Goal: Task Accomplishment & Management: Manage account settings

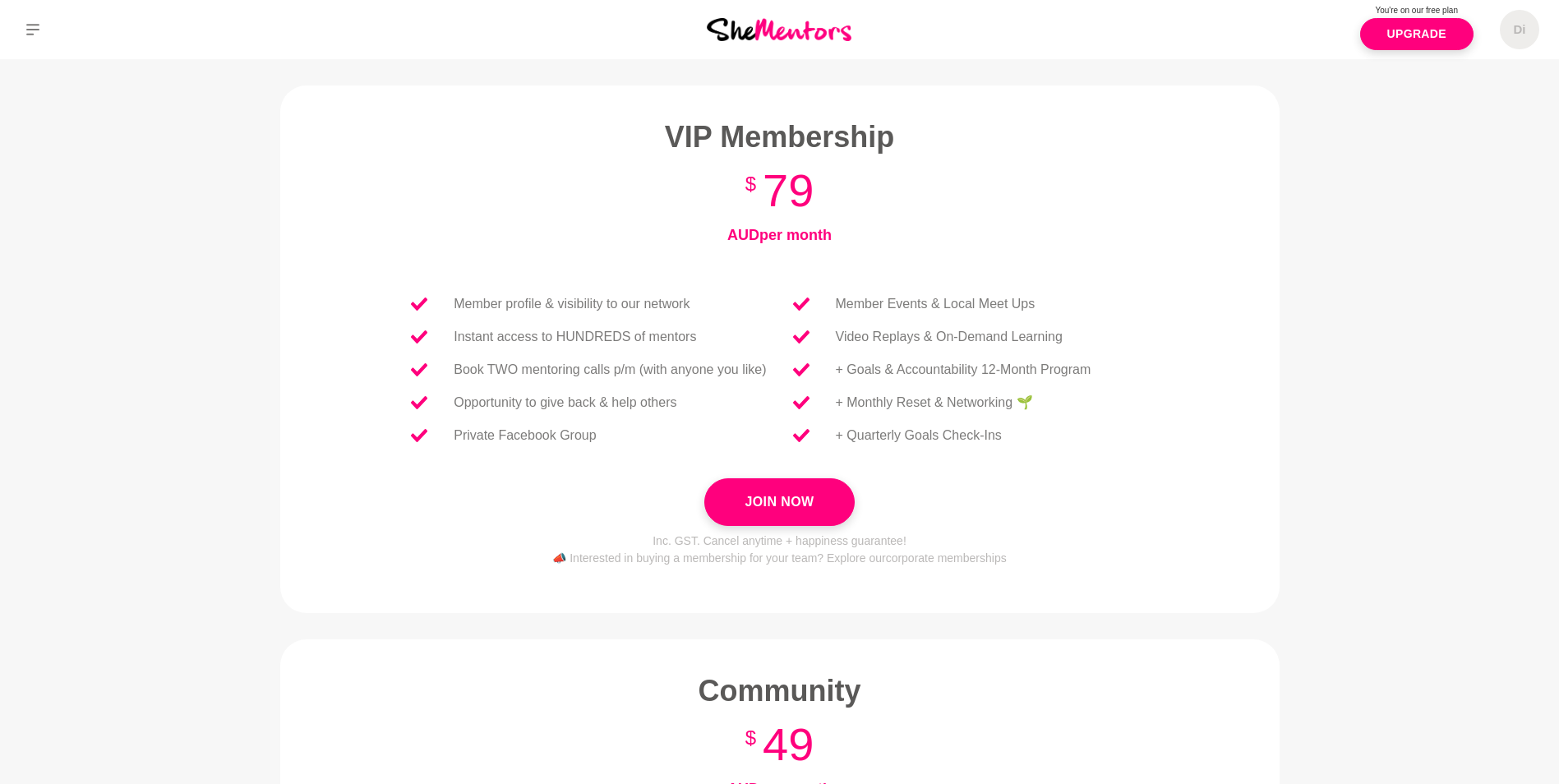
click at [1329, 626] on main "Let's do this! Join an incredible community of women helping each other succeed…" at bounding box center [779, 607] width 1559 height 1095
click at [771, 507] on button "Join Now" at bounding box center [779, 502] width 149 height 48
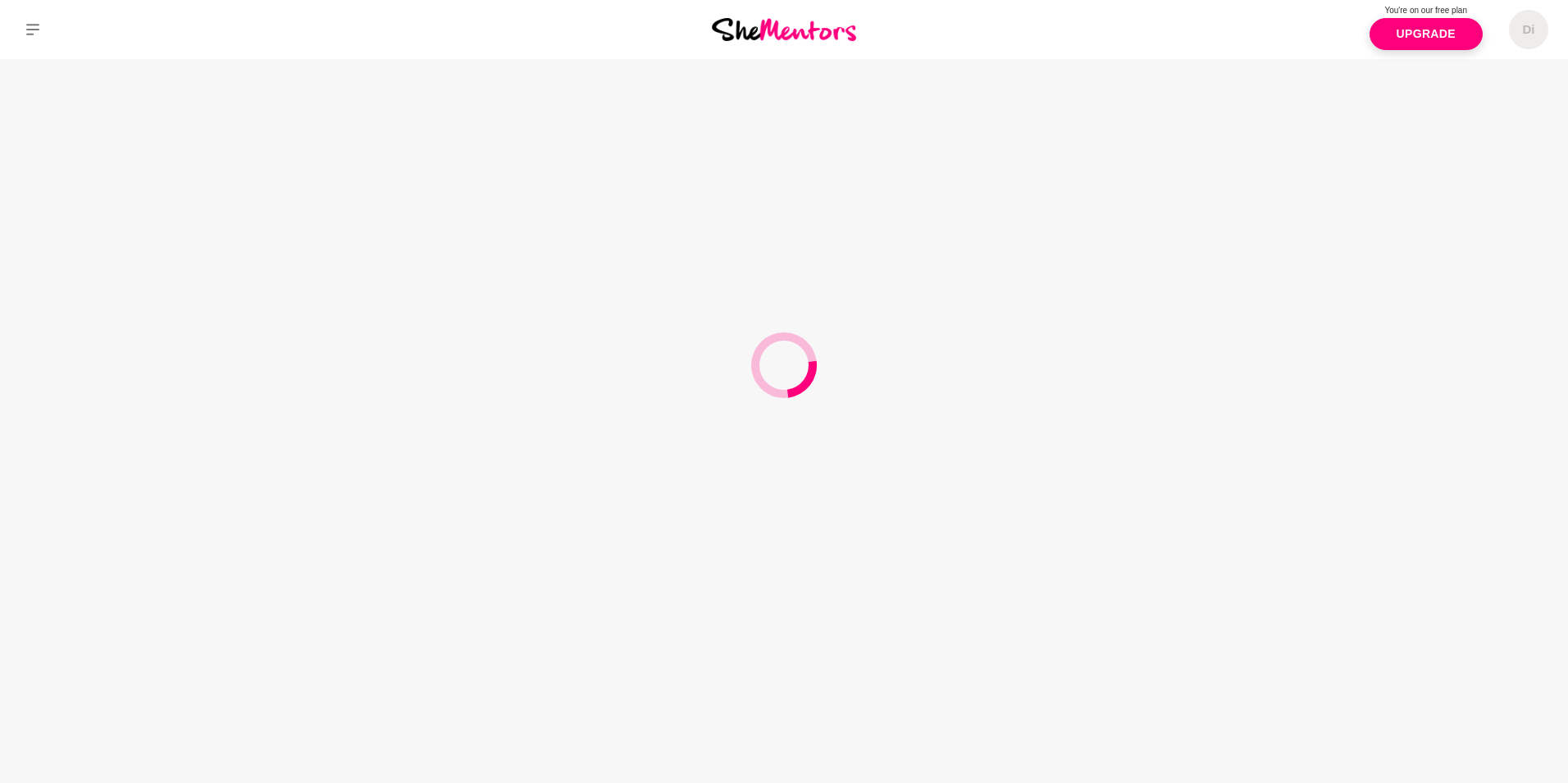
click at [973, 565] on div at bounding box center [784, 392] width 1568 height 783
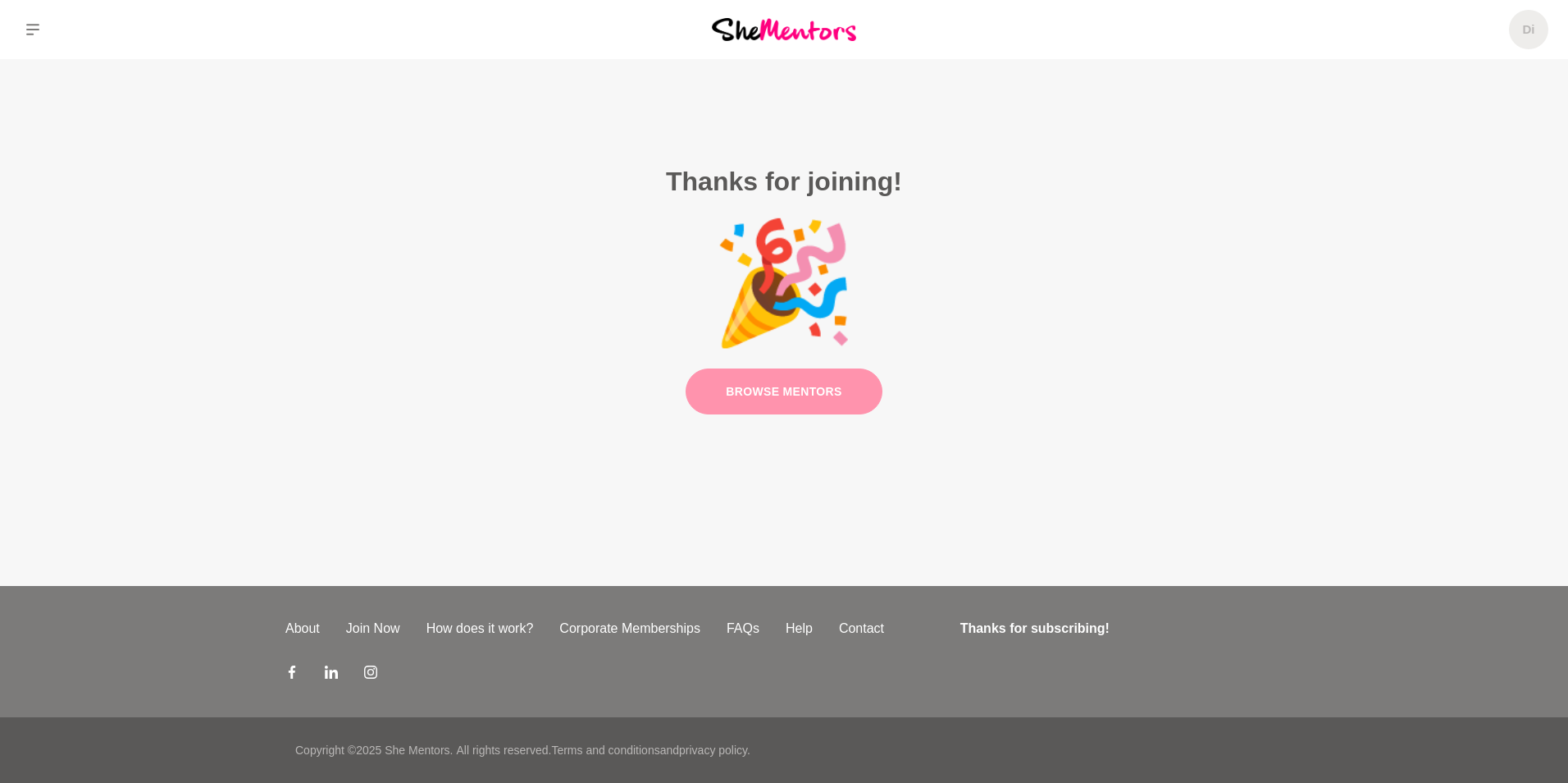
click at [808, 379] on link "Browse Mentors" at bounding box center [784, 392] width 197 height 47
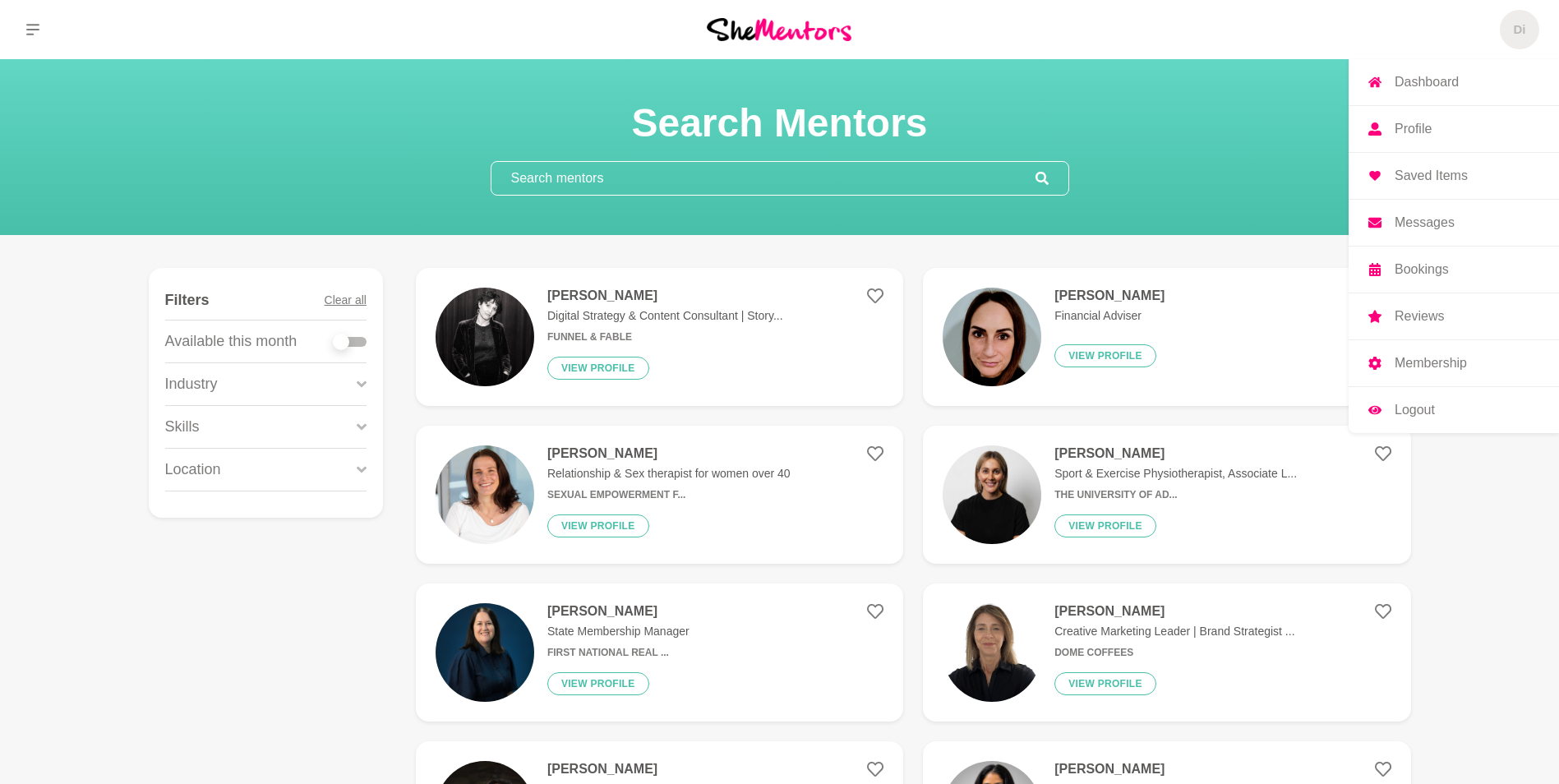
click at [1530, 31] on span "Di" at bounding box center [1520, 30] width 40 height 40
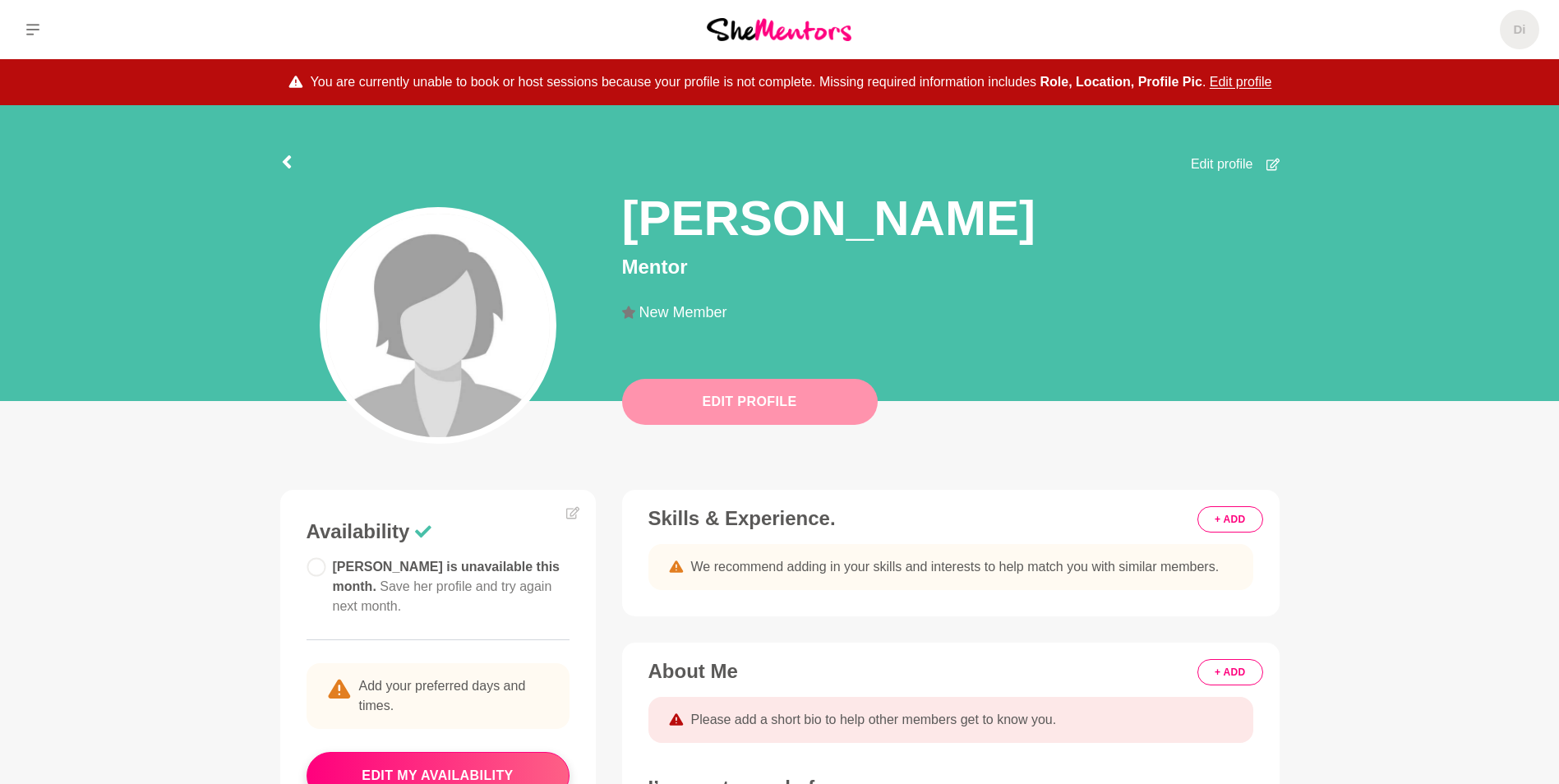
click at [796, 401] on button "Edit Profile" at bounding box center [750, 401] width 255 height 46
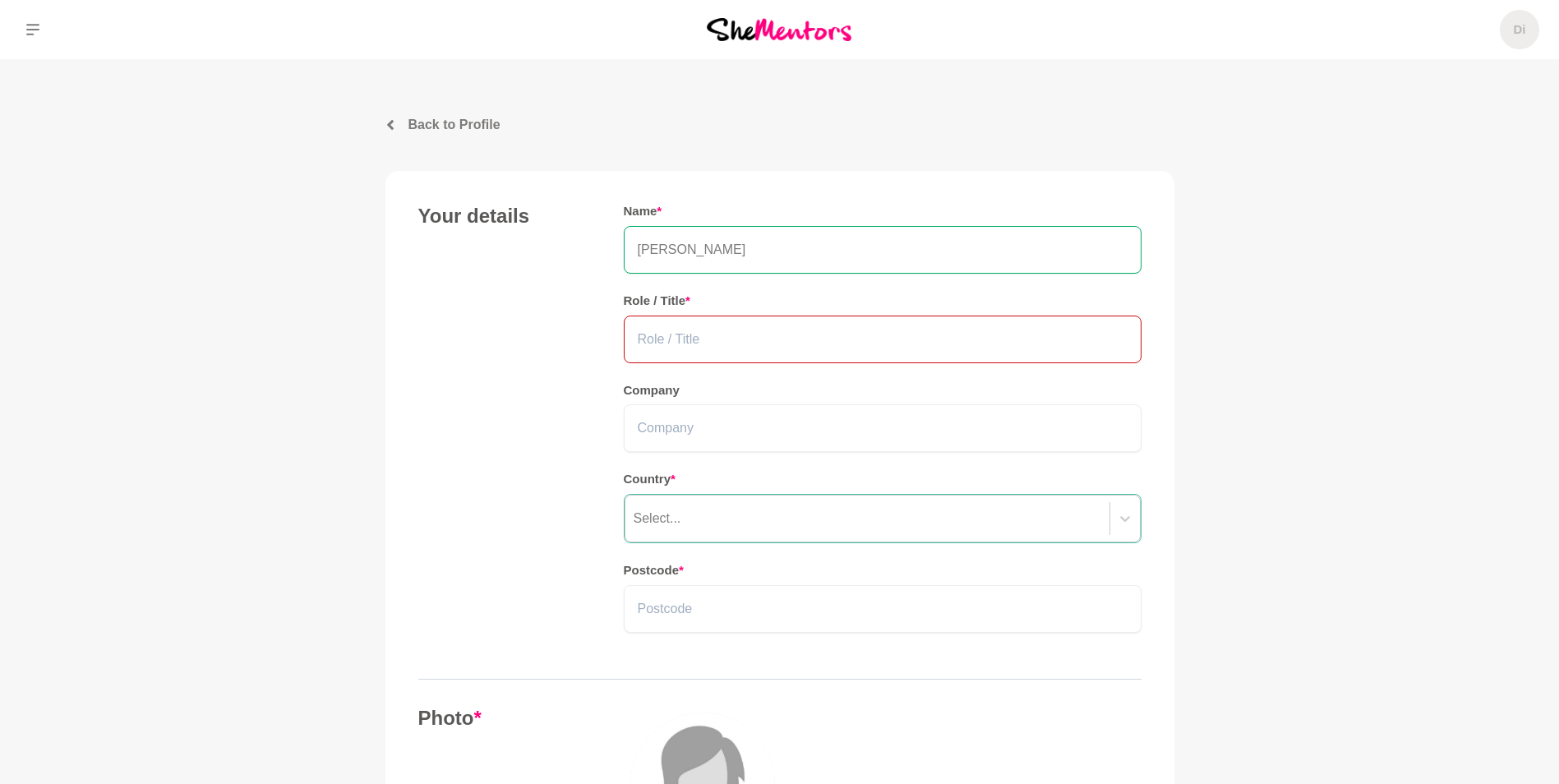
click at [738, 332] on input "text" at bounding box center [883, 339] width 518 height 48
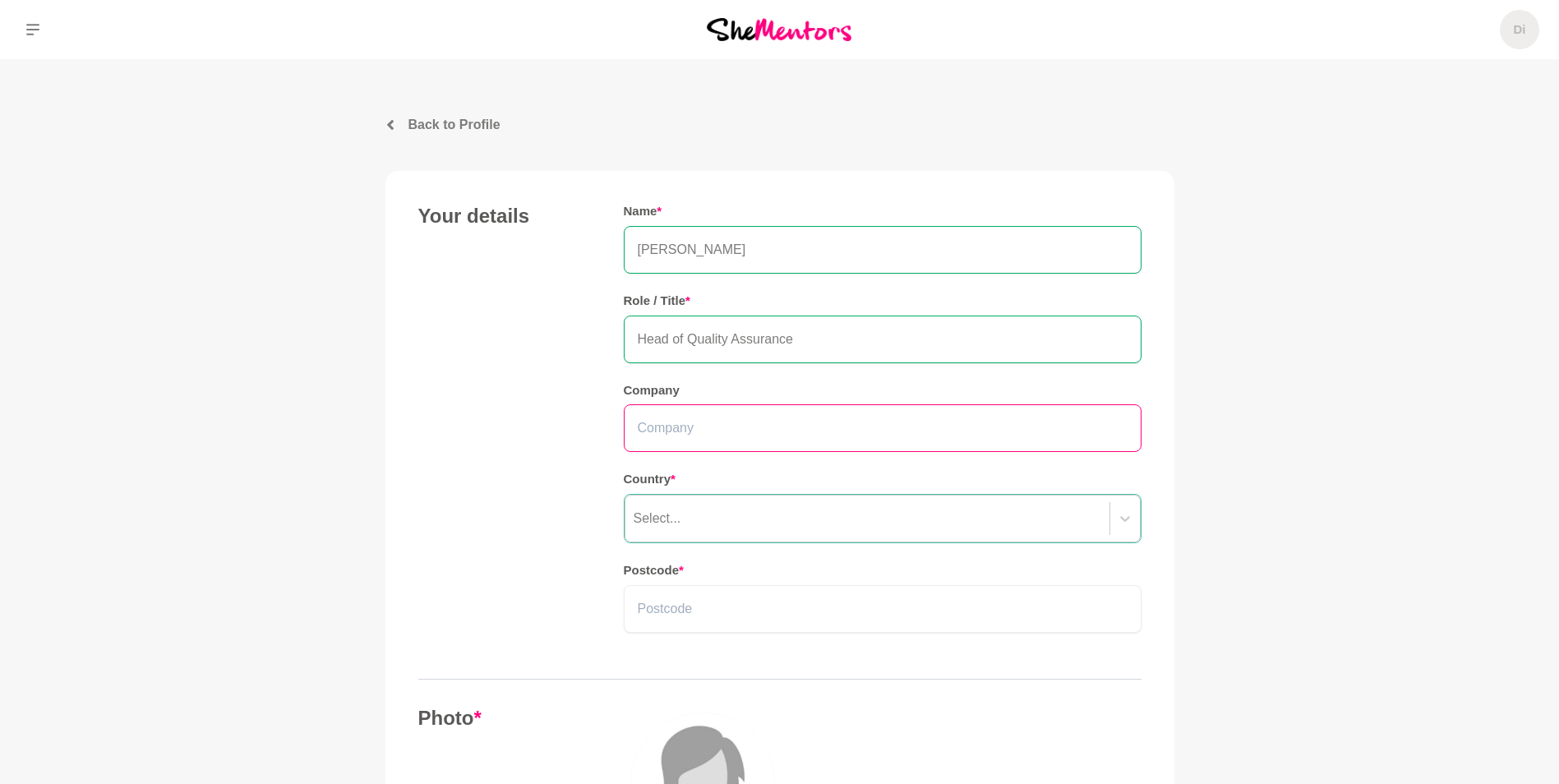
type input "Head of Quality Assurance"
click at [706, 422] on input "text" at bounding box center [883, 427] width 518 height 48
type input "PointsBet"
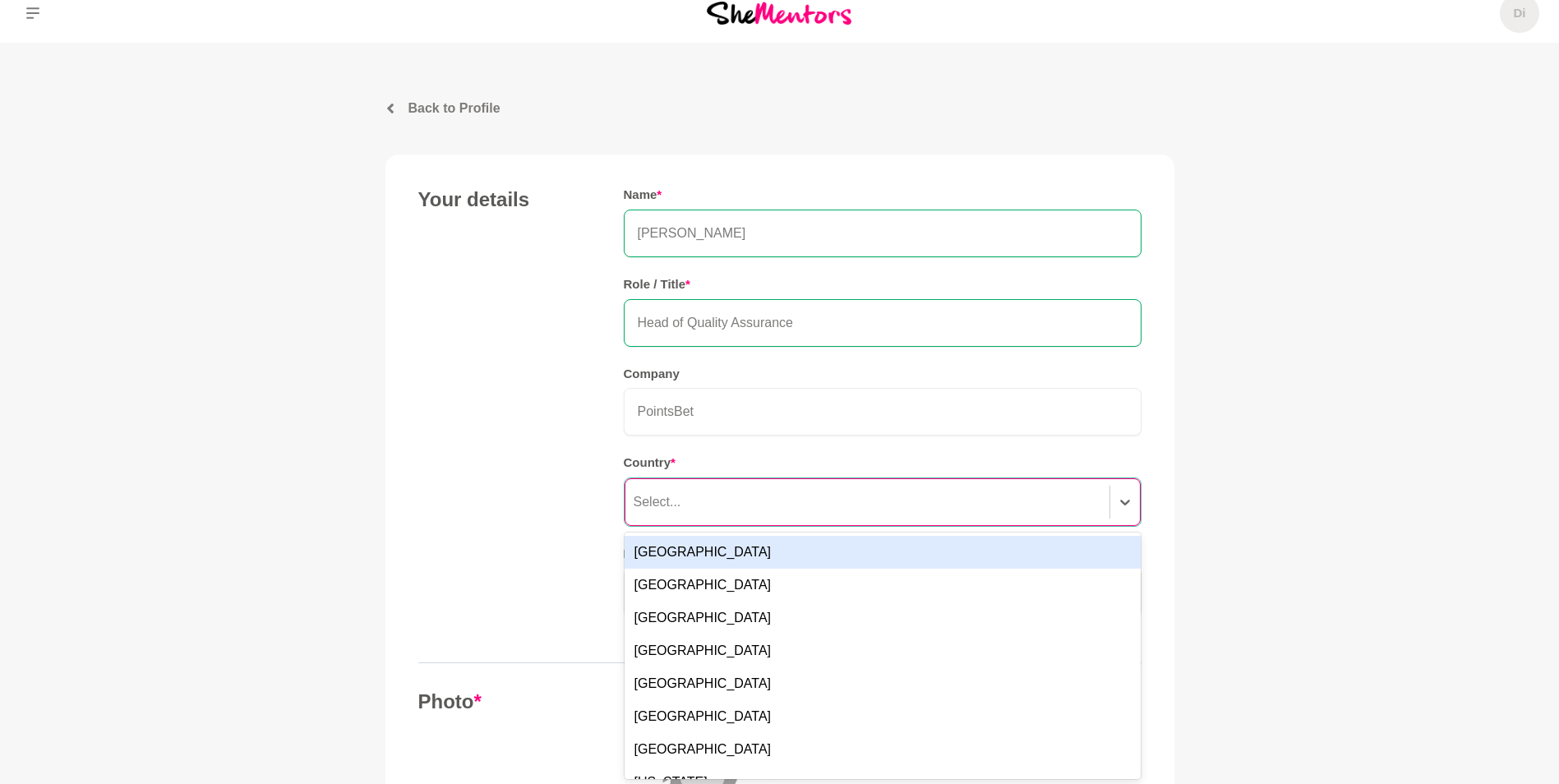
click at [686, 519] on div "Select..." at bounding box center [883, 502] width 516 height 48
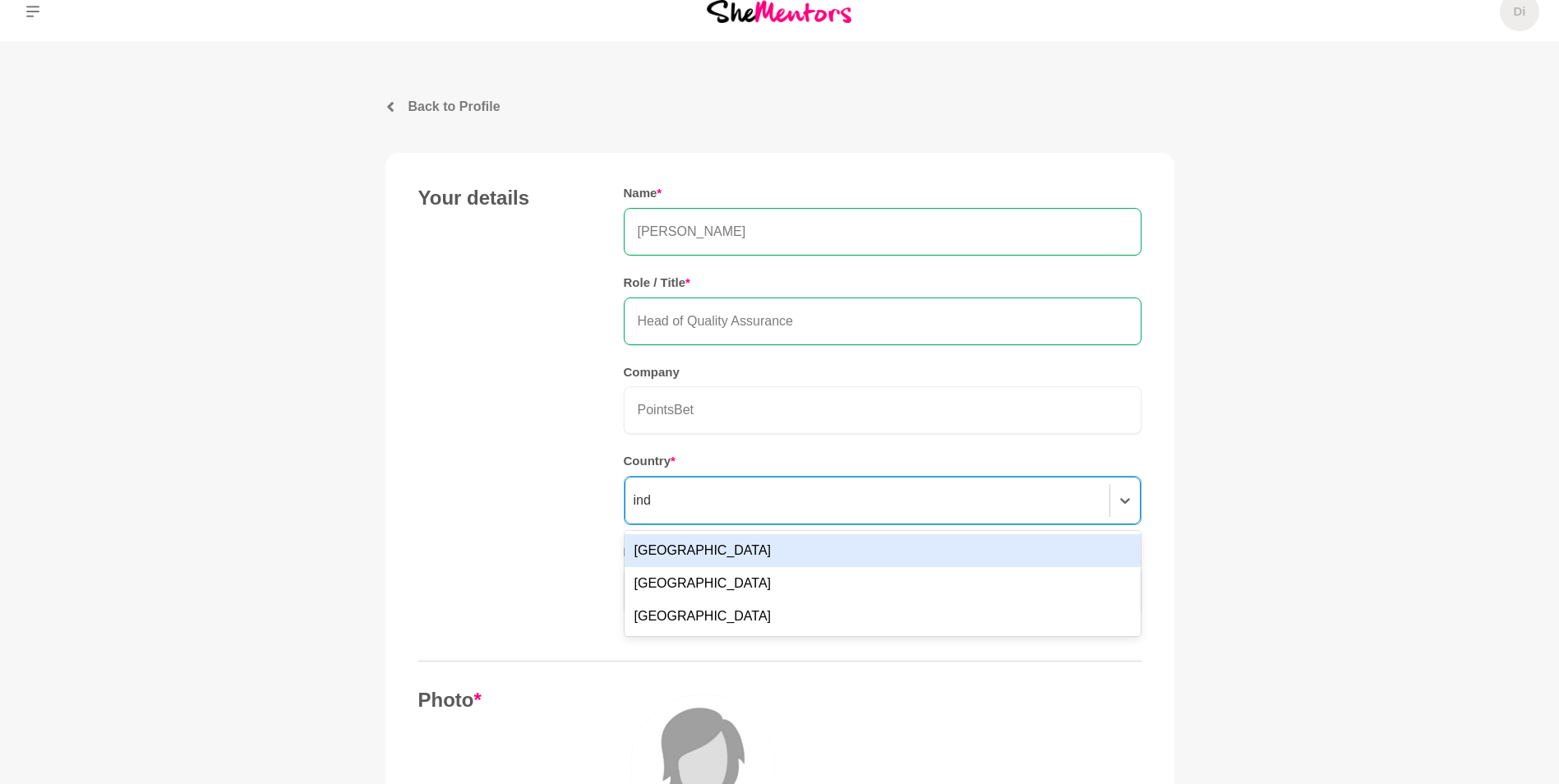
type input "indi"
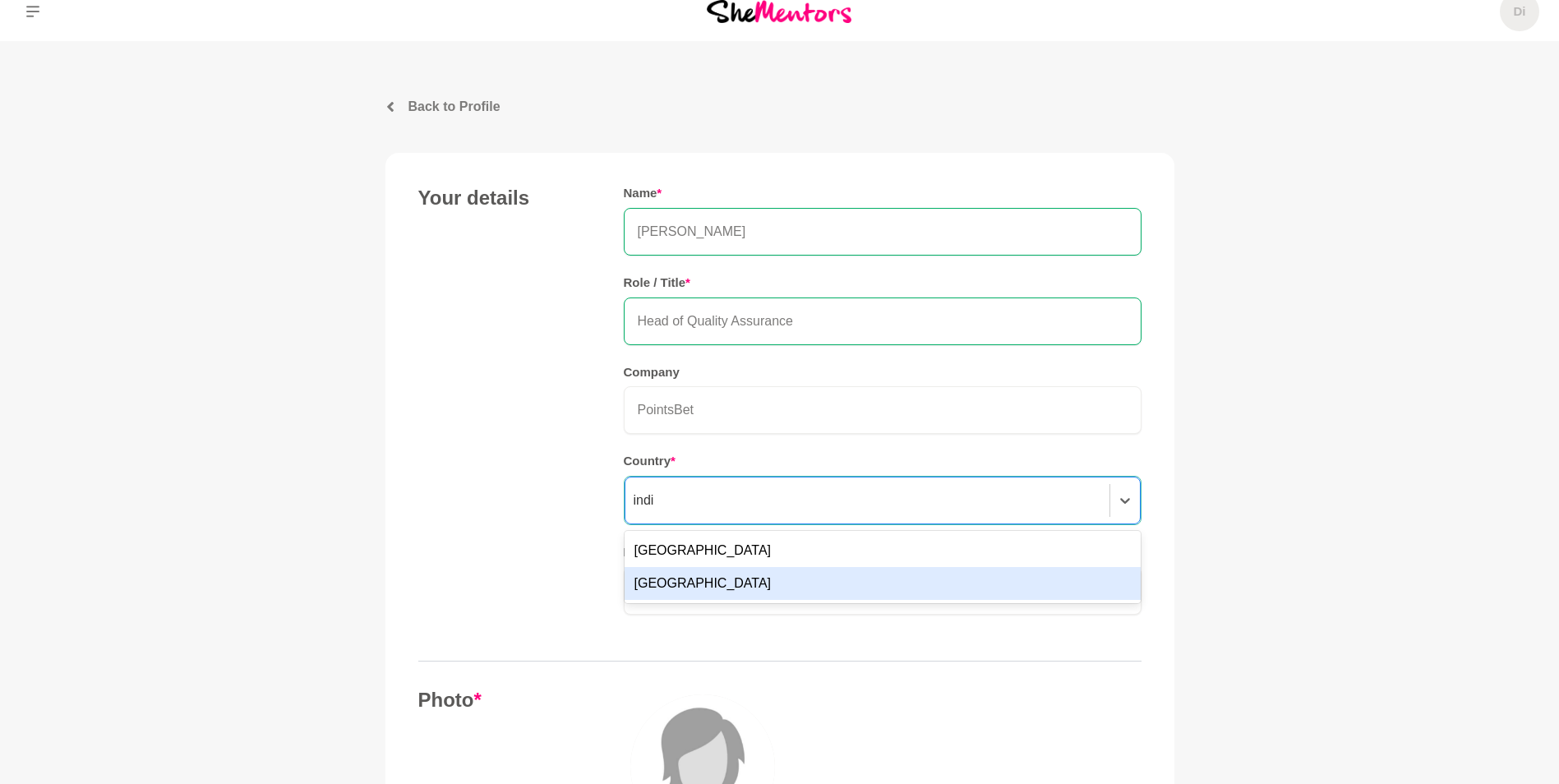
click at [675, 588] on div "[GEOGRAPHIC_DATA]" at bounding box center [883, 583] width 516 height 33
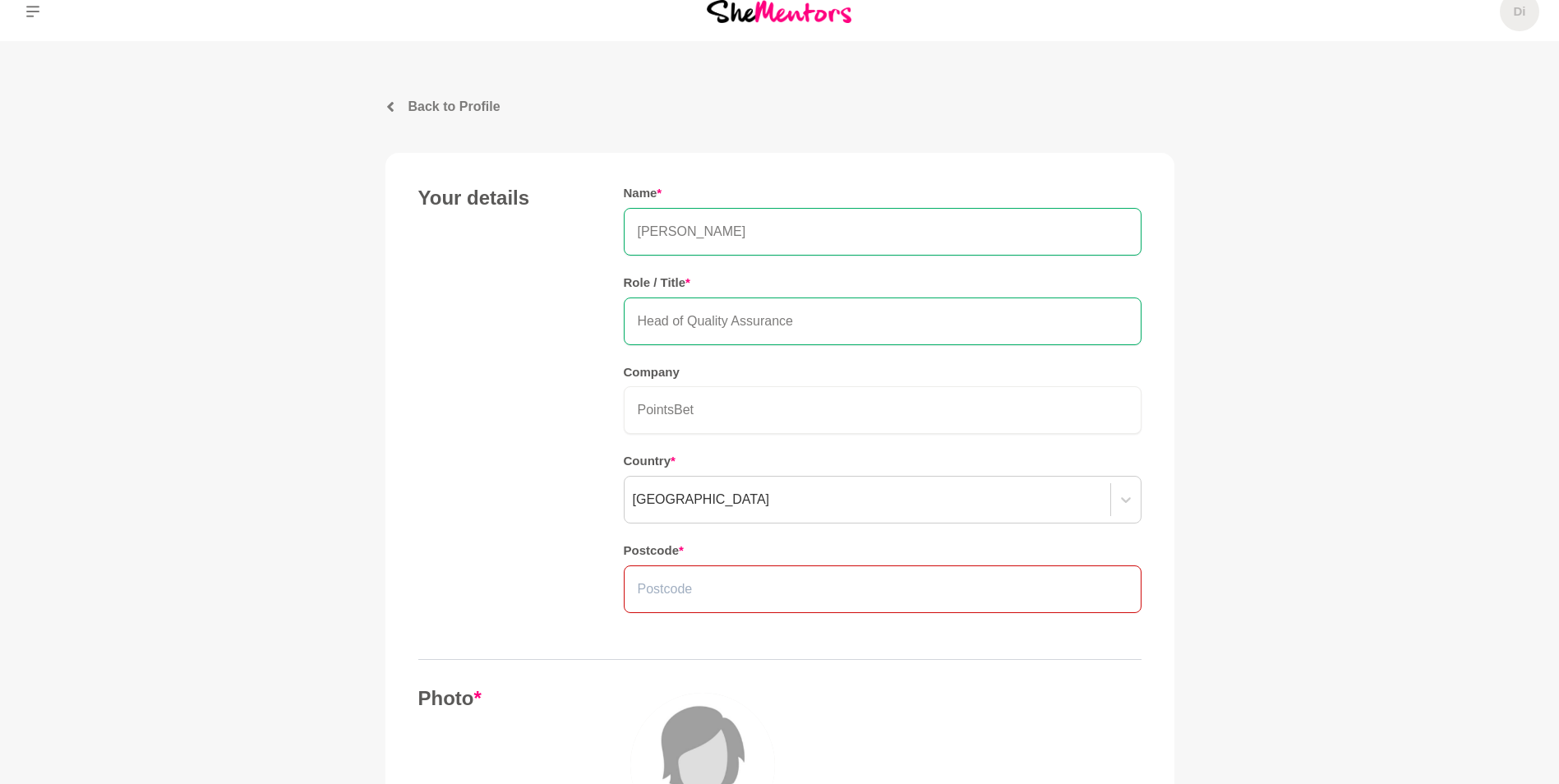
click at [689, 598] on input "text" at bounding box center [883, 588] width 518 height 48
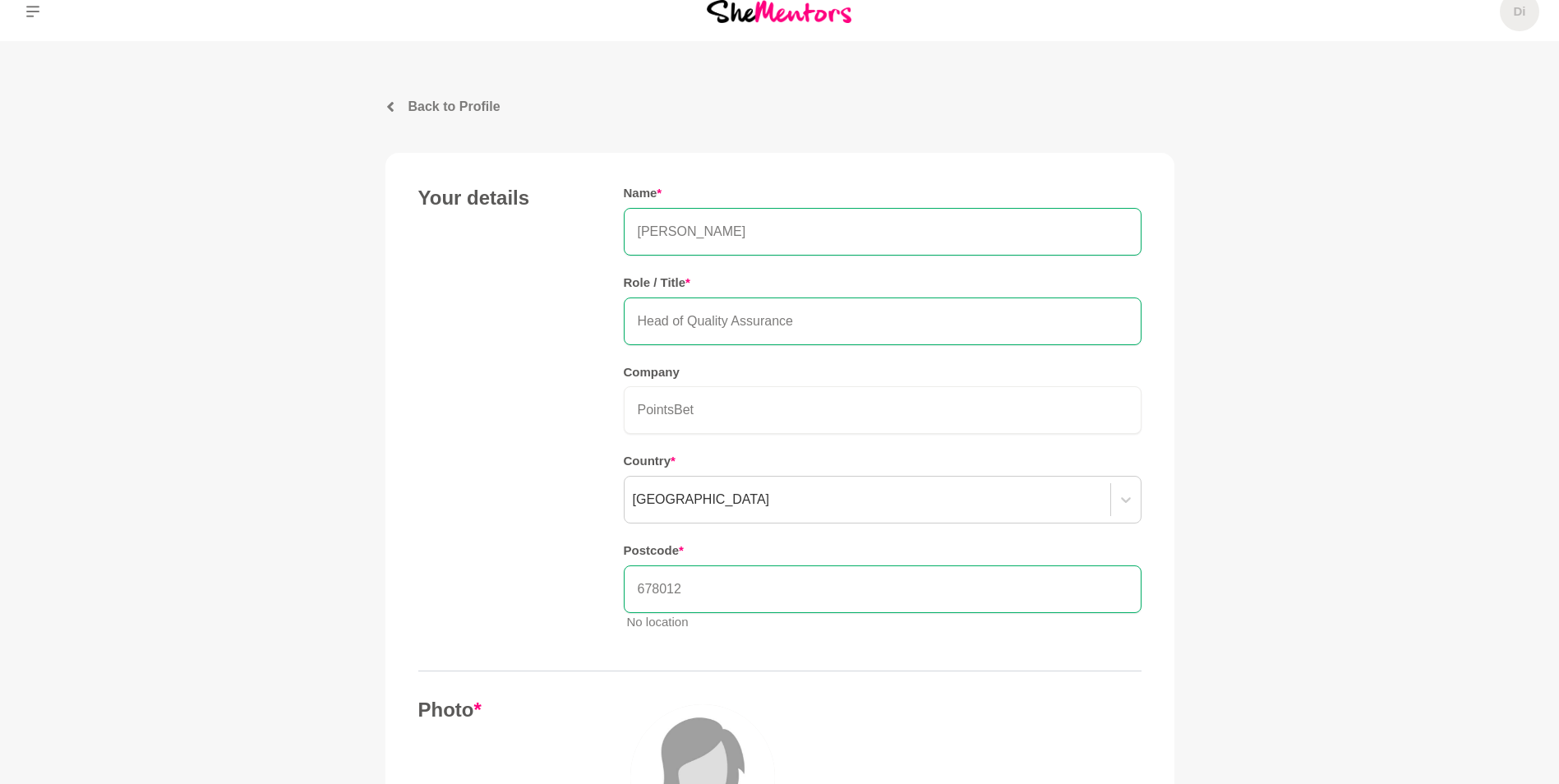
type input "678012"
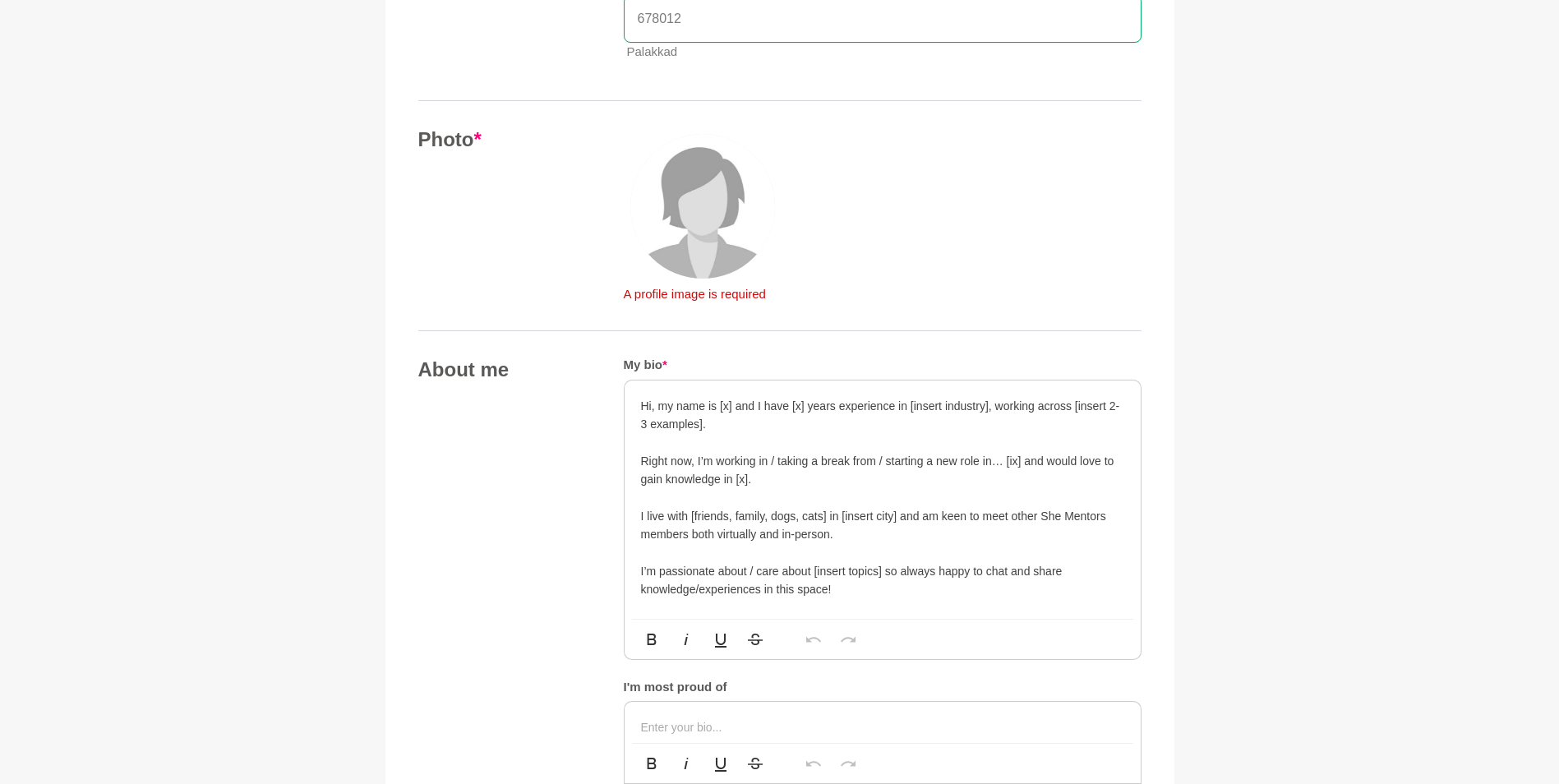
scroll to position [639, 0]
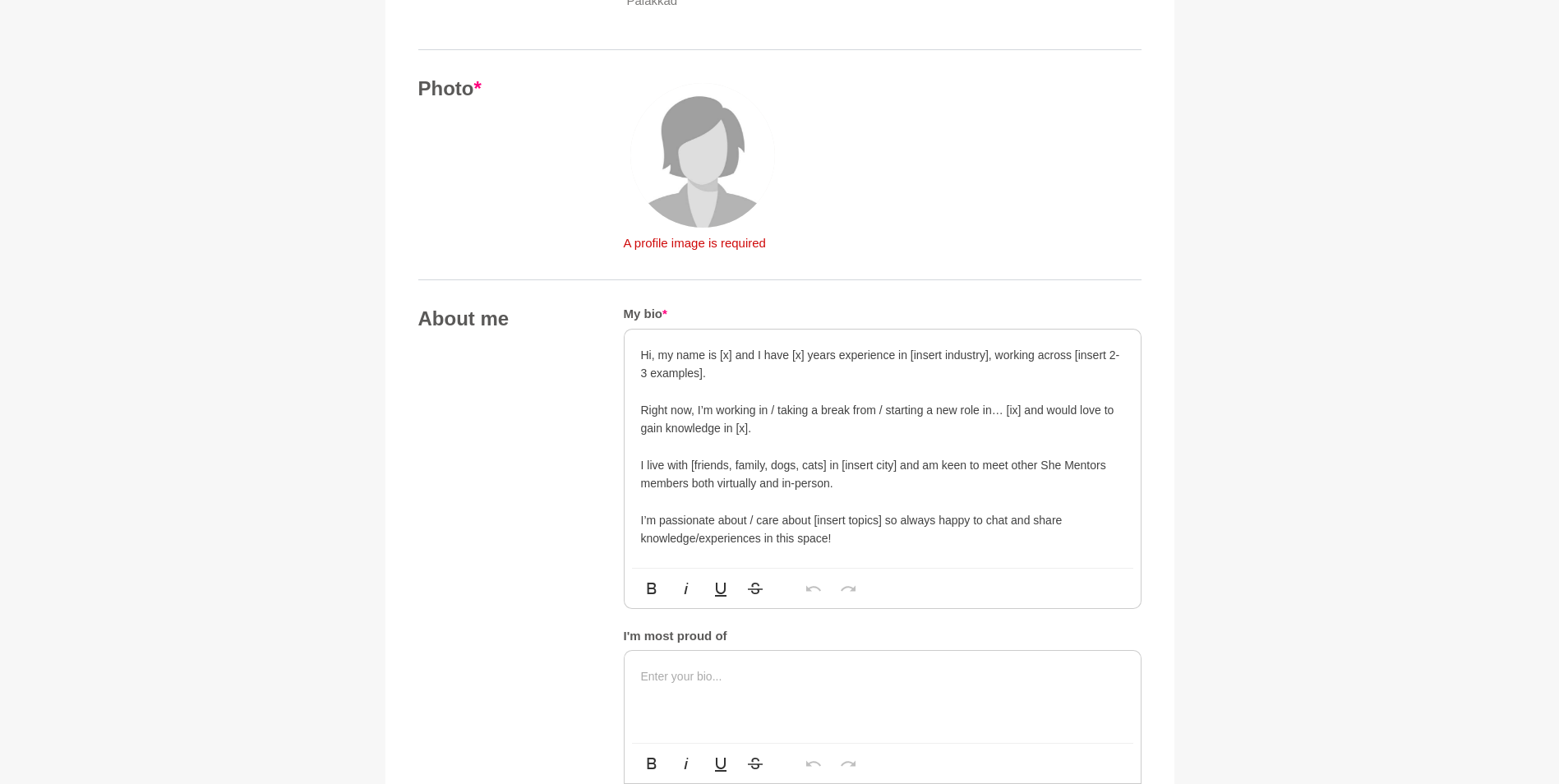
click at [710, 238] on p "A profile image is required" at bounding box center [703, 244] width 158 height 19
click at [709, 139] on img at bounding box center [703, 156] width 145 height 145
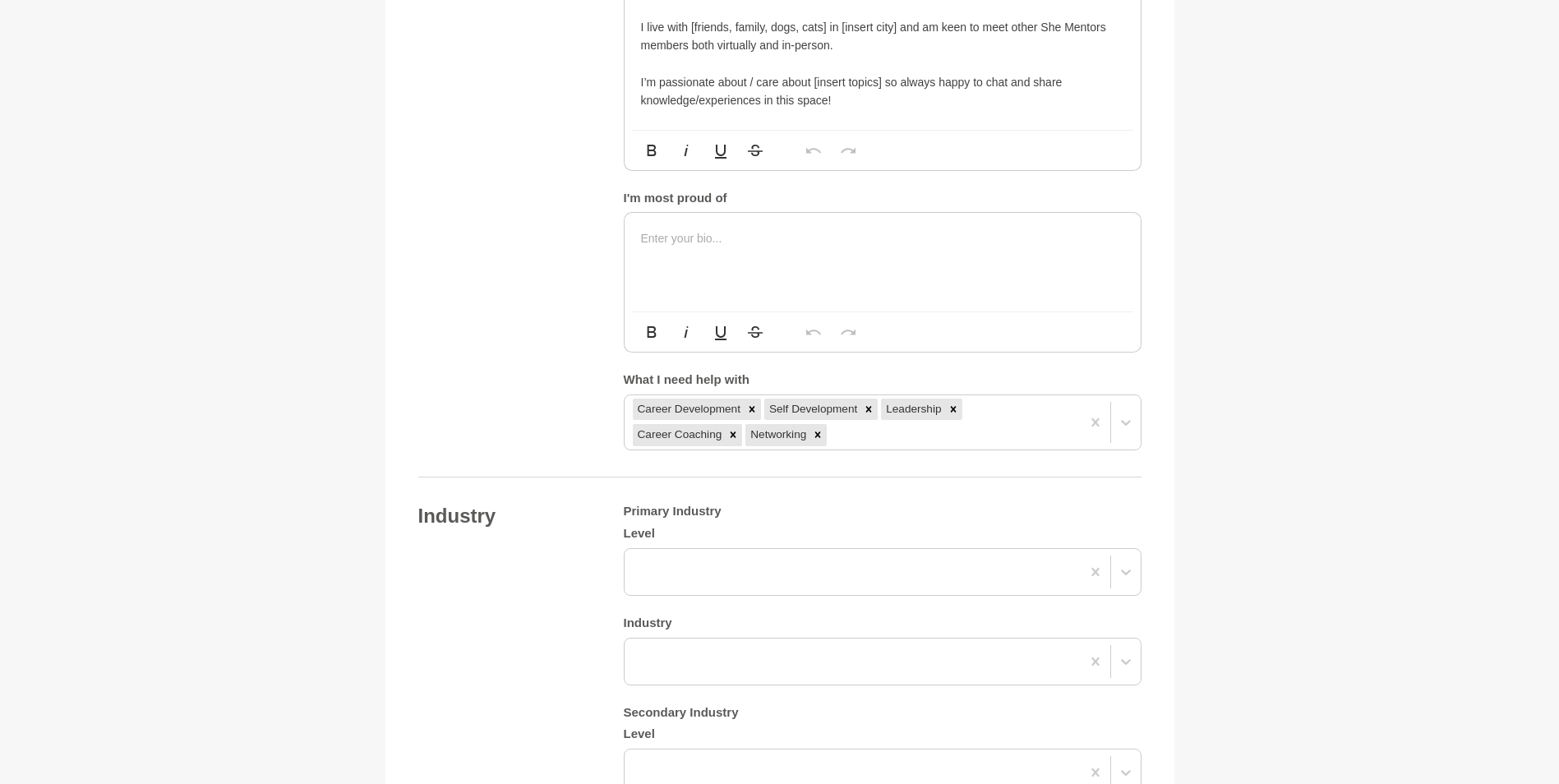
scroll to position [970, 0]
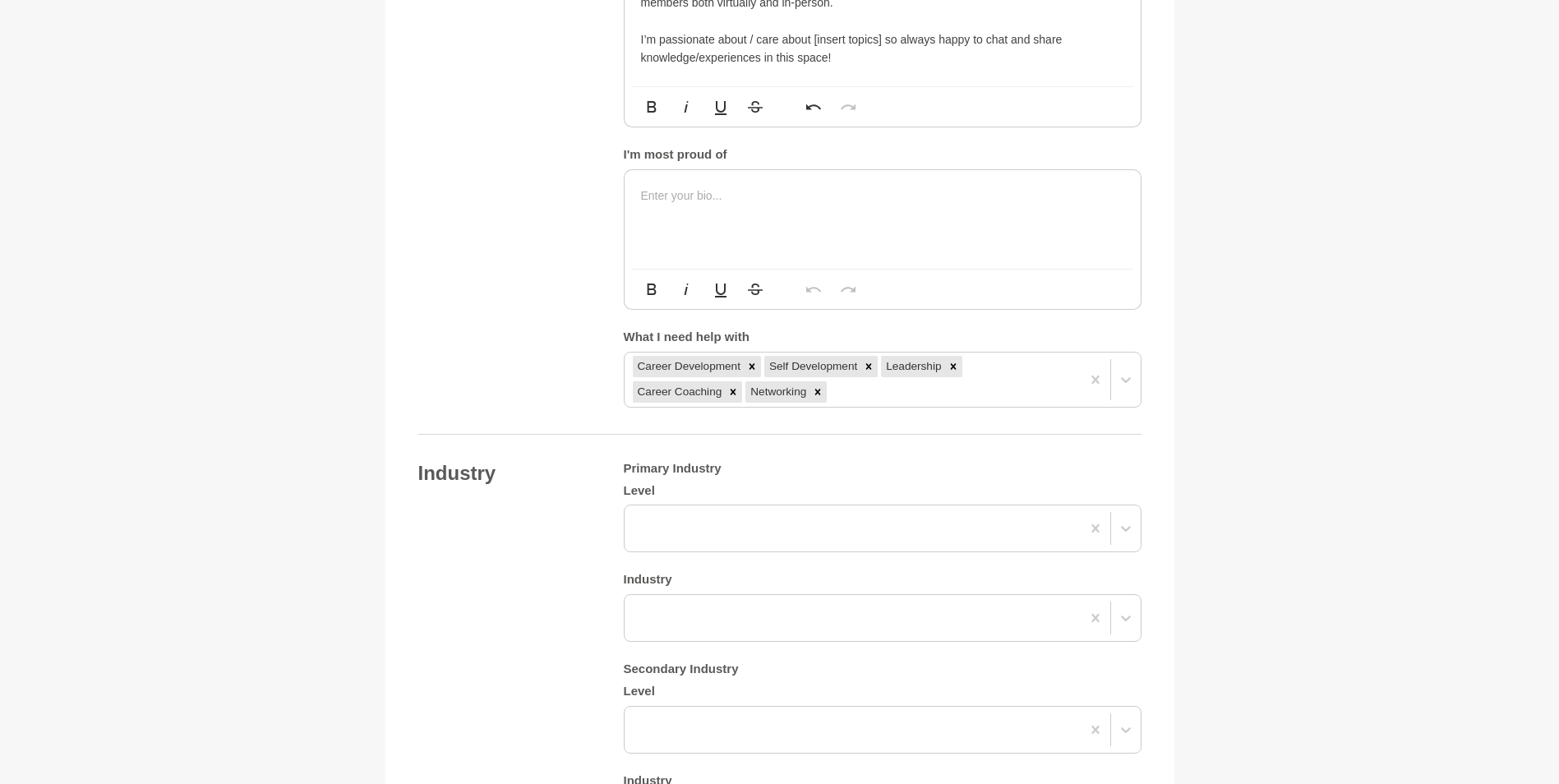
drag, startPoint x: 1054, startPoint y: 84, endPoint x: 1059, endPoint y: 96, distance: 13.0
drag, startPoint x: 769, startPoint y: 140, endPoint x: 1016, endPoint y: 147, distance: 247.1
drag, startPoint x: 1016, startPoint y: 147, endPoint x: 767, endPoint y: 131, distance: 249.5
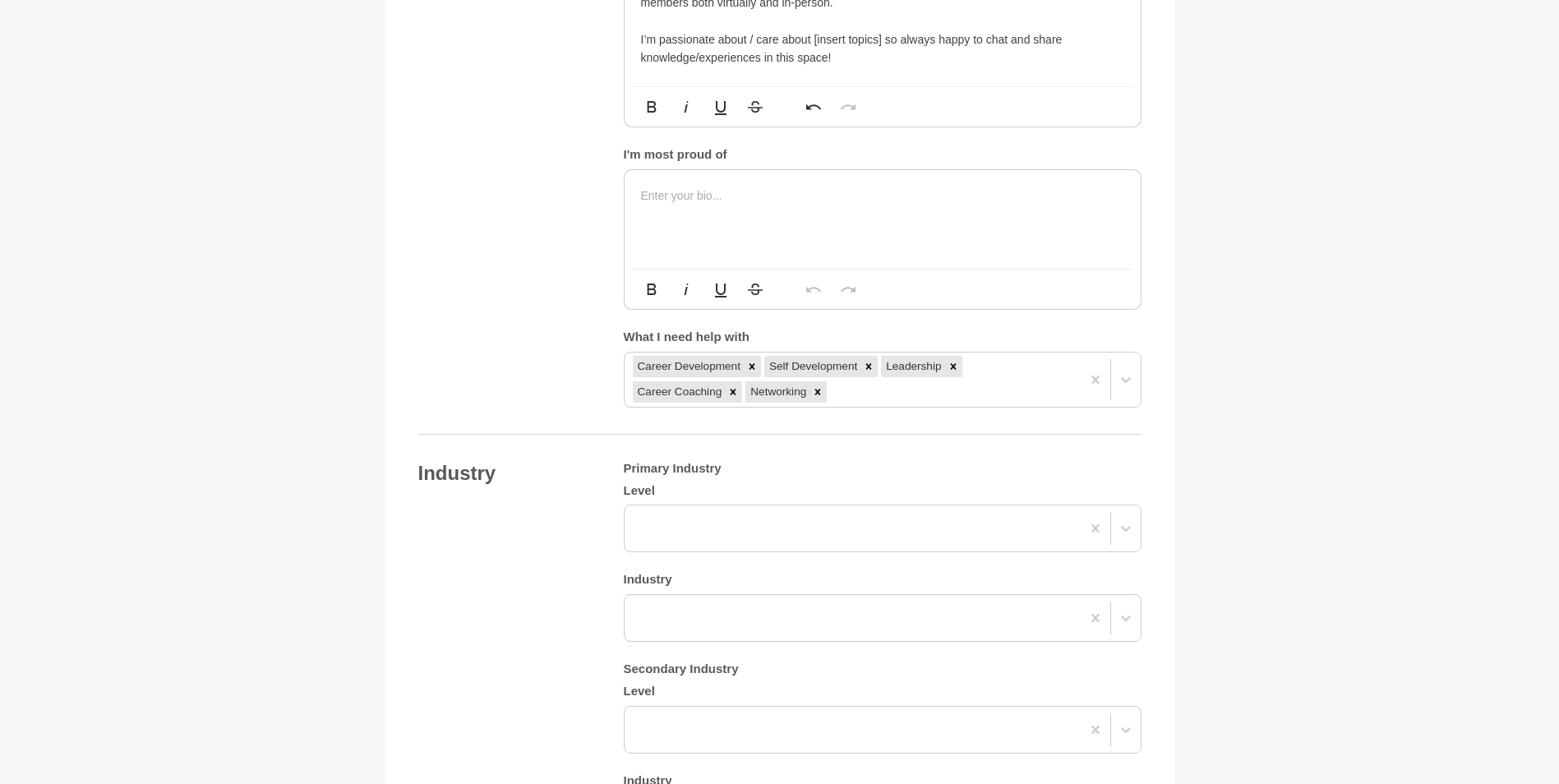
drag, startPoint x: 771, startPoint y: 138, endPoint x: 1021, endPoint y: 140, distance: 250.0
drag, startPoint x: 827, startPoint y: 174, endPoint x: 693, endPoint y: 173, distance: 134.0
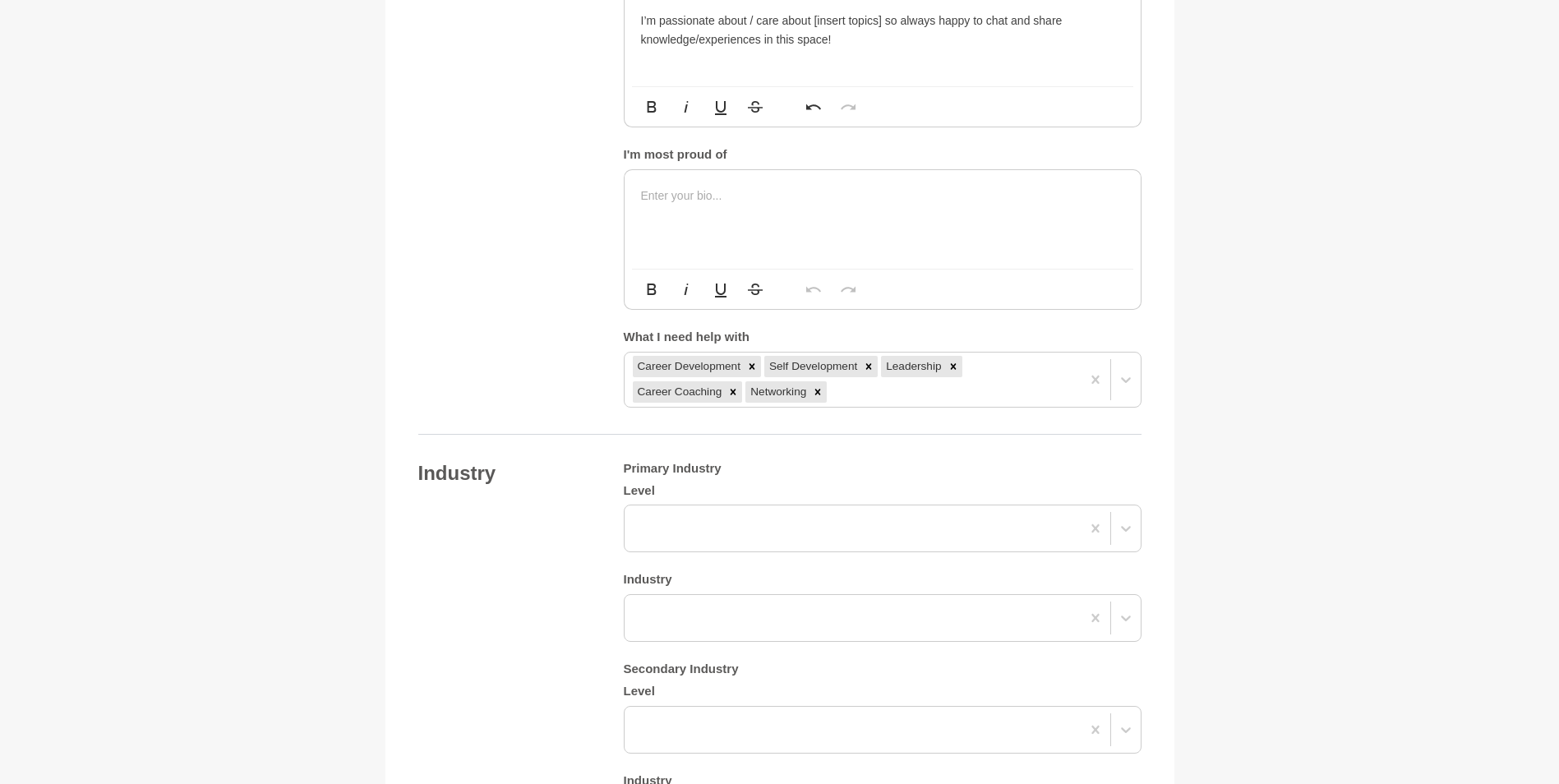
drag, startPoint x: 749, startPoint y: 231, endPoint x: 878, endPoint y: 234, distance: 129.0
drag, startPoint x: 878, startPoint y: 234, endPoint x: 869, endPoint y: 234, distance: 9.0
click at [869, 49] on p "I’m passionate about / care about [insert topics] so always happy to chat and s…" at bounding box center [883, 30] width 484 height 37
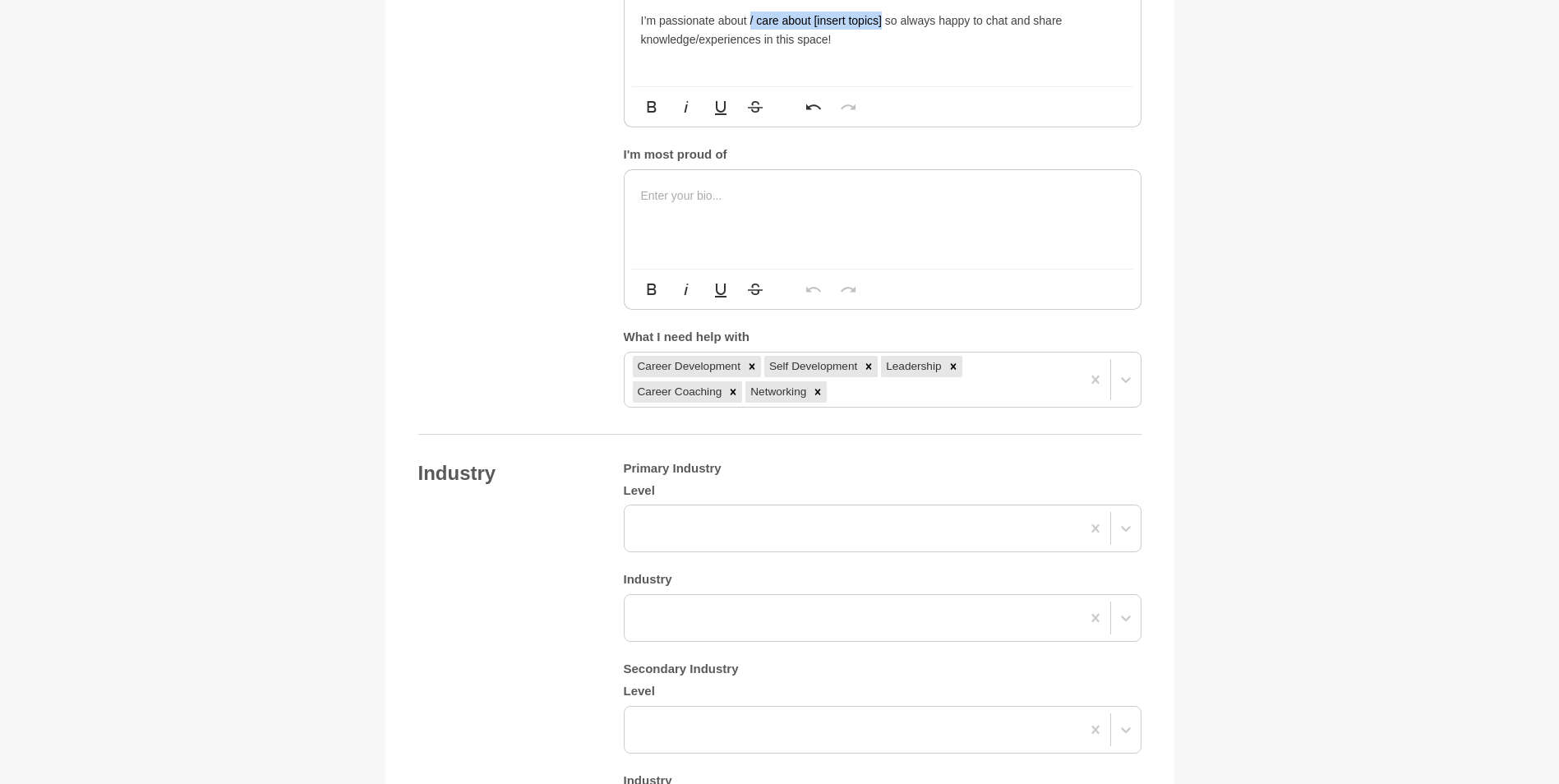
drag, startPoint x: 881, startPoint y: 233, endPoint x: 751, endPoint y: 231, distance: 130.0
click at [751, 49] on p "I’m passionate about / care about [insert topics] so always happy to chat and s…" at bounding box center [883, 30] width 484 height 37
click at [1120, 49] on p "I’m passionate about giving back to the community and helping women leaders aim…" at bounding box center [883, 30] width 484 height 37
click at [964, 49] on p "I’m passionate about giving back to the community and helping women leaders aim…" at bounding box center [883, 30] width 484 height 37
drag, startPoint x: 798, startPoint y: 252, endPoint x: 897, endPoint y: 247, distance: 99.1
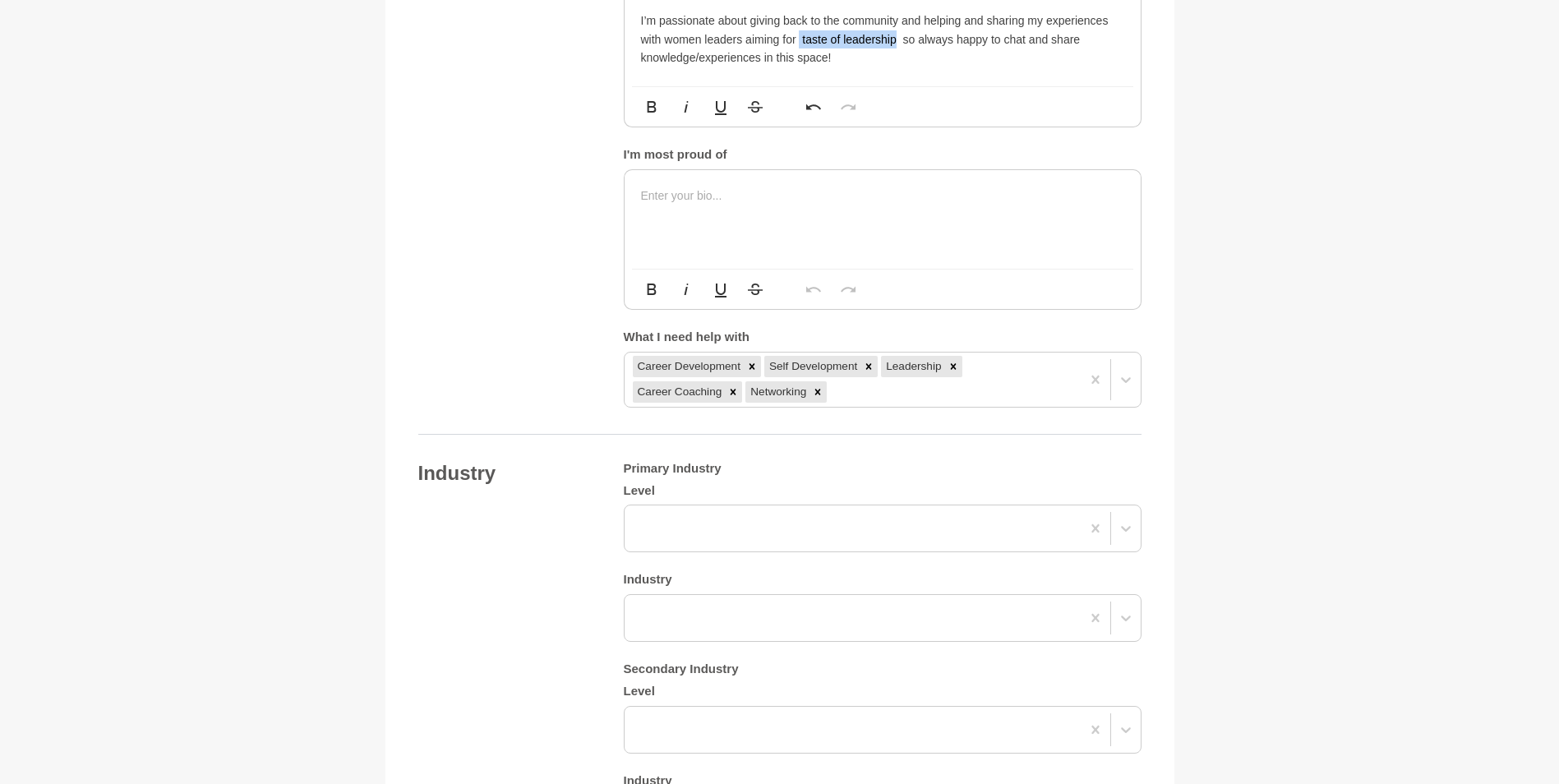
click at [897, 66] on p "I’m passionate about giving back to the community and helping and sharing my ex…" at bounding box center [883, 39] width 484 height 55
drag, startPoint x: 760, startPoint y: 268, endPoint x: 697, endPoint y: 266, distance: 63.0
drag, startPoint x: 697, startPoint y: 266, endPoint x: 724, endPoint y: 245, distance: 34.2
click at [724, 66] on p "I’m passionate about giving back to the community and helping and sharing my ex…" at bounding box center [883, 39] width 484 height 55
click at [759, 66] on p "I’m passionate about giving back to the community and helping and sharing my ex…" at bounding box center [883, 39] width 484 height 55
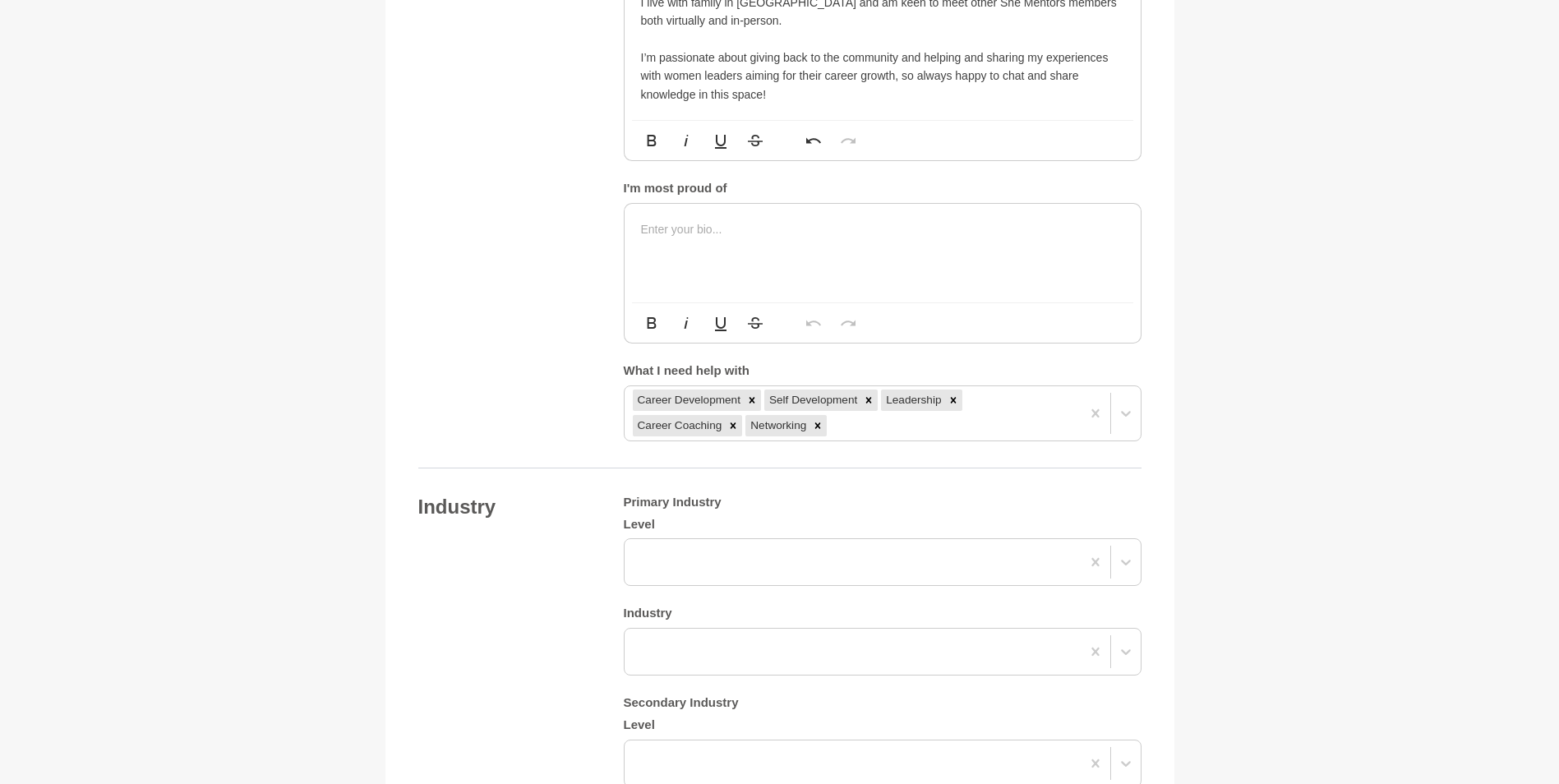
click at [715, 31] on p "I live with family in [GEOGRAPHIC_DATA] and am keen to meet other She Mentors m…" at bounding box center [883, 12] width 484 height 37
click at [714, 31] on p "I live with family in [GEOGRAPHIC_DATA] and am keen to meet other She Mentors m…" at bounding box center [883, 12] width 484 height 37
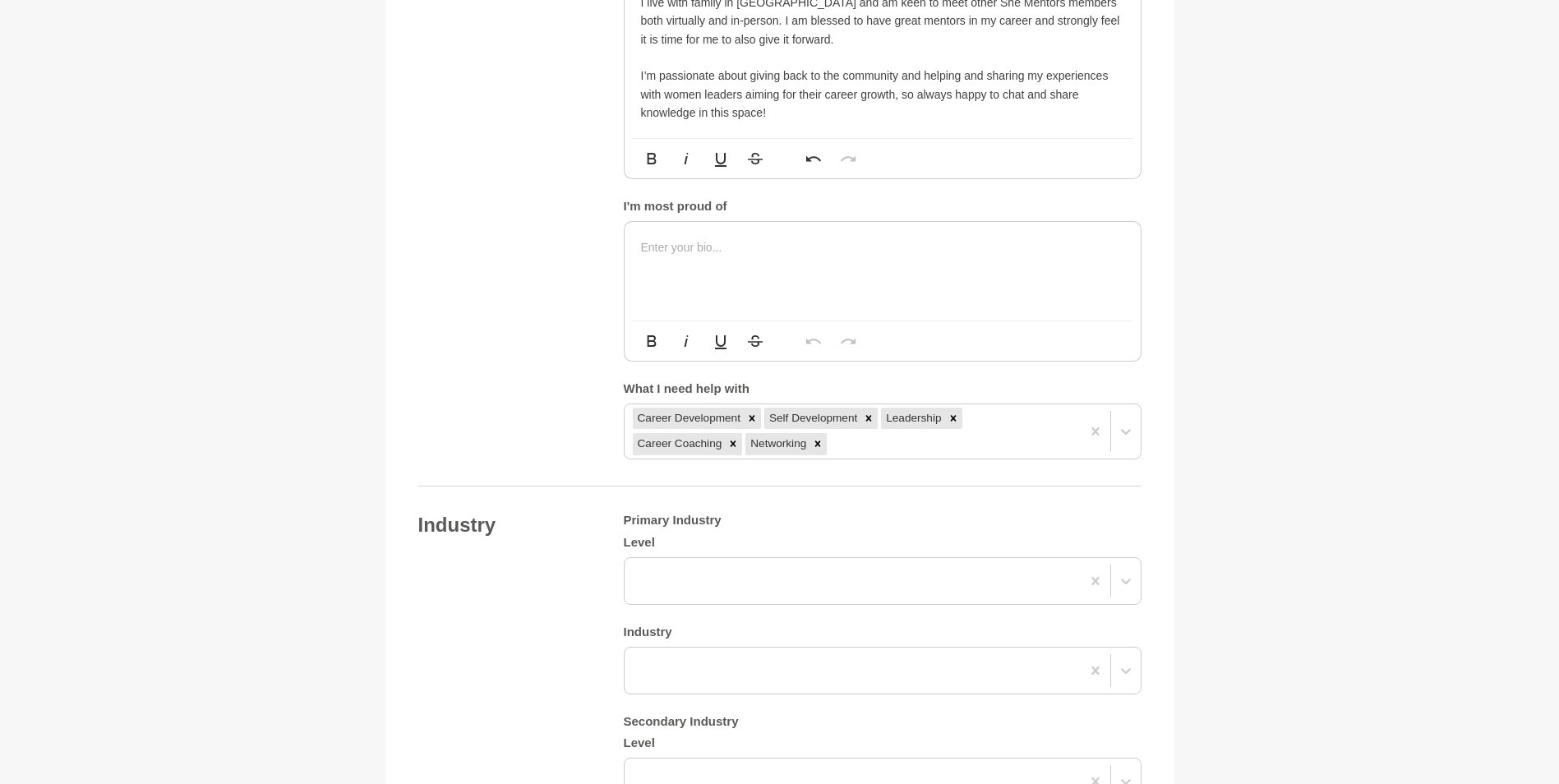
click at [804, 49] on p "I live with family in [GEOGRAPHIC_DATA] and am keen to meet other She Mentors m…" at bounding box center [883, 21] width 484 height 55
click at [803, 49] on p "I live with family in [GEOGRAPHIC_DATA] and am keen to meet other She Mentors m…" at bounding box center [883, 21] width 484 height 55
drag, startPoint x: 964, startPoint y: 285, endPoint x: 1107, endPoint y: 284, distance: 143.0
click at [1107, 121] on p "I’m passionate about giving back to the community and helping and sharing my ex…" at bounding box center [883, 93] width 484 height 55
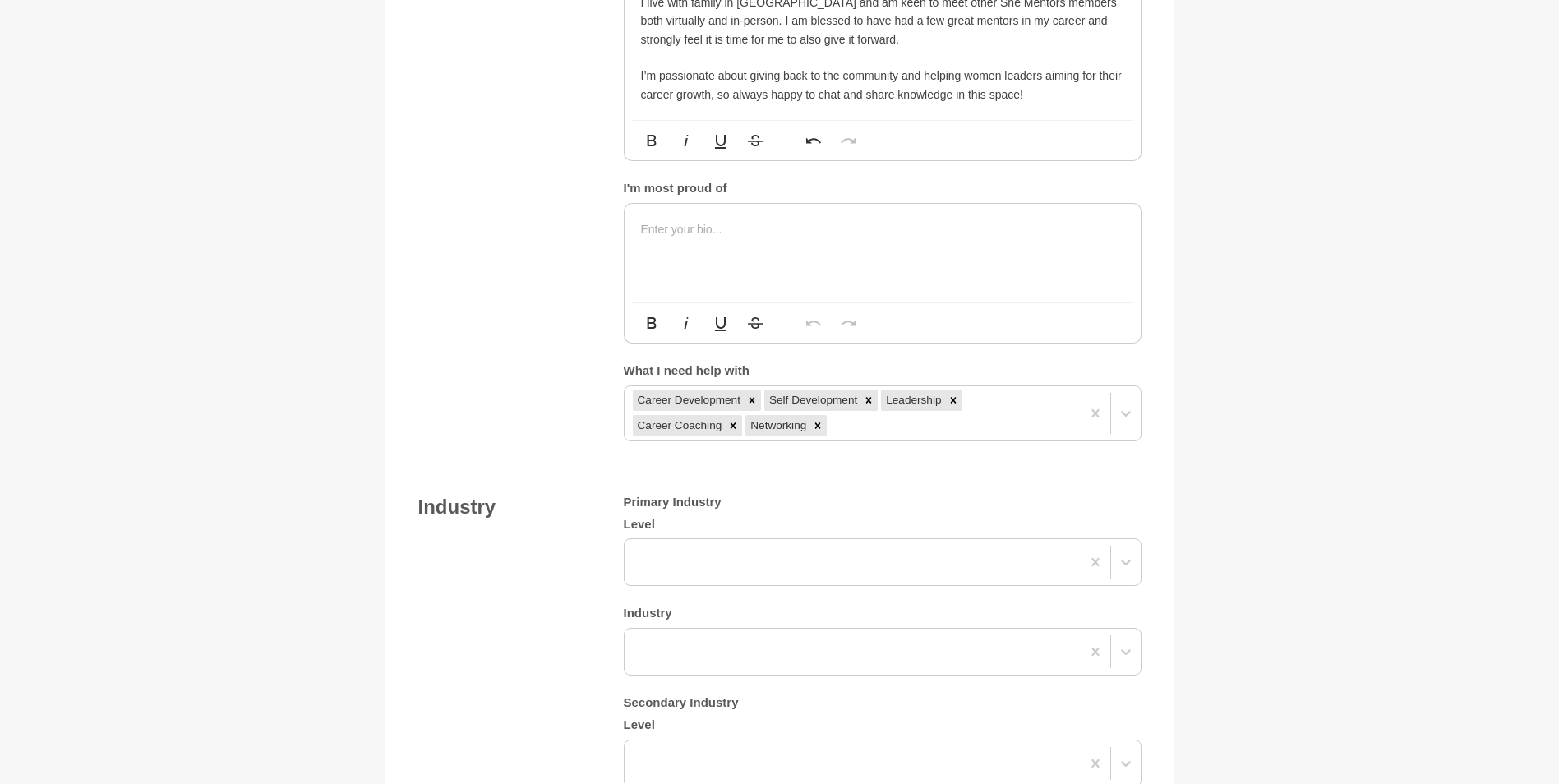
click at [900, 103] on p "I’m passionate about giving back to the community and helping women leaders aim…" at bounding box center [883, 84] width 484 height 37
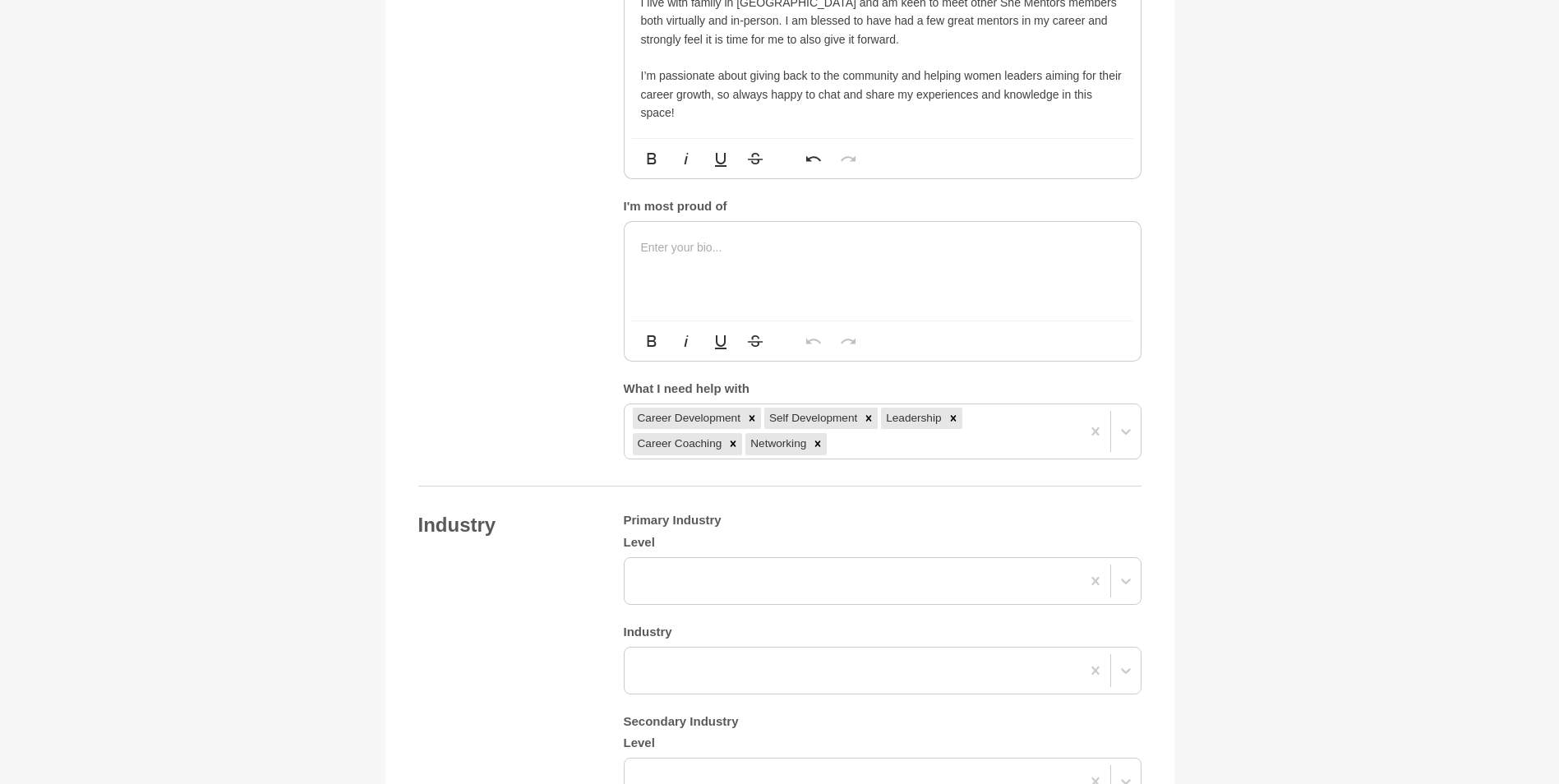
click at [717, 320] on div at bounding box center [883, 271] width 516 height 99
click at [945, 256] on p "being where I am, manifesting what I really wished for" at bounding box center [883, 247] width 484 height 18
click at [733, 256] on p "being where I am, manifesting what I really wished for" at bounding box center [883, 247] width 484 height 18
click at [972, 256] on p "being where I am and manifesting what I really wished for" at bounding box center [883, 247] width 484 height 18
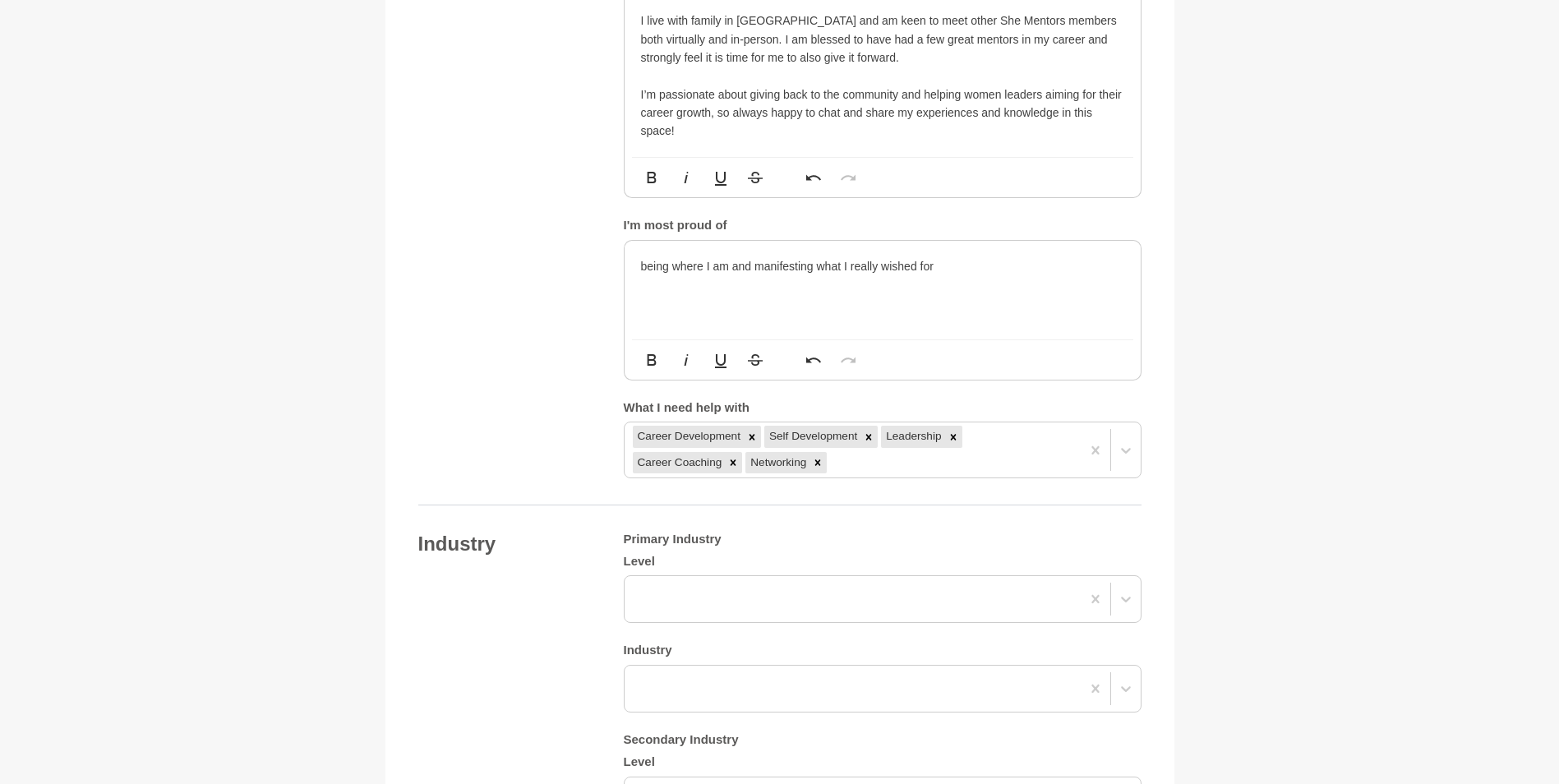
drag, startPoint x: 1565, startPoint y: 346, endPoint x: 1000, endPoint y: 483, distance: 581.4
click at [1000, 275] on p "being where I am and manifesting what I really wished for" at bounding box center [883, 266] width 484 height 18
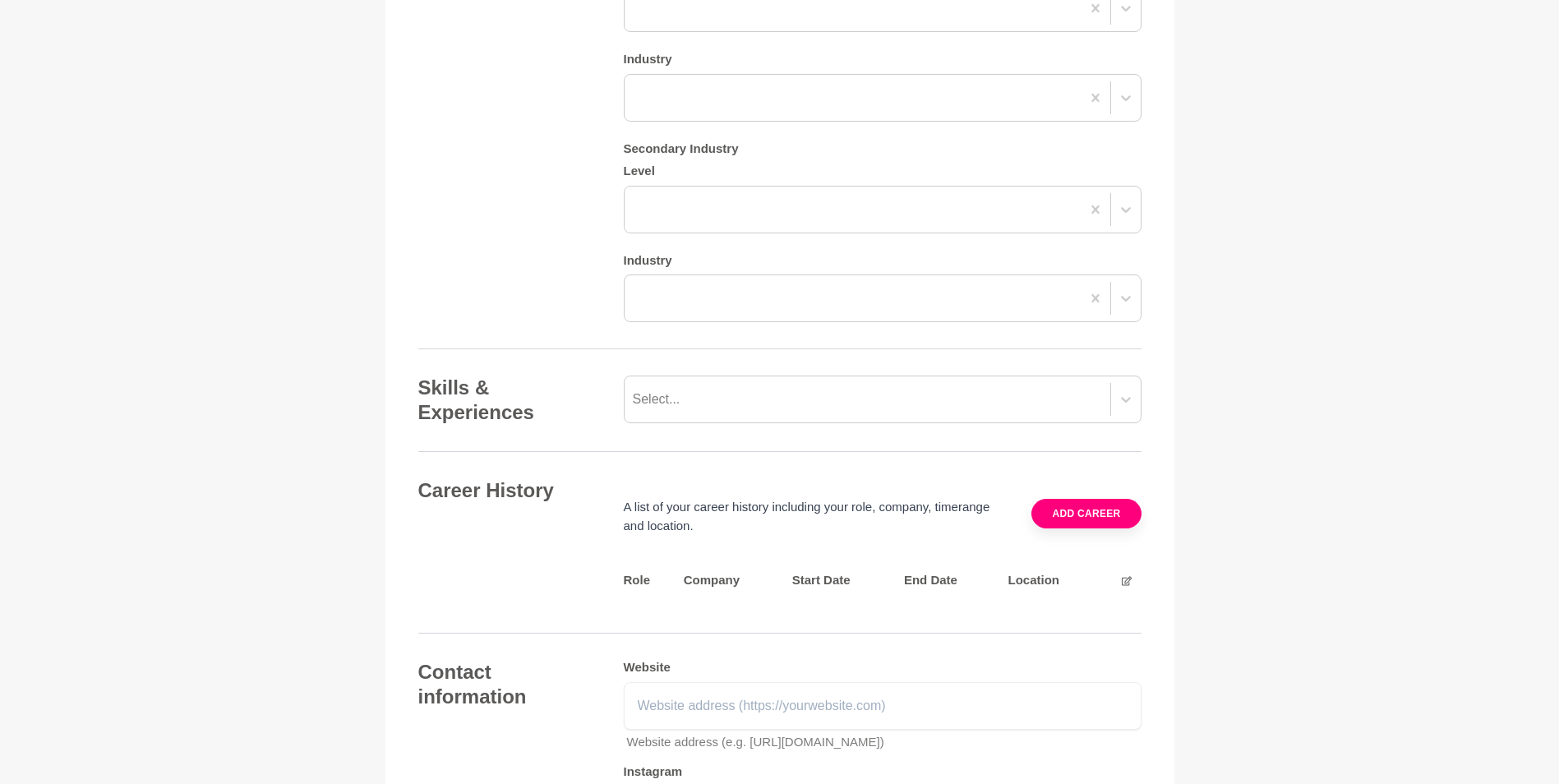
scroll to position [1562, 0]
click at [891, 22] on div at bounding box center [853, 7] width 457 height 30
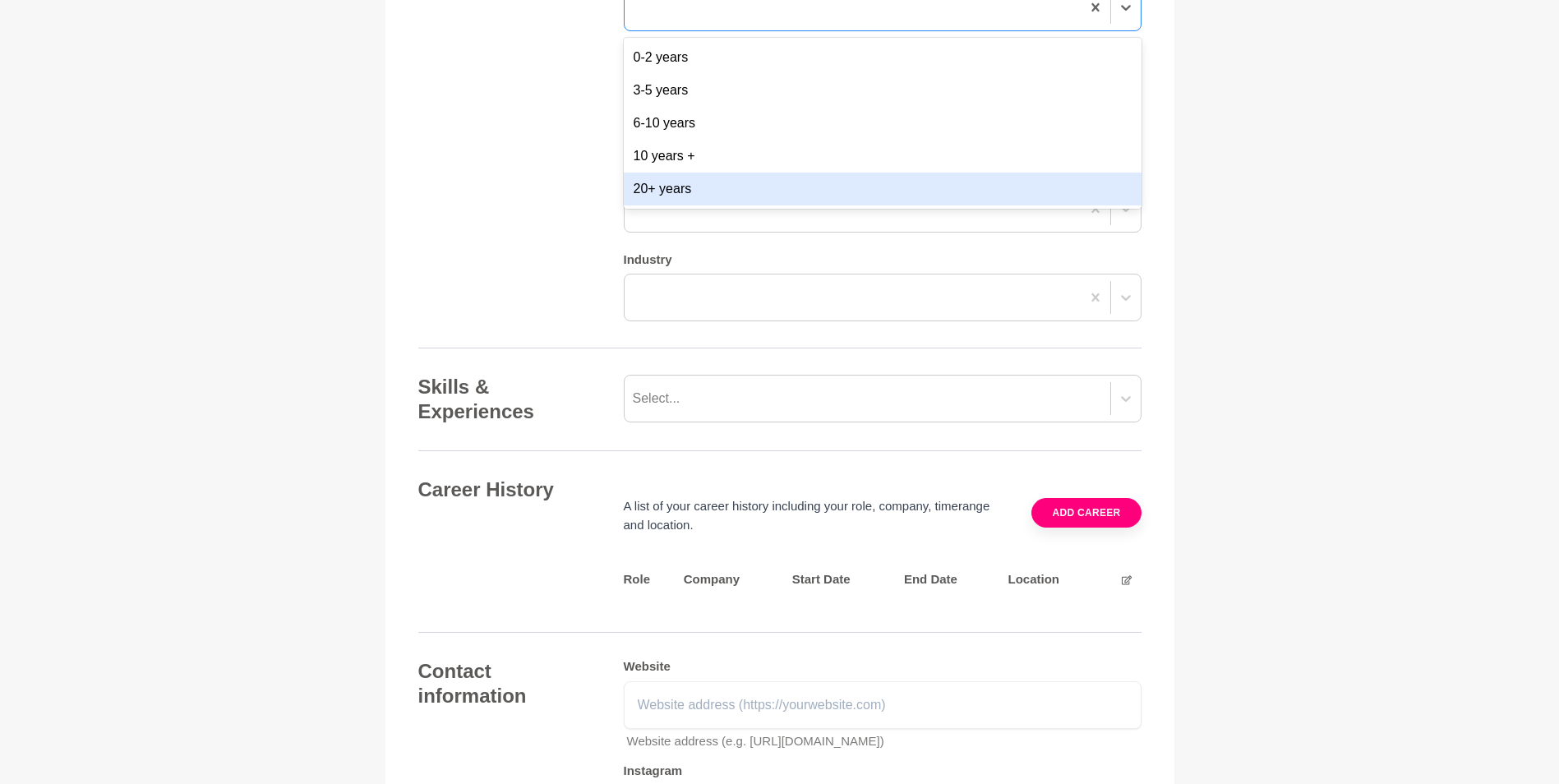
click at [798, 206] on div "20+ years" at bounding box center [883, 189] width 518 height 33
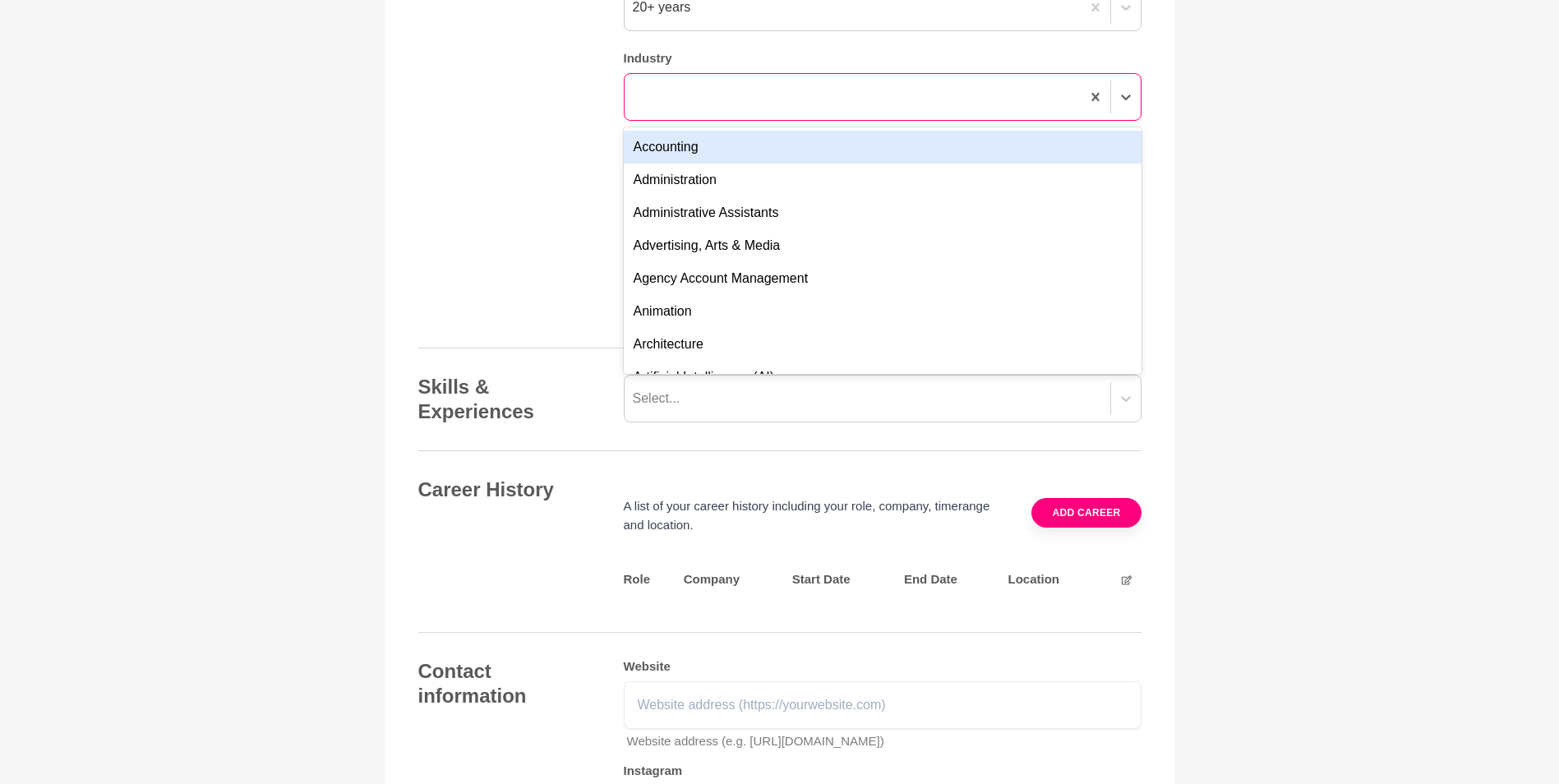
click at [819, 120] on div at bounding box center [883, 97] width 518 height 48
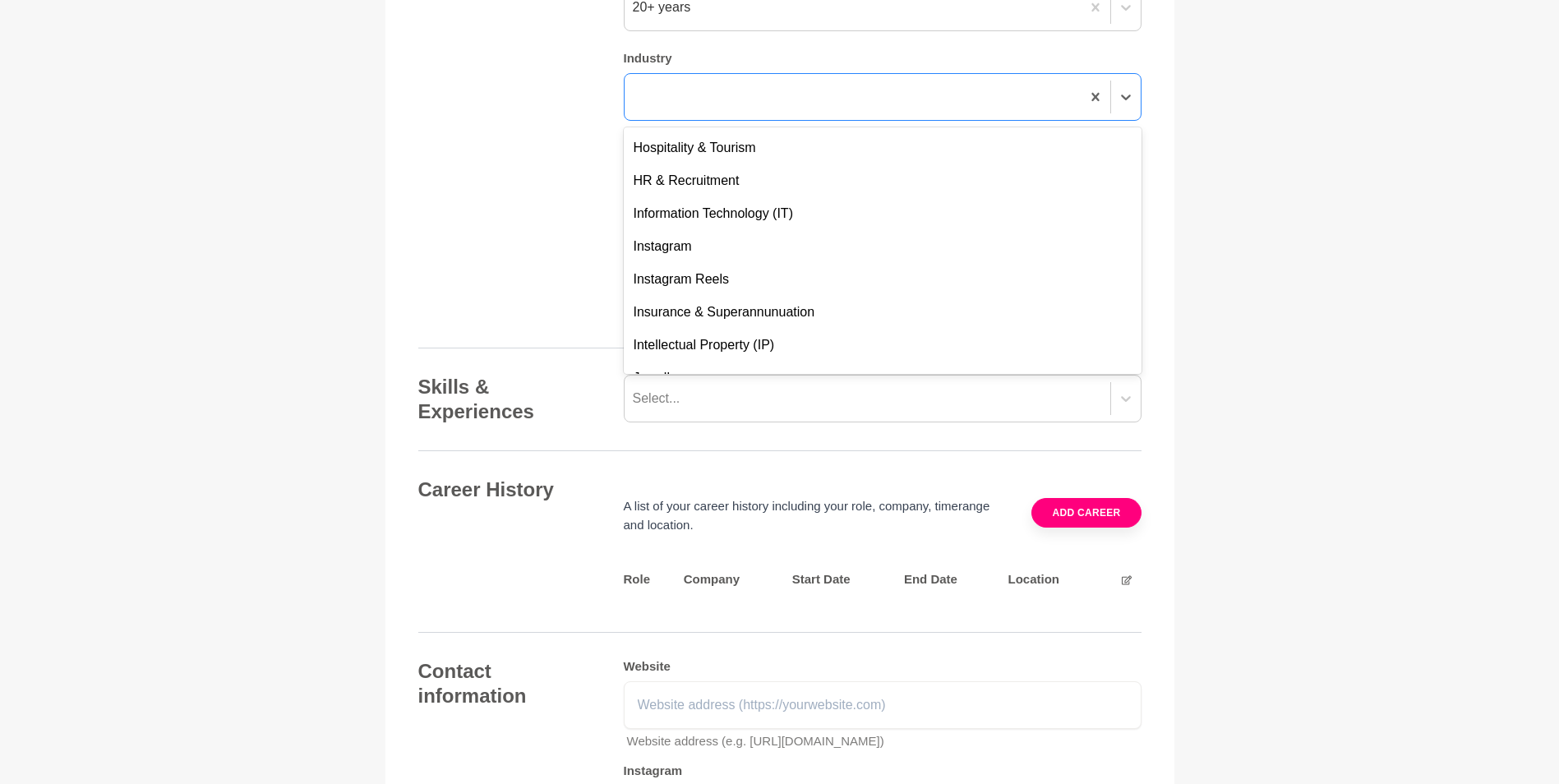
scroll to position [1840, 0]
click at [891, 229] on div "Information Technology (IT)" at bounding box center [883, 213] width 518 height 33
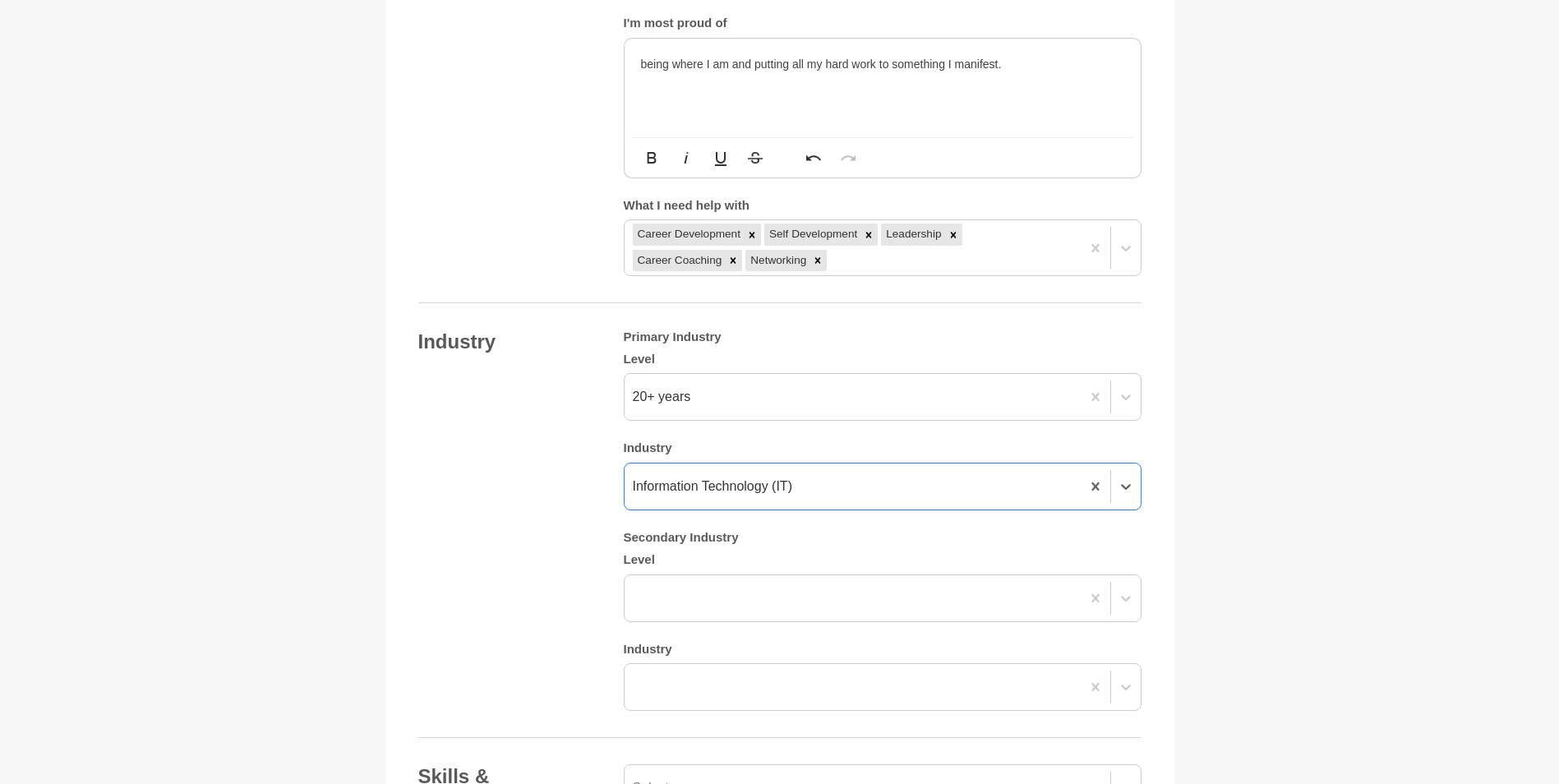
scroll to position [1204, 0]
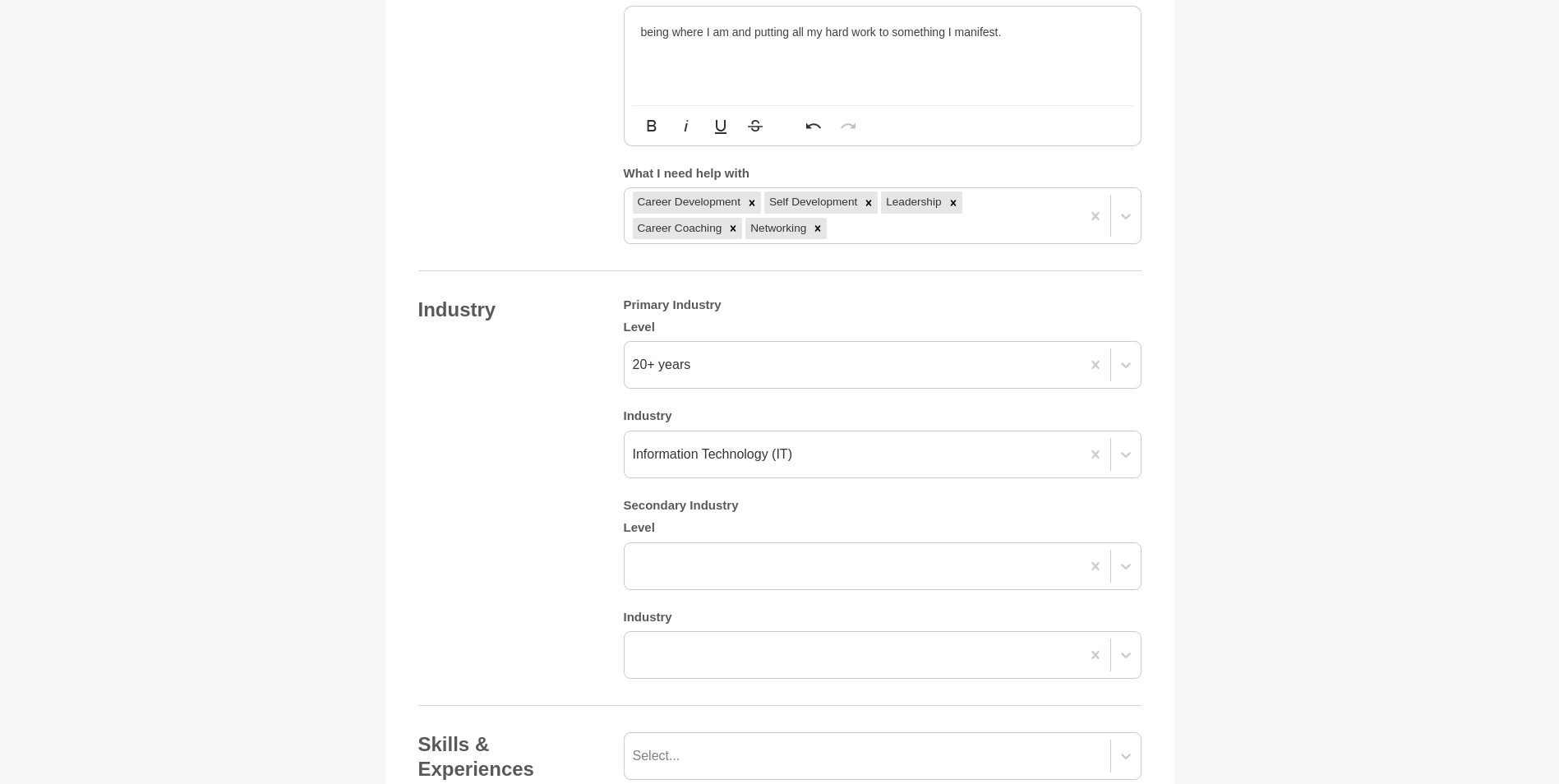
click at [892, 41] on p "being where I am and putting all my hard work to something I manifest." at bounding box center [883, 32] width 484 height 18
click at [1079, 41] on p "being where I am and putting all my hard work for something I manifest." at bounding box center [883, 32] width 484 height 18
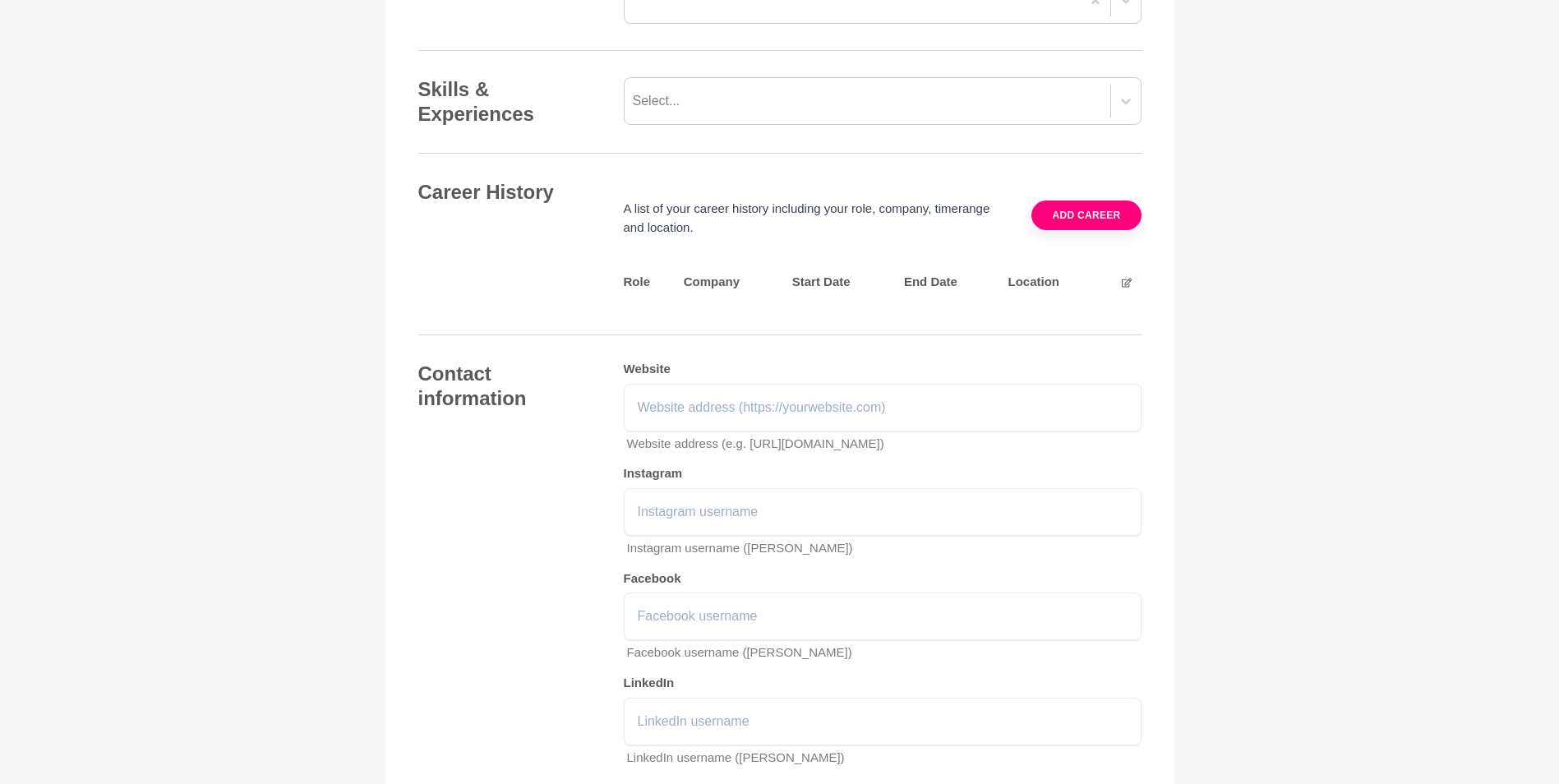
scroll to position [1912, 0]
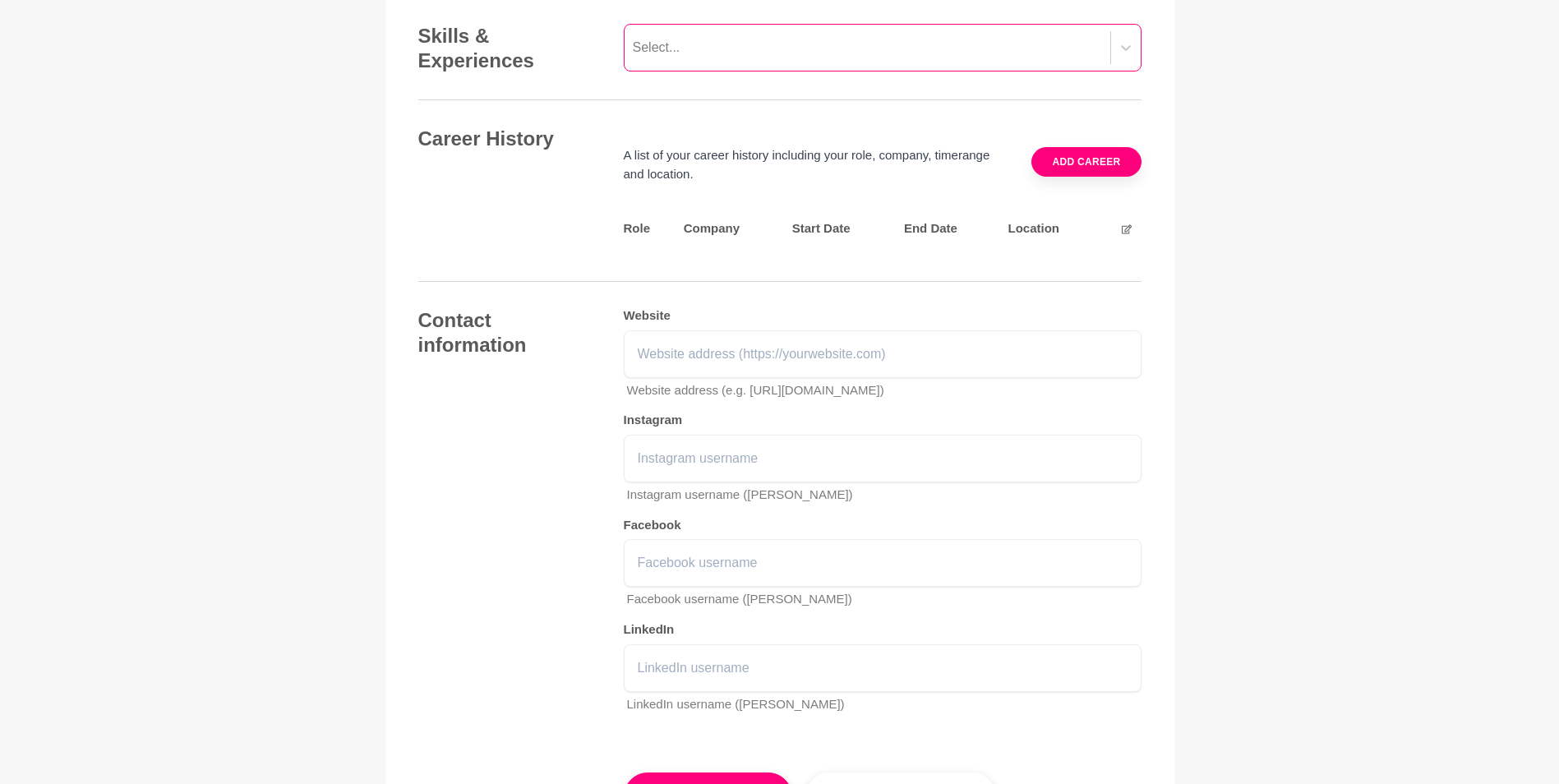
click at [960, 62] on div "Select..." at bounding box center [868, 47] width 486 height 30
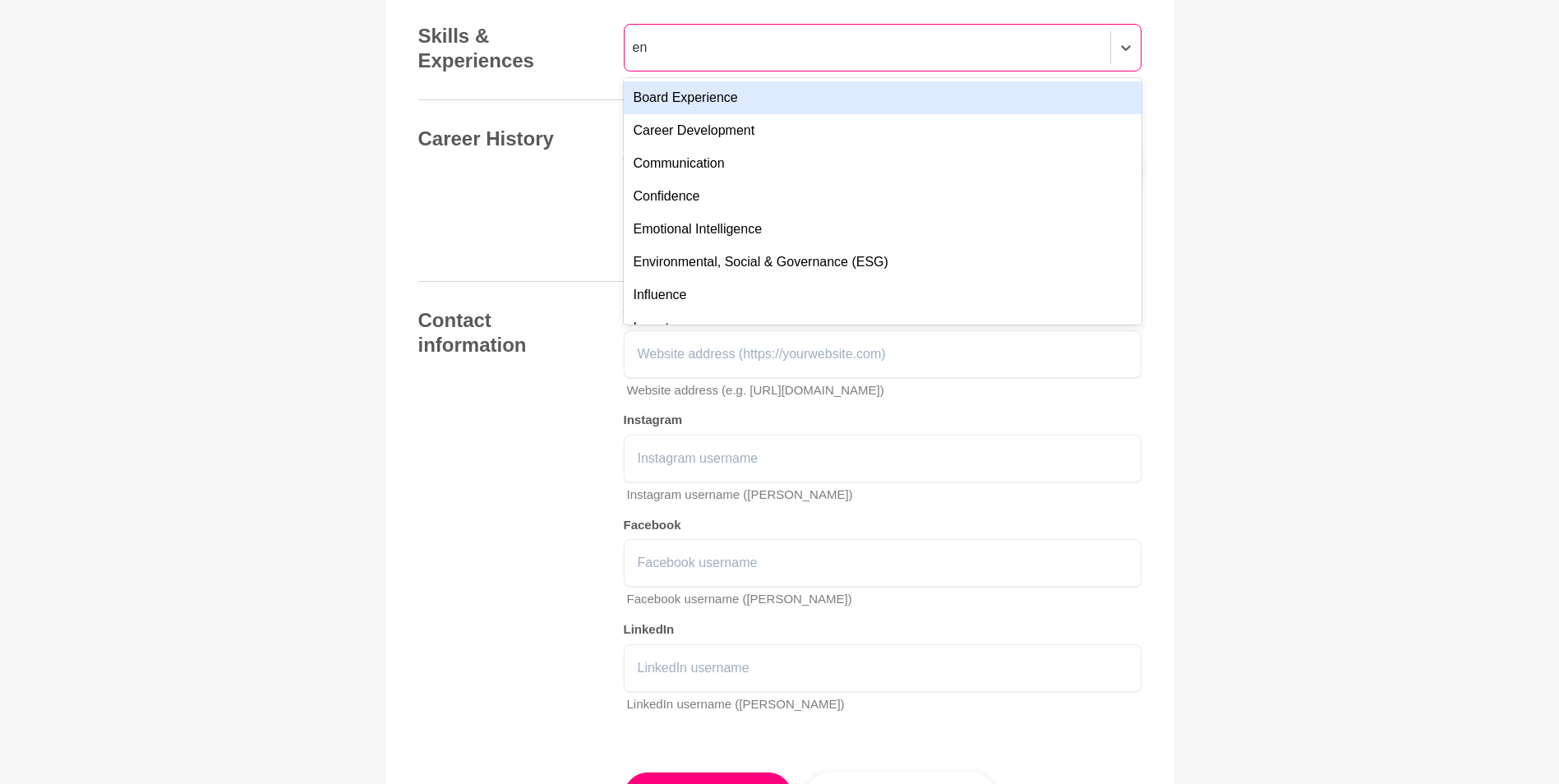
type input "eng"
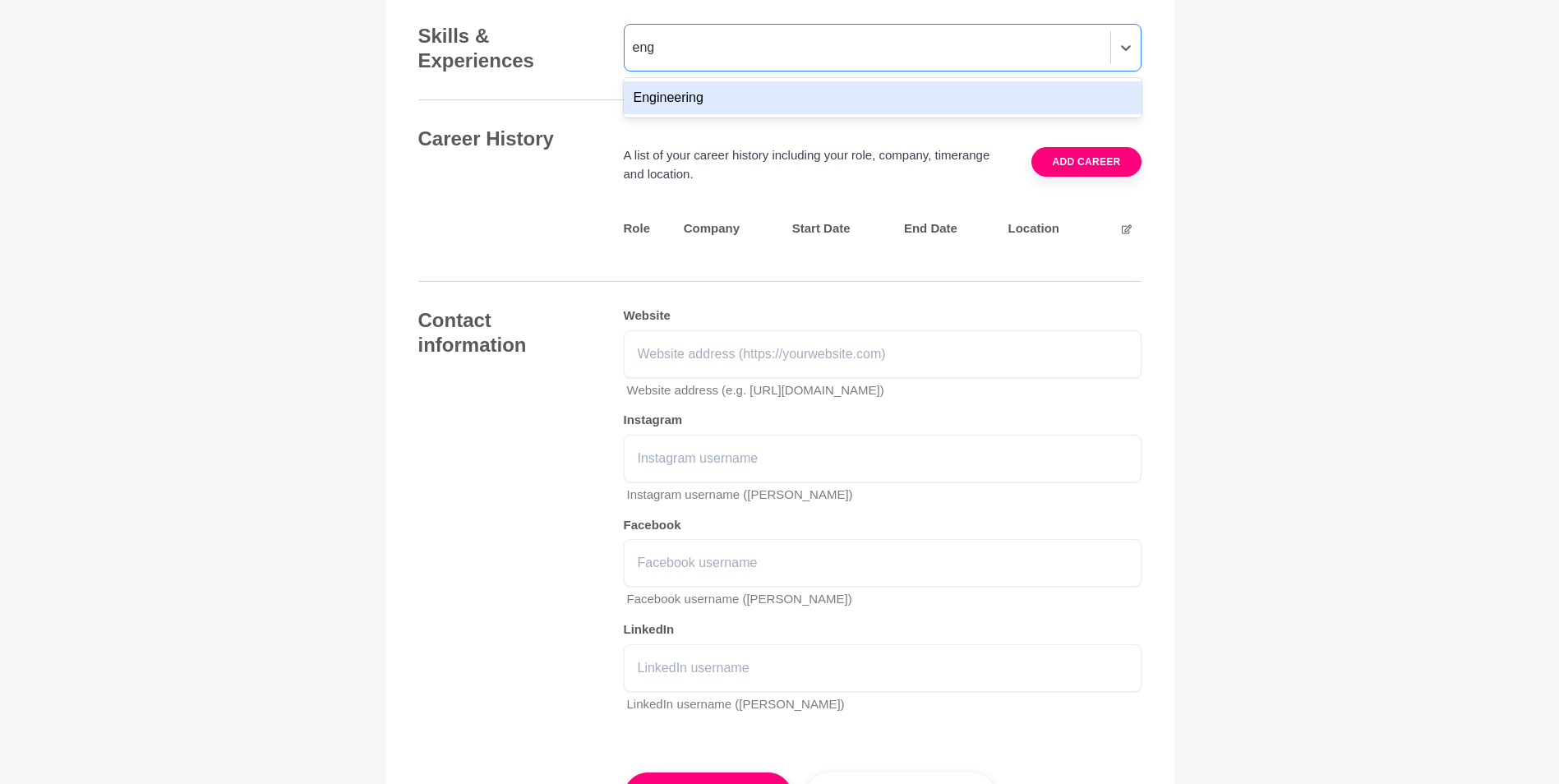
click at [860, 114] on div "Engineering" at bounding box center [883, 98] width 518 height 33
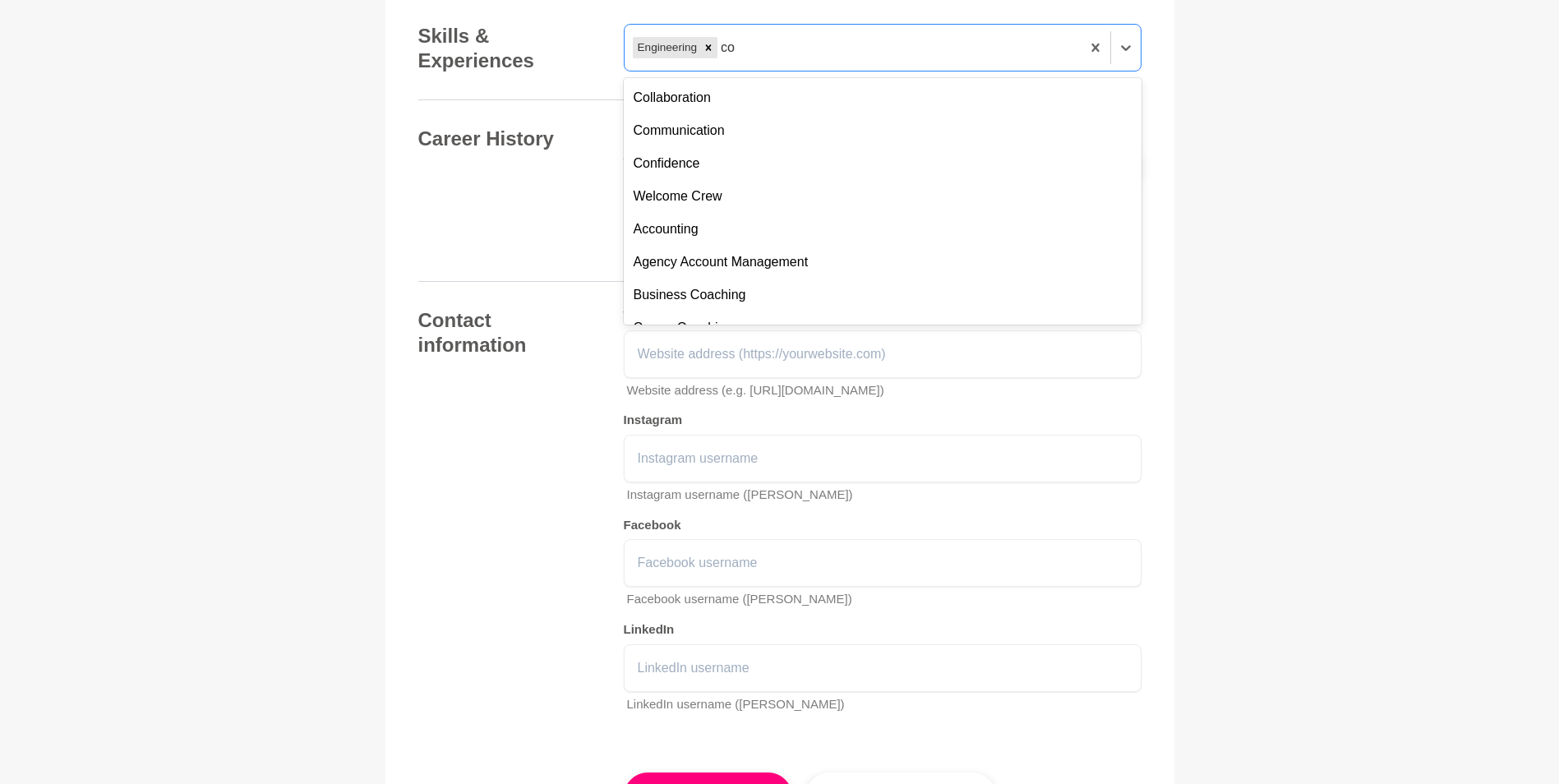
type input "c"
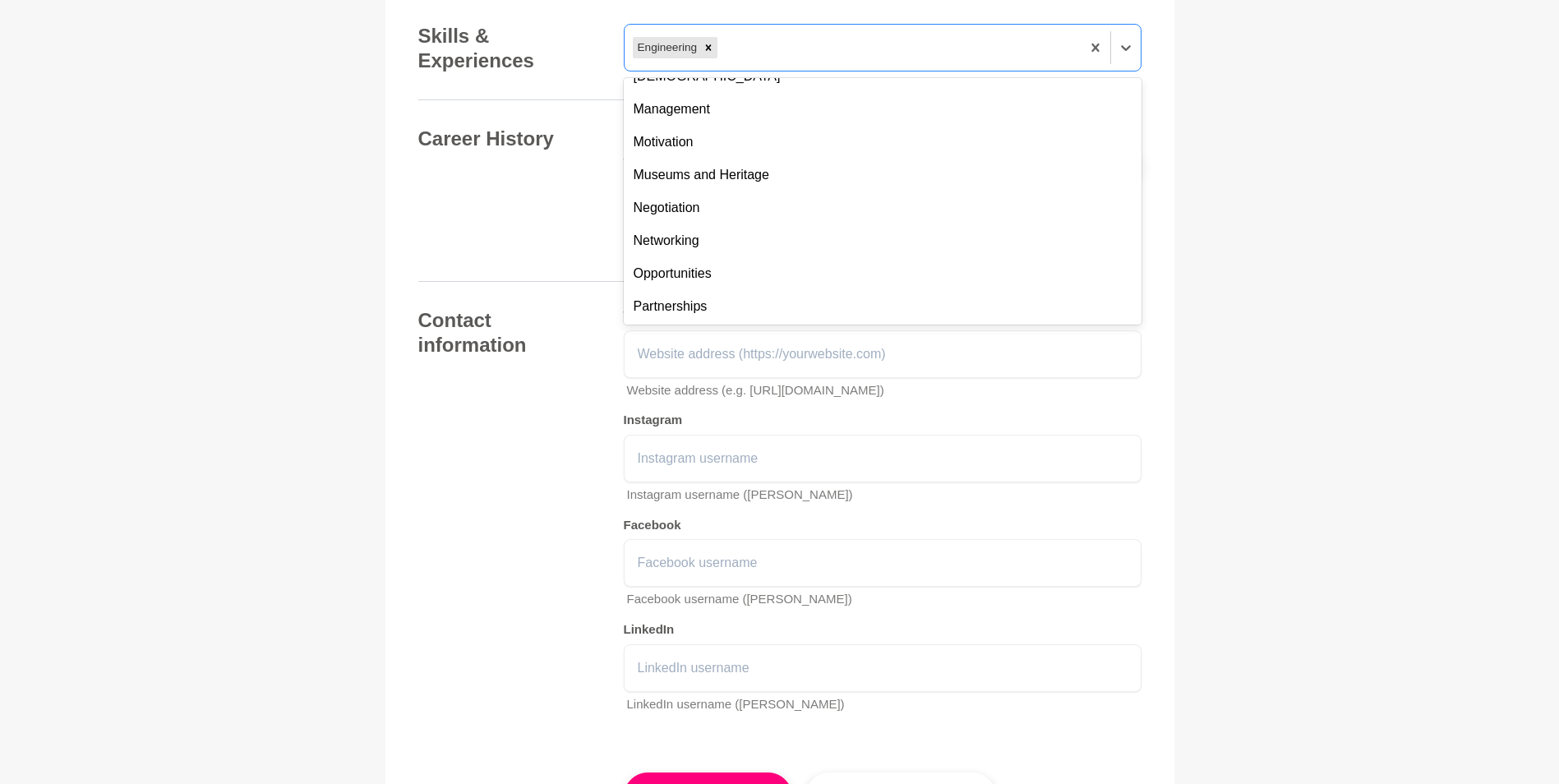
scroll to position [920, 0]
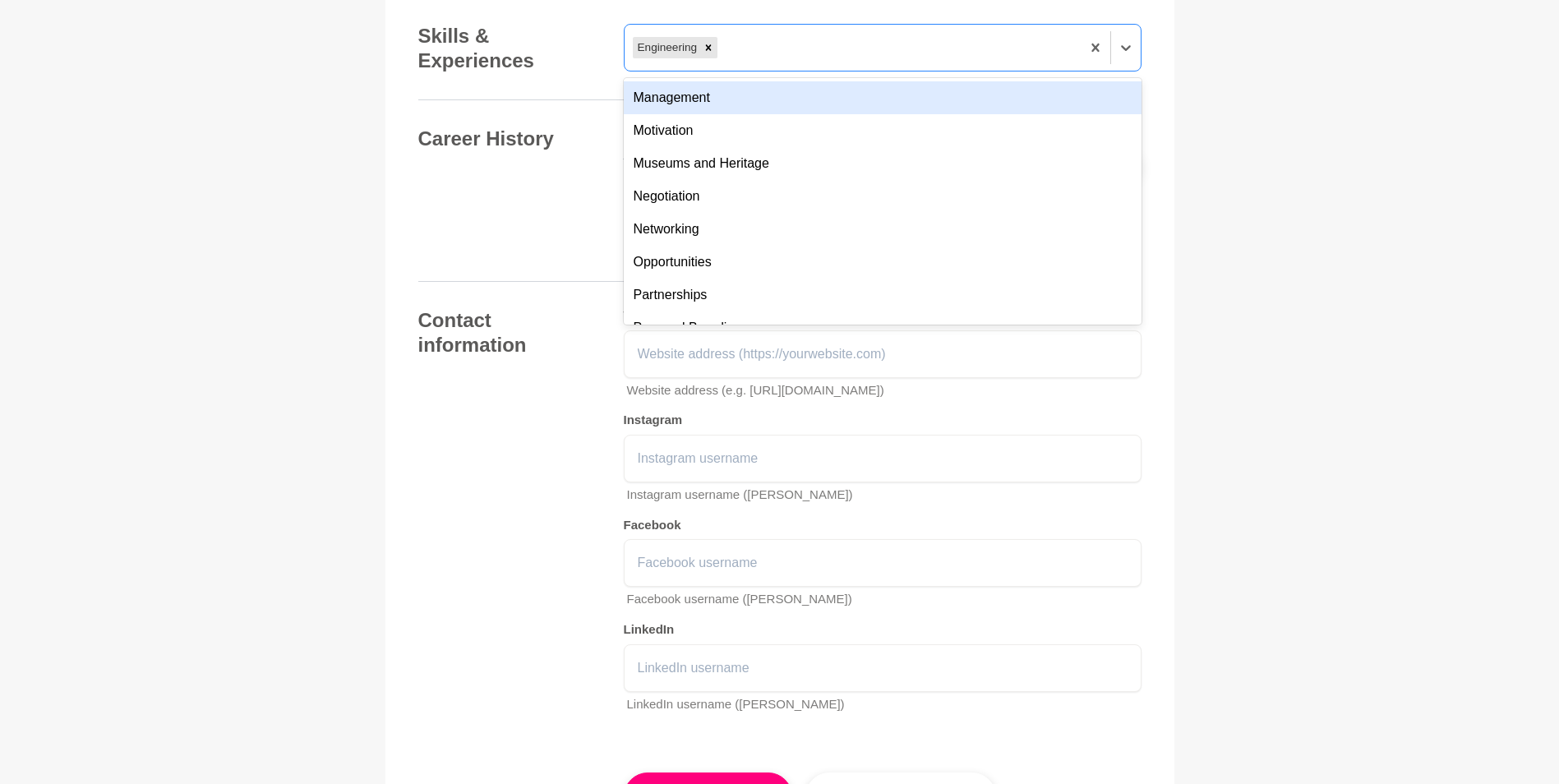
click at [755, 114] on div "Management" at bounding box center [883, 98] width 518 height 33
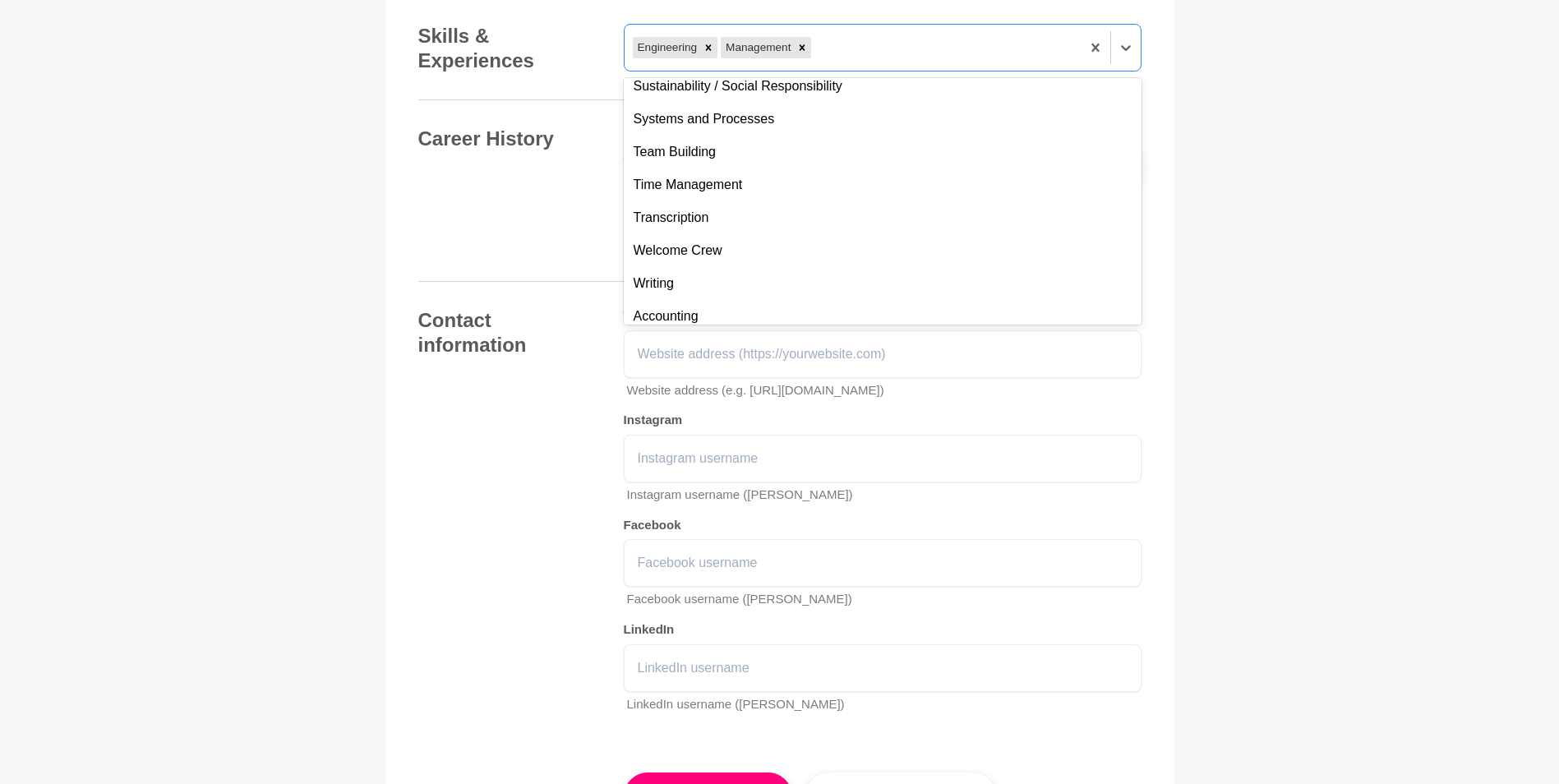
scroll to position [1643, 0]
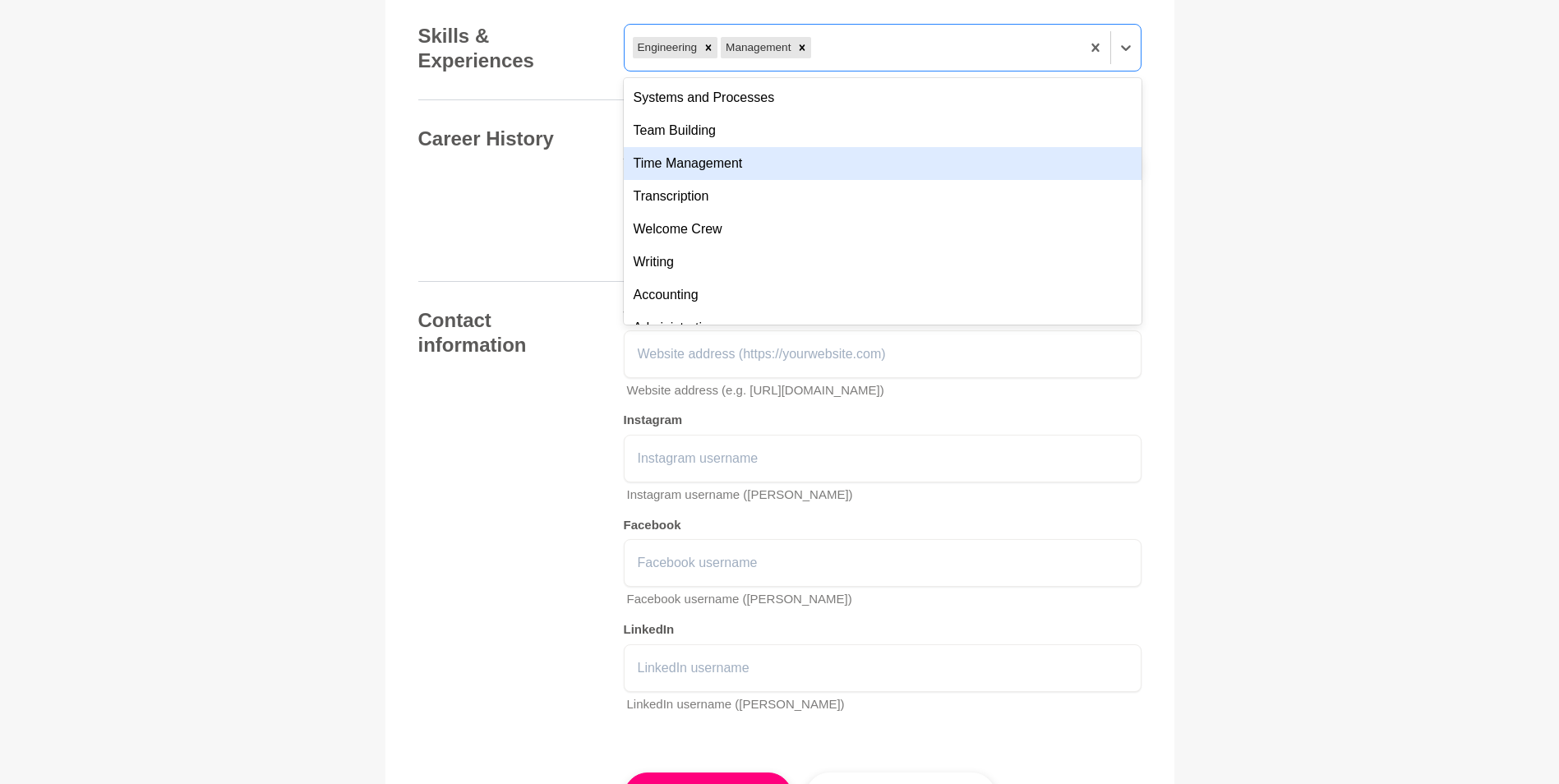
click at [900, 180] on div "Time Management" at bounding box center [883, 163] width 518 height 33
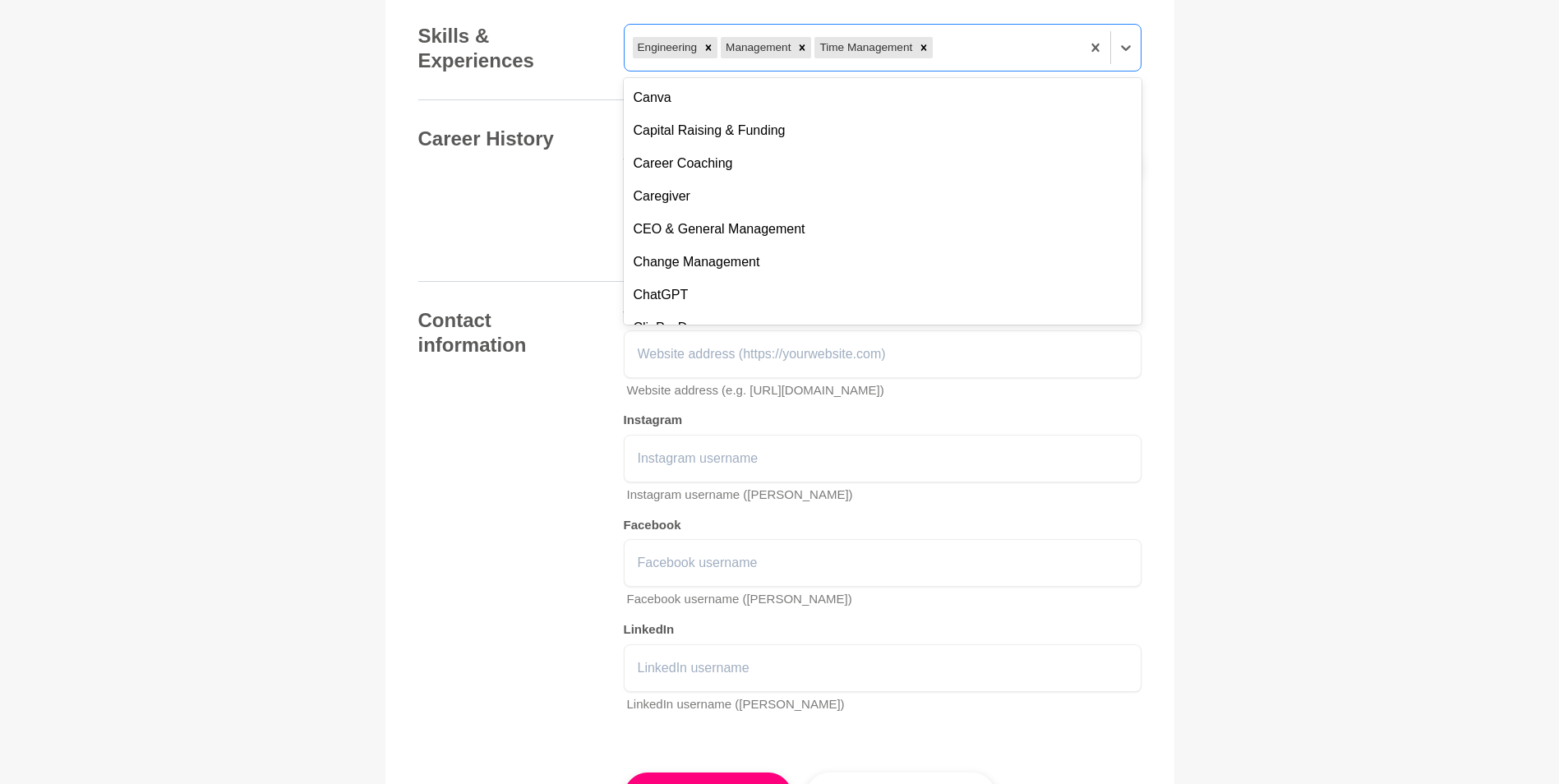
scroll to position [2300, 0]
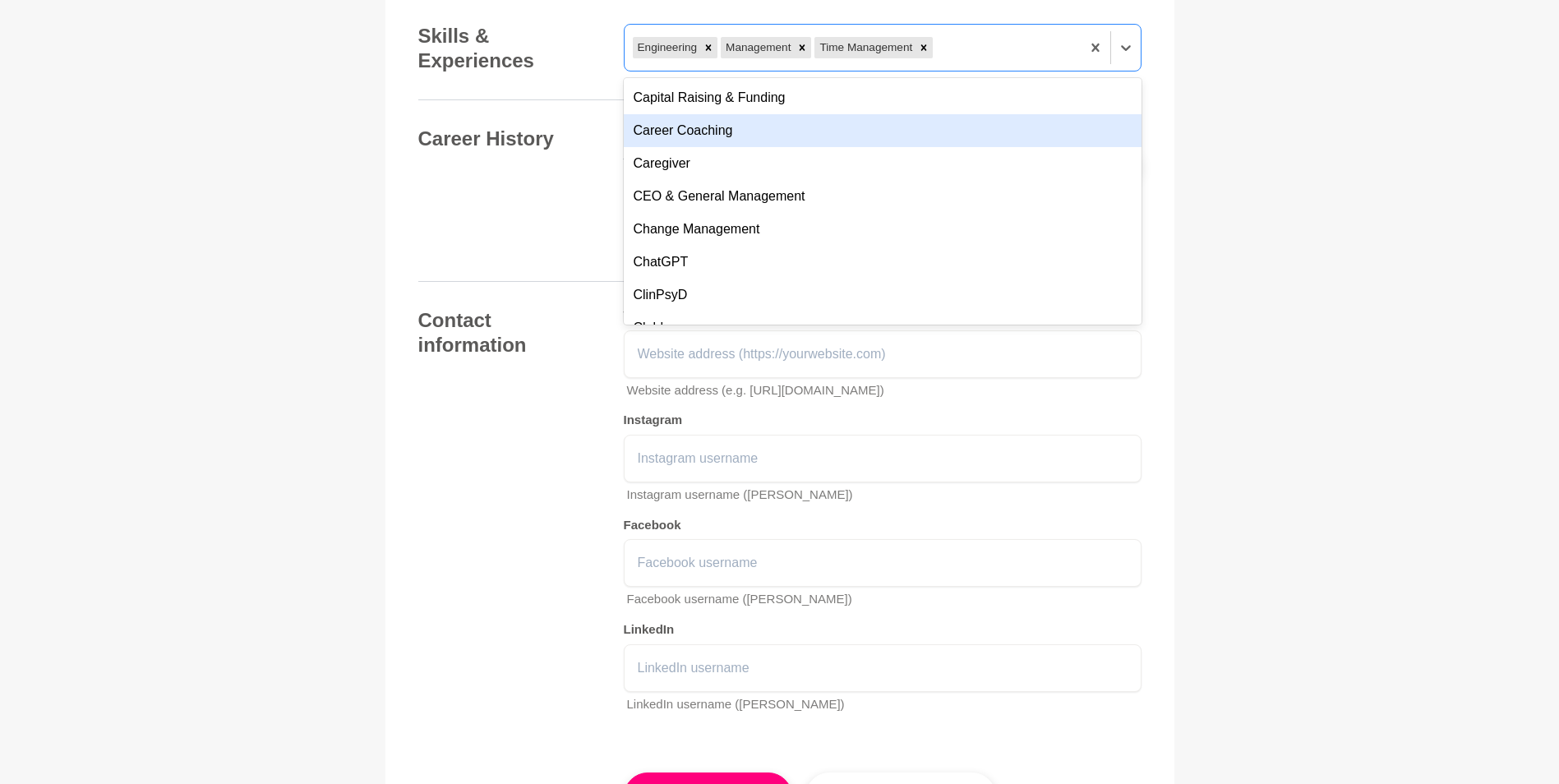
click at [896, 147] on div "Career Coaching" at bounding box center [883, 130] width 518 height 33
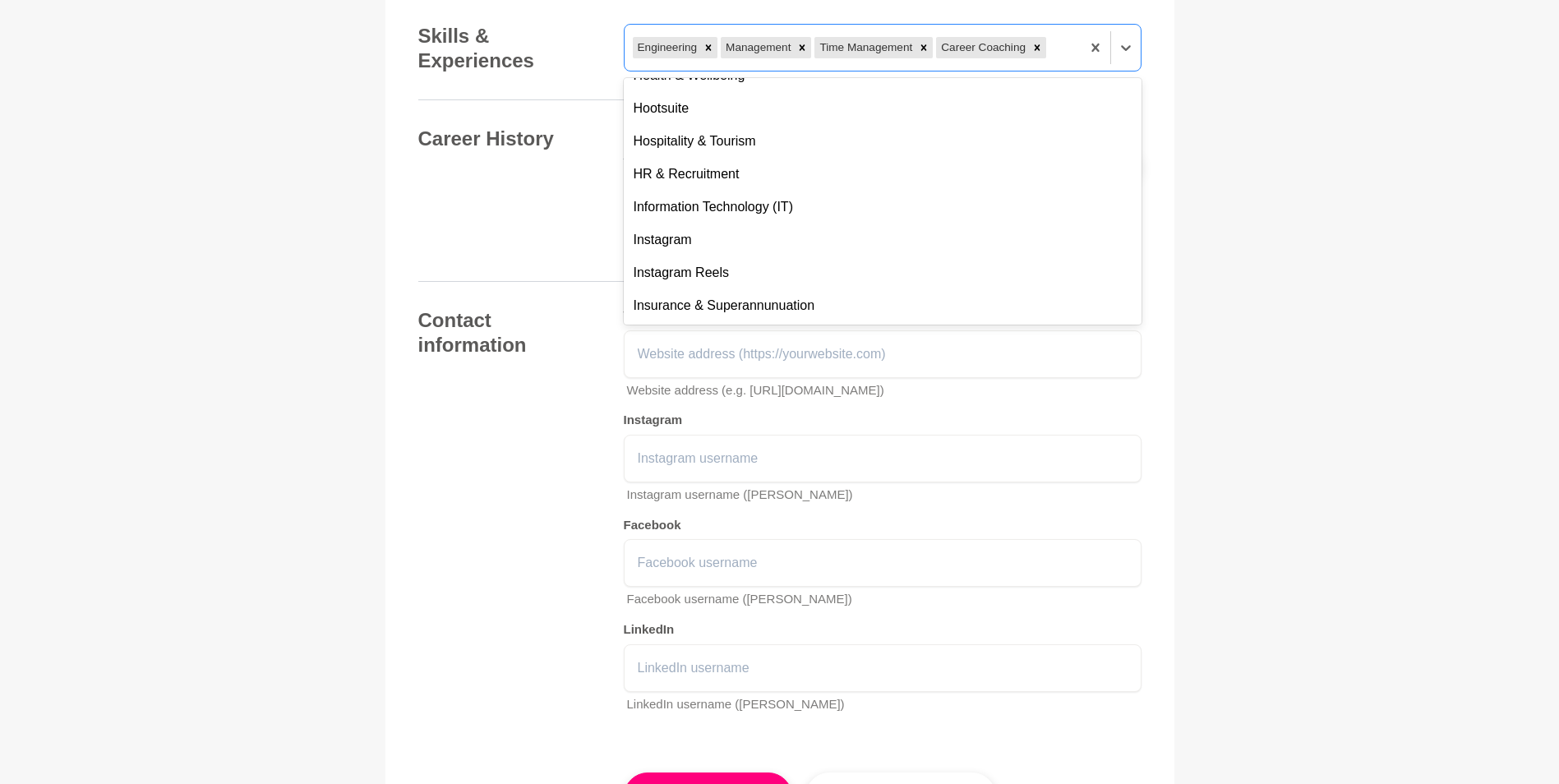
scroll to position [3549, 0]
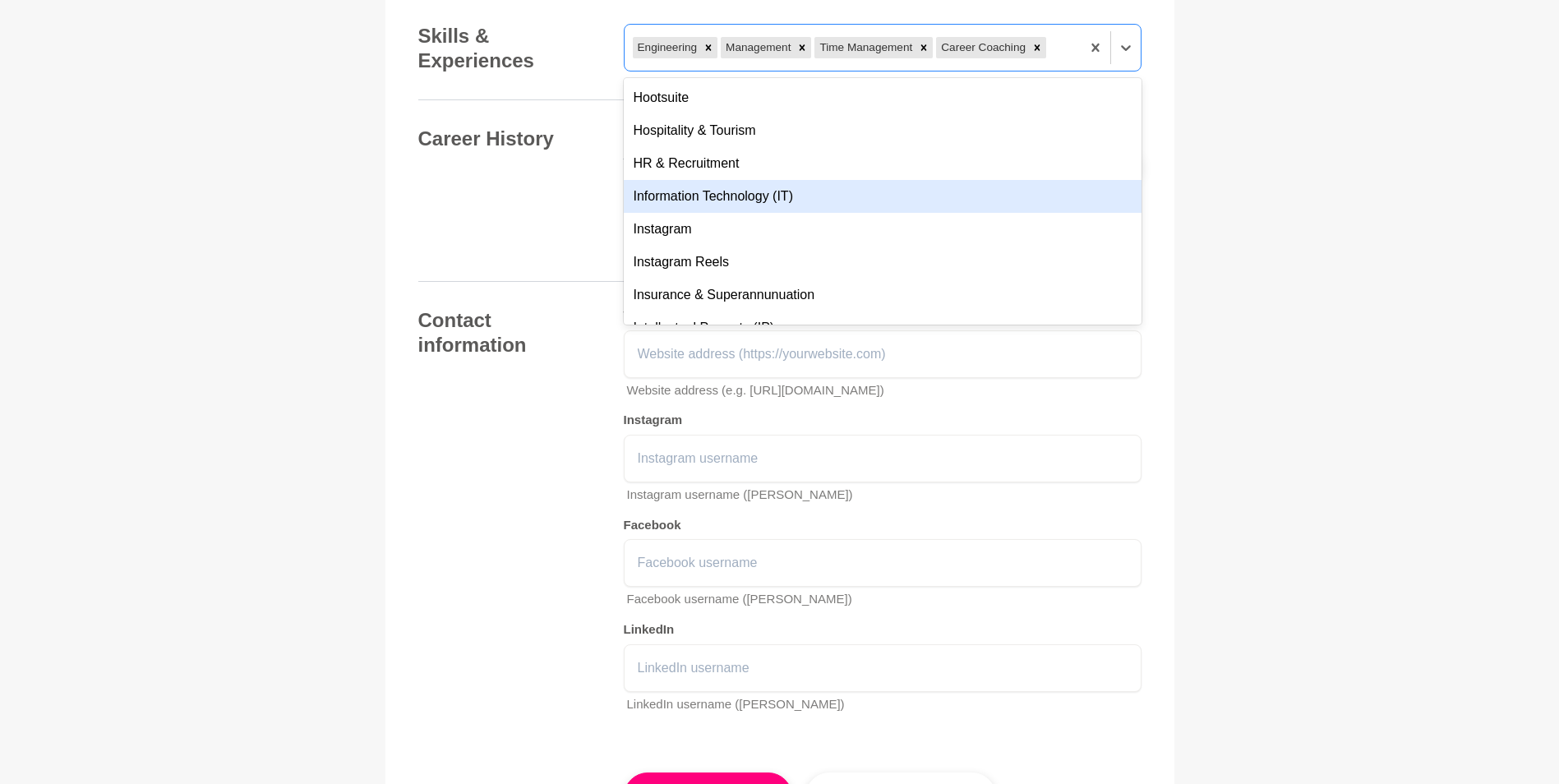
click at [876, 213] on div "Information Technology (IT)" at bounding box center [883, 196] width 518 height 33
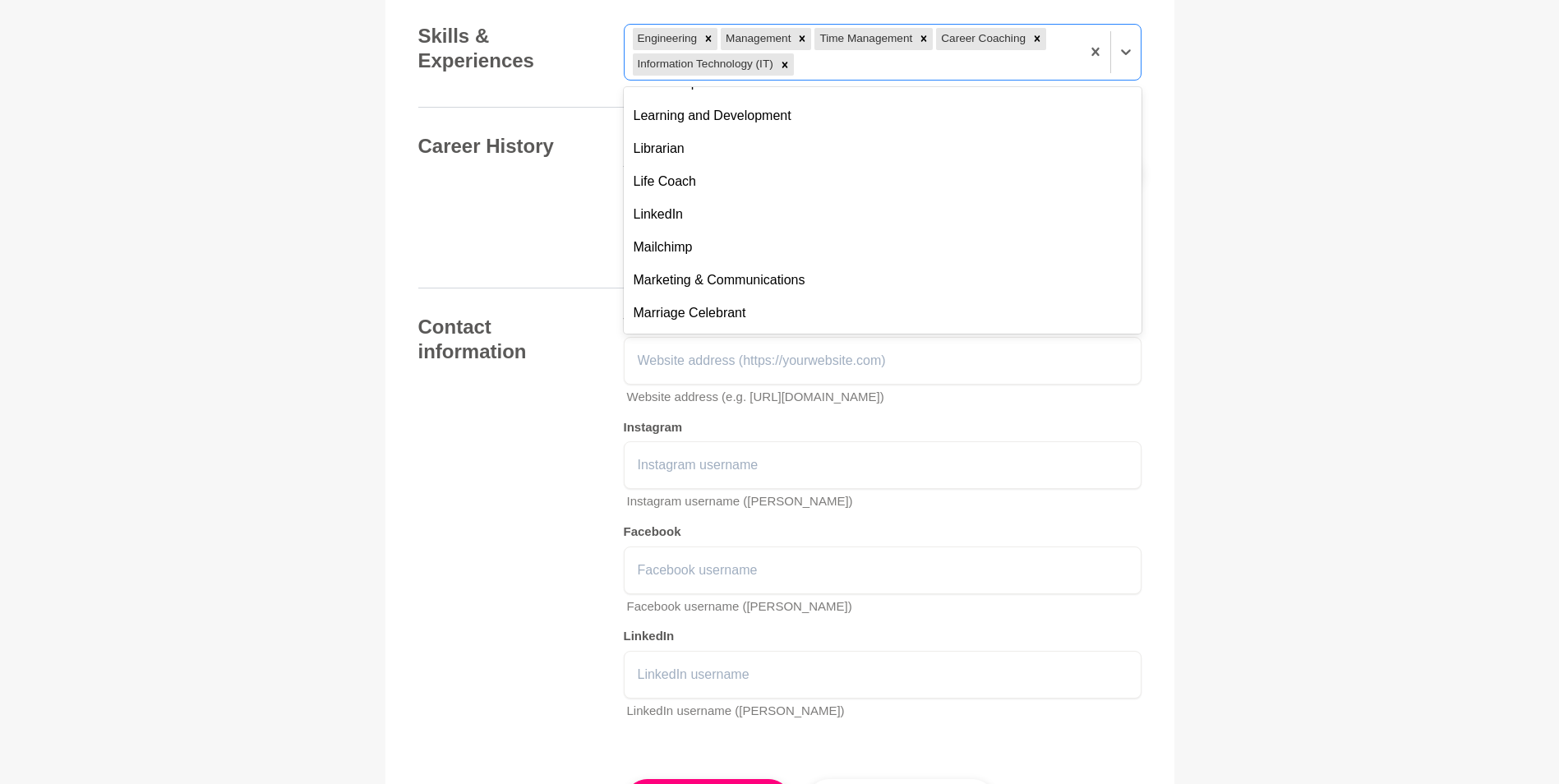
scroll to position [4041, 0]
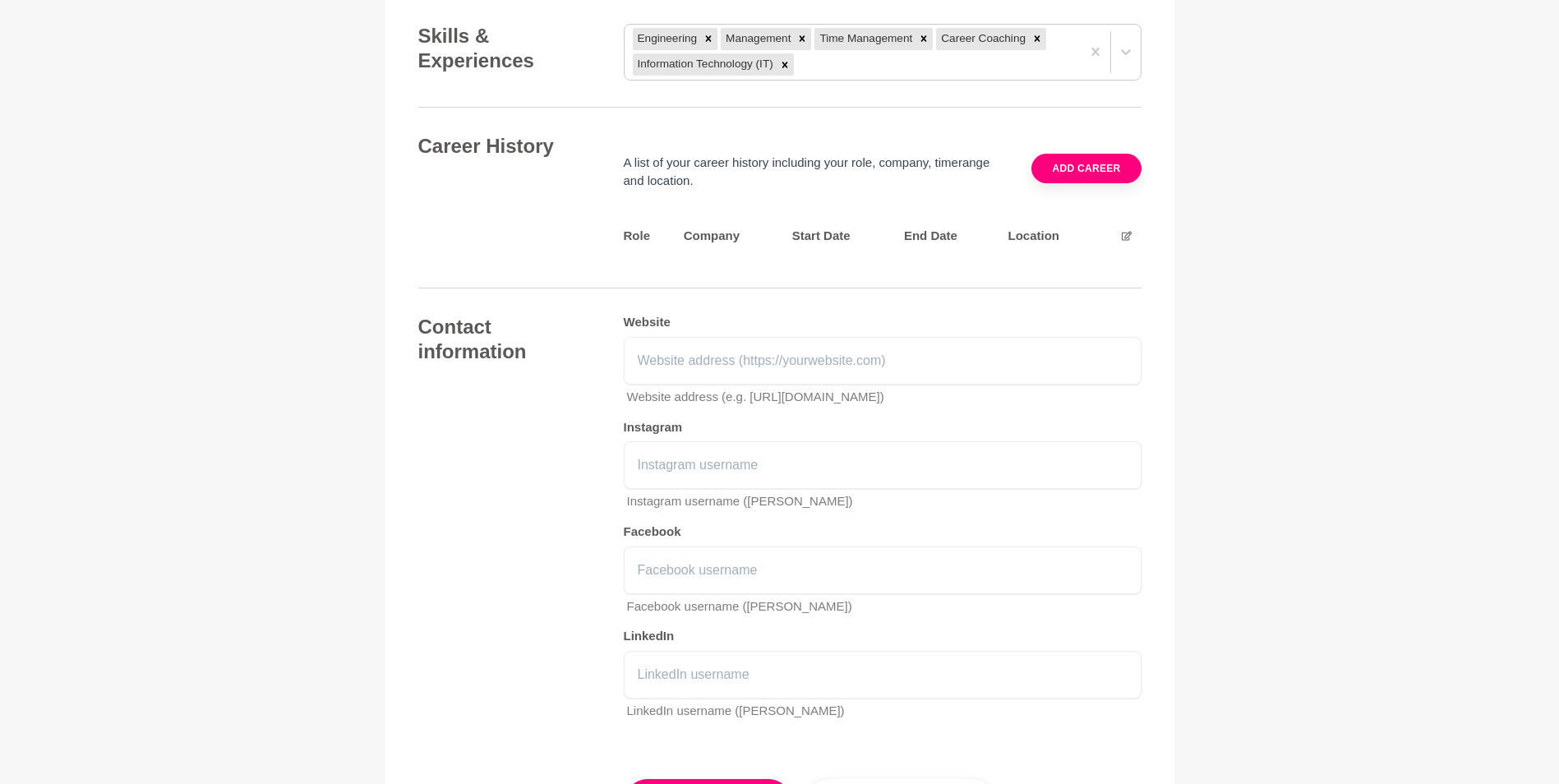
drag, startPoint x: 1565, startPoint y: 518, endPoint x: 1247, endPoint y: 465, distance: 322.4
click at [1039, 44] on icon at bounding box center [1037, 38] width 12 height 12
drag, startPoint x: 1568, startPoint y: 527, endPoint x: 1236, endPoint y: 253, distance: 430.5
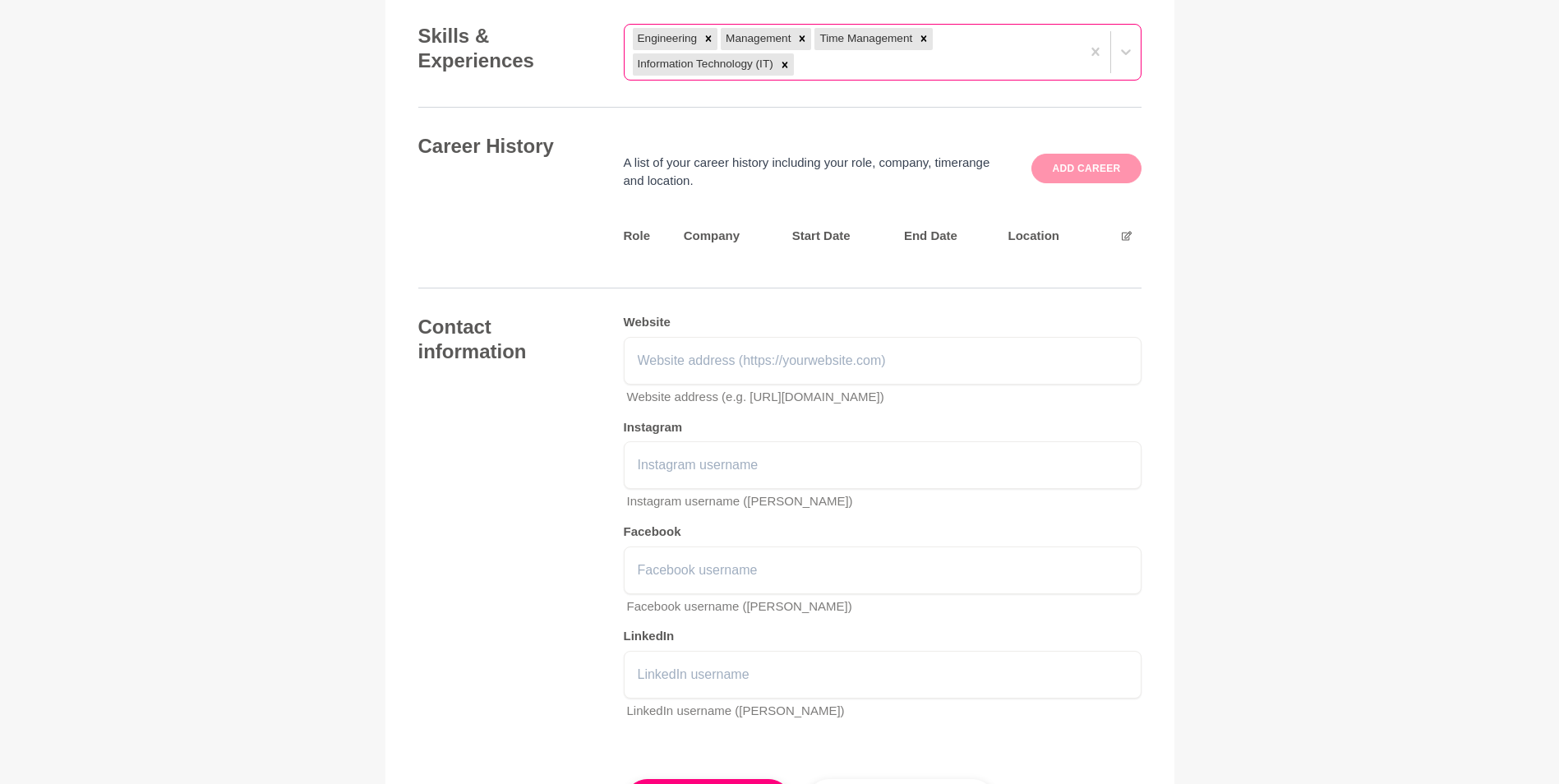
click at [1092, 183] on button "Add career" at bounding box center [1086, 168] width 110 height 30
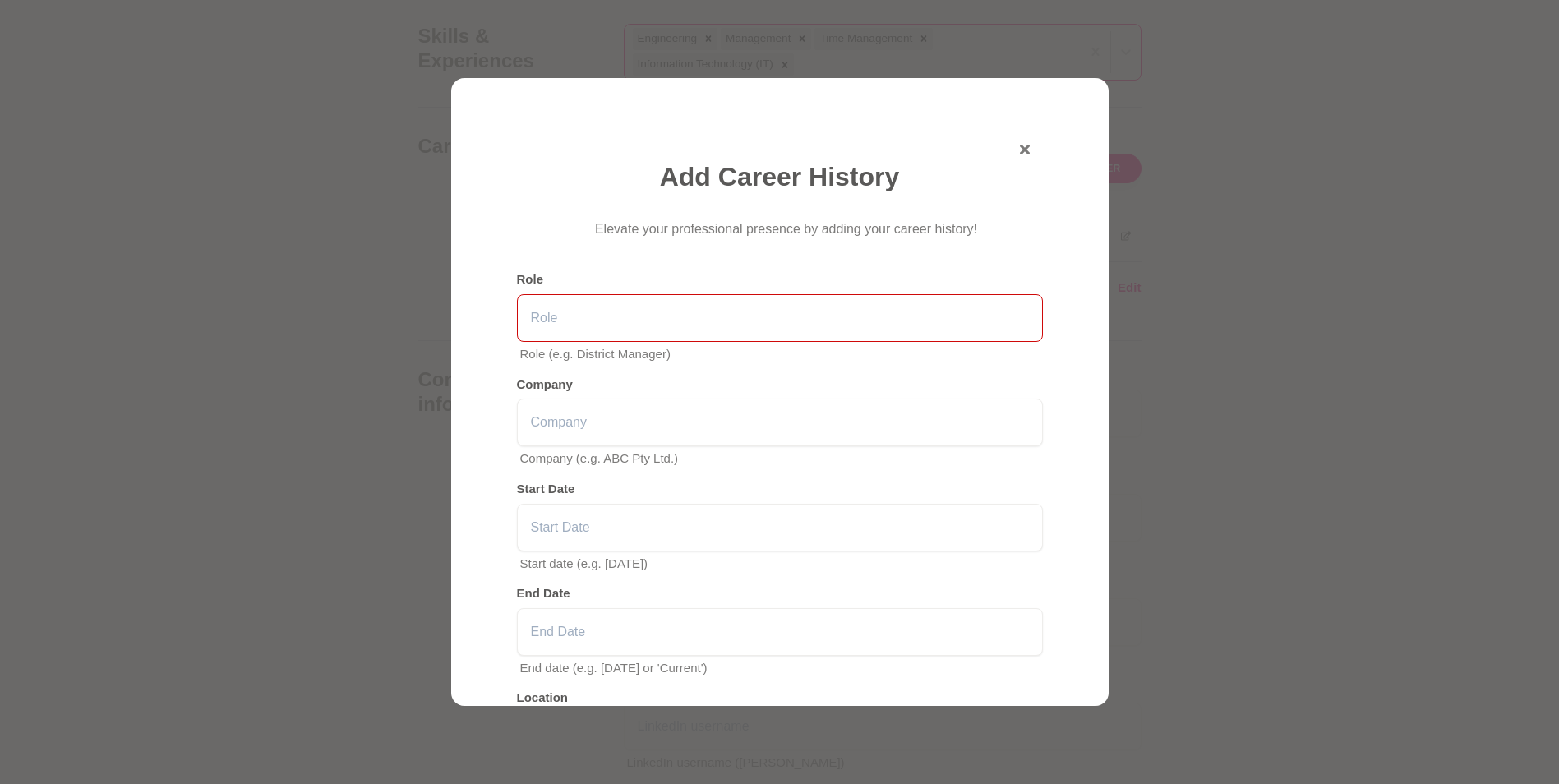
click at [840, 329] on input "text" at bounding box center [780, 318] width 526 height 48
type input "Head of Quality Assurance"
click at [799, 413] on input "text" at bounding box center [780, 422] width 526 height 48
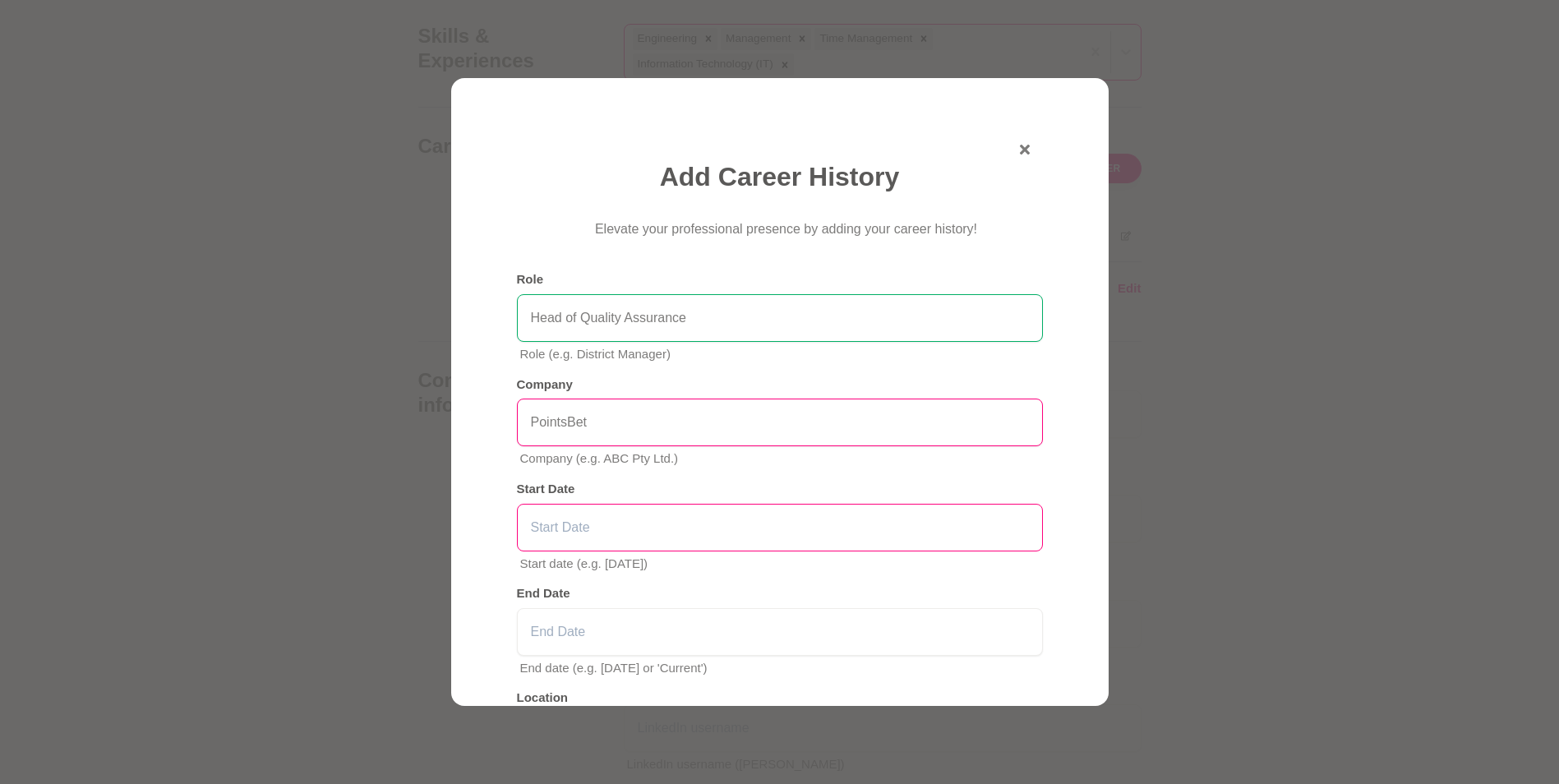
type input "PointsBet"
click at [732, 524] on input "text" at bounding box center [780, 527] width 526 height 48
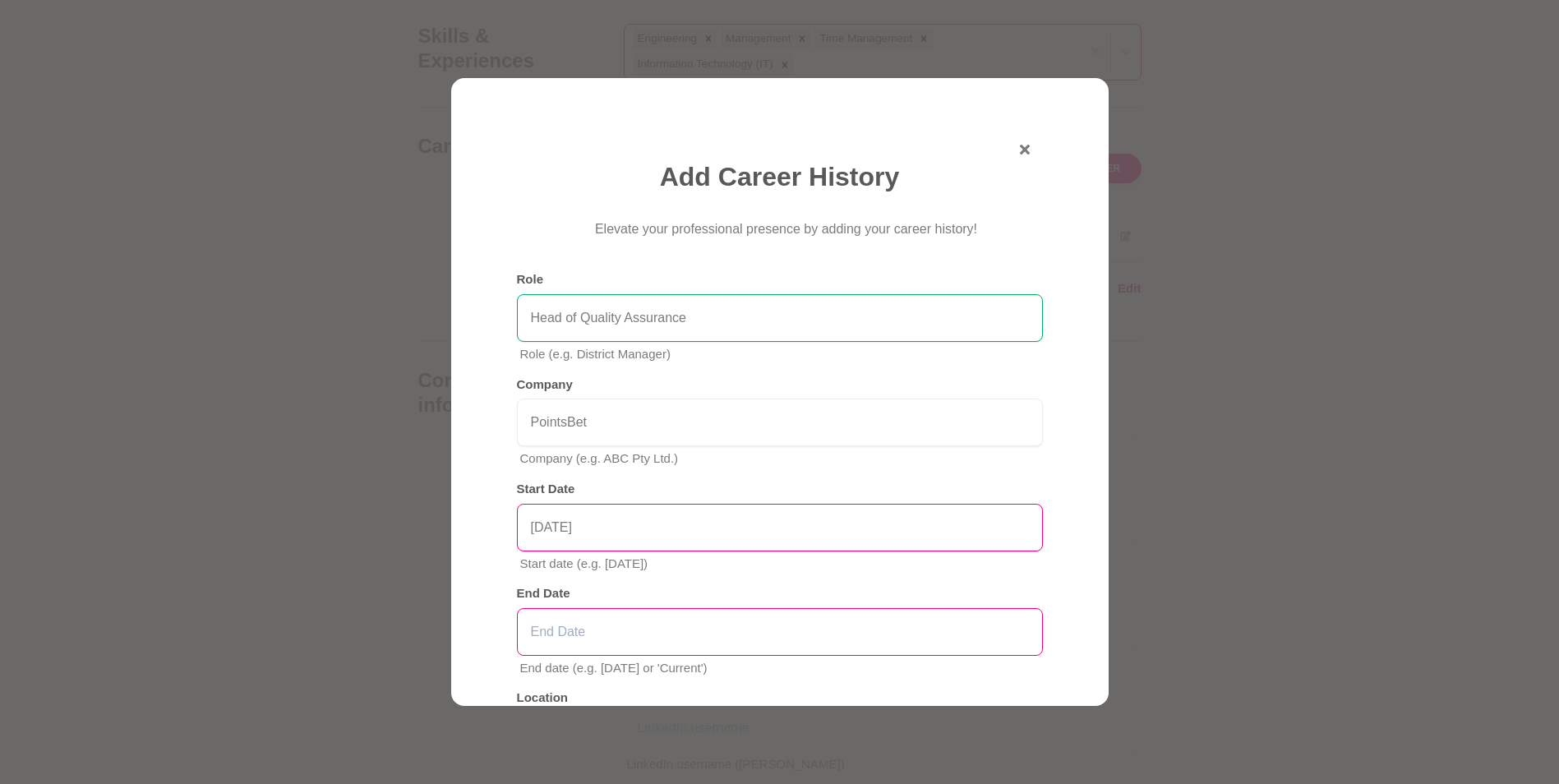
type input "[DATE]"
click at [738, 619] on input "text" at bounding box center [780, 631] width 526 height 48
type input "Current"
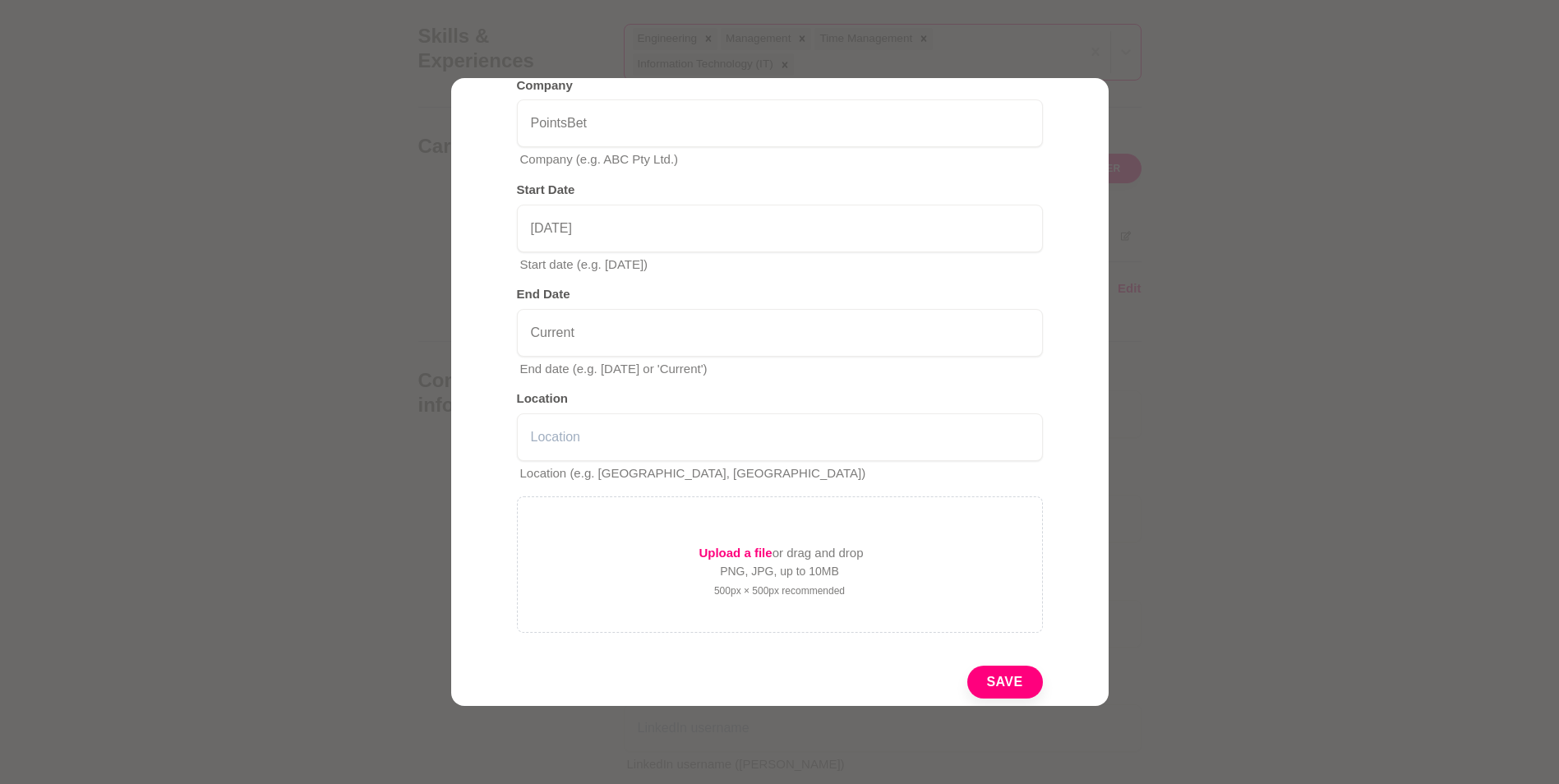
scroll to position [301, 0]
click at [1112, 501] on div at bounding box center [779, 392] width 1559 height 784
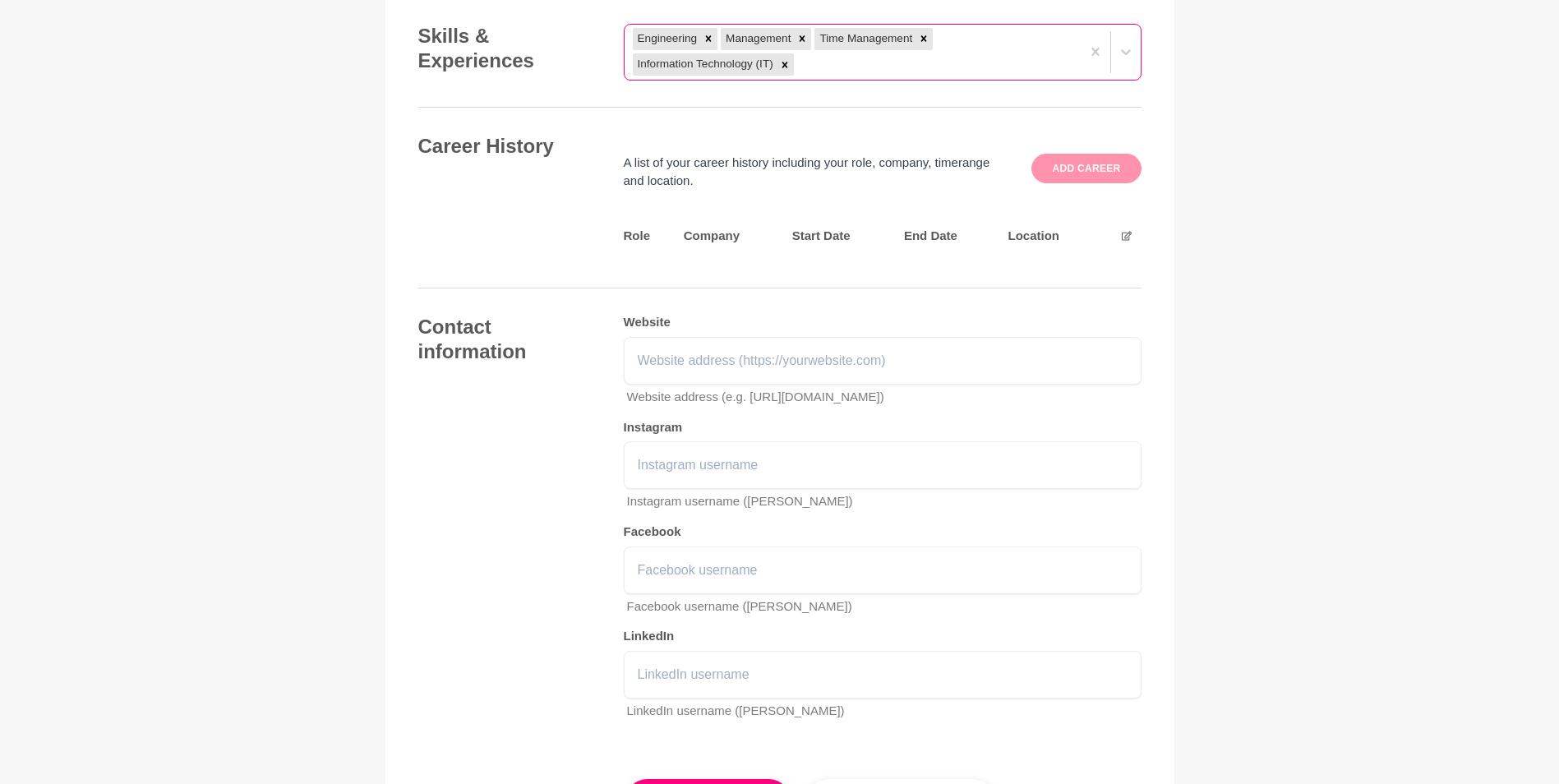
click at [1075, 183] on button "Add career" at bounding box center [1086, 168] width 110 height 30
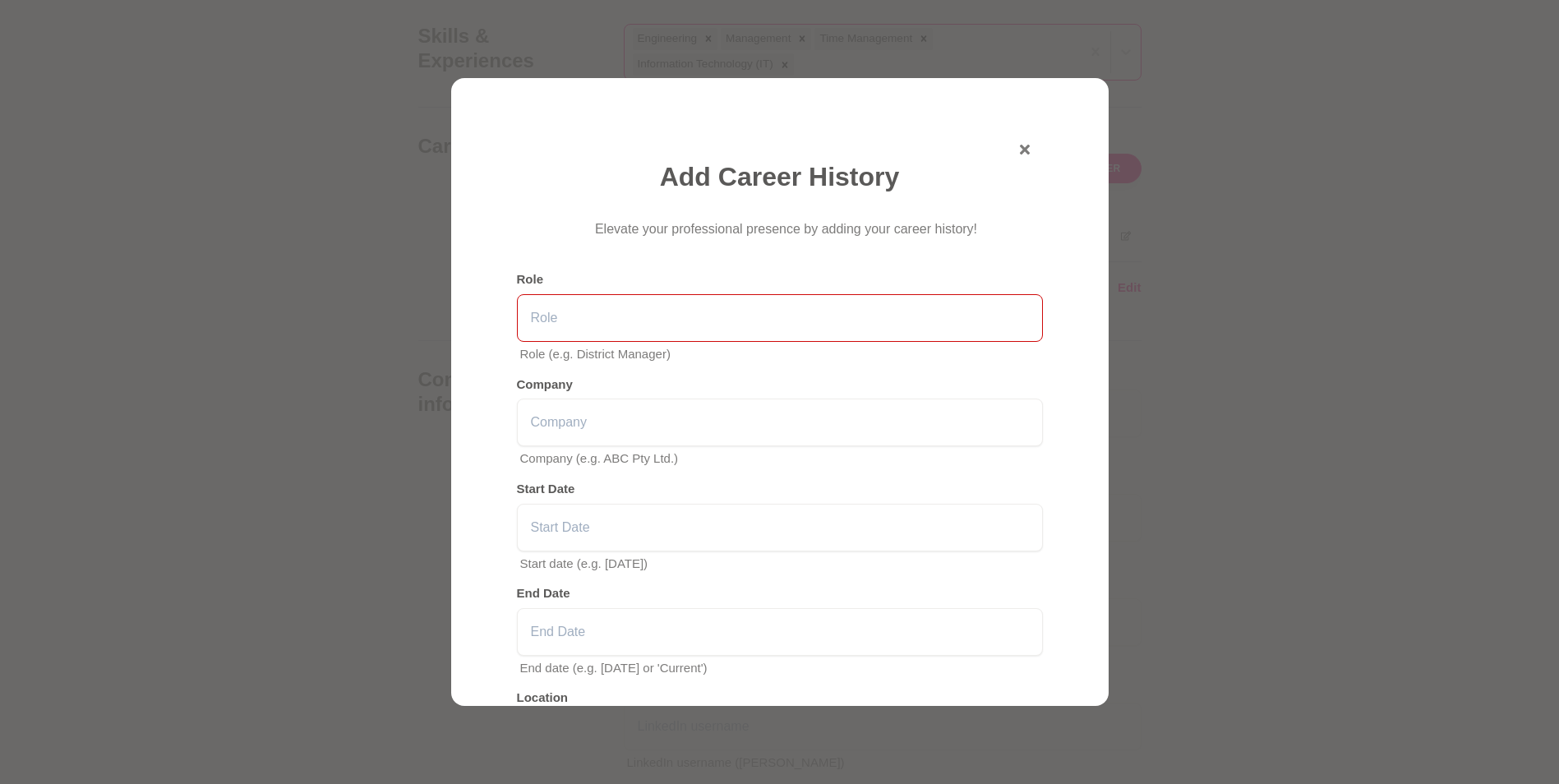
click at [735, 302] on input "text" at bounding box center [780, 318] width 526 height 48
type input "Head of Quality Assurance"
type input "PointsBet"
type input "[DATE]"
type input "Current"
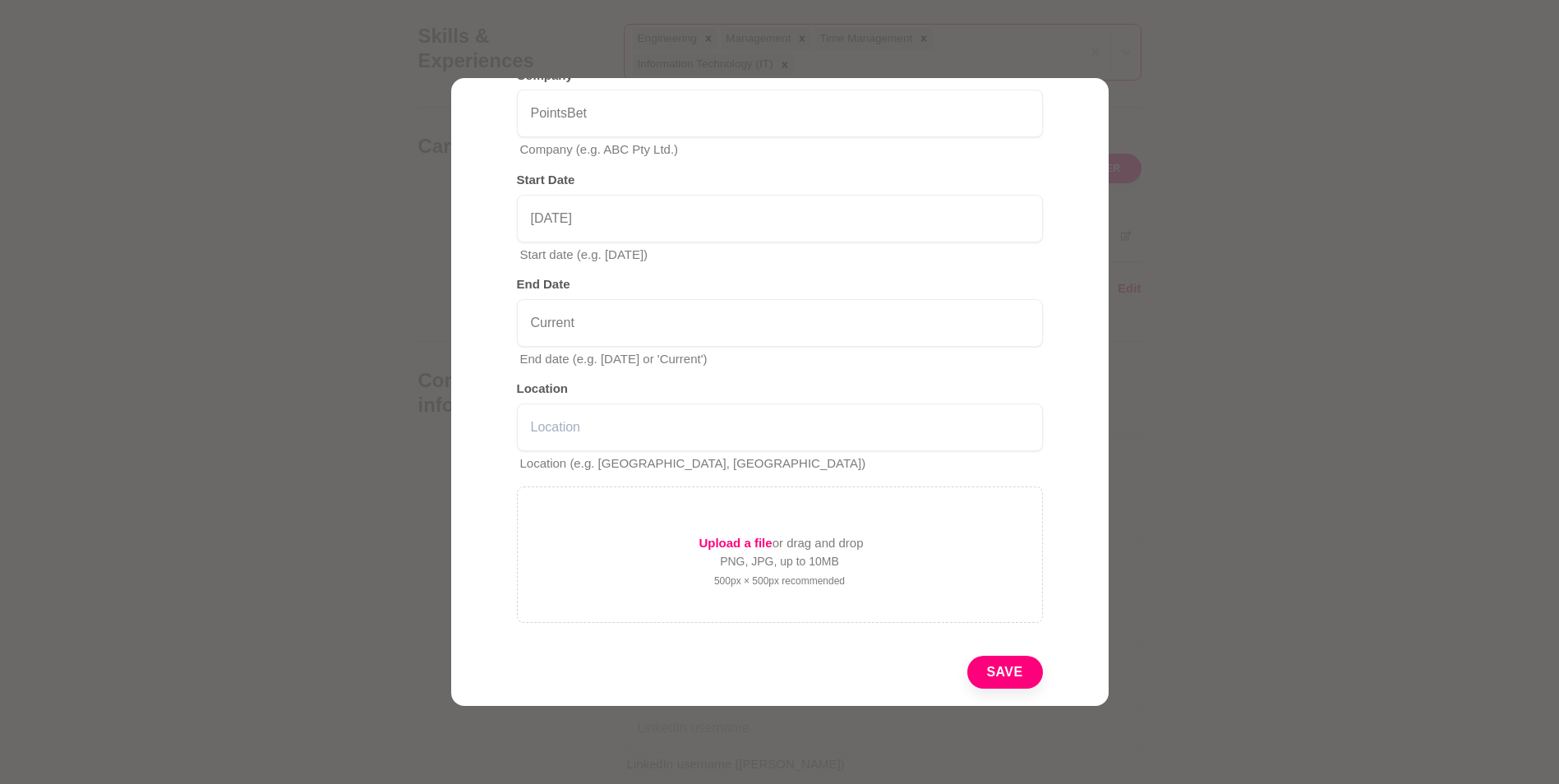
scroll to position [350, 0]
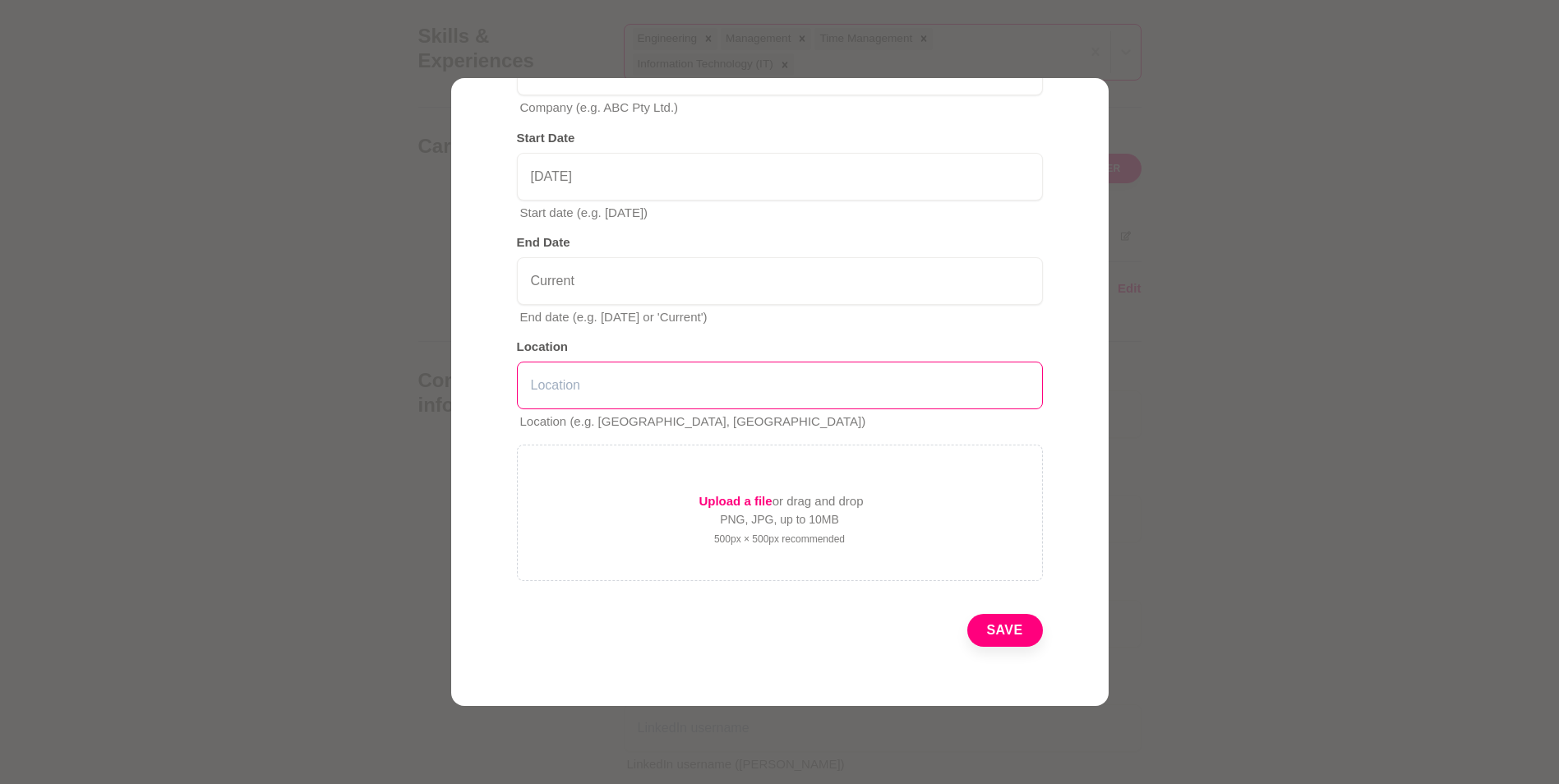
click at [650, 378] on input "text" at bounding box center [780, 385] width 526 height 48
type input "I"
click at [1003, 634] on button "Save" at bounding box center [1005, 630] width 75 height 33
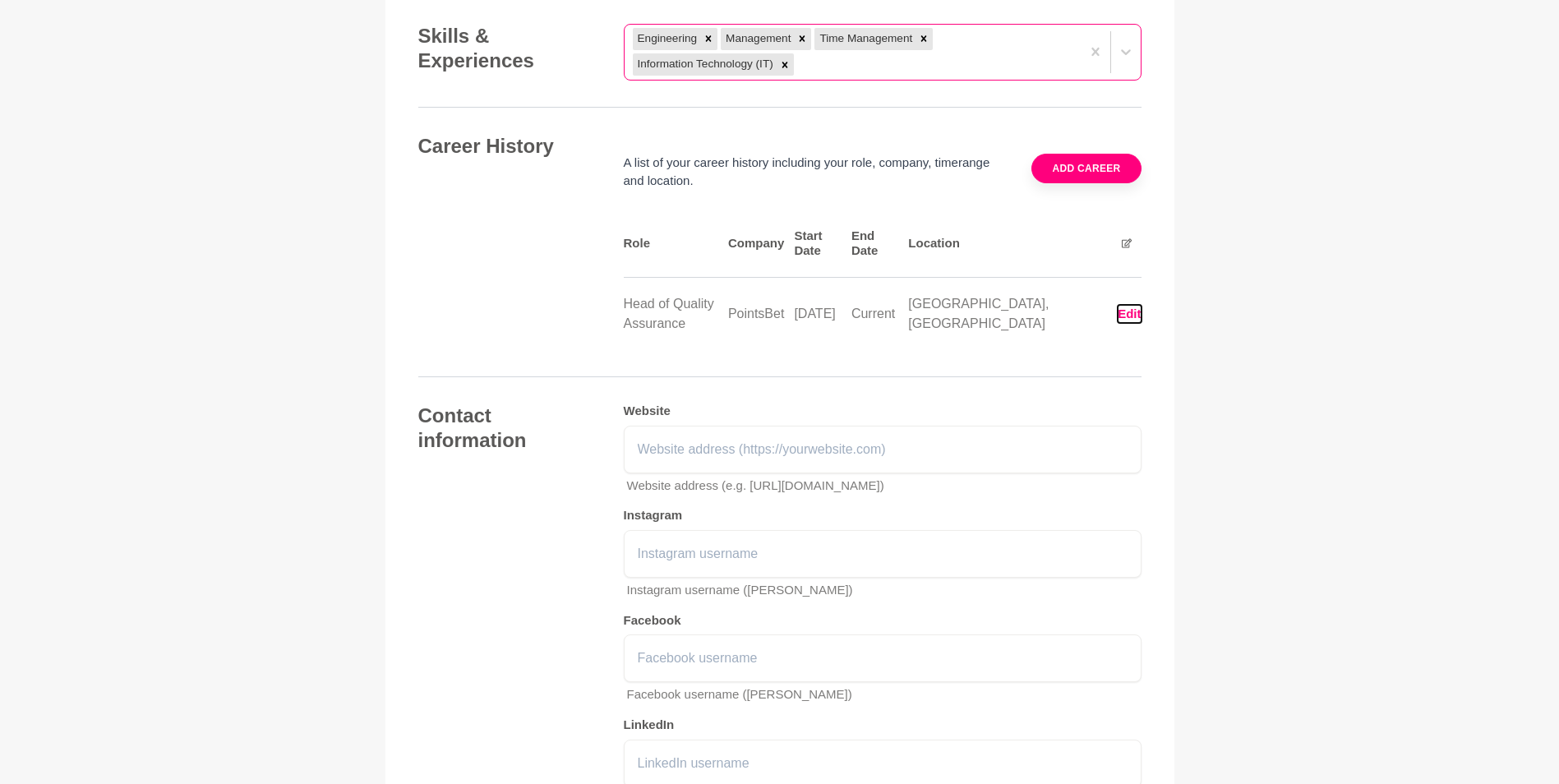
click at [1123, 323] on button "Edit" at bounding box center [1129, 314] width 23 height 19
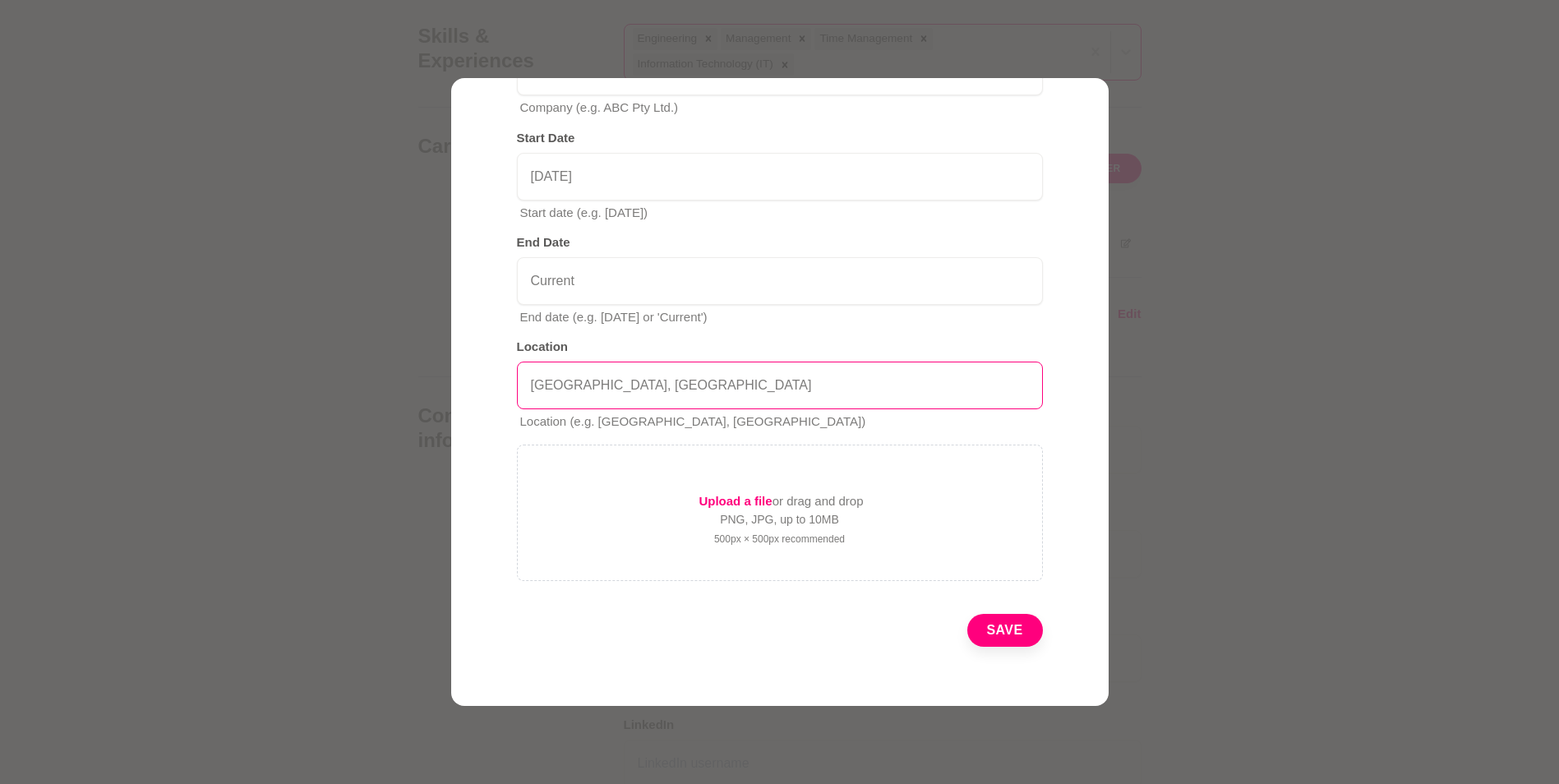
click at [615, 386] on input "[GEOGRAPHIC_DATA], [GEOGRAPHIC_DATA]" at bounding box center [780, 385] width 526 height 48
type input "[GEOGRAPHIC_DATA] and [GEOGRAPHIC_DATA]"
click at [997, 628] on button "Save" at bounding box center [1005, 630] width 75 height 33
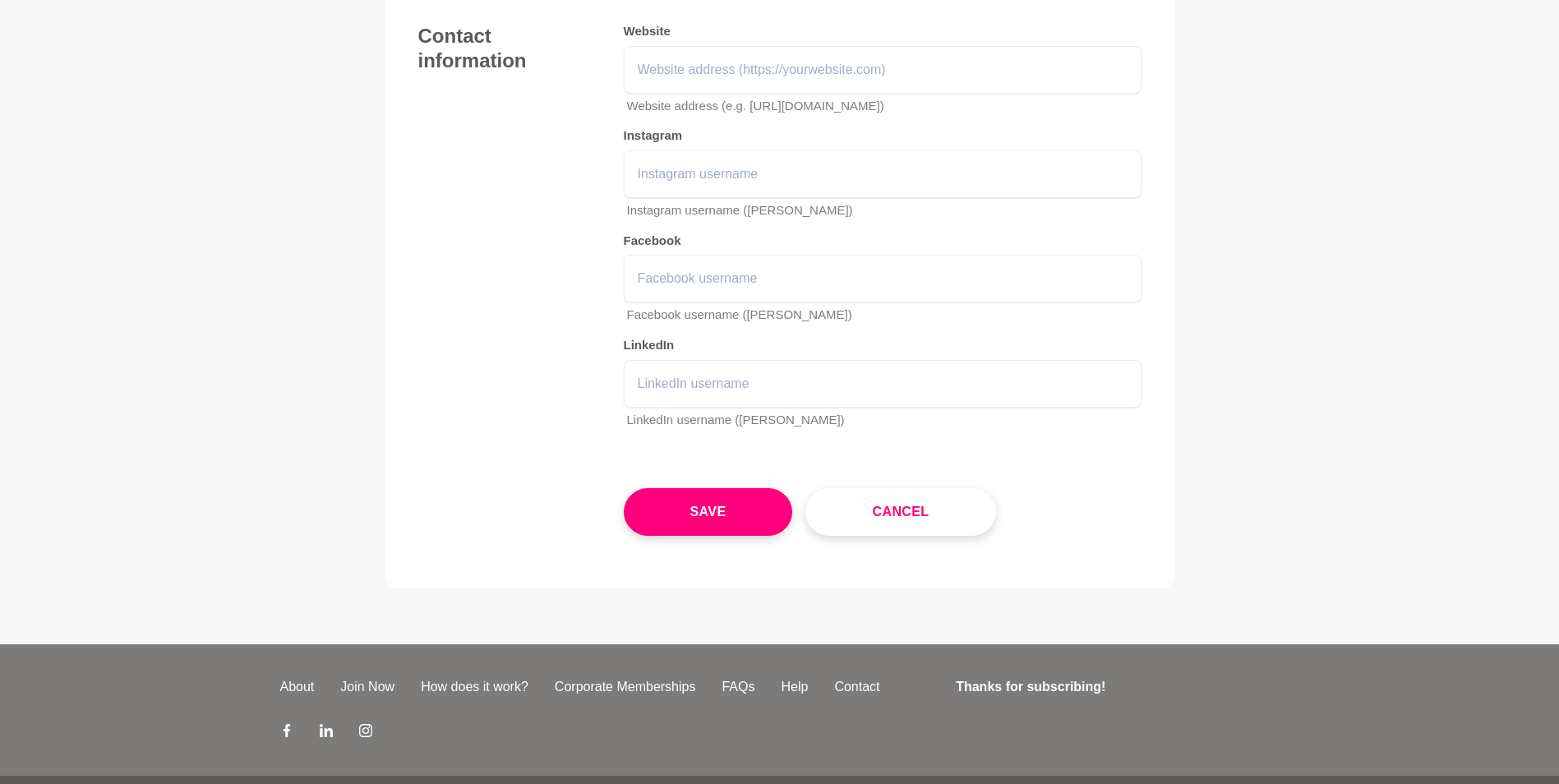
scroll to position [2303, 0]
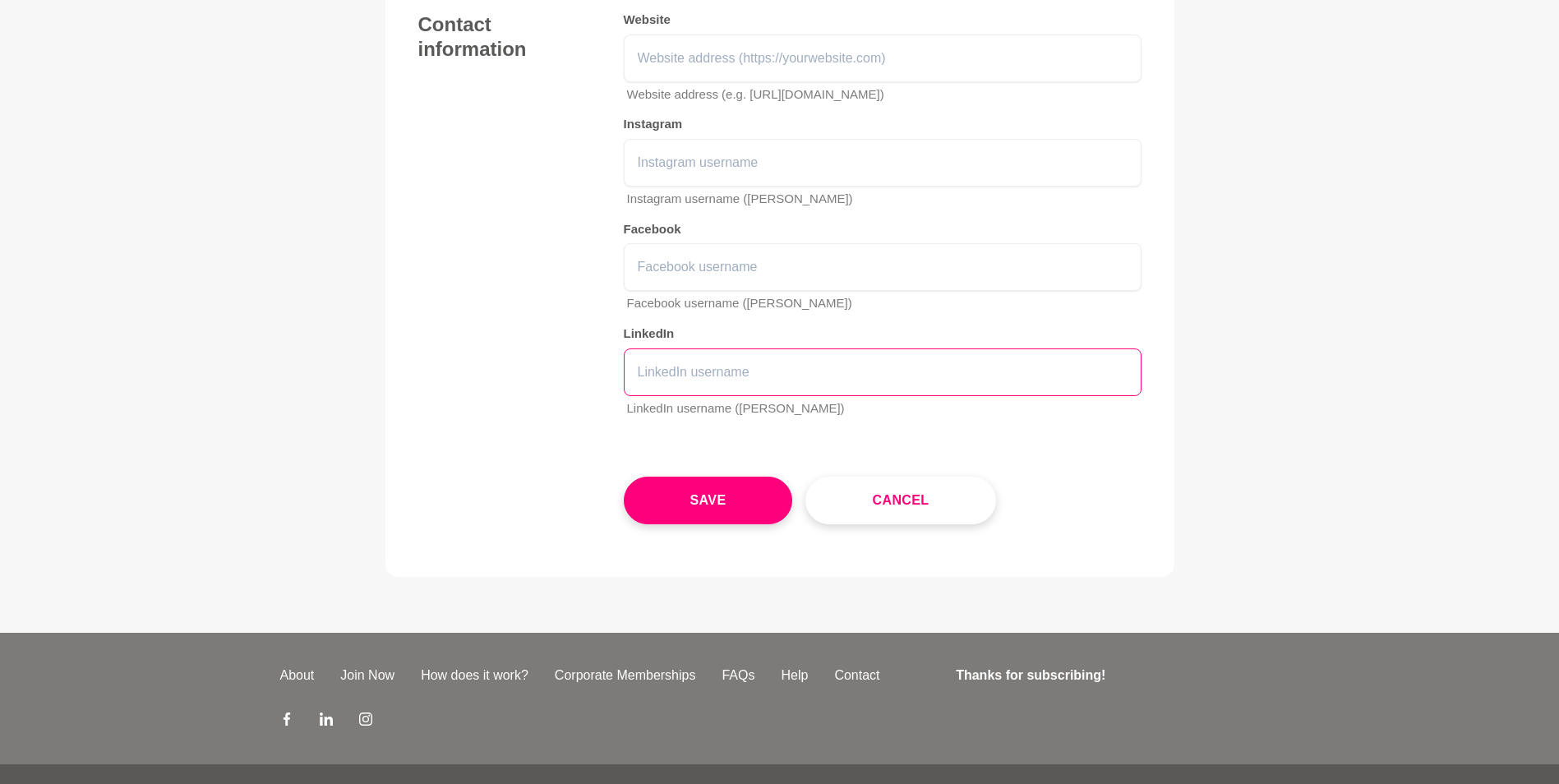
click at [667, 396] on input "text" at bounding box center [883, 372] width 518 height 48
type input "[PERSON_NAME]"
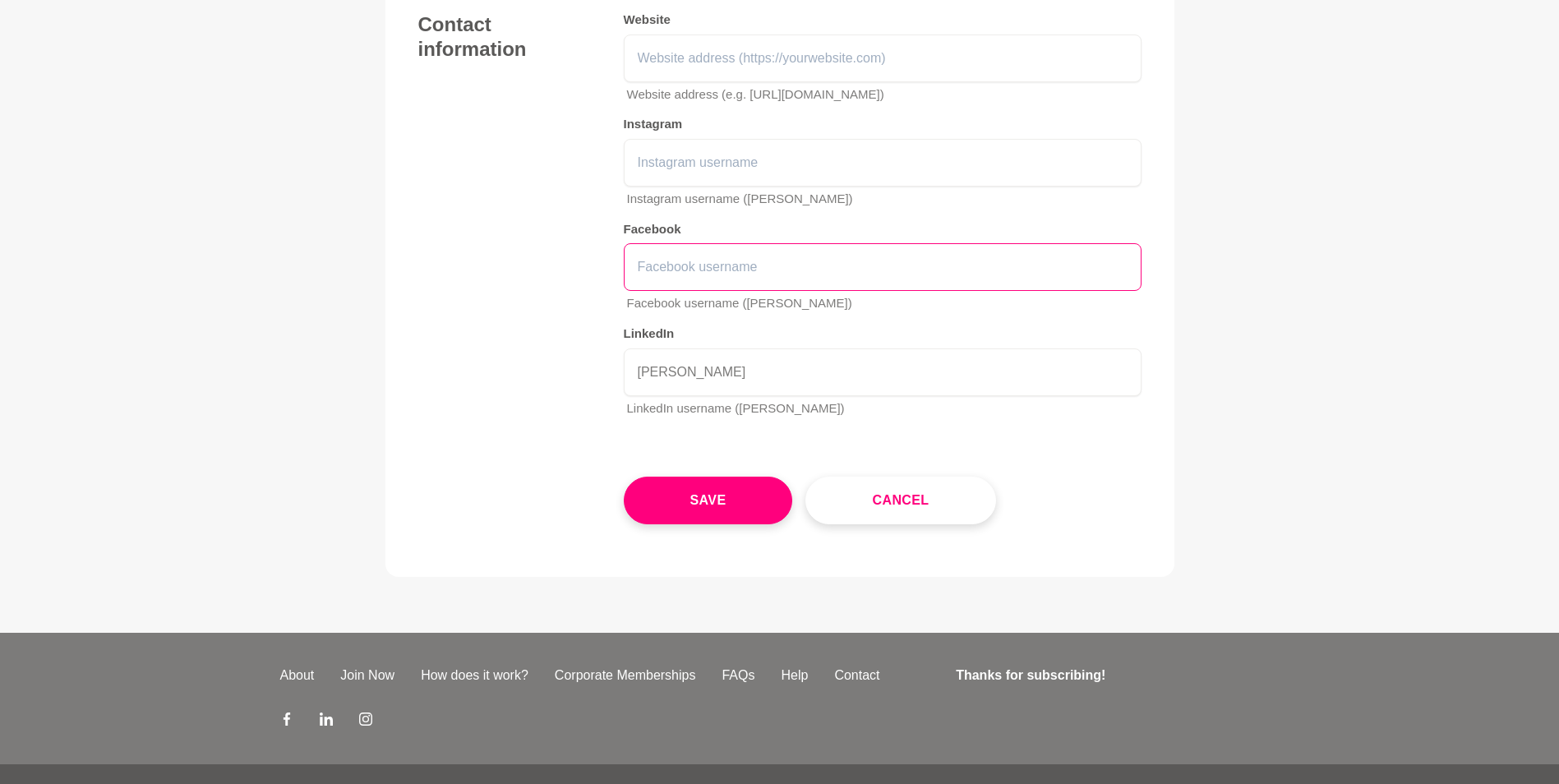
click at [717, 291] on input "text" at bounding box center [883, 267] width 518 height 48
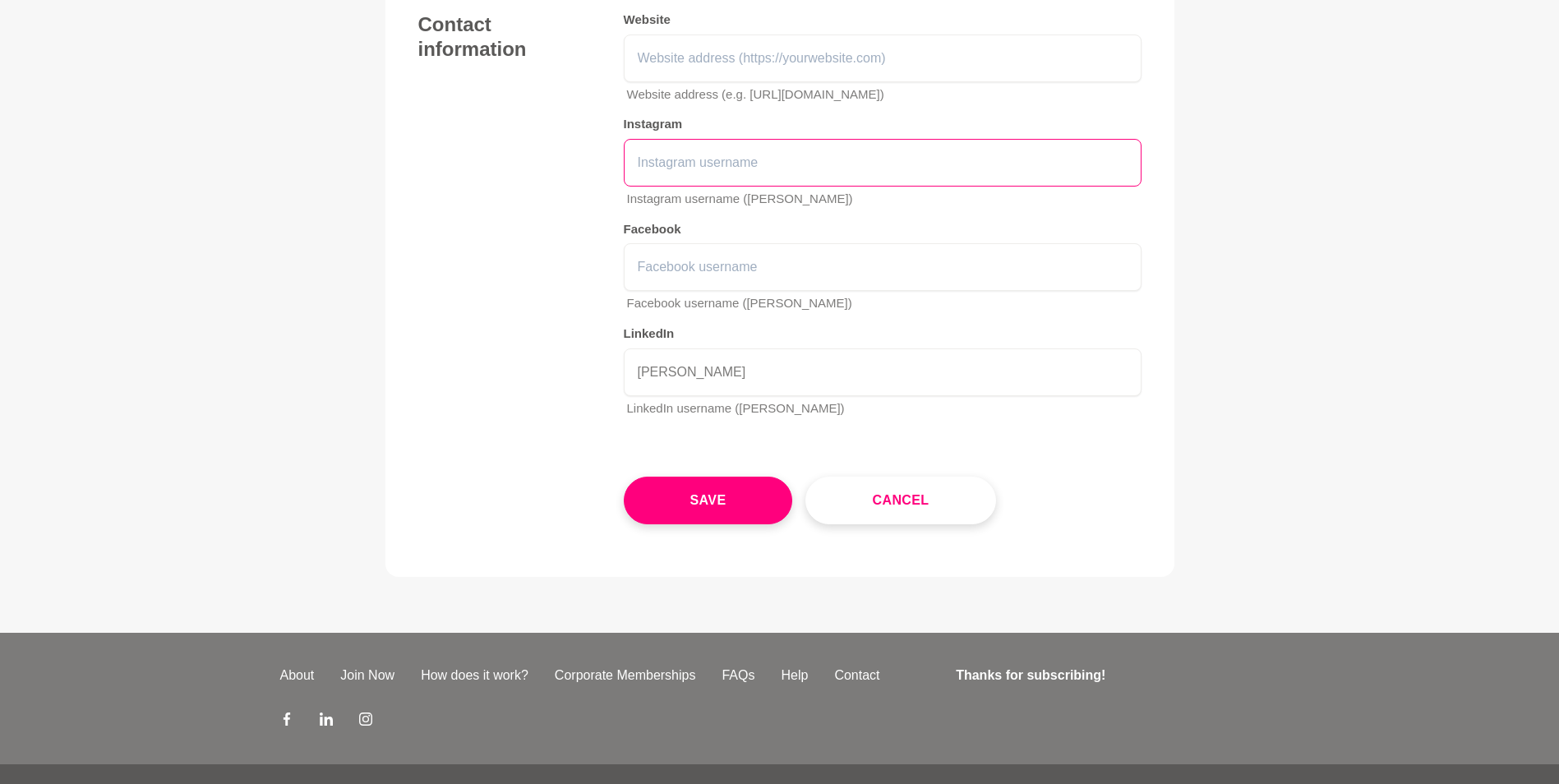
click at [731, 186] on input "text" at bounding box center [883, 162] width 518 height 48
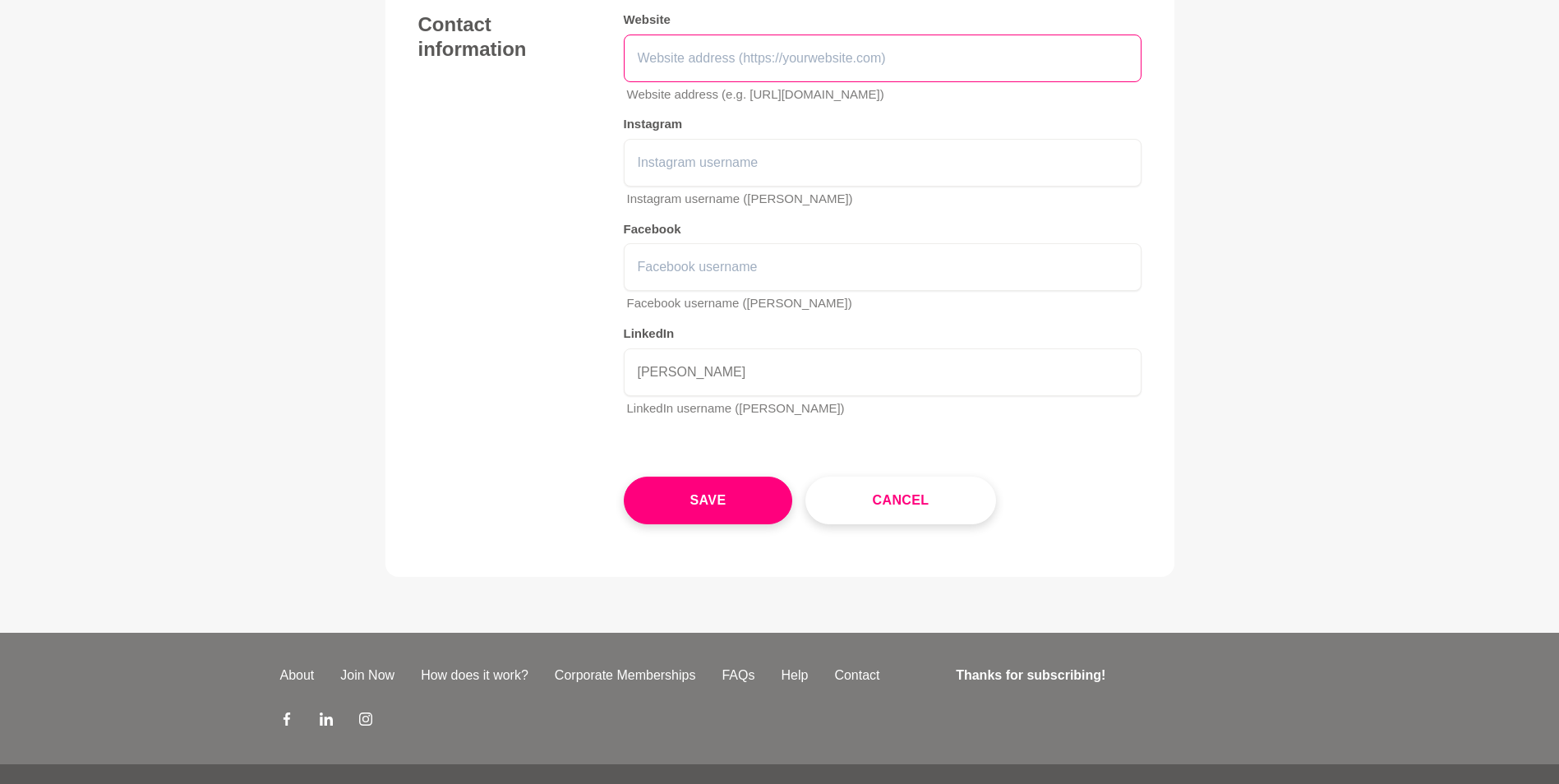
click at [728, 82] on input "text" at bounding box center [883, 58] width 518 height 48
click at [738, 524] on button "Save" at bounding box center [708, 500] width 169 height 48
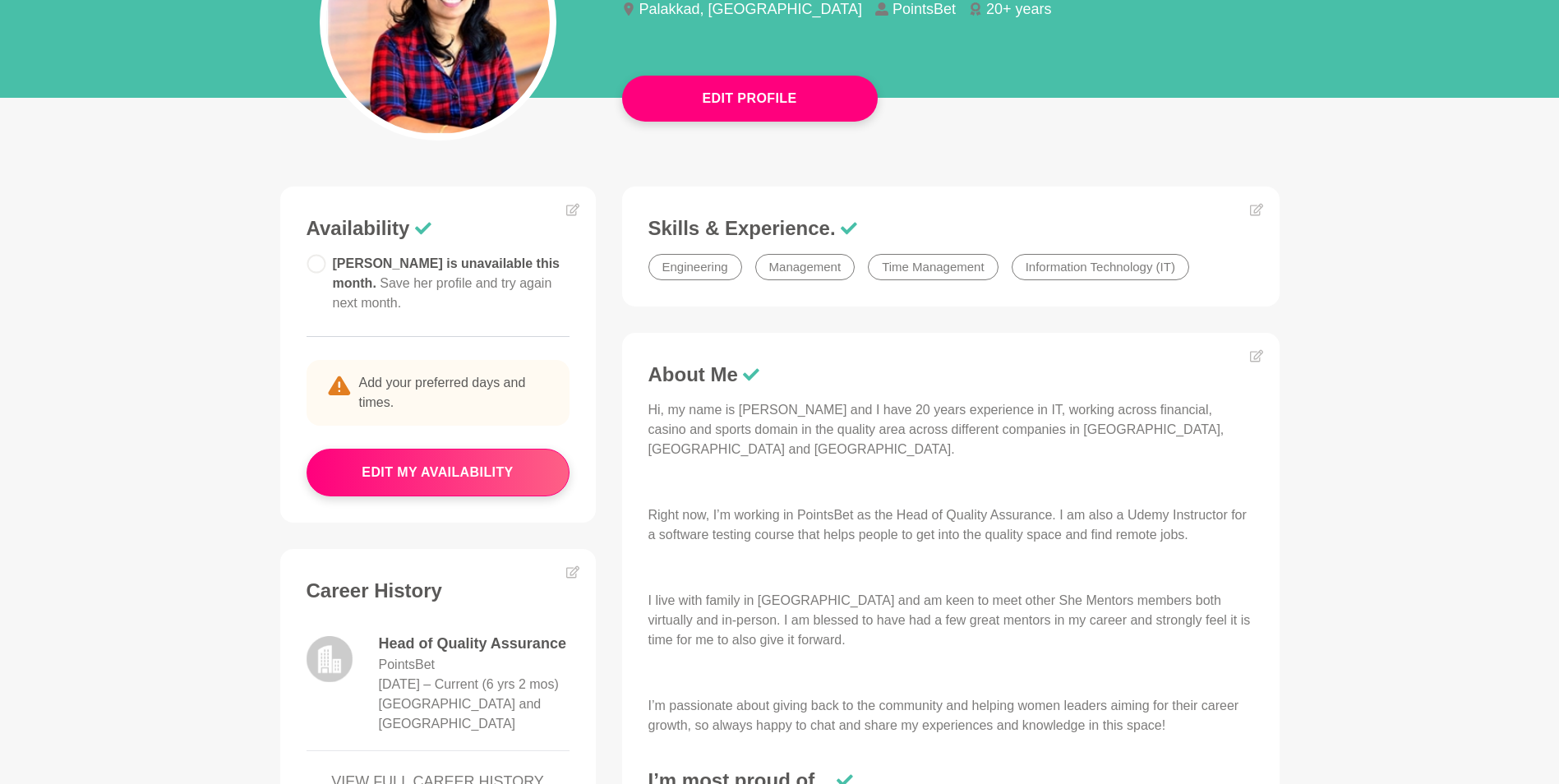
scroll to position [259, 0]
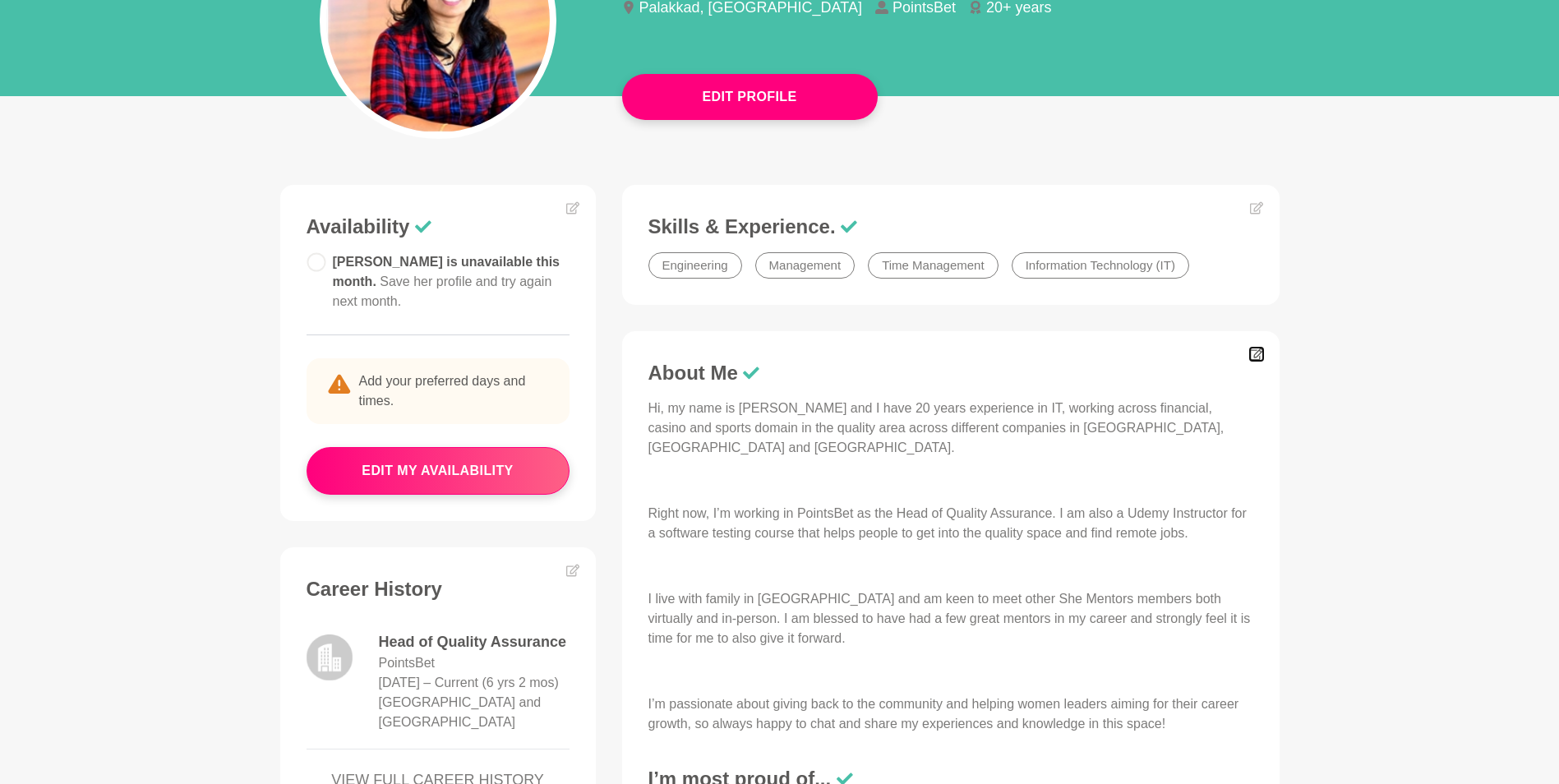
click at [1262, 354] on icon at bounding box center [1256, 354] width 14 height 14
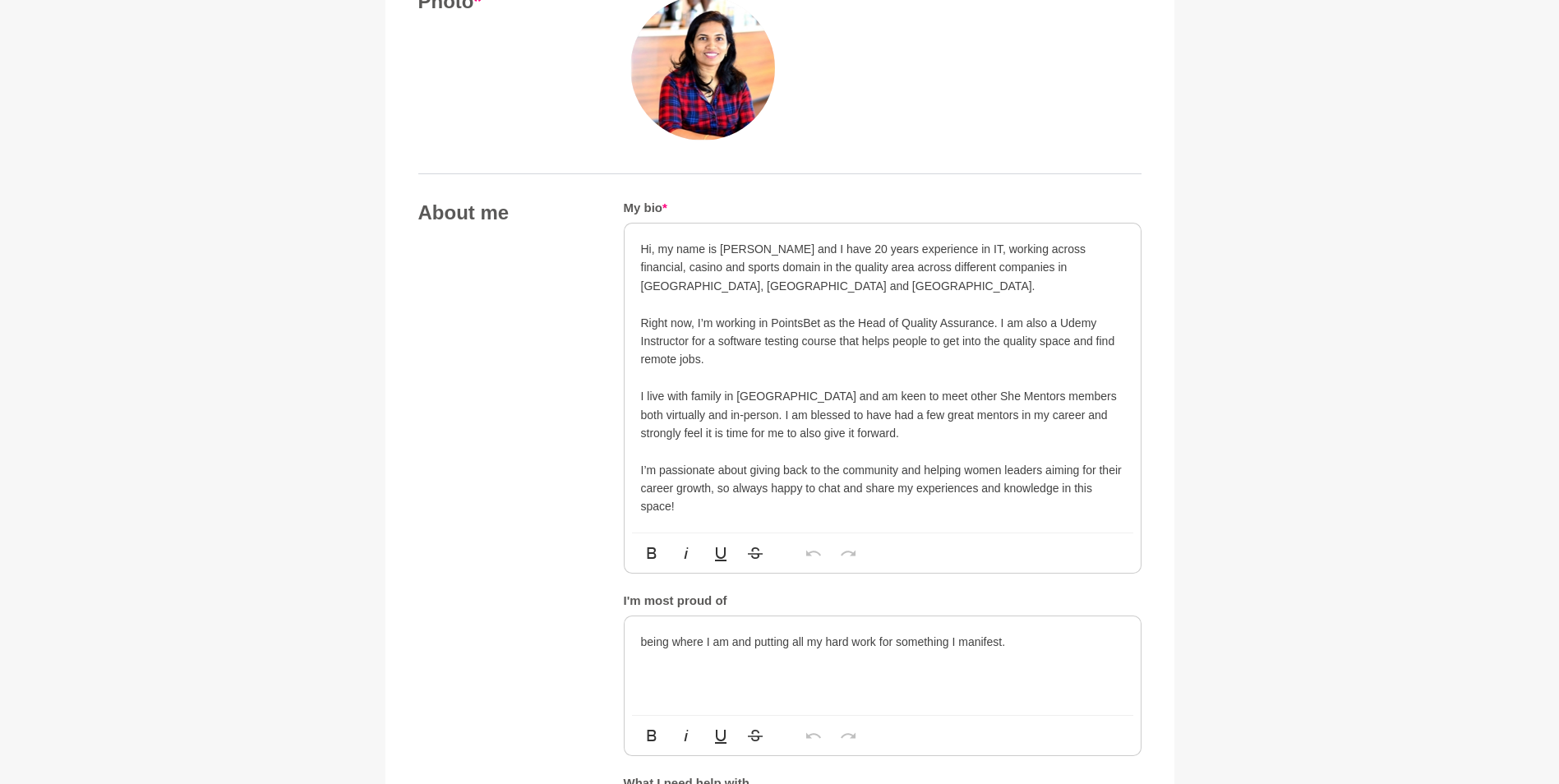
scroll to position [719, 0]
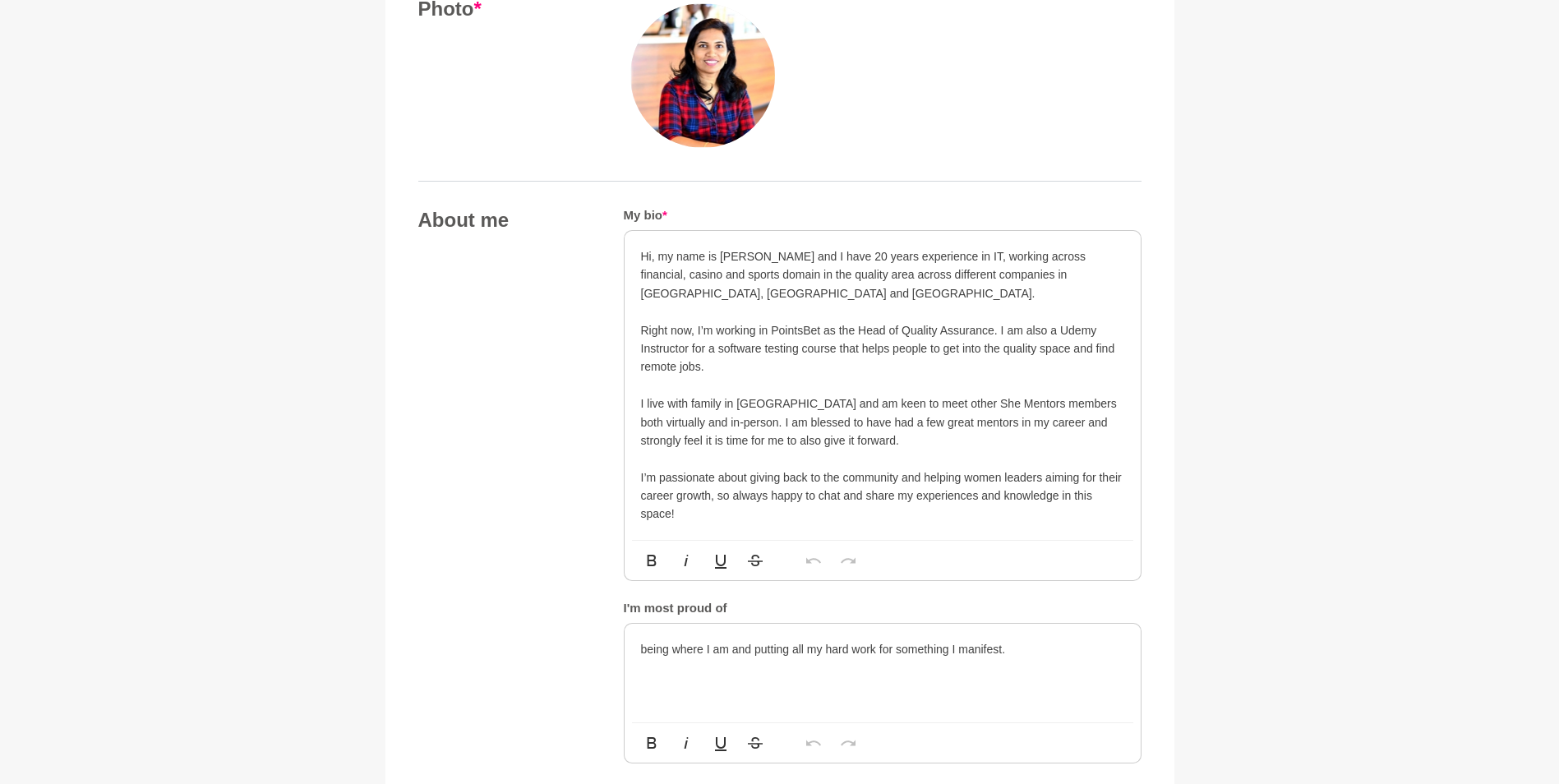
click at [640, 304] on div "Hi, my name is [PERSON_NAME] and I have 20 years experience in IT, working acro…" at bounding box center [883, 385] width 516 height 309
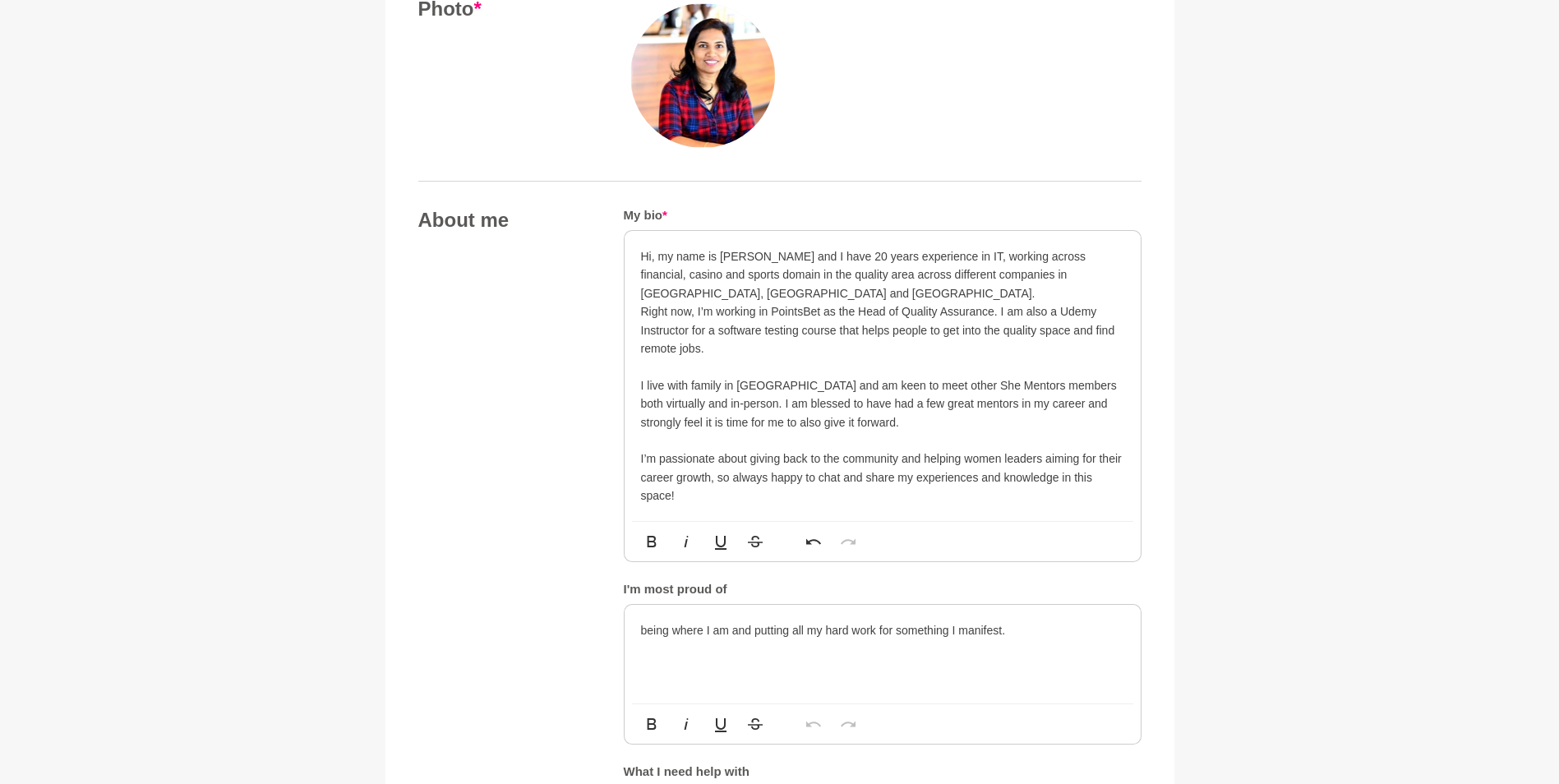
click at [651, 363] on p at bounding box center [883, 367] width 484 height 18
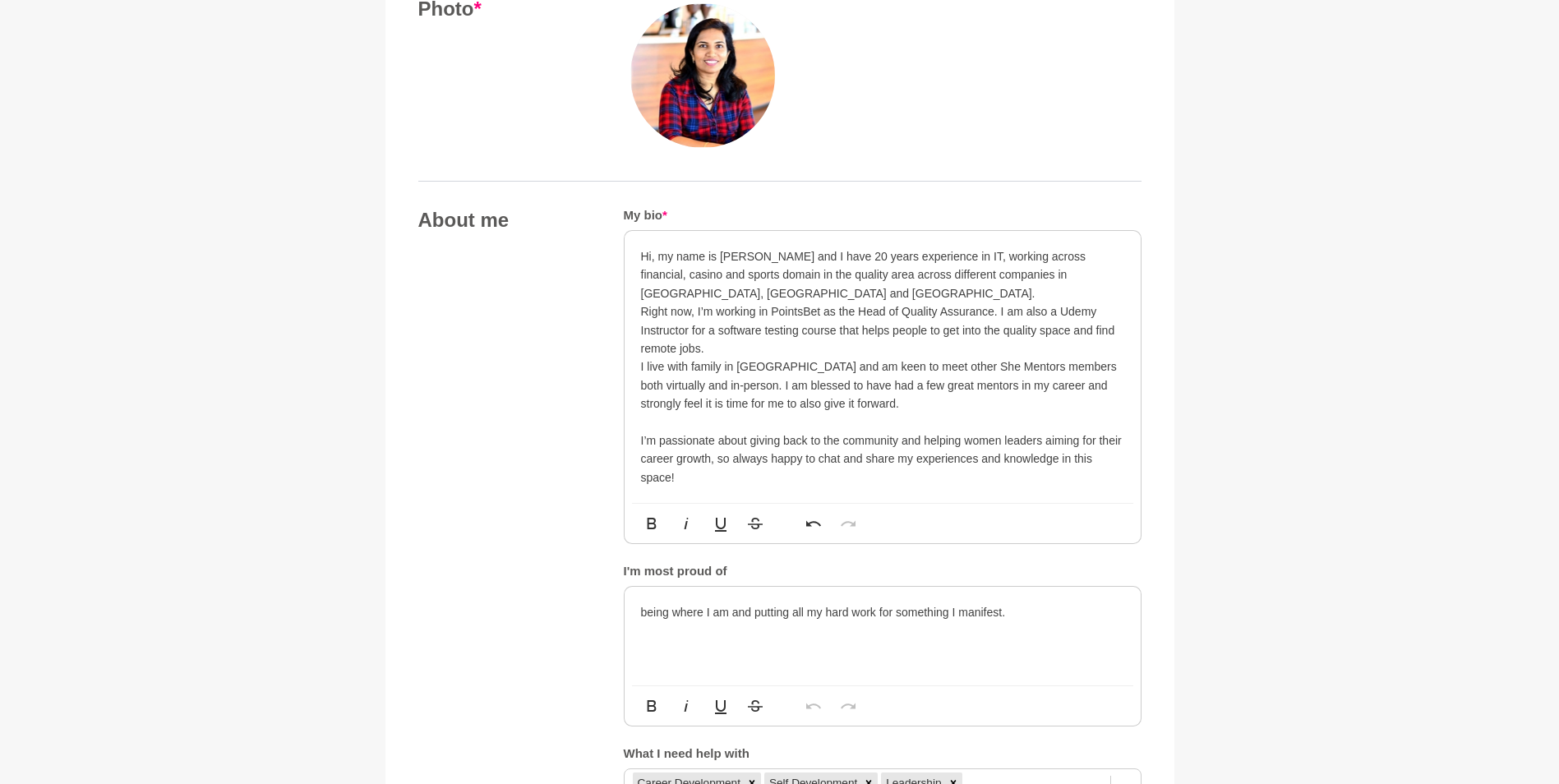
click at [641, 416] on p at bounding box center [883, 422] width 484 height 18
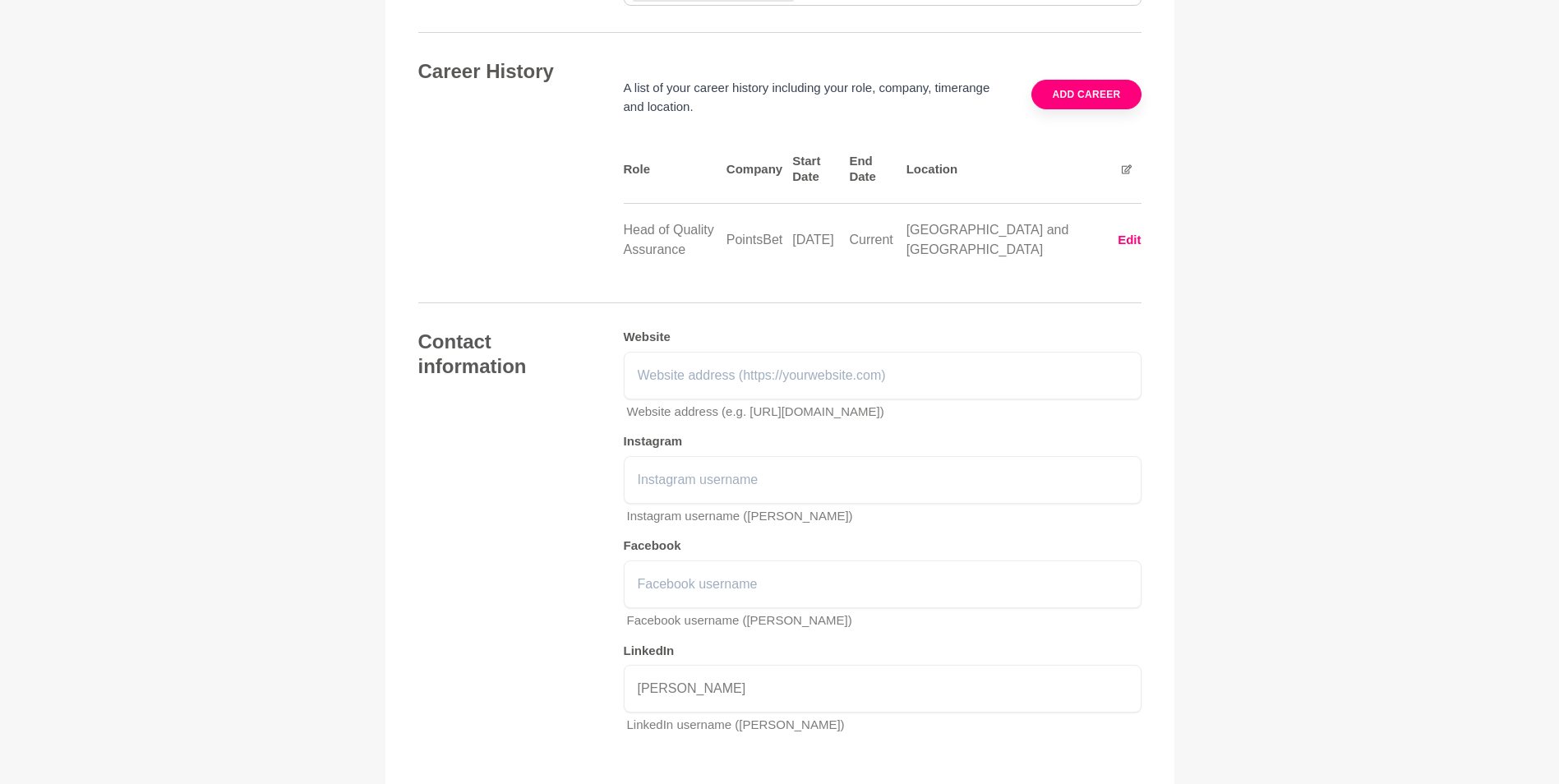
scroll to position [2425, 0]
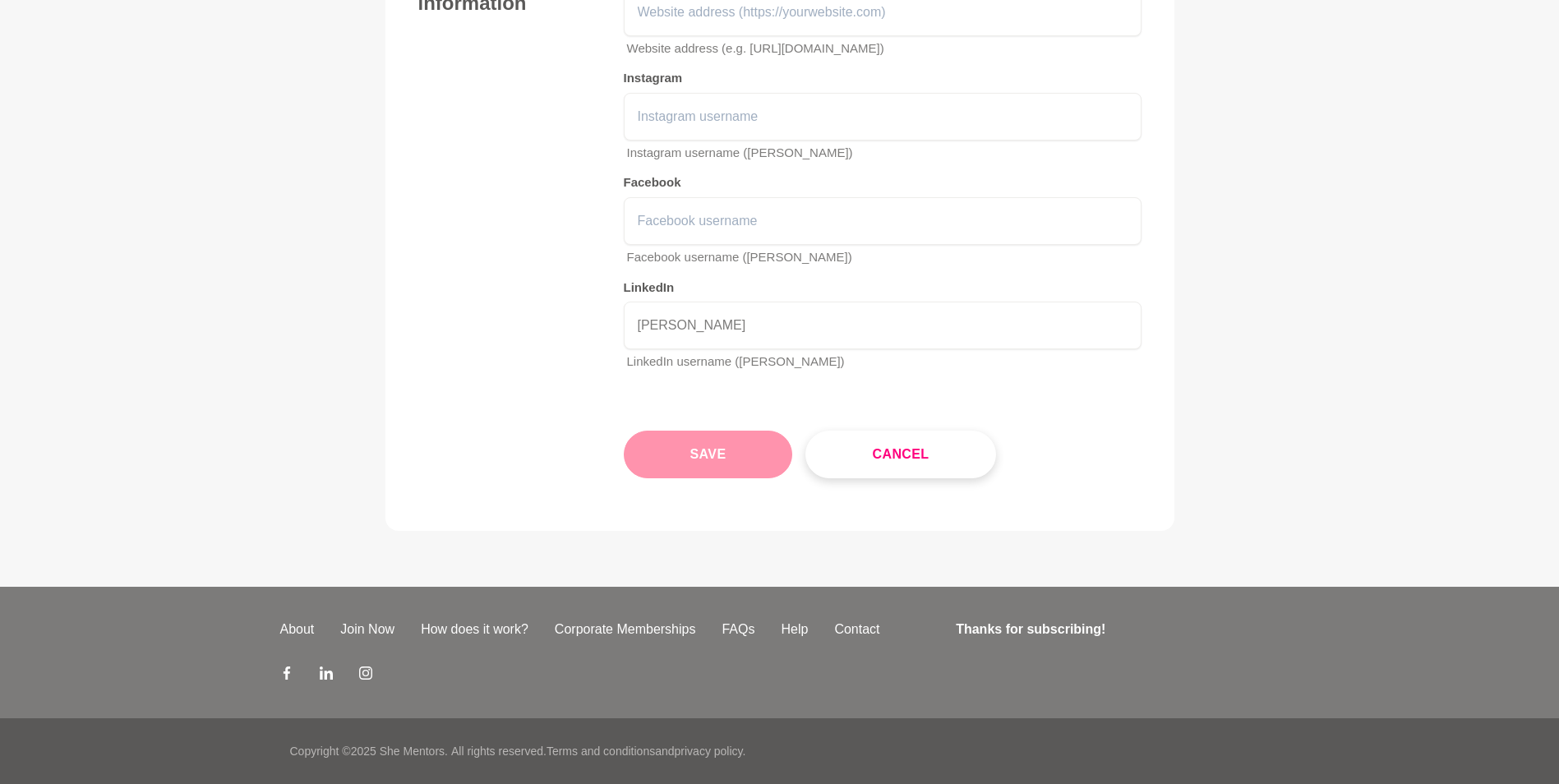
click at [688, 450] on button "Save" at bounding box center [708, 454] width 169 height 48
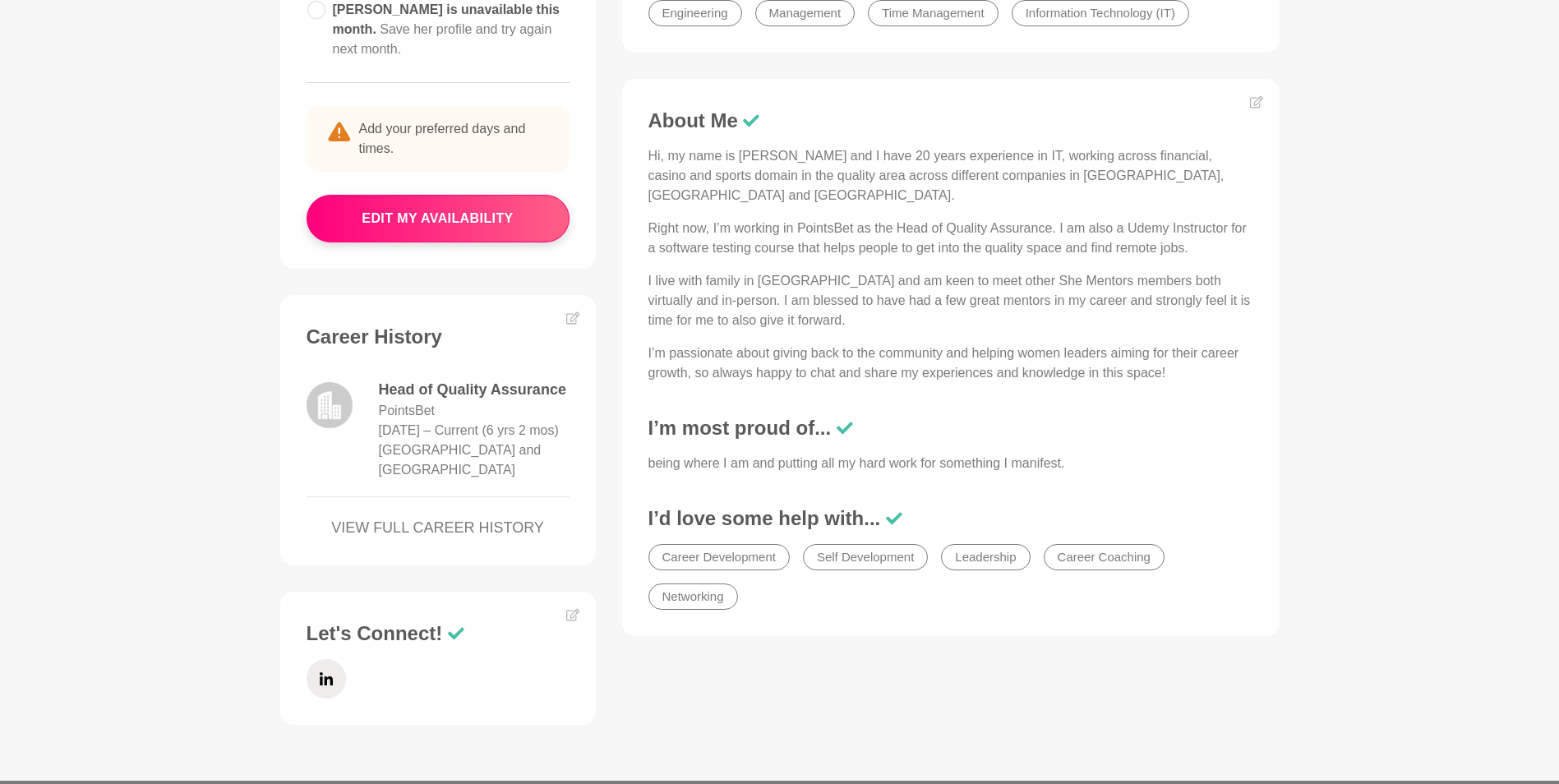
scroll to position [521, 0]
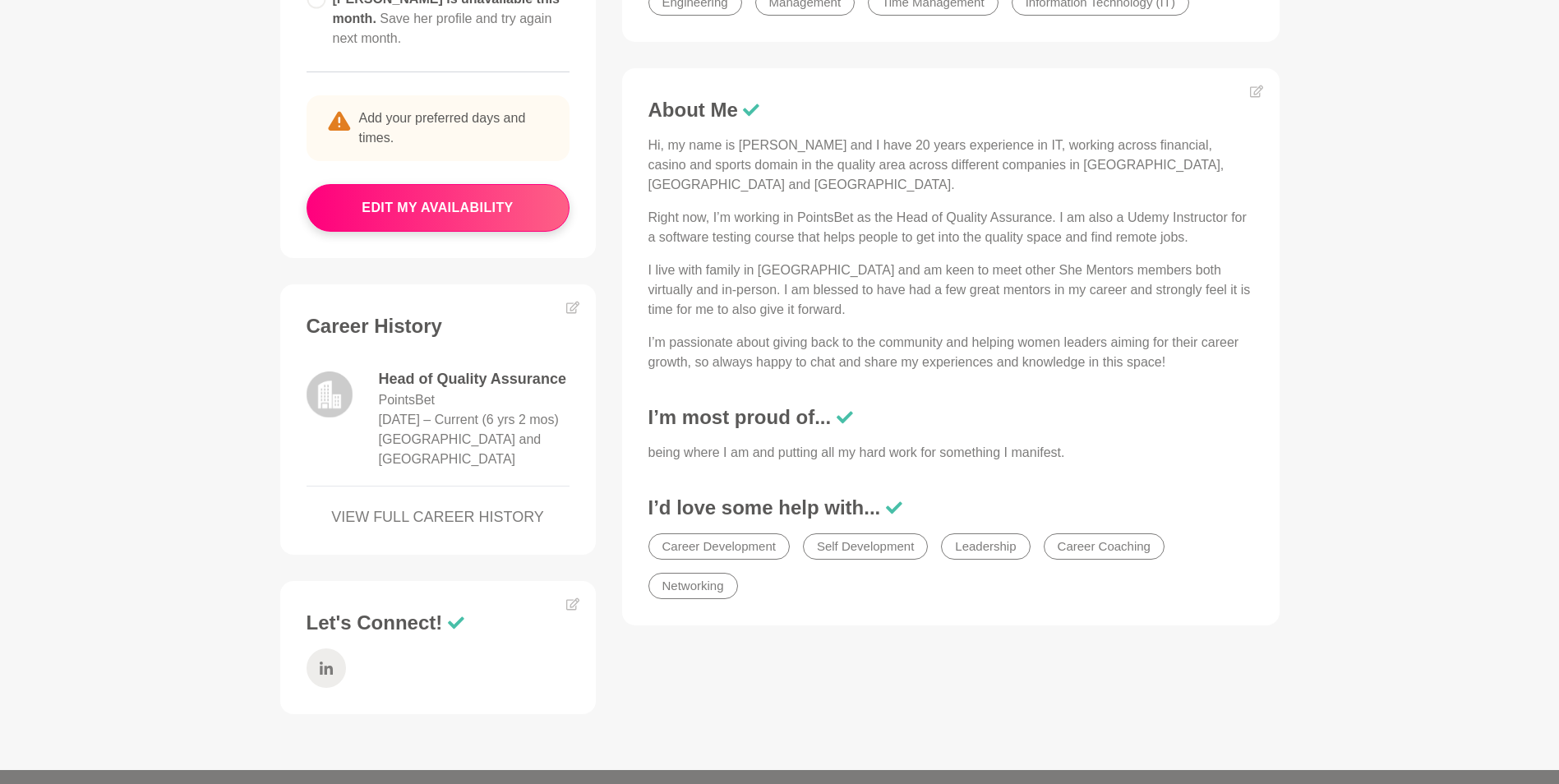
click at [321, 661] on icon at bounding box center [325, 667] width 14 height 14
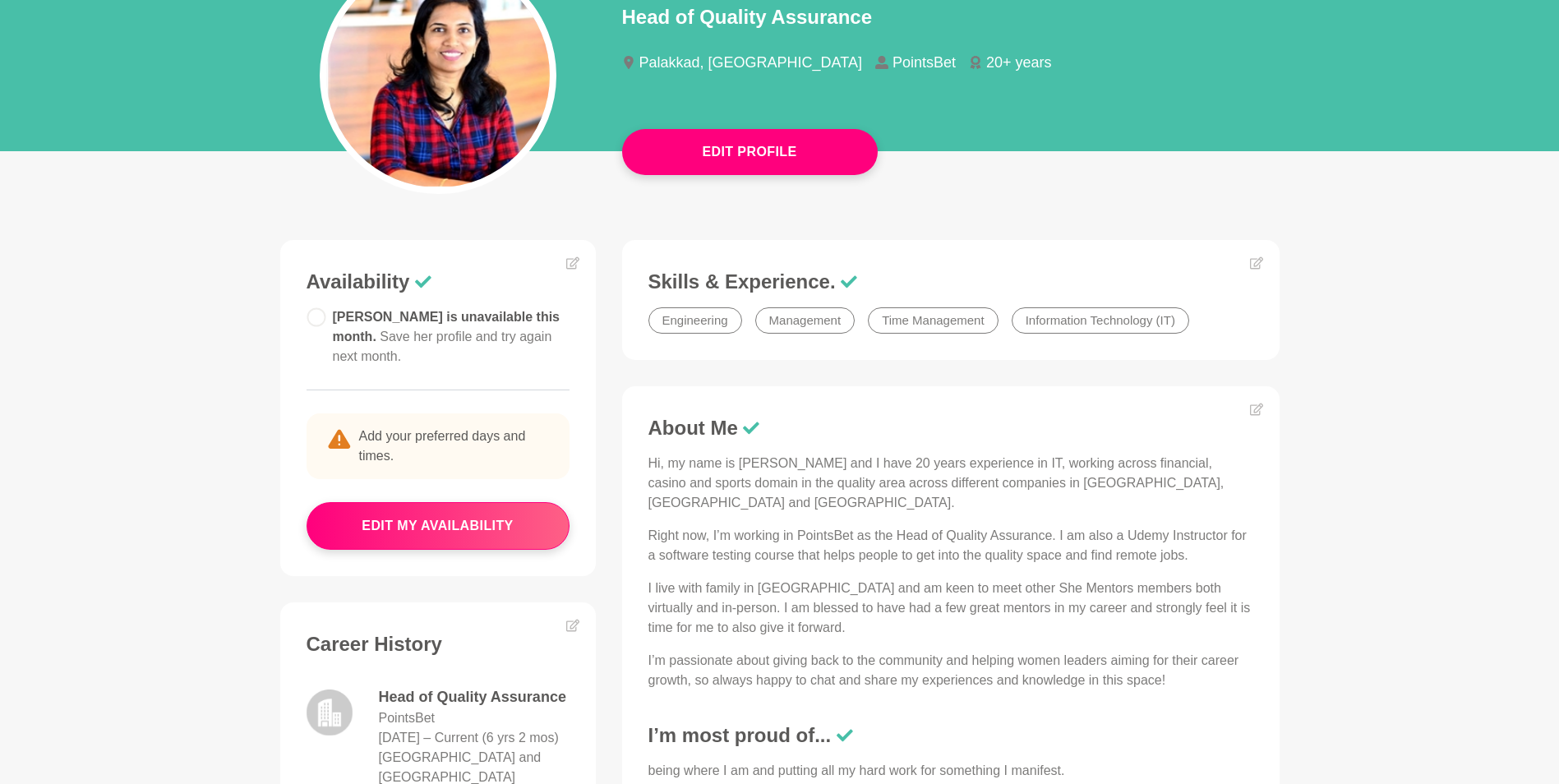
scroll to position [165, 0]
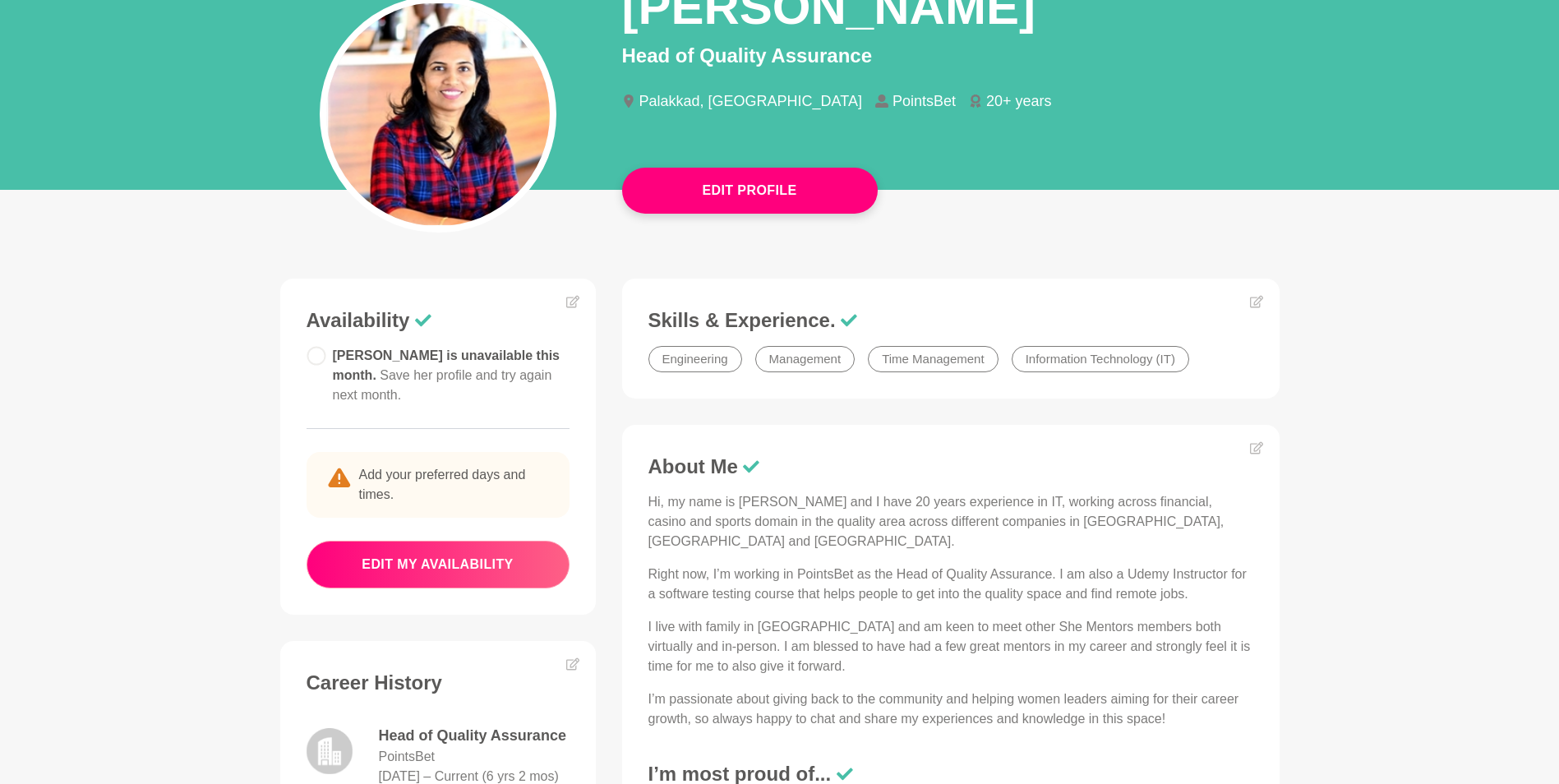
click at [453, 549] on button "edit my availability" at bounding box center [438, 564] width 263 height 48
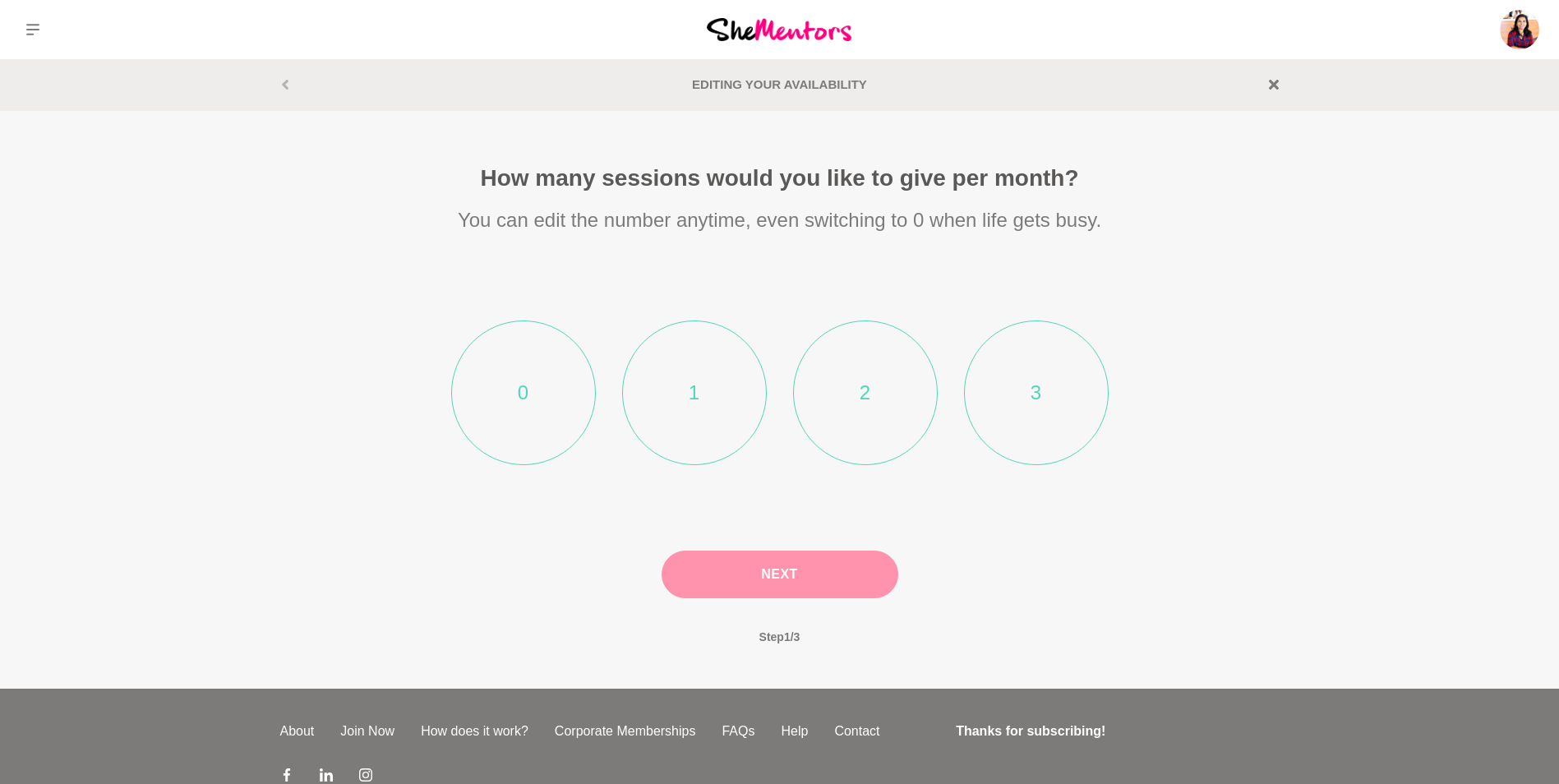
click at [1069, 383] on li "3" at bounding box center [1036, 393] width 145 height 145
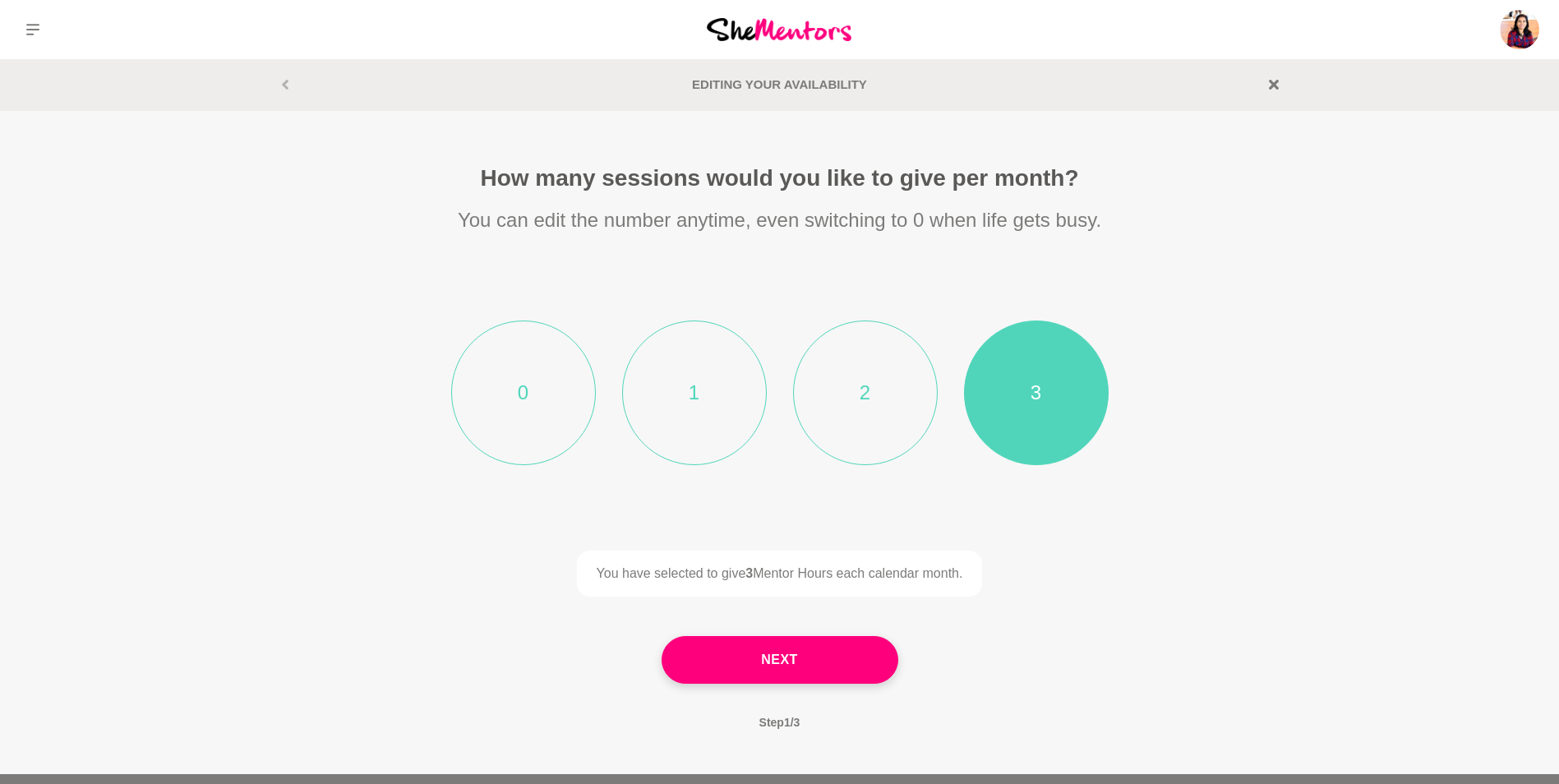
click at [910, 398] on li "2" at bounding box center [866, 393] width 145 height 145
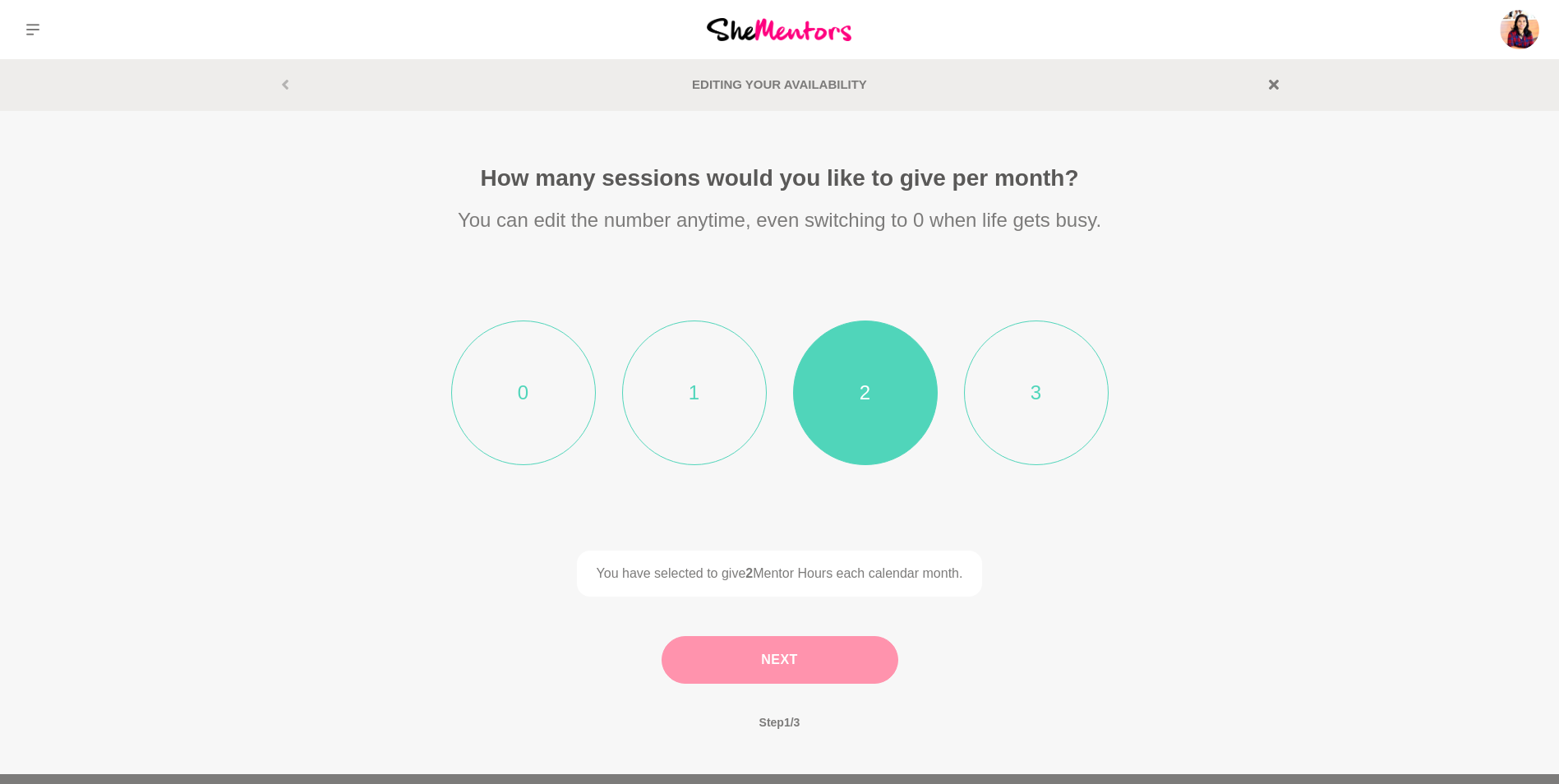
click at [768, 664] on button "Next" at bounding box center [779, 659] width 236 height 48
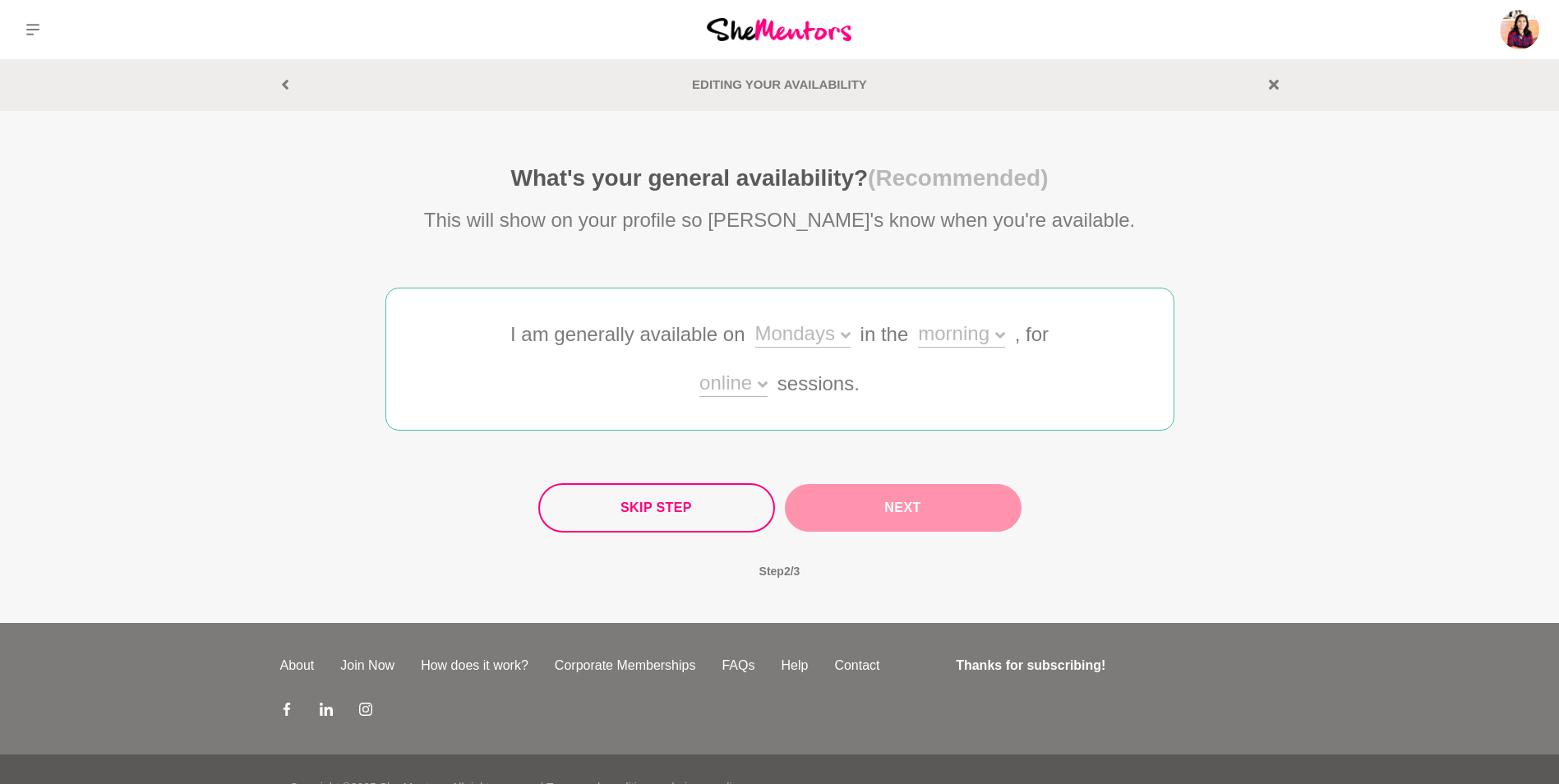
click at [839, 331] on div "Mondays" at bounding box center [803, 335] width 95 height 24
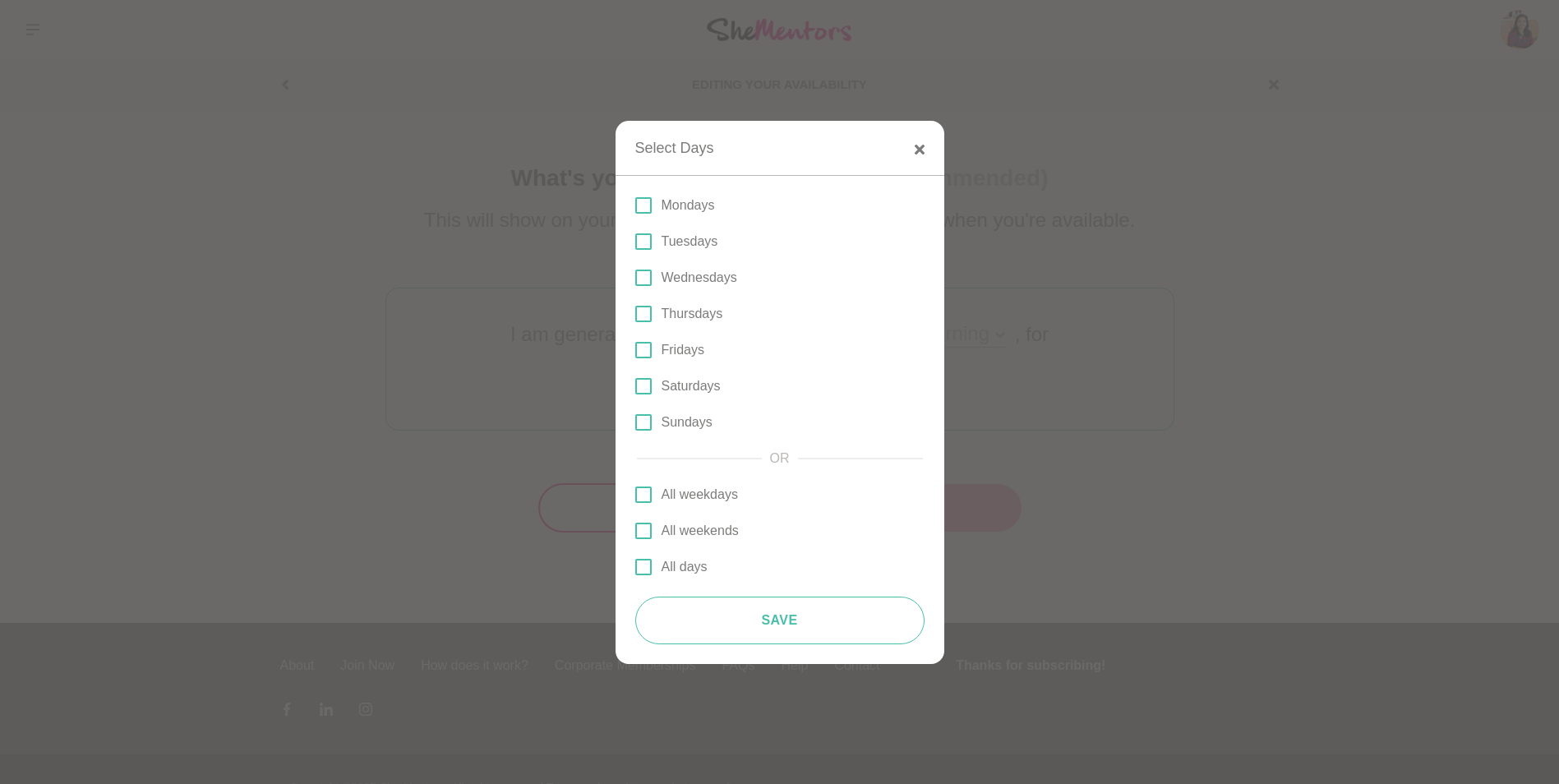
click at [647, 499] on span at bounding box center [643, 494] width 16 height 16
click at [635, 494] on input "All weekdays" at bounding box center [635, 494] width 0 height 0
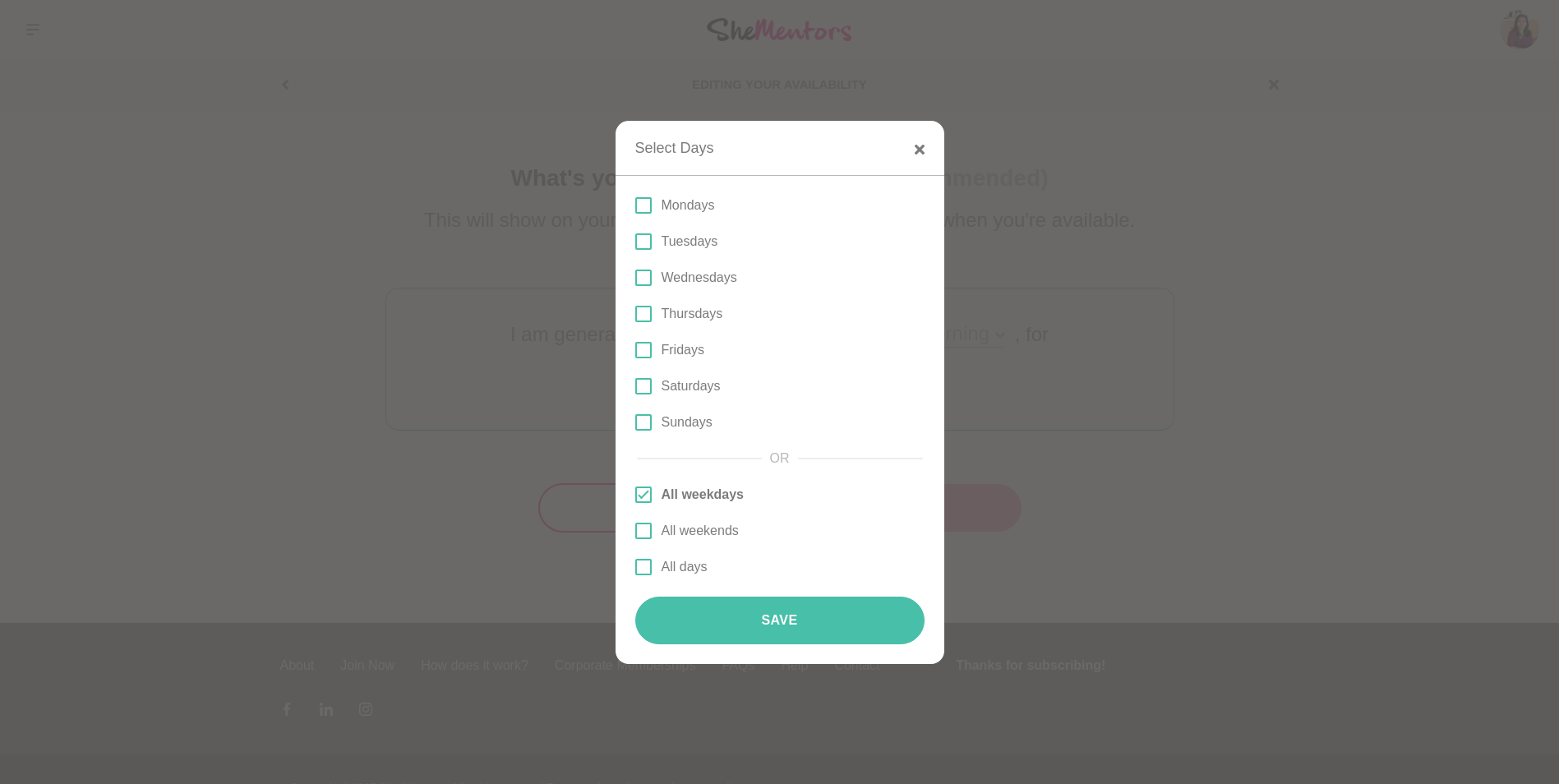
click at [746, 624] on button "Save" at bounding box center [779, 620] width 289 height 48
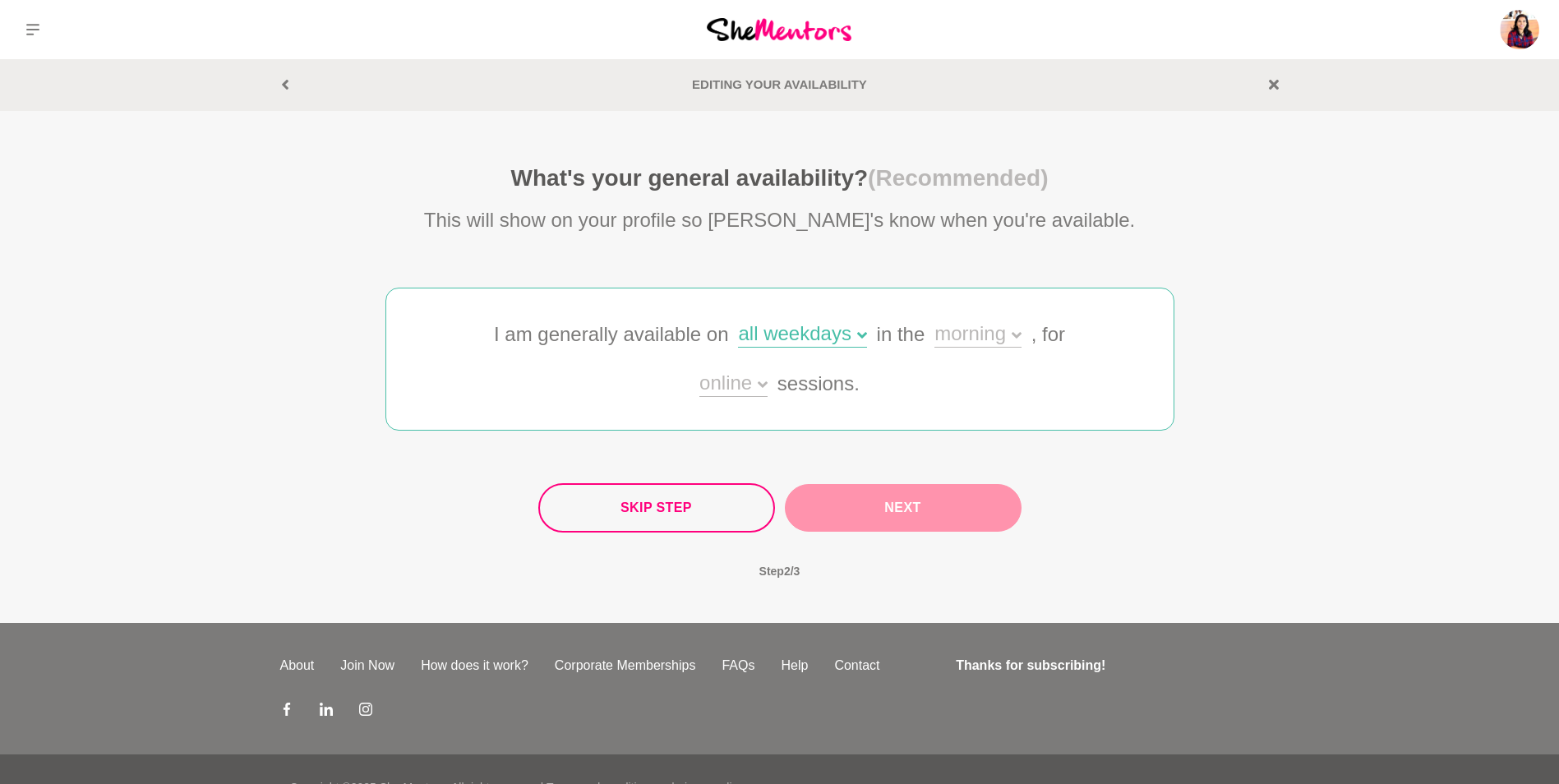
click at [976, 330] on div "morning" at bounding box center [977, 335] width 86 height 24
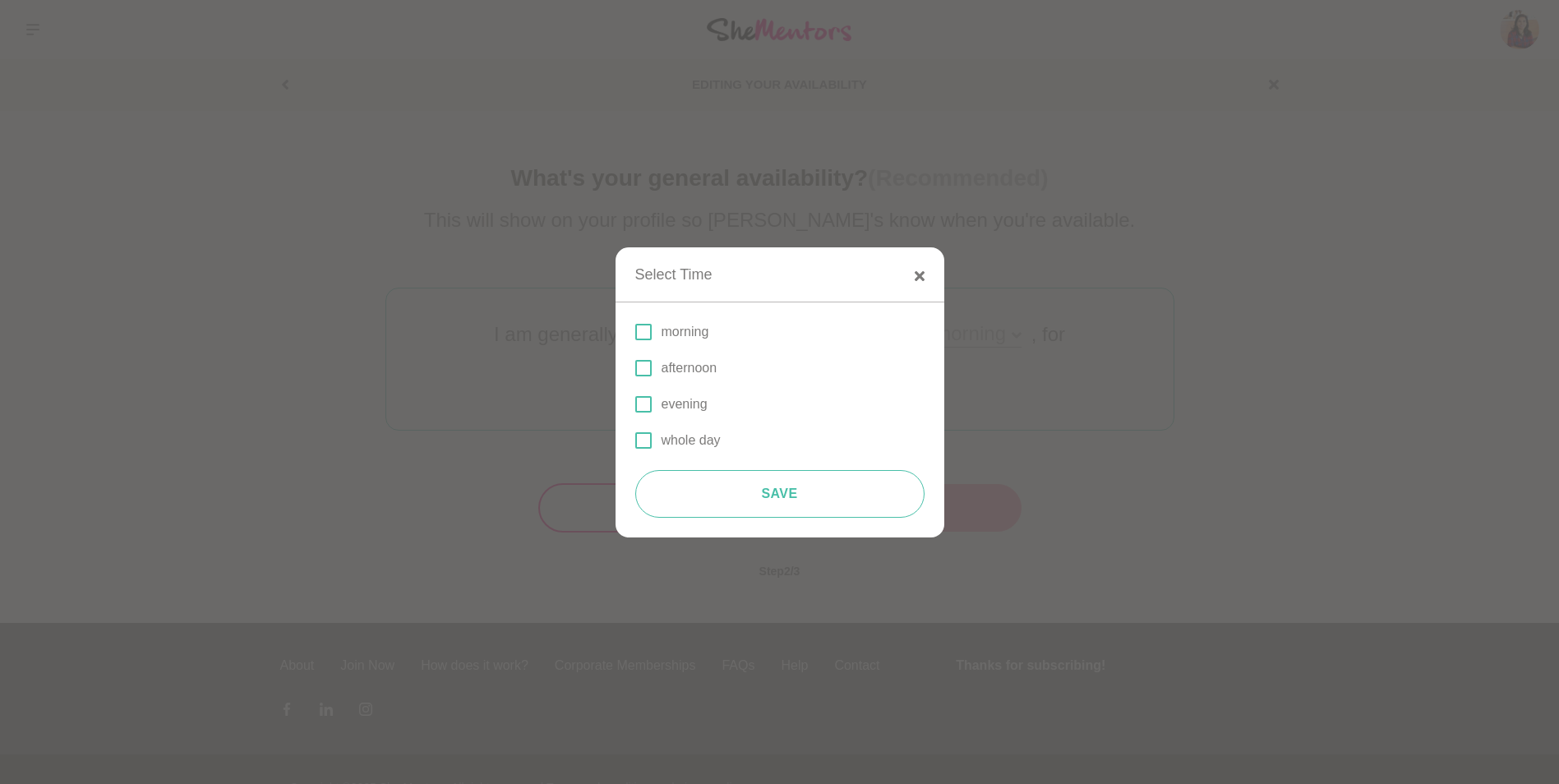
click at [646, 406] on span at bounding box center [643, 404] width 16 height 16
click at [635, 404] on input "evening" at bounding box center [635, 404] width 0 height 0
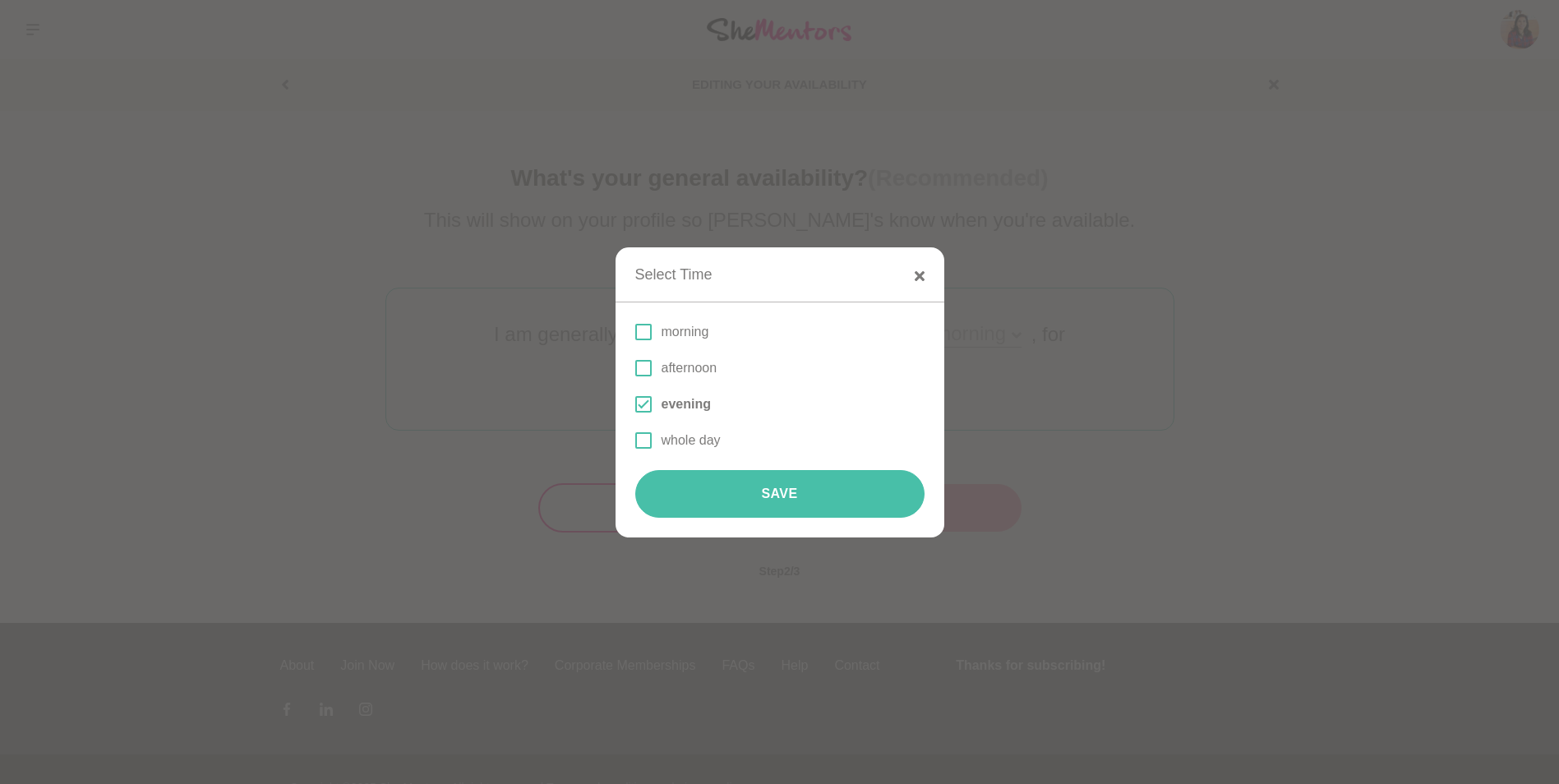
click at [751, 506] on button "Save" at bounding box center [779, 493] width 289 height 48
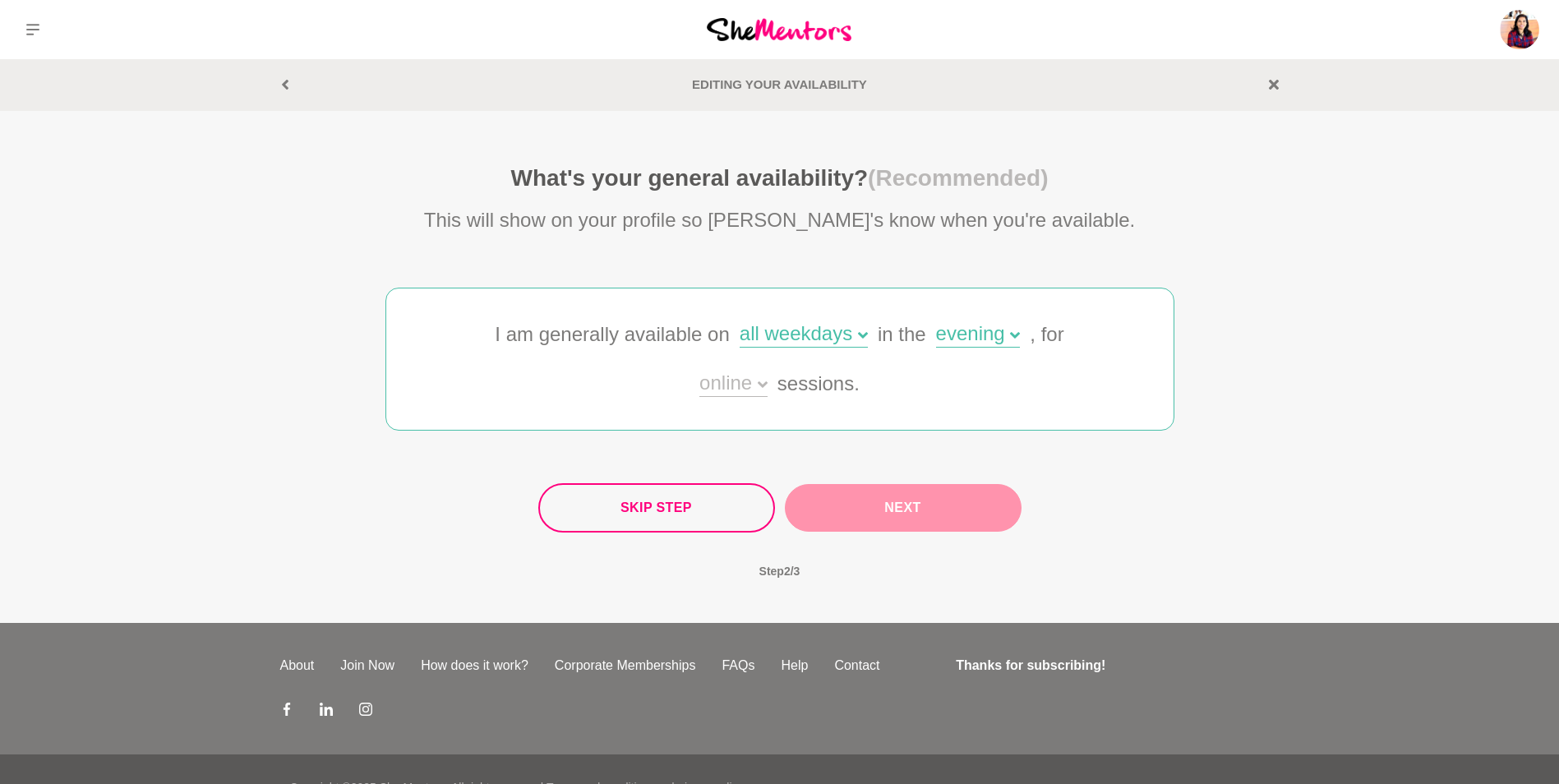
click at [740, 385] on div "online" at bounding box center [733, 385] width 68 height 24
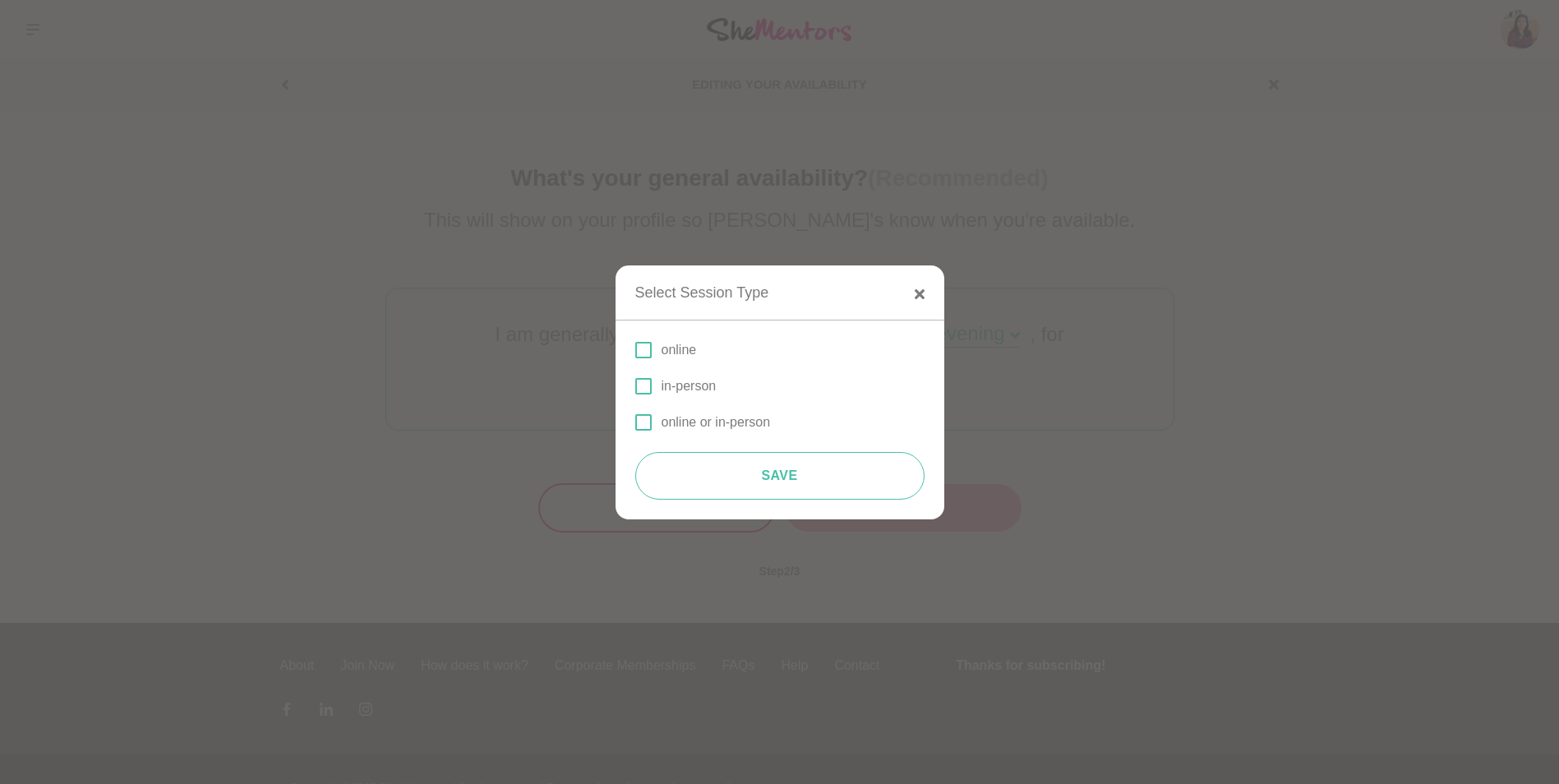
click at [649, 340] on label "online" at bounding box center [779, 350] width 289 height 20
click at [635, 350] on input "online" at bounding box center [635, 350] width 0 height 0
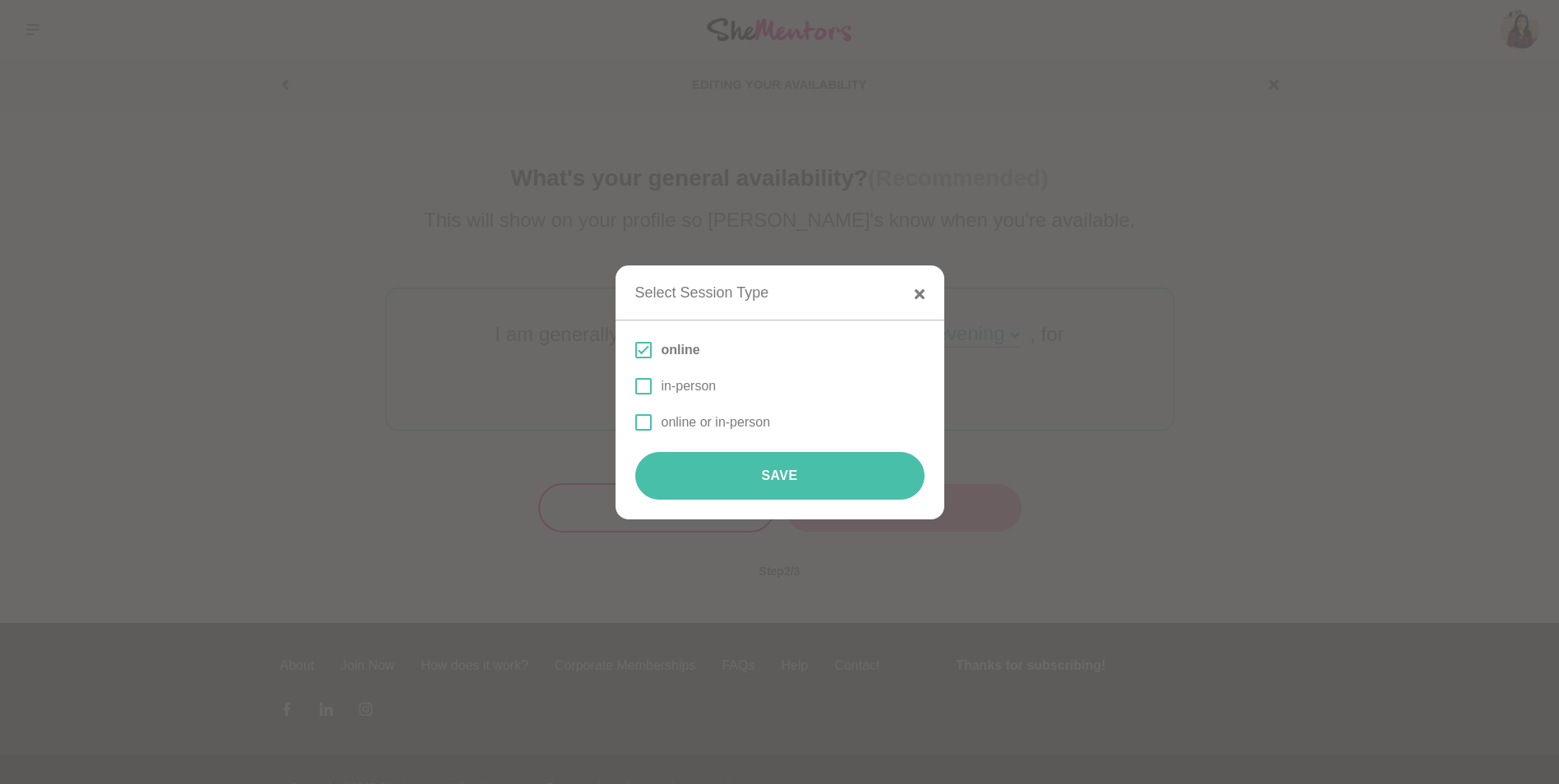
click at [738, 494] on button "Save" at bounding box center [779, 475] width 289 height 48
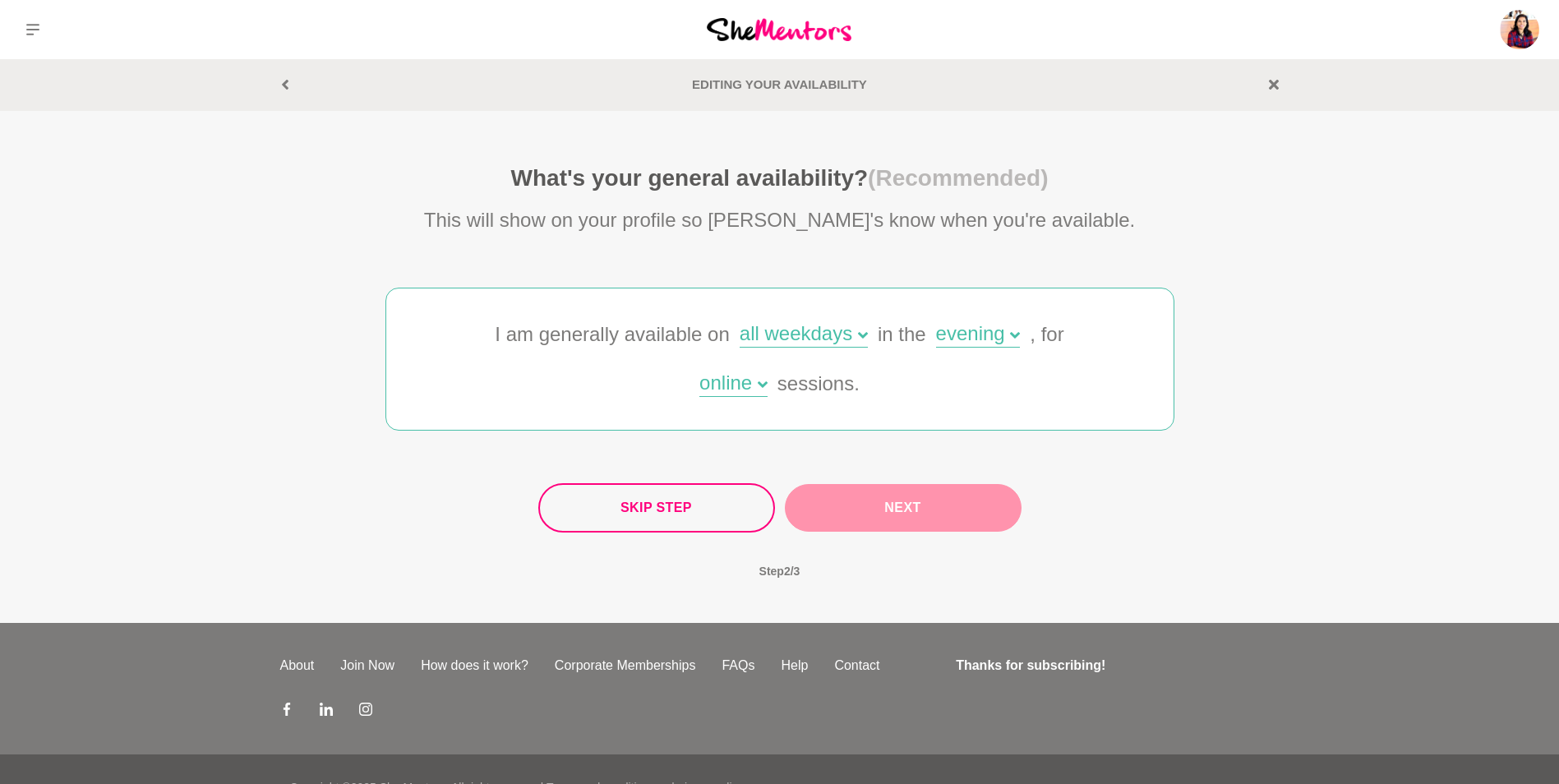
click at [891, 512] on button "Next" at bounding box center [902, 507] width 236 height 48
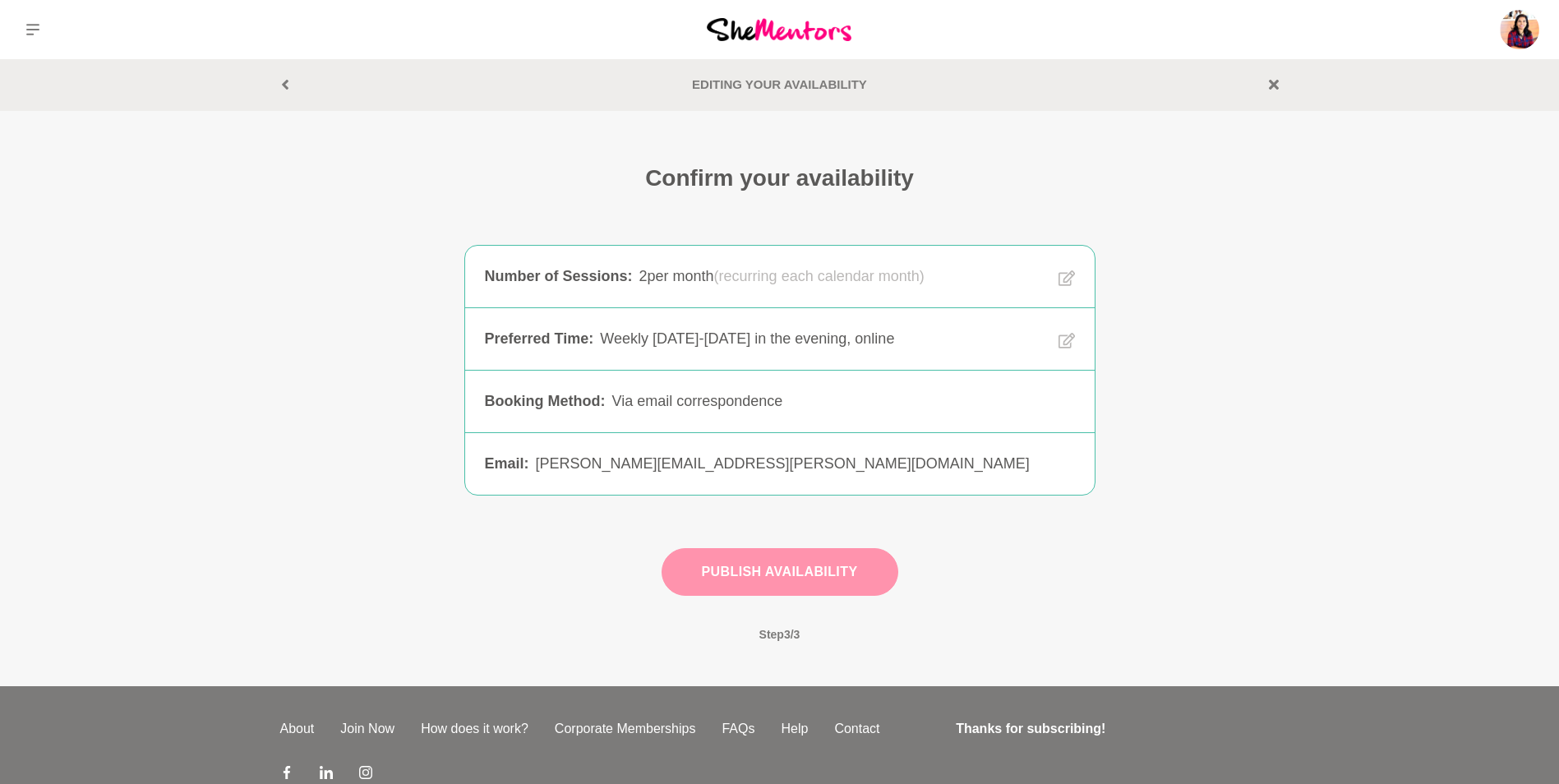
click at [835, 559] on button "Publish Availability" at bounding box center [779, 571] width 236 height 48
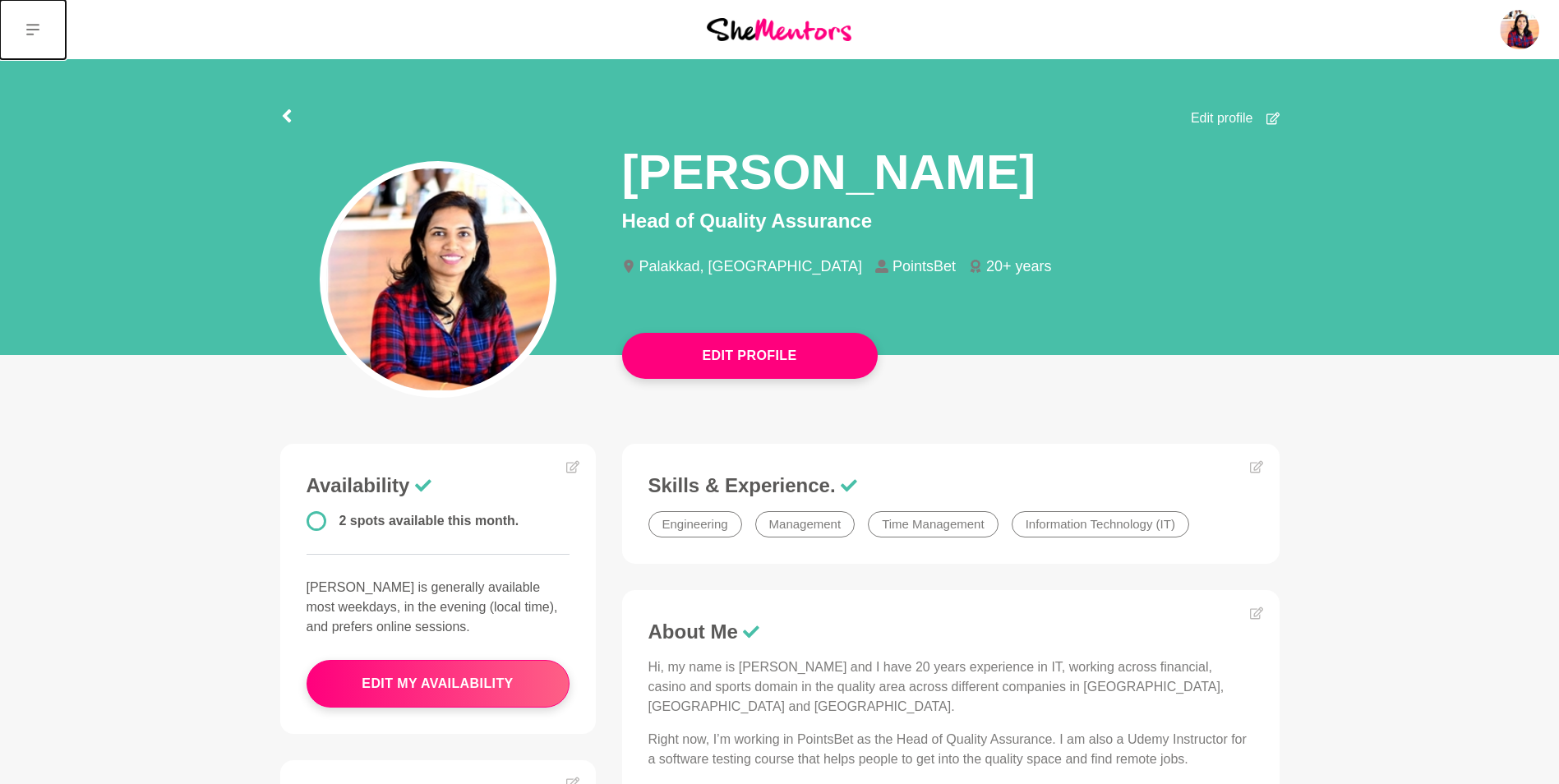
click at [29, 35] on icon at bounding box center [33, 29] width 14 height 14
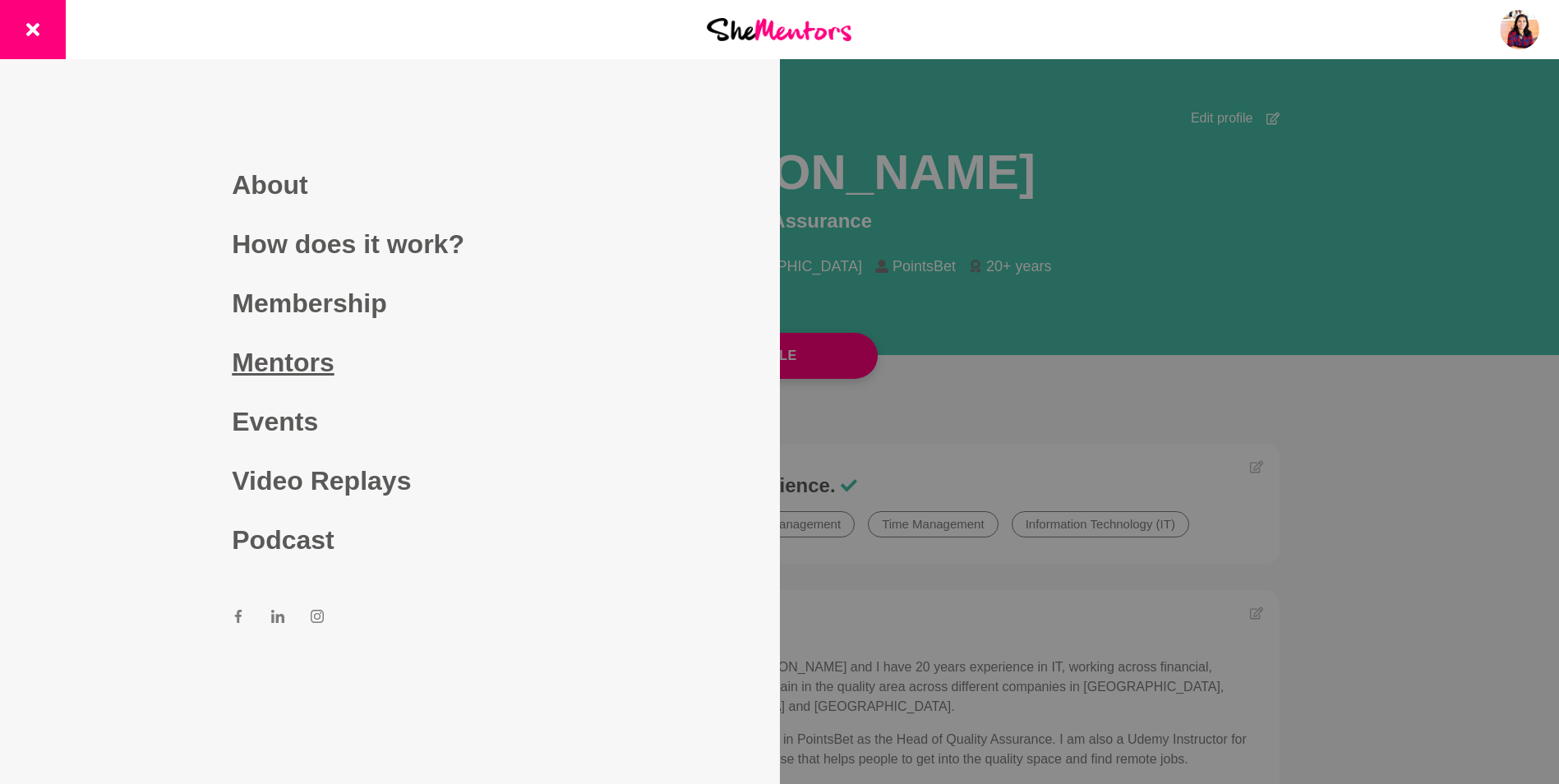
click at [261, 372] on link "Mentors" at bounding box center [390, 361] width 315 height 59
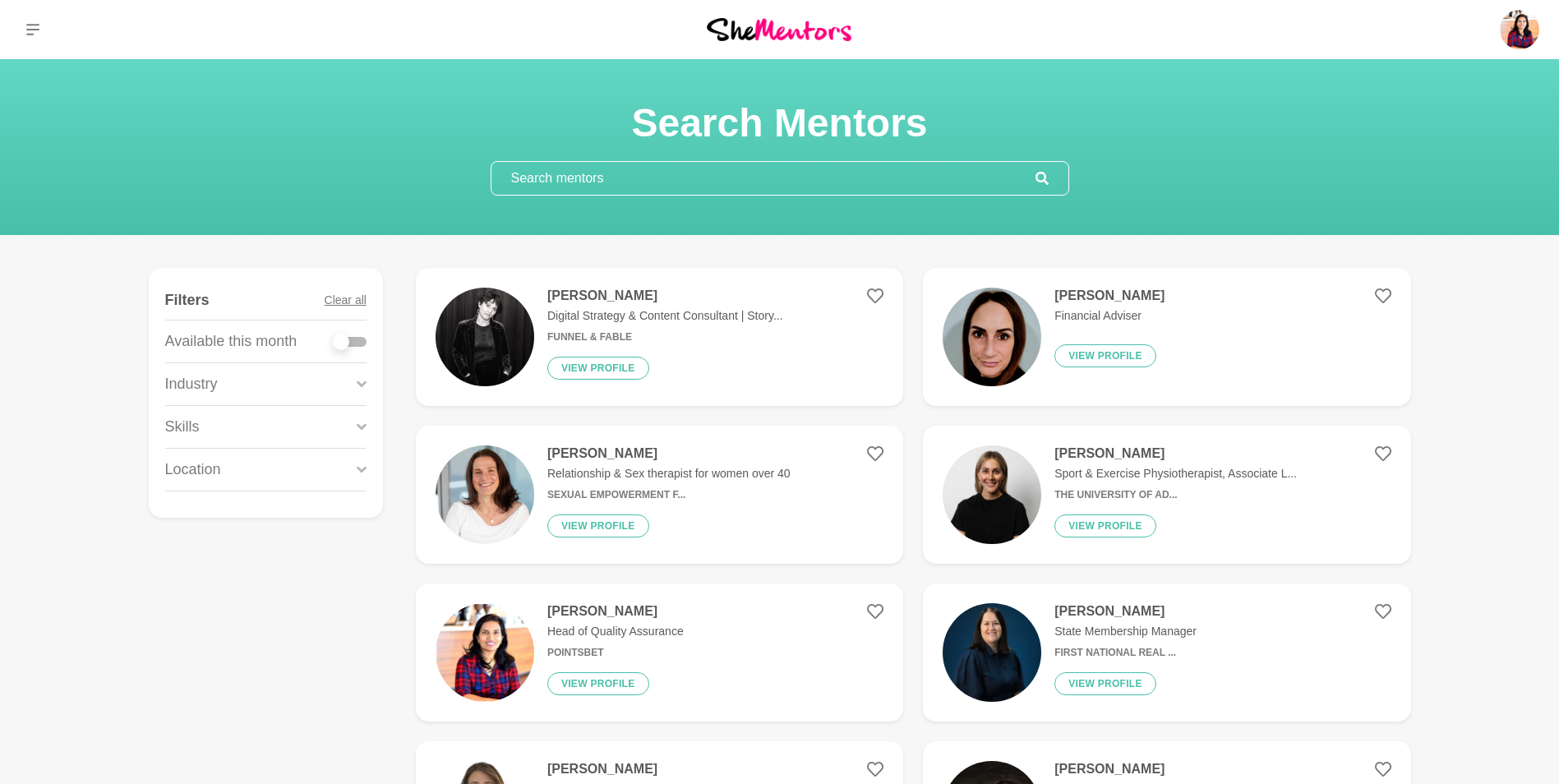
click at [670, 164] on input "text" at bounding box center [764, 178] width 544 height 33
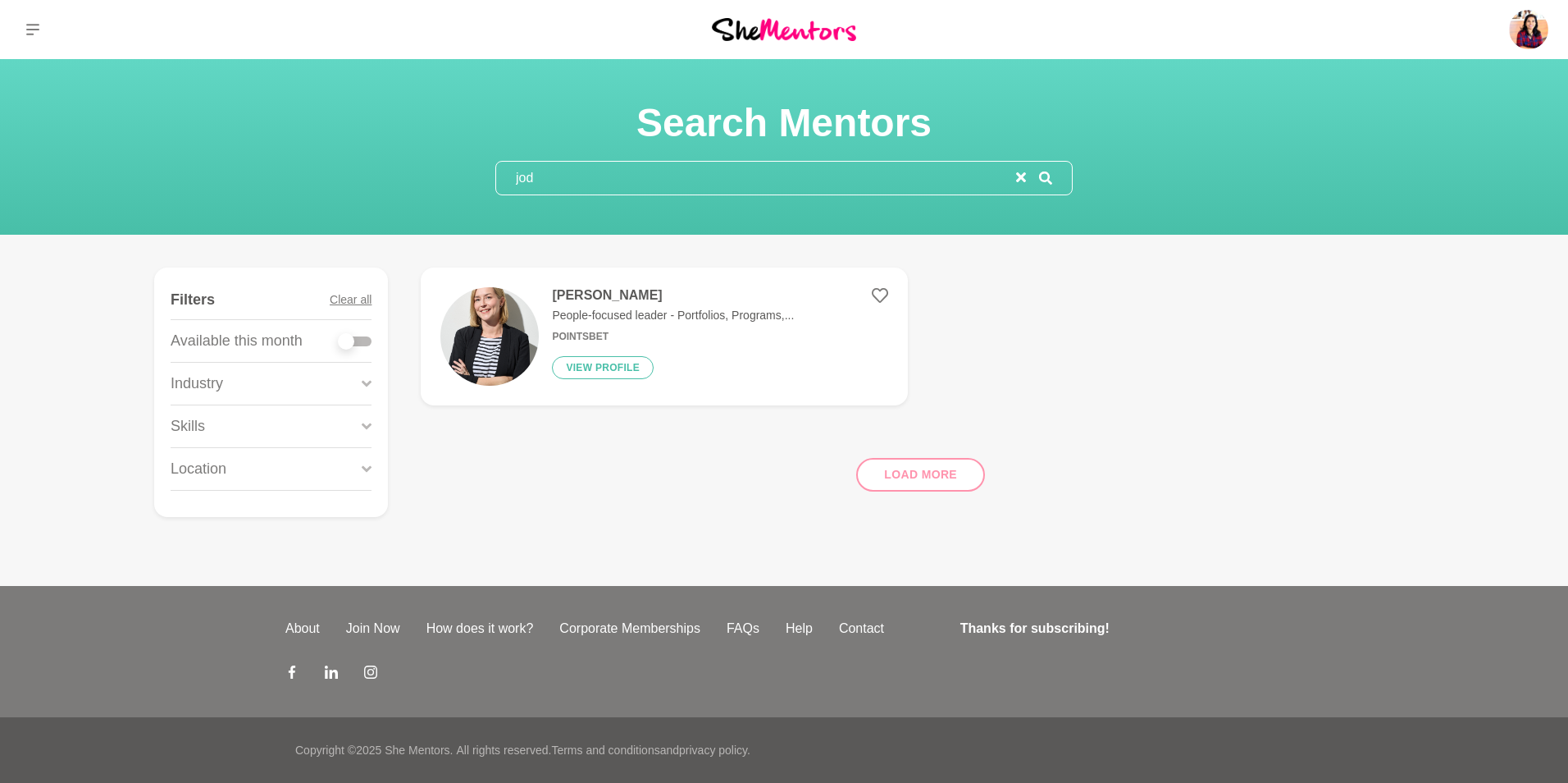
type input "jod"
click at [600, 292] on h4 "[PERSON_NAME]" at bounding box center [673, 296] width 242 height 16
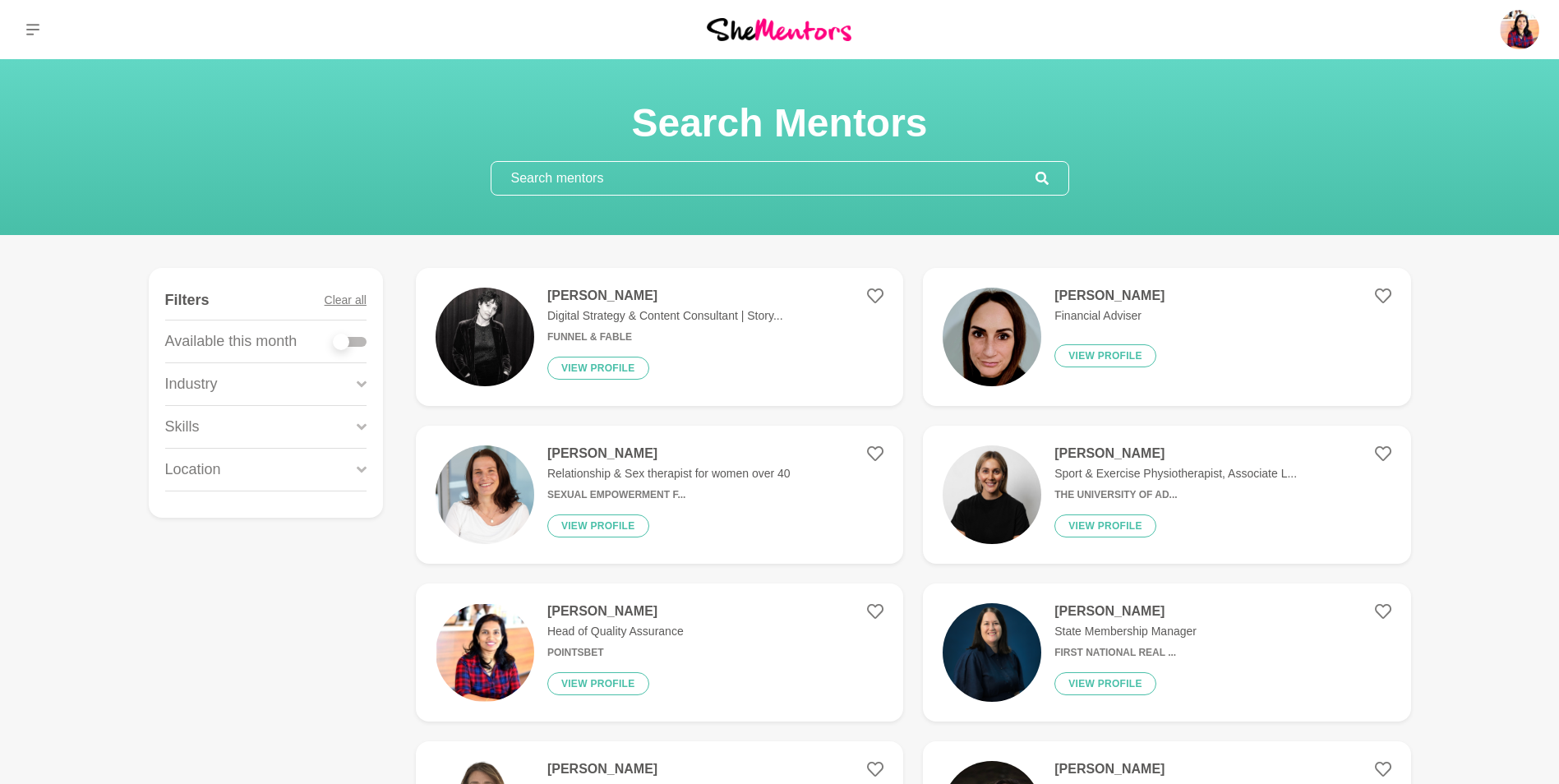
click at [600, 607] on h4 "[PERSON_NAME]" at bounding box center [615, 611] width 137 height 16
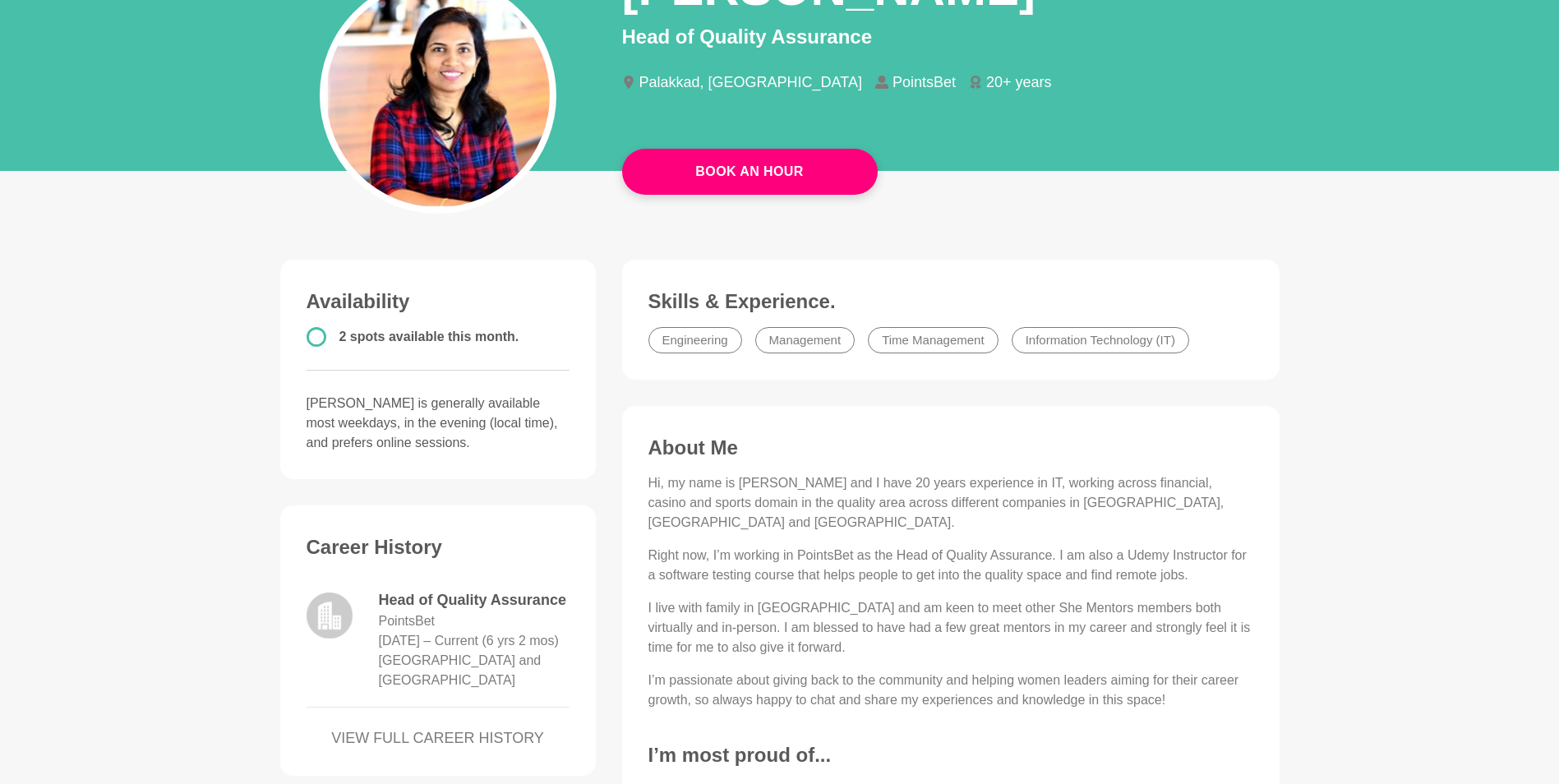
scroll to position [519, 0]
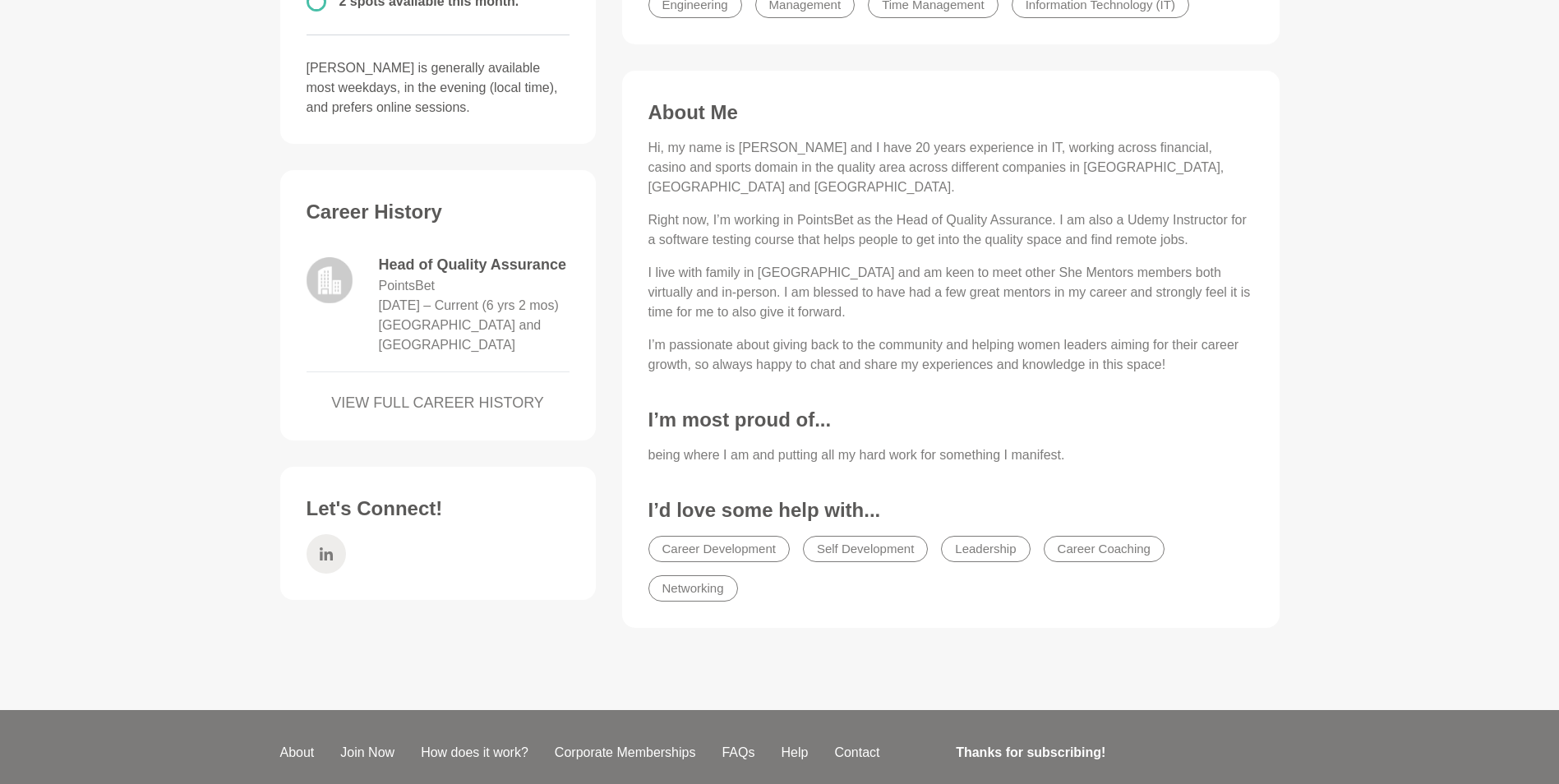
click at [324, 556] on icon at bounding box center [325, 553] width 14 height 14
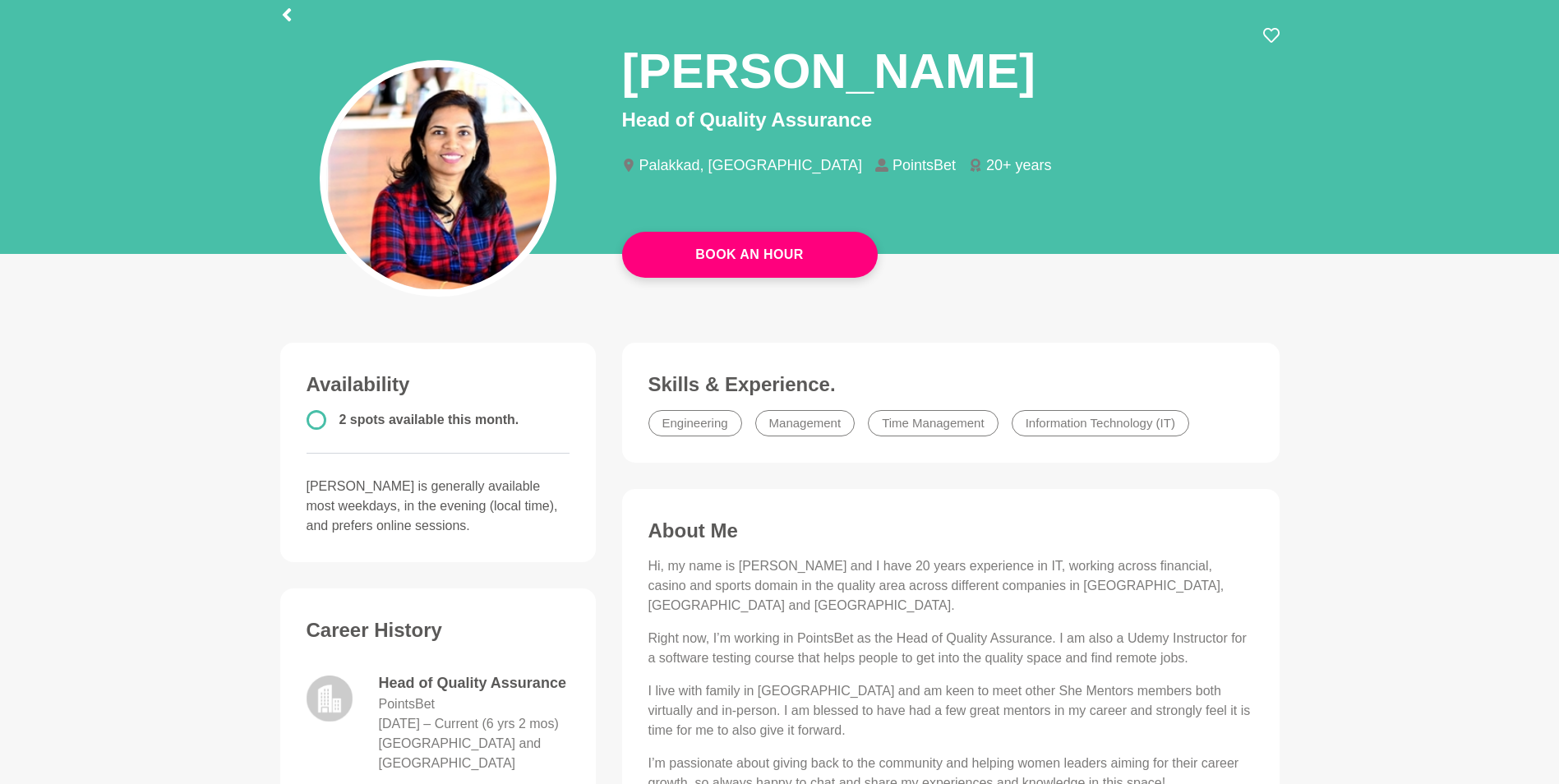
scroll to position [0, 0]
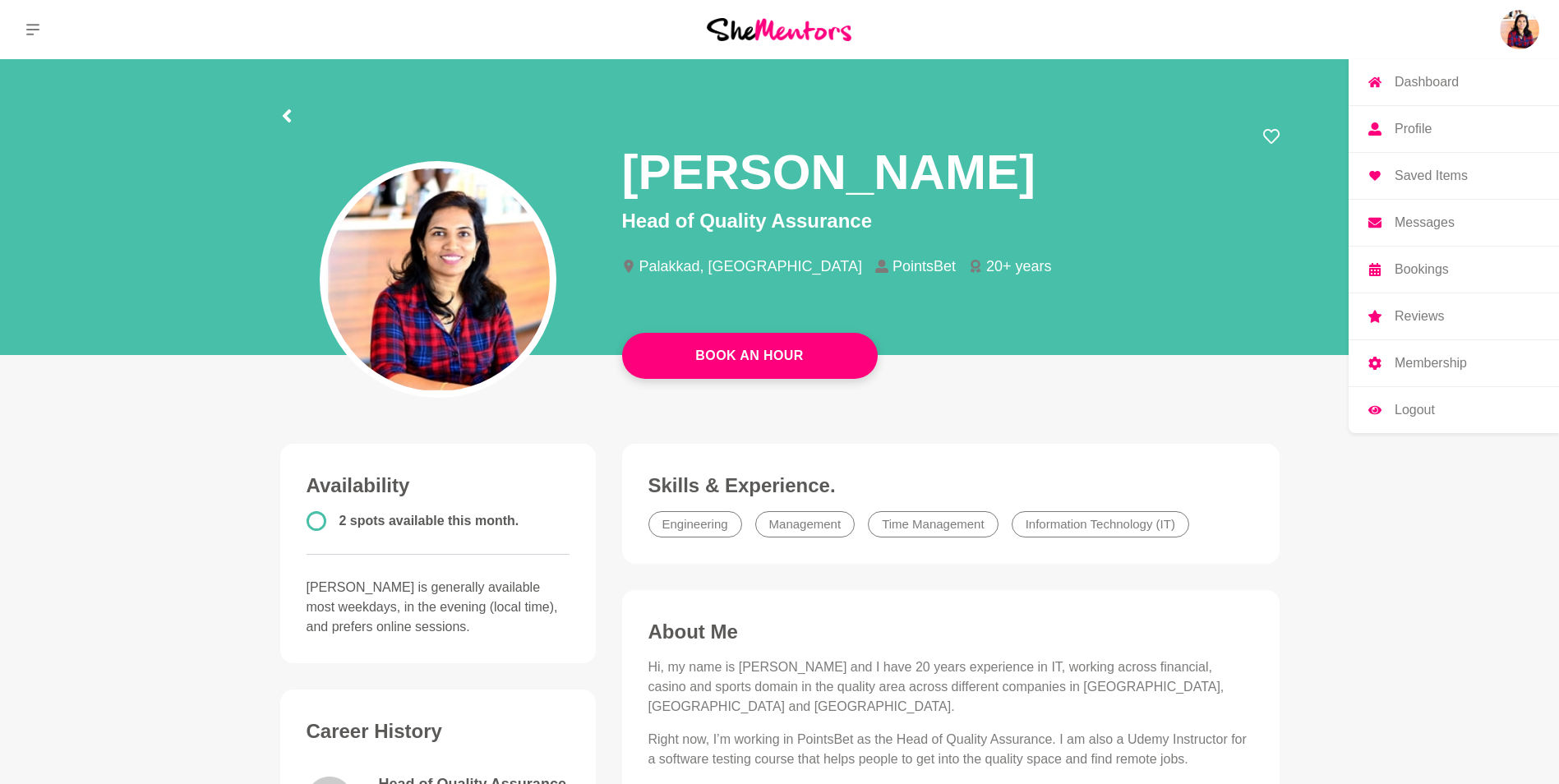
click at [1521, 33] on img at bounding box center [1520, 30] width 40 height 40
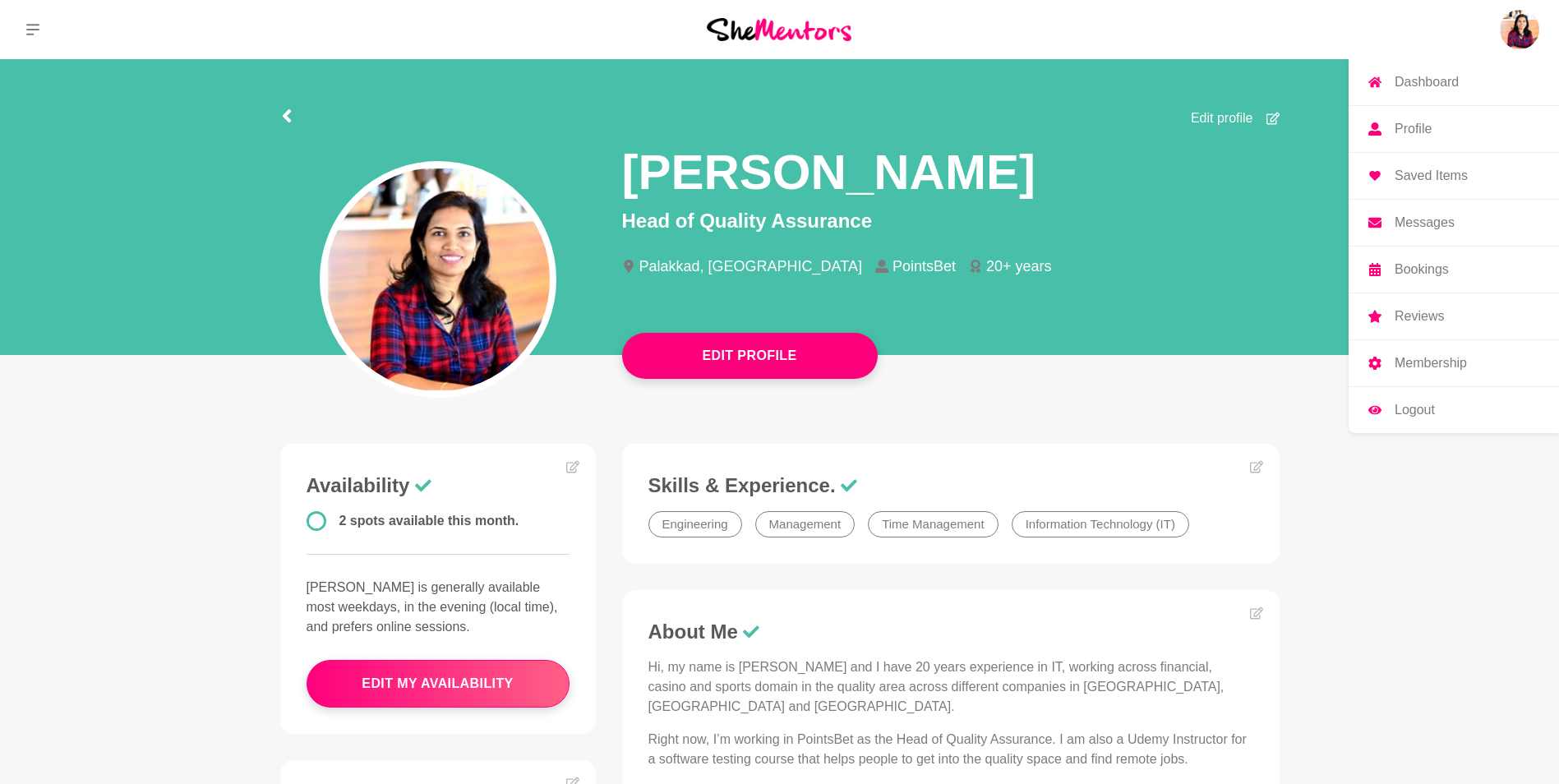
click at [1410, 72] on link "Dashboard" at bounding box center [1454, 81] width 210 height 46
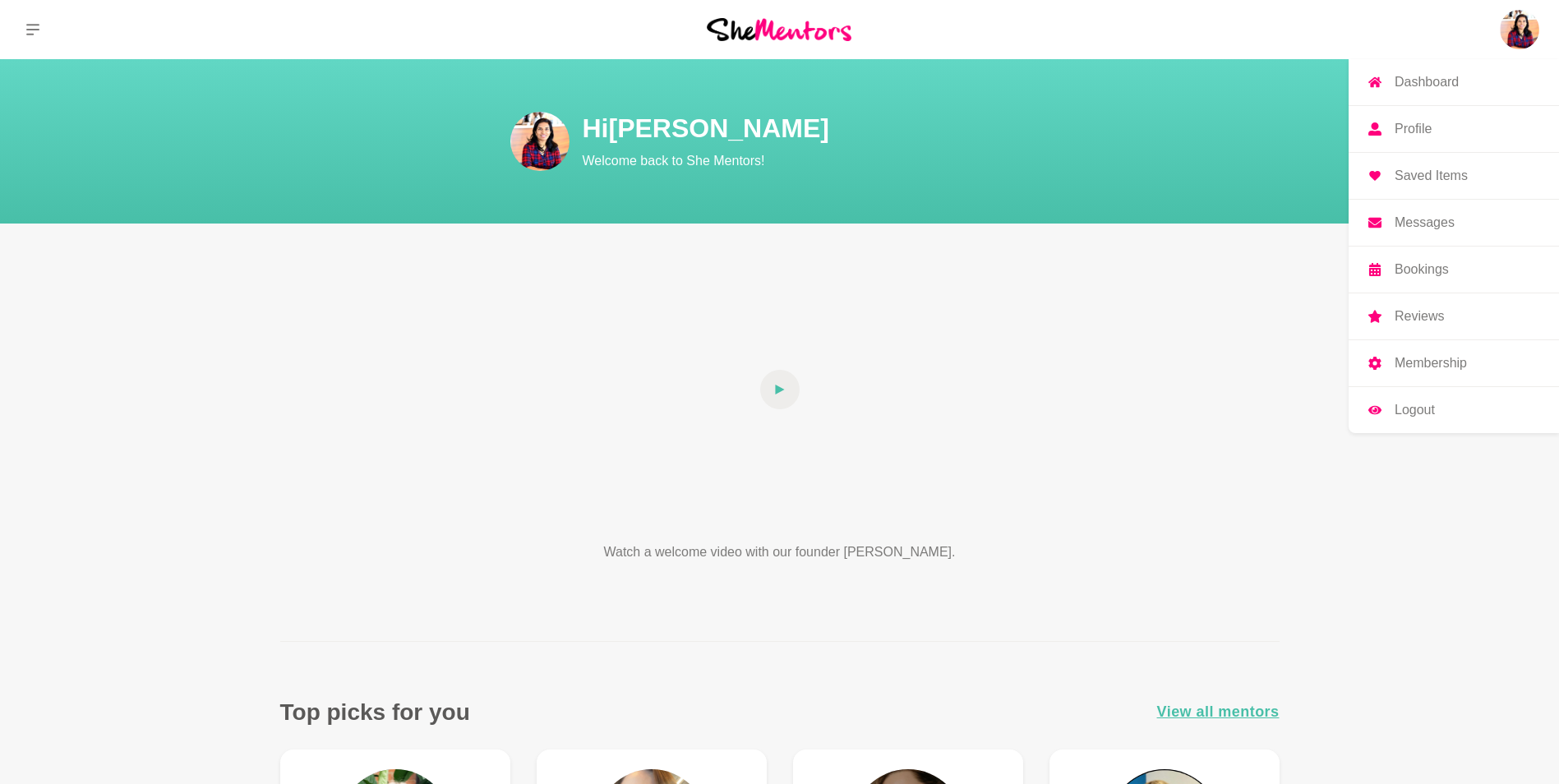
click at [1417, 134] on p "Profile" at bounding box center [1413, 129] width 37 height 14
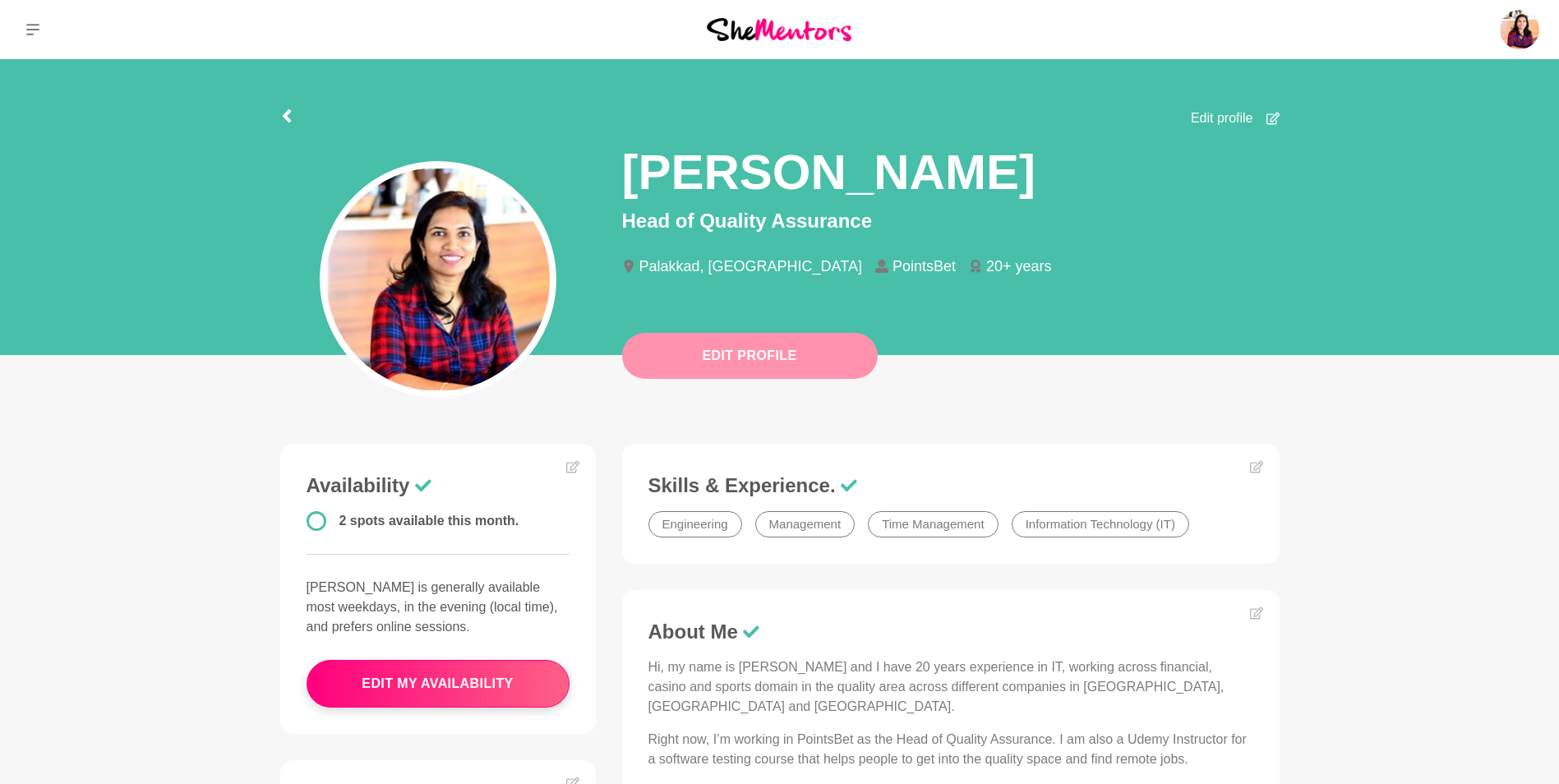
click at [772, 368] on button "Edit Profile" at bounding box center [750, 355] width 255 height 46
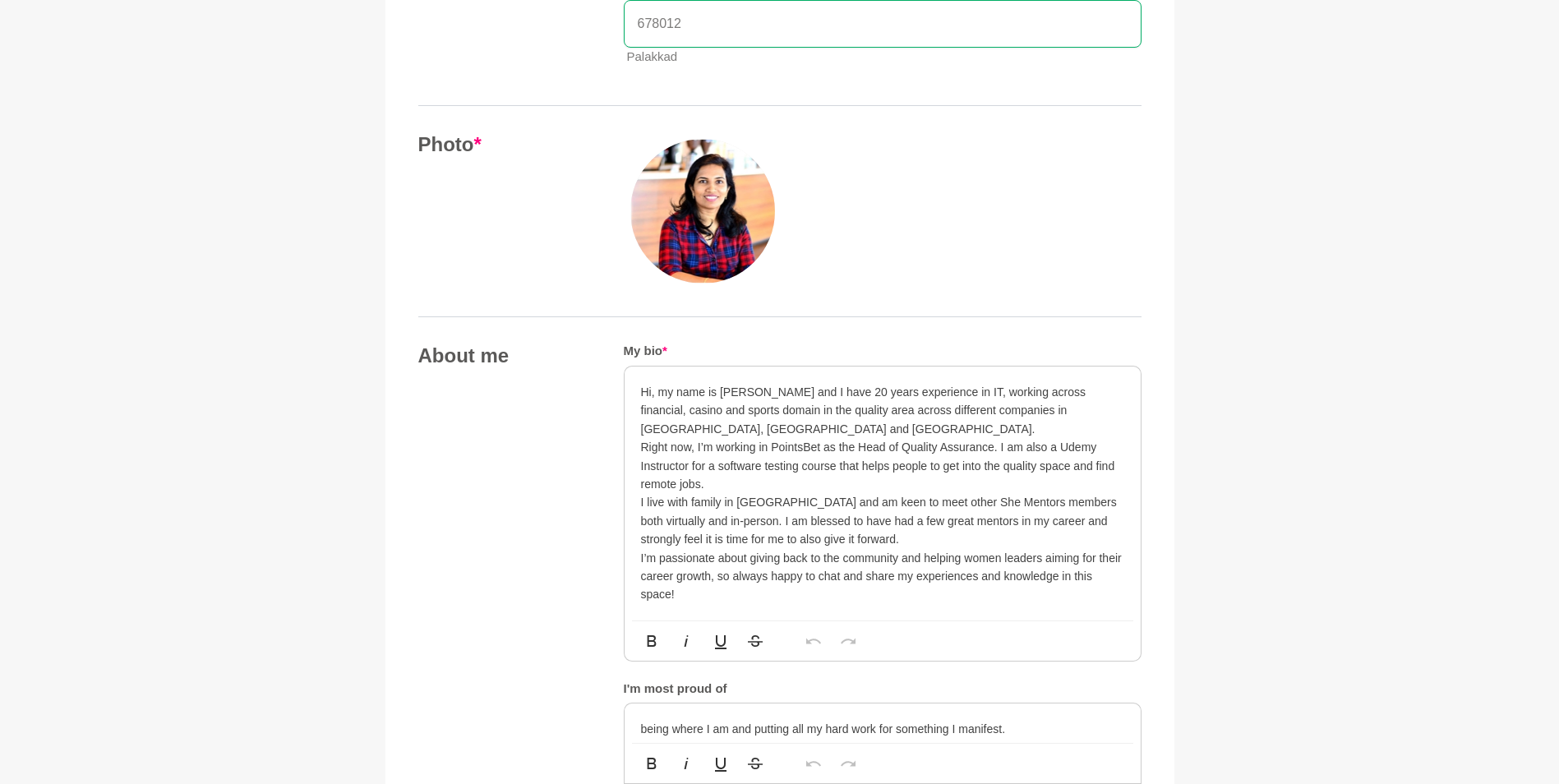
scroll to position [711, 0]
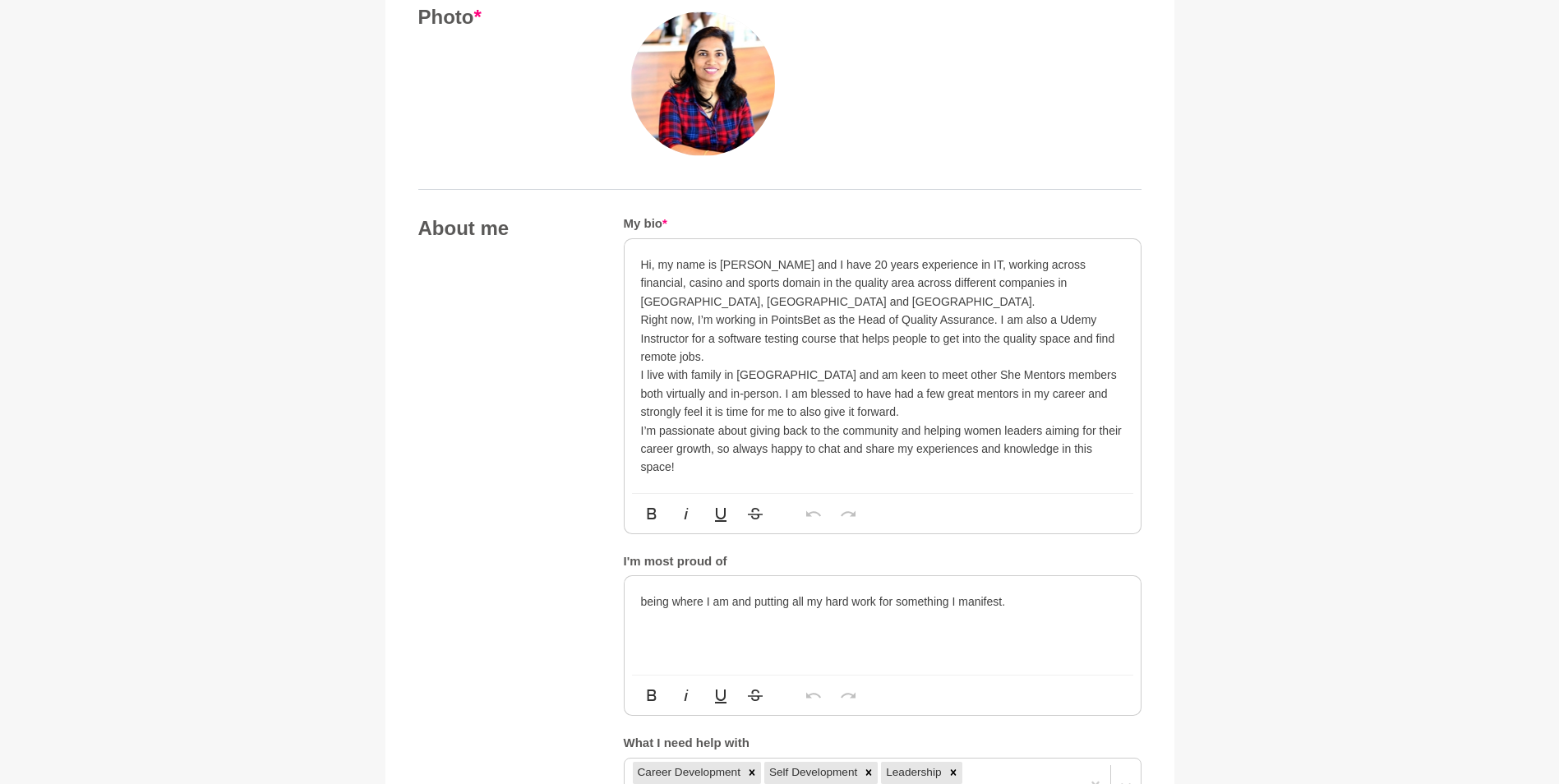
click at [827, 412] on p "I live with family in [GEOGRAPHIC_DATA] and am keen to meet other She Mentors m…" at bounding box center [883, 393] width 484 height 55
click at [766, 368] on p "I live with family in [GEOGRAPHIC_DATA] and am keen to meet other She Mentors m…" at bounding box center [883, 393] width 484 height 55
click at [1042, 593] on p "being where I am and putting all my hard work for something I manifest." at bounding box center [883, 601] width 484 height 18
drag, startPoint x: 752, startPoint y: 599, endPoint x: 611, endPoint y: 598, distance: 141.0
click at [611, 598] on div "About me My bio * Hi, my name is [PERSON_NAME] and I have 20 years experience i…" at bounding box center [780, 515] width 723 height 598
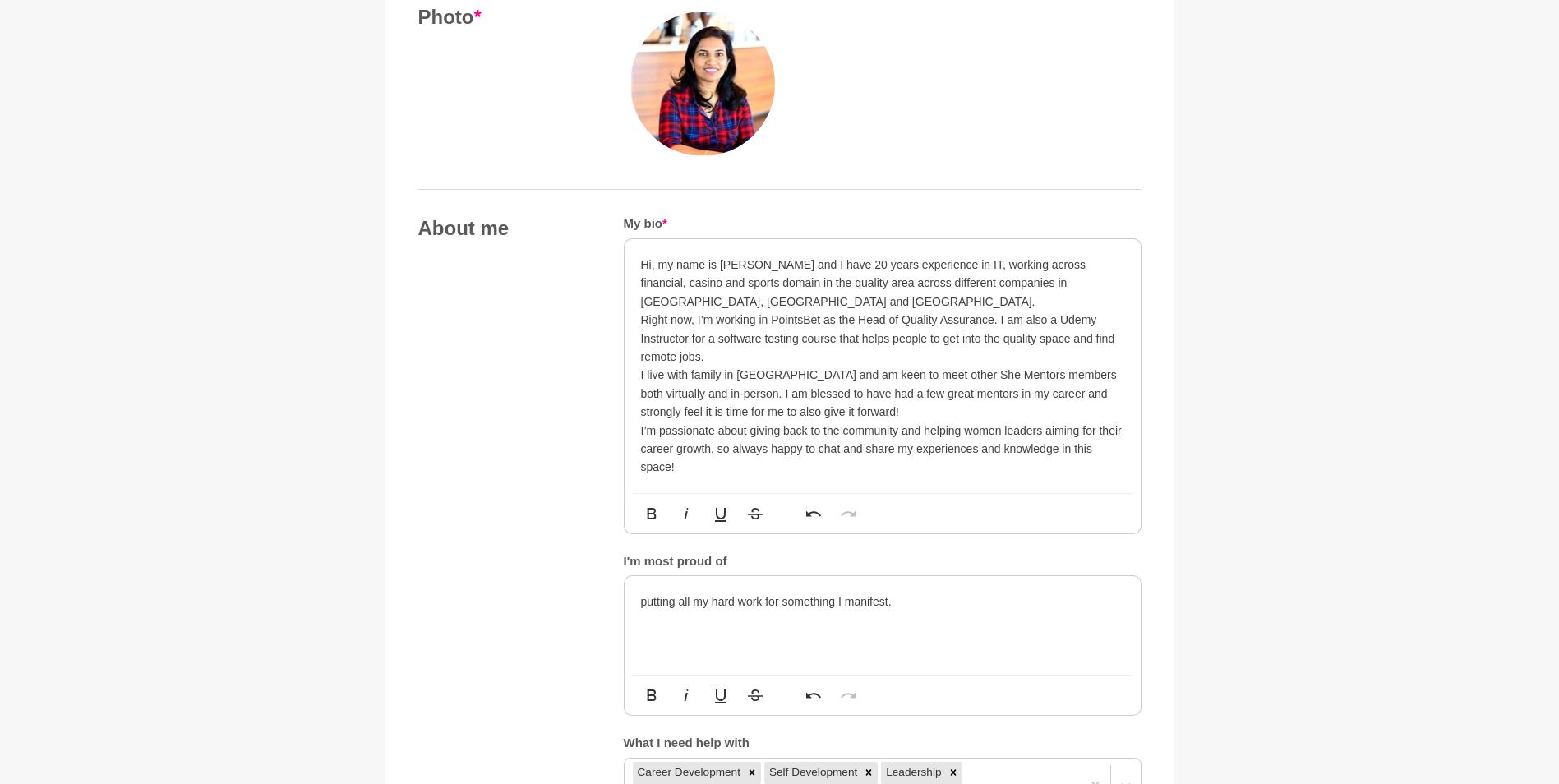
click at [930, 611] on div "putting all my hard work for something I manifest." at bounding box center [883, 625] width 516 height 99
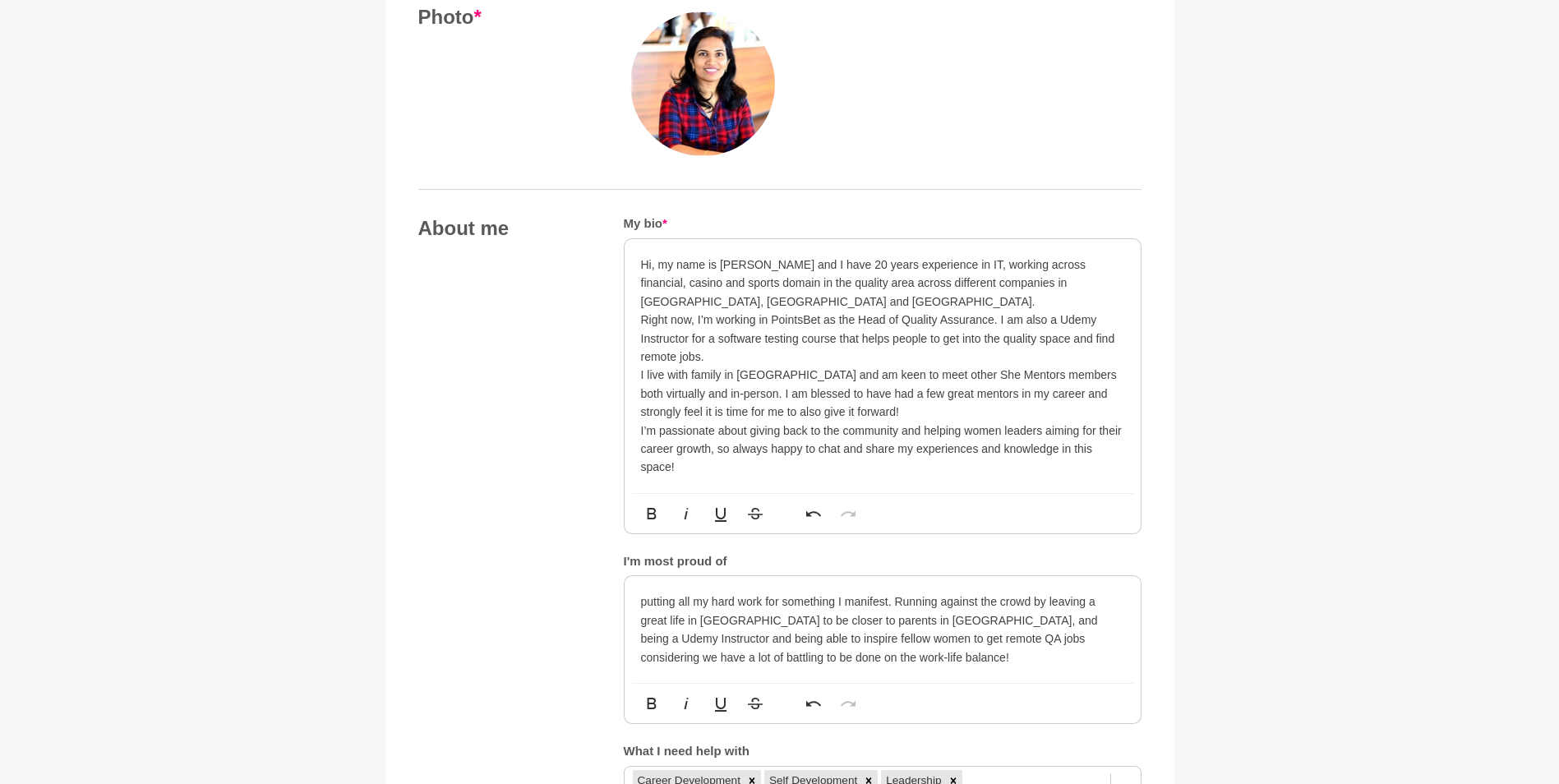
click at [939, 636] on p "putting all my hard work for something I manifest. Running against the crowd by…" at bounding box center [883, 629] width 484 height 74
click at [801, 604] on p "putting all my hard work for something I manifest. Running against the crowd by…" at bounding box center [883, 629] width 484 height 74
drag, startPoint x: 1006, startPoint y: 621, endPoint x: 1053, endPoint y: 620, distance: 47.0
click at [1053, 620] on p "putting all my hard work for anything I manifest. Running against the crowd by …" at bounding box center [883, 629] width 484 height 74
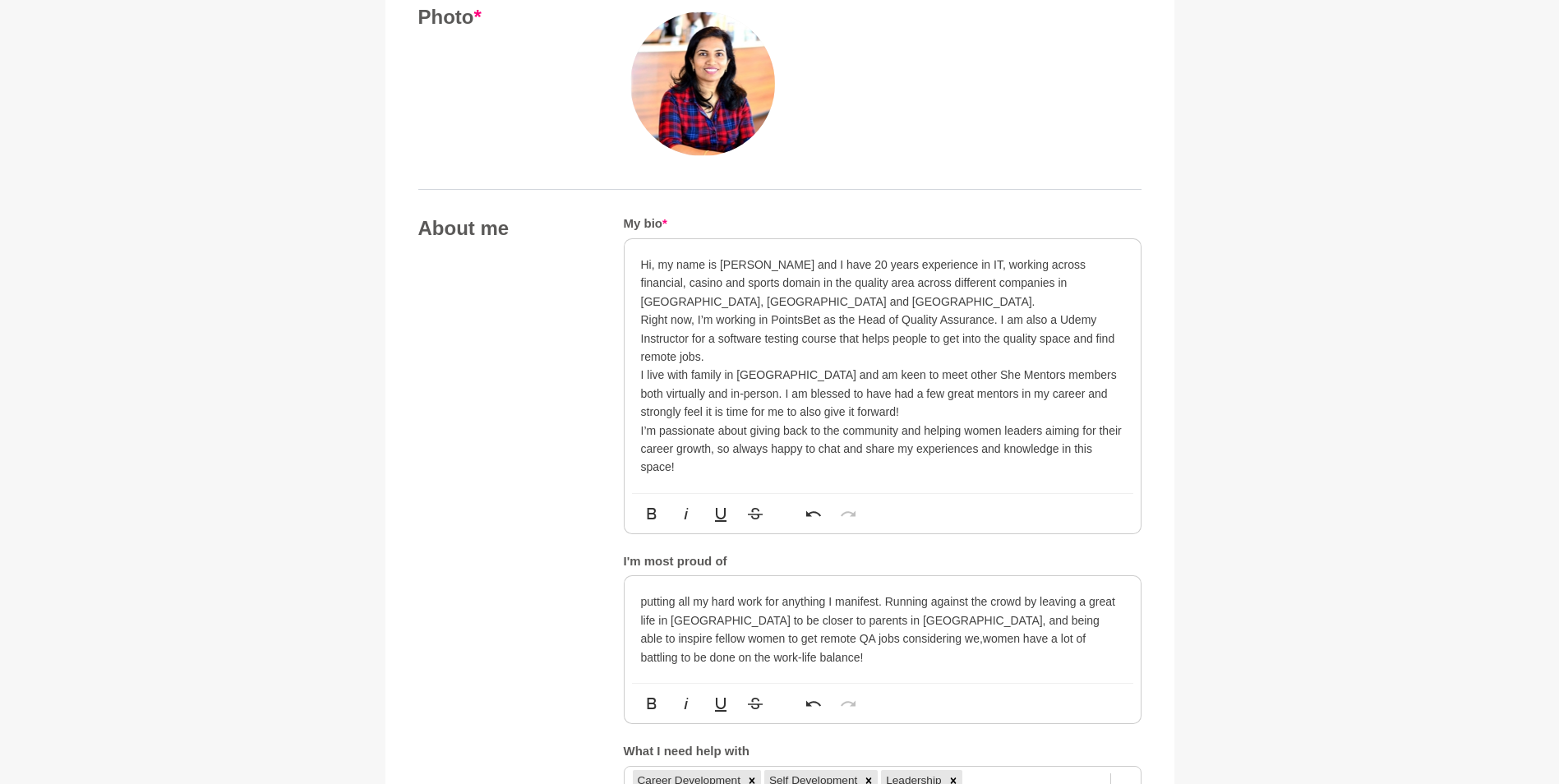
click at [685, 636] on p "putting all my hard work for anything I manifest. Running against the crowd by …" at bounding box center [883, 629] width 484 height 74
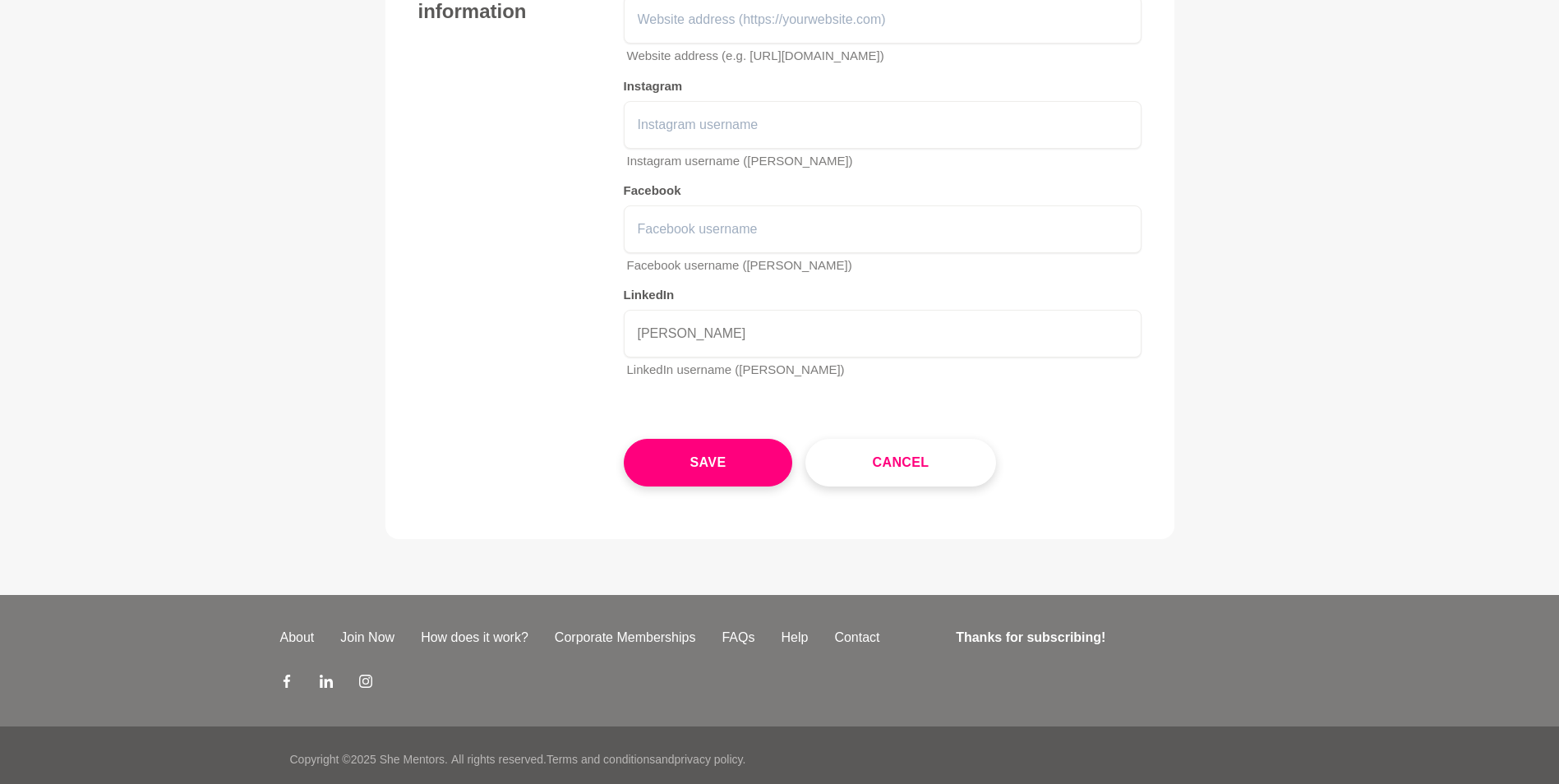
scroll to position [2411, 0]
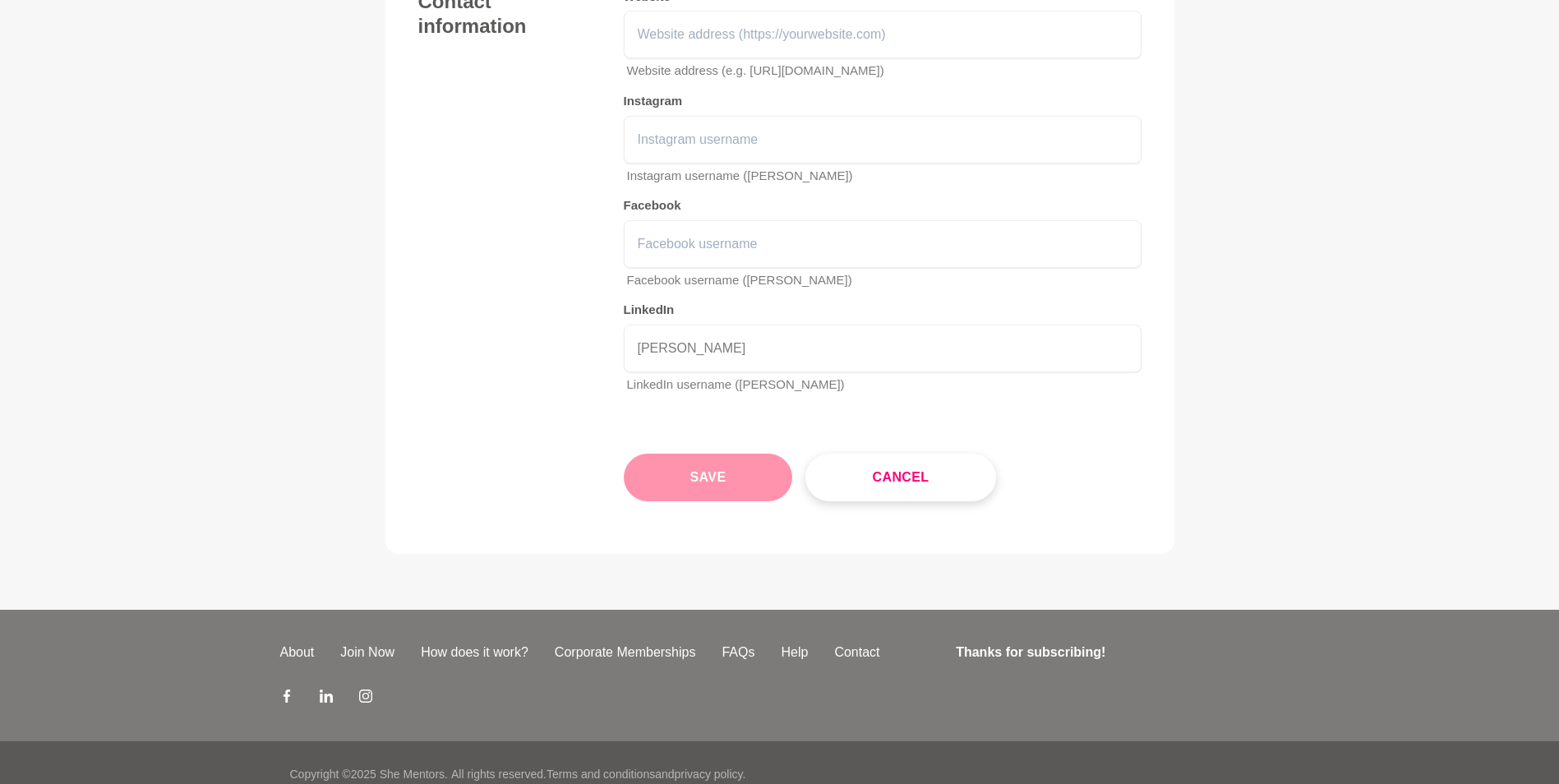
click at [683, 483] on button "Save" at bounding box center [708, 477] width 169 height 48
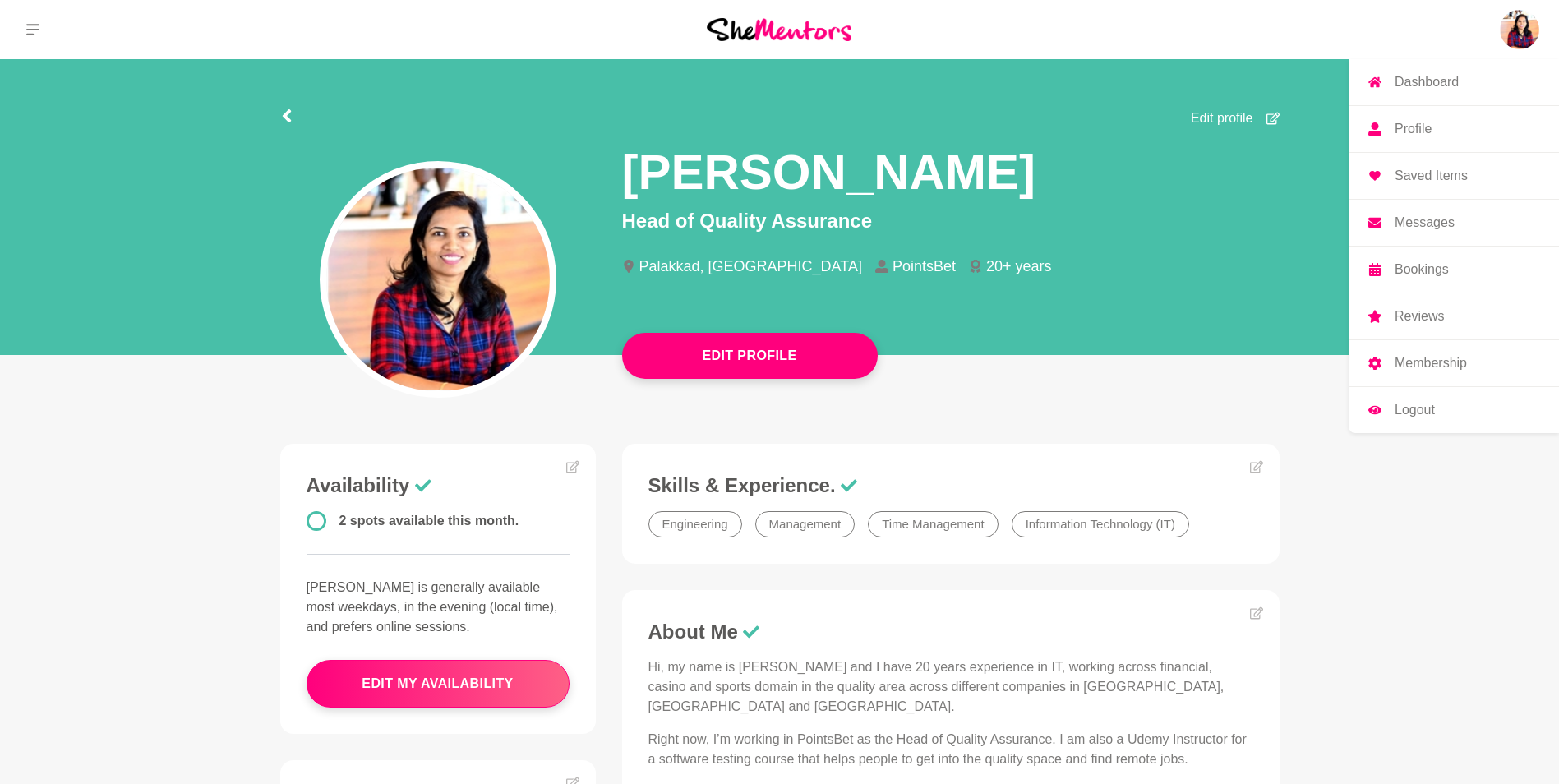
click at [1466, 84] on link "Dashboard" at bounding box center [1454, 81] width 210 height 46
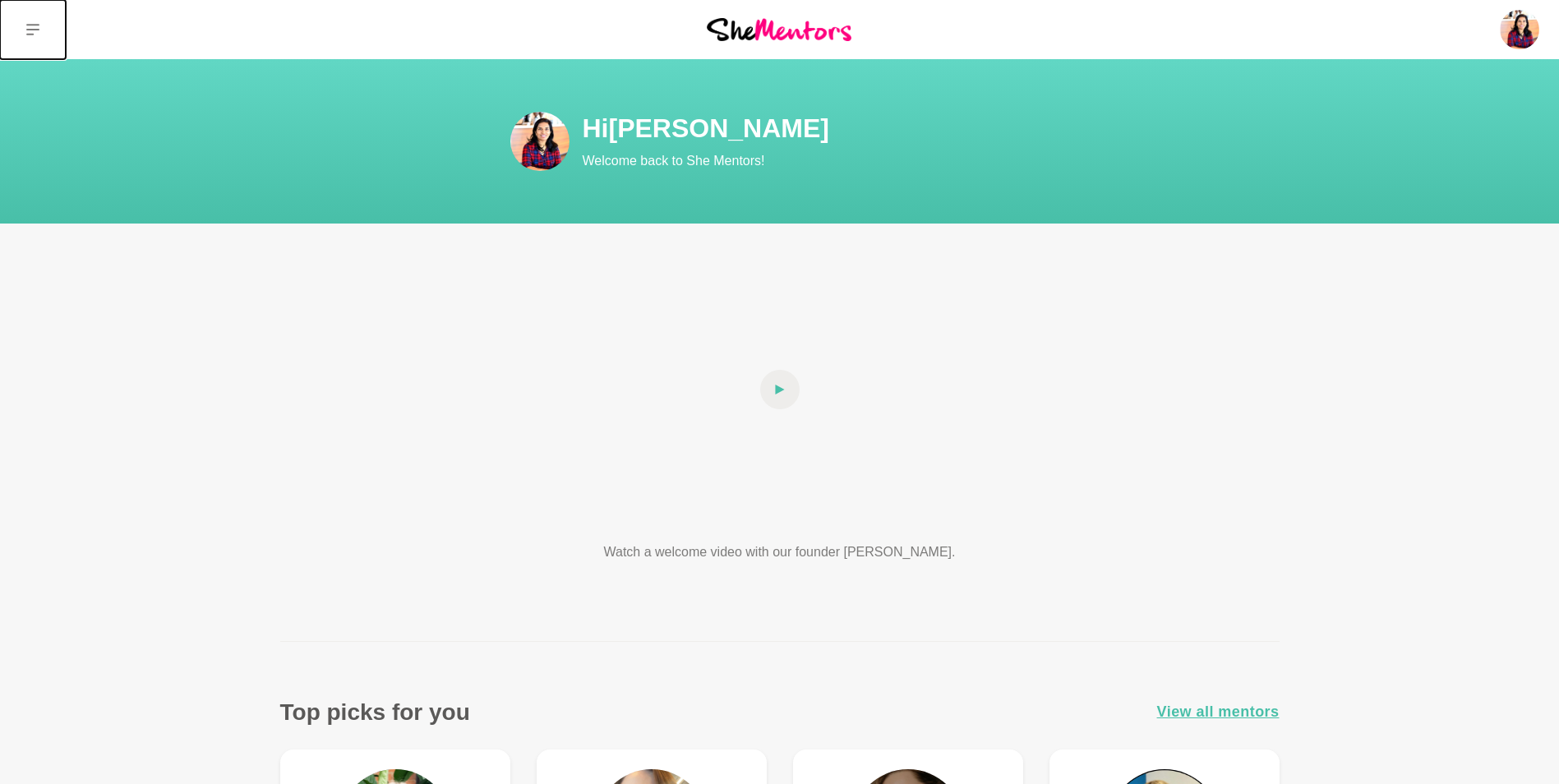
click at [22, 31] on button at bounding box center [33, 29] width 66 height 59
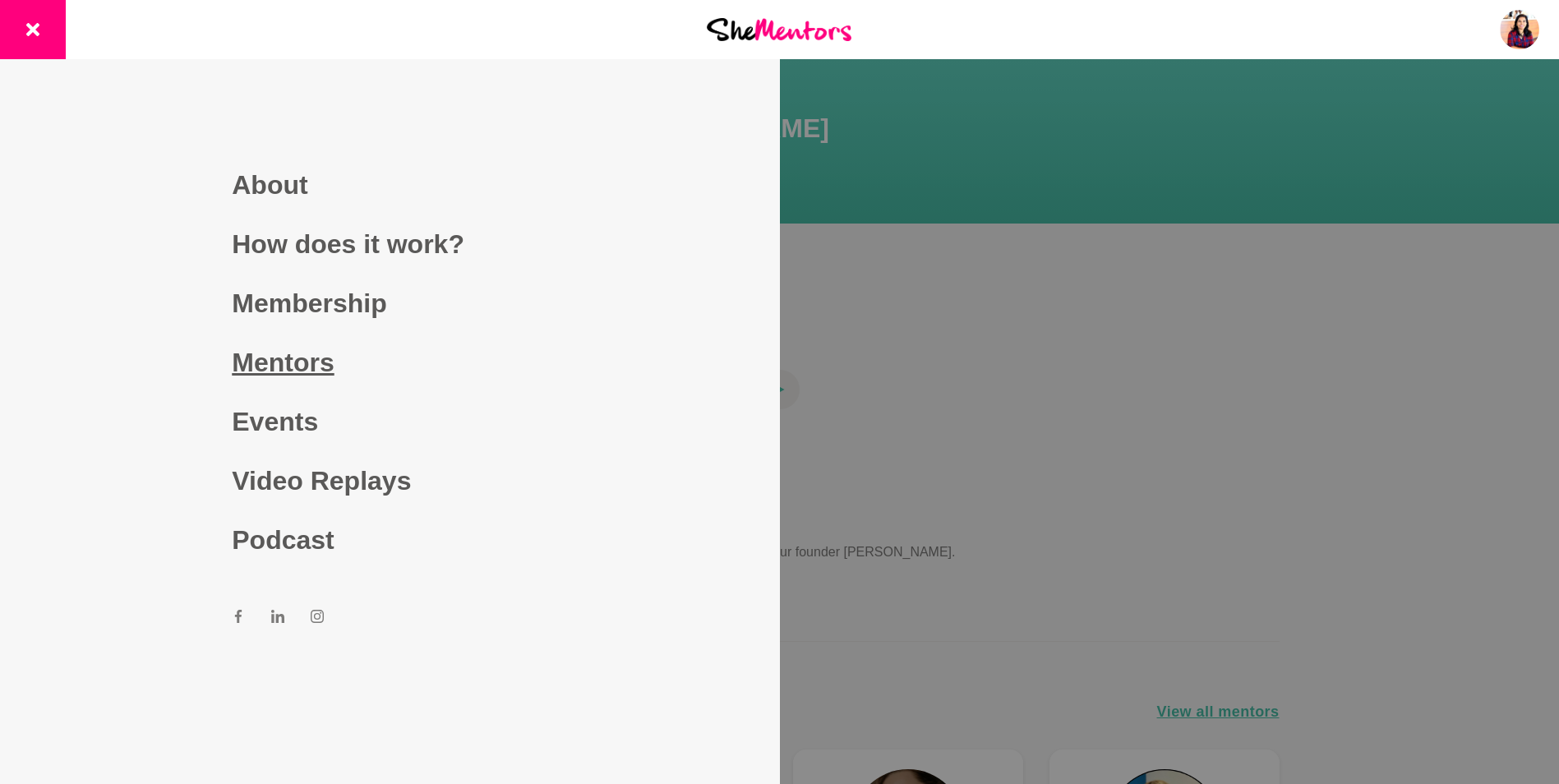
click at [267, 369] on link "Mentors" at bounding box center [390, 361] width 315 height 59
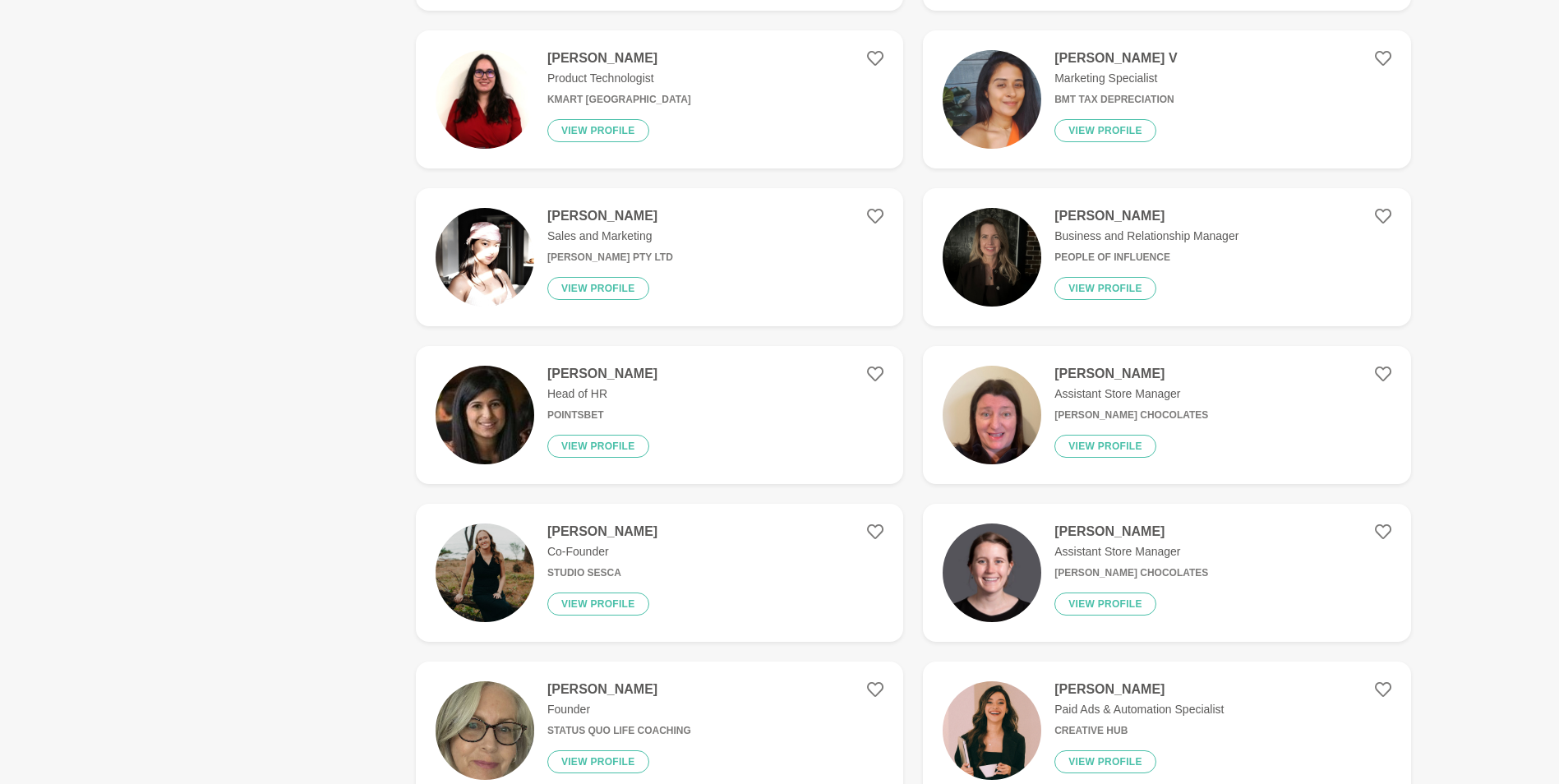
scroll to position [1881, 0]
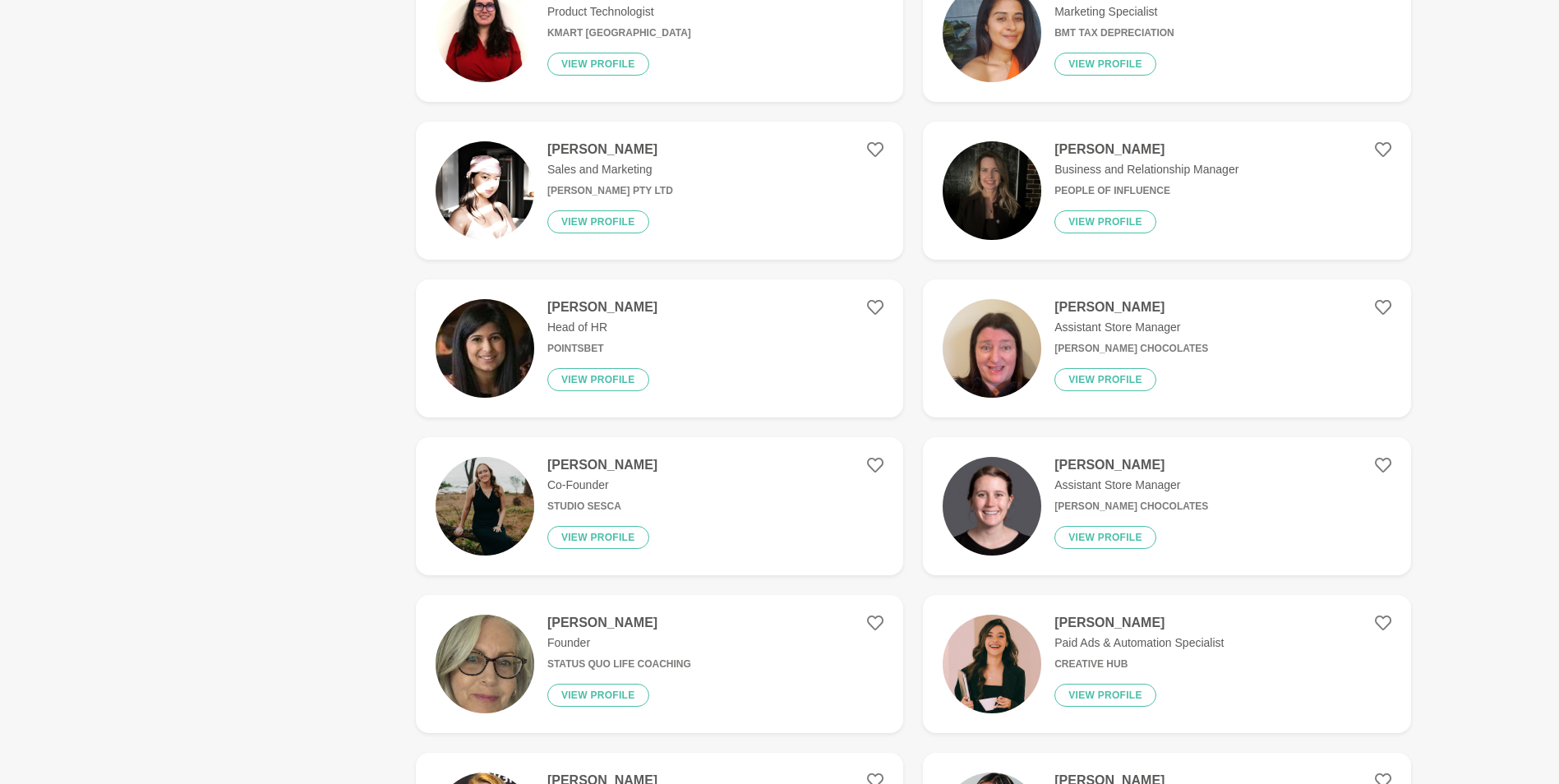
click at [718, 326] on figure "[PERSON_NAME] Head of HR PointsBet View profile" at bounding box center [659, 348] width 487 height 138
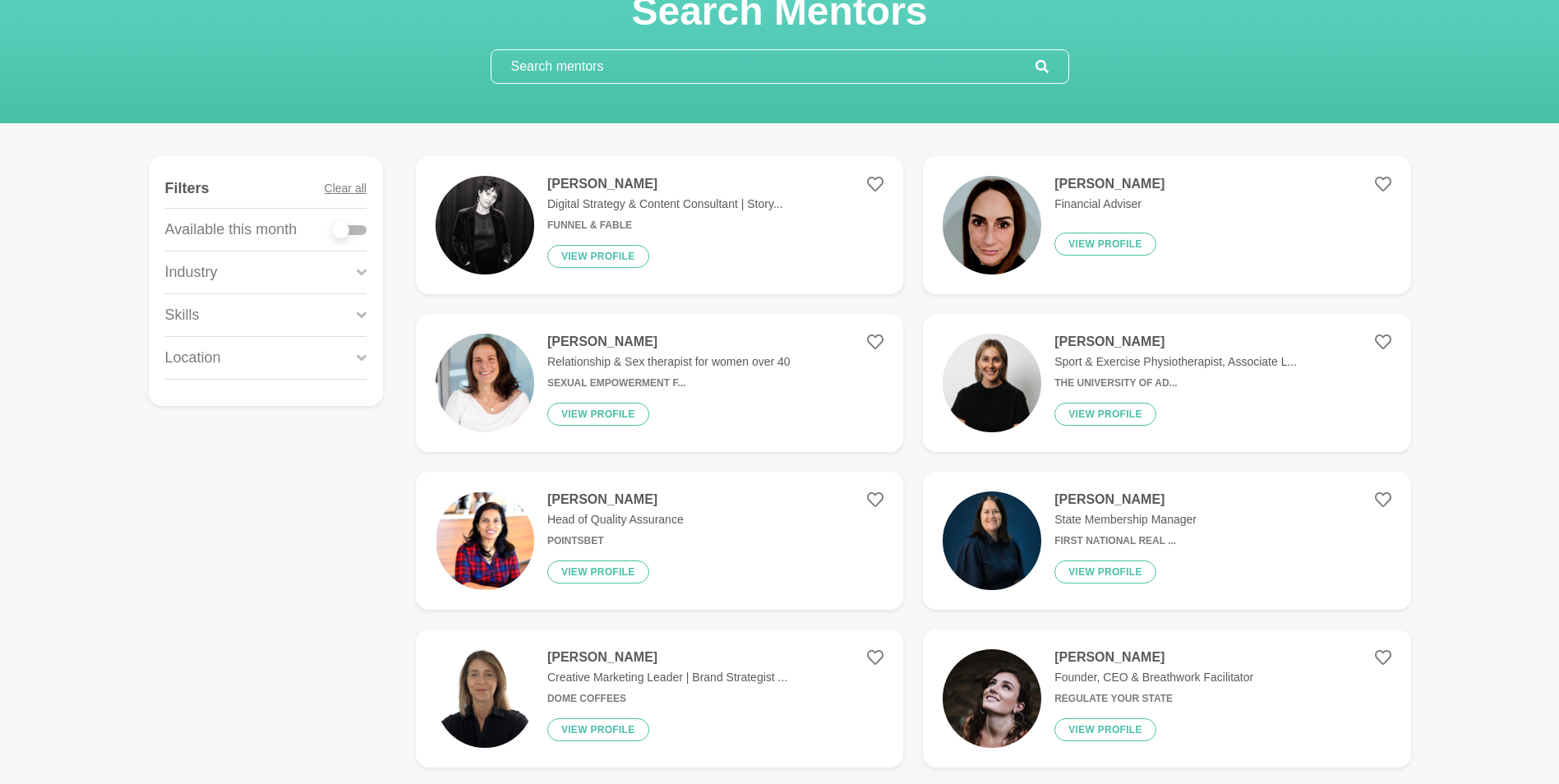
scroll to position [45, 0]
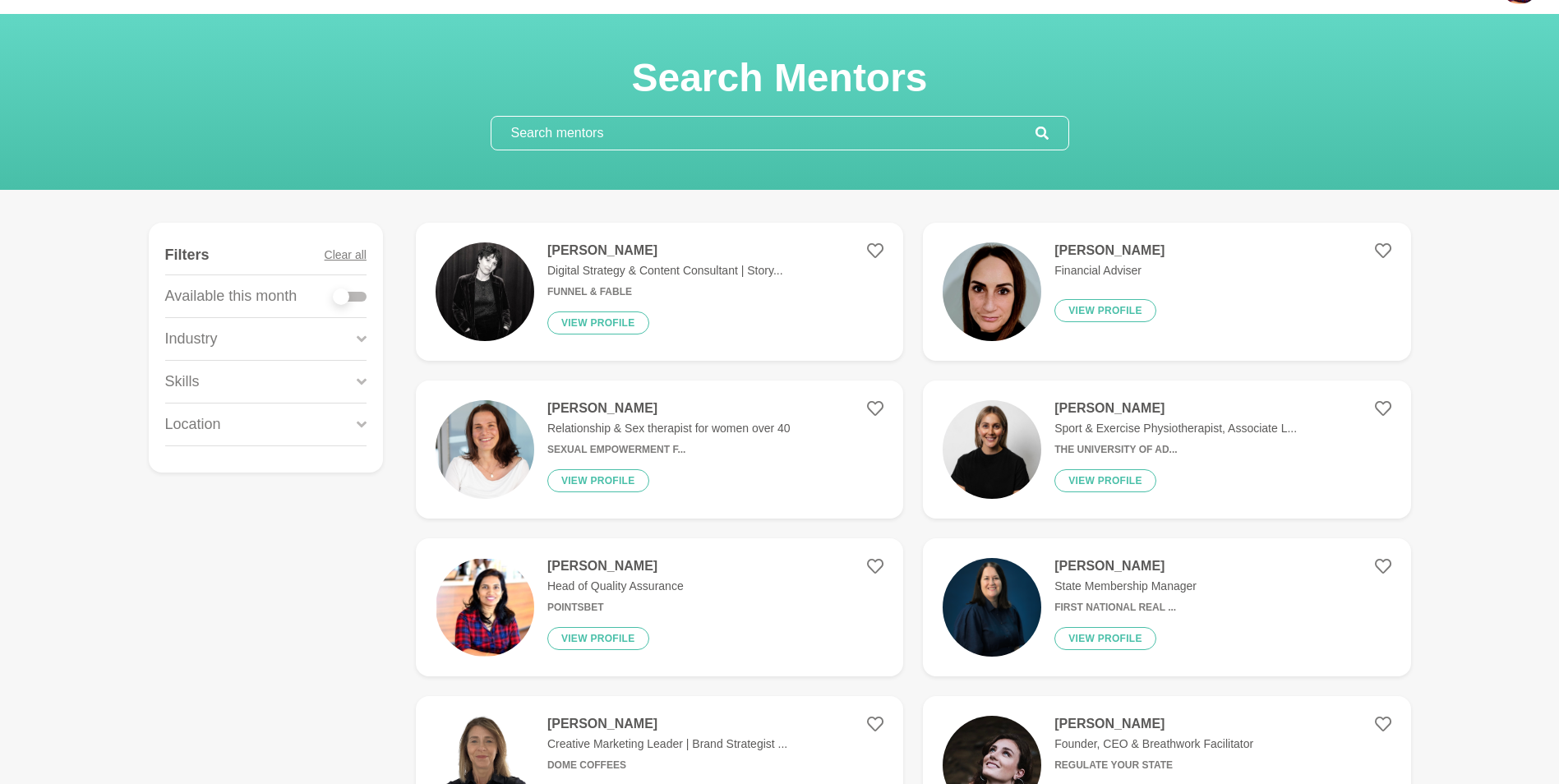
click at [662, 571] on h4 "[PERSON_NAME]" at bounding box center [615, 566] width 137 height 16
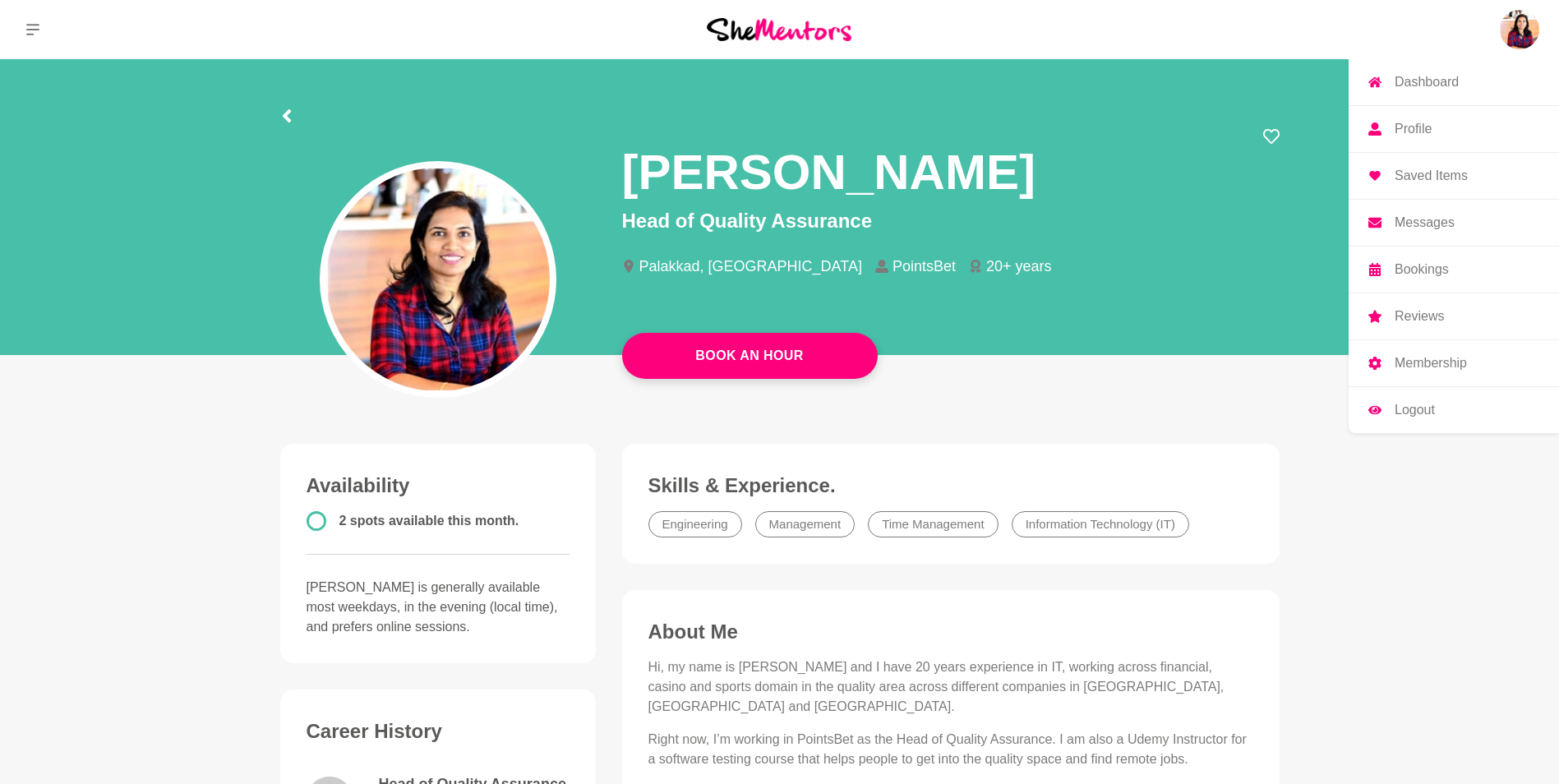
click at [1515, 38] on img at bounding box center [1520, 30] width 40 height 40
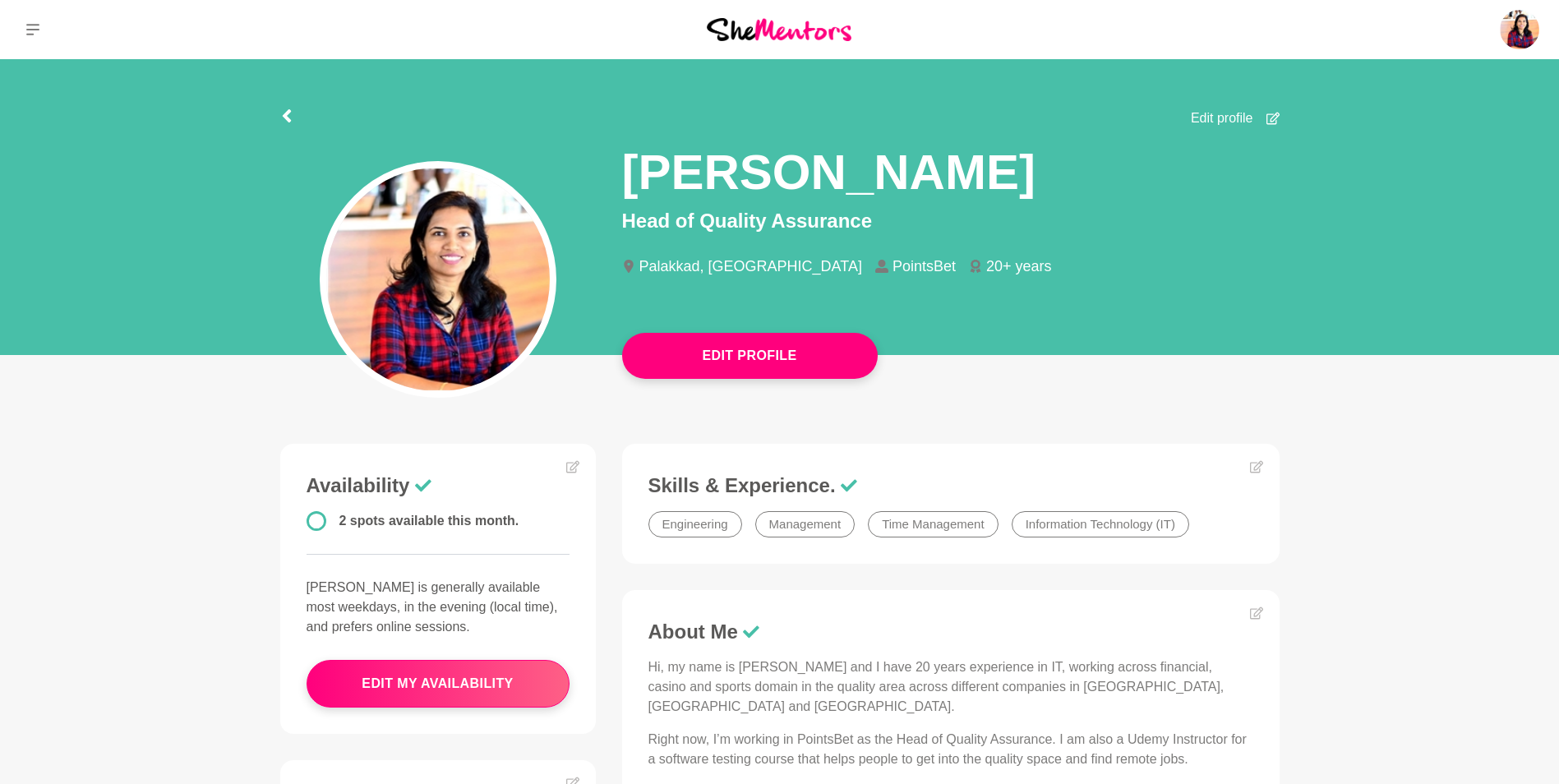
click at [1227, 116] on span "Edit profile" at bounding box center [1222, 119] width 63 height 20
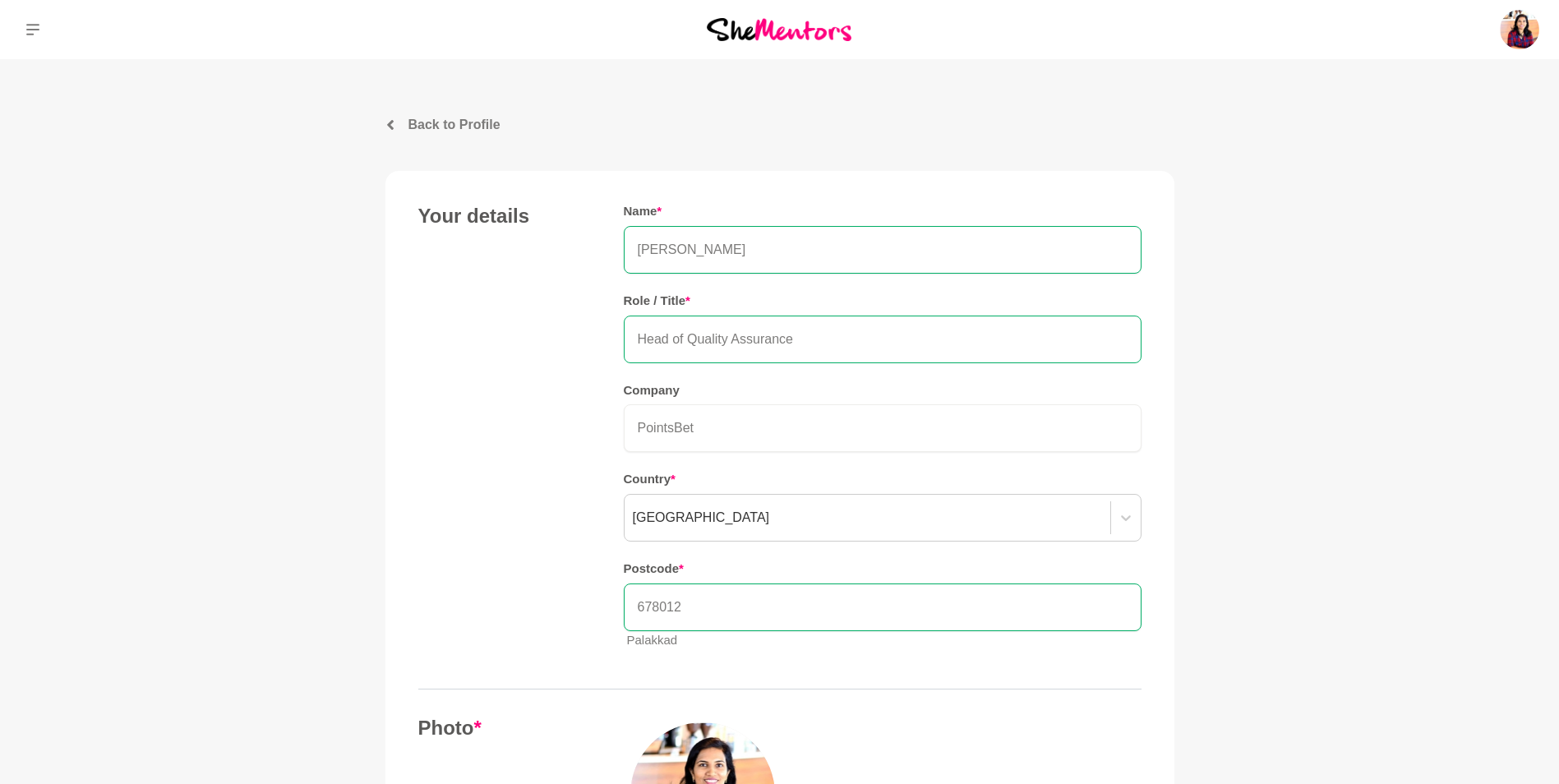
click at [855, 340] on input "Head of Quality Assurance" at bounding box center [883, 339] width 518 height 48
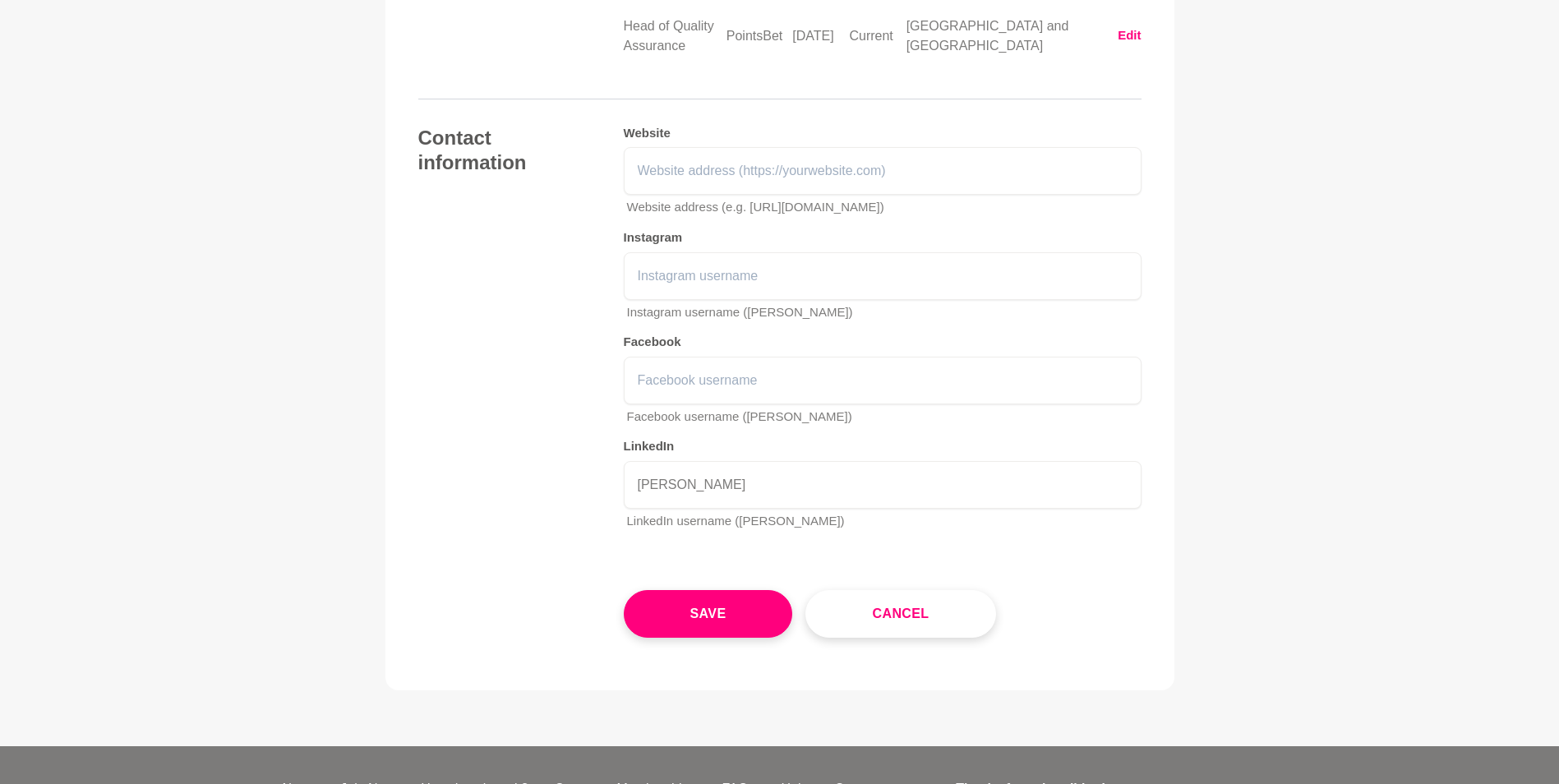
scroll to position [2433, 0]
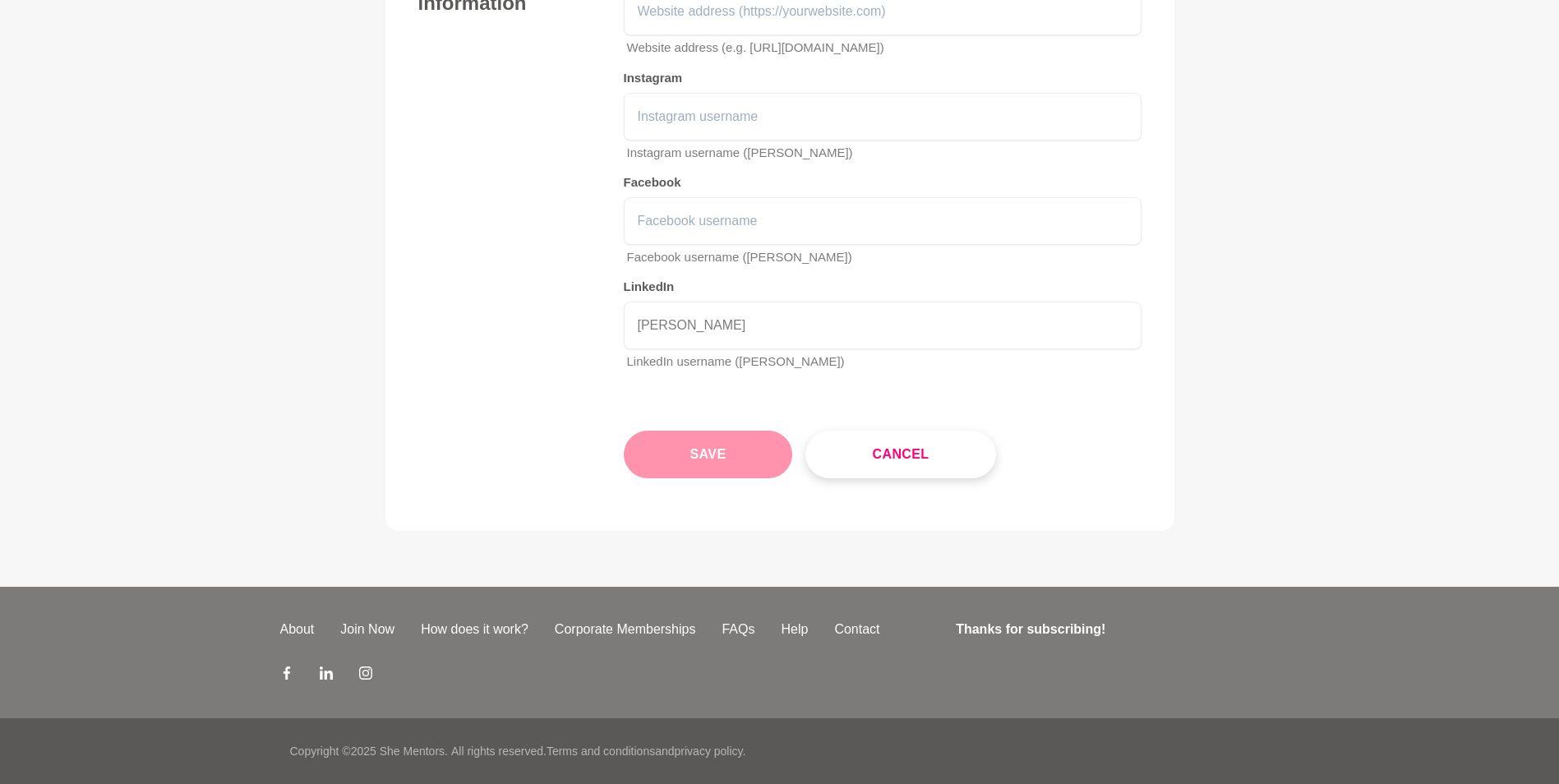
type input "Head of Quality Assurance | Computer Engineer | Udemy Instructor"
click at [706, 454] on button "Save" at bounding box center [708, 454] width 169 height 48
